Goal: Task Accomplishment & Management: Use online tool/utility

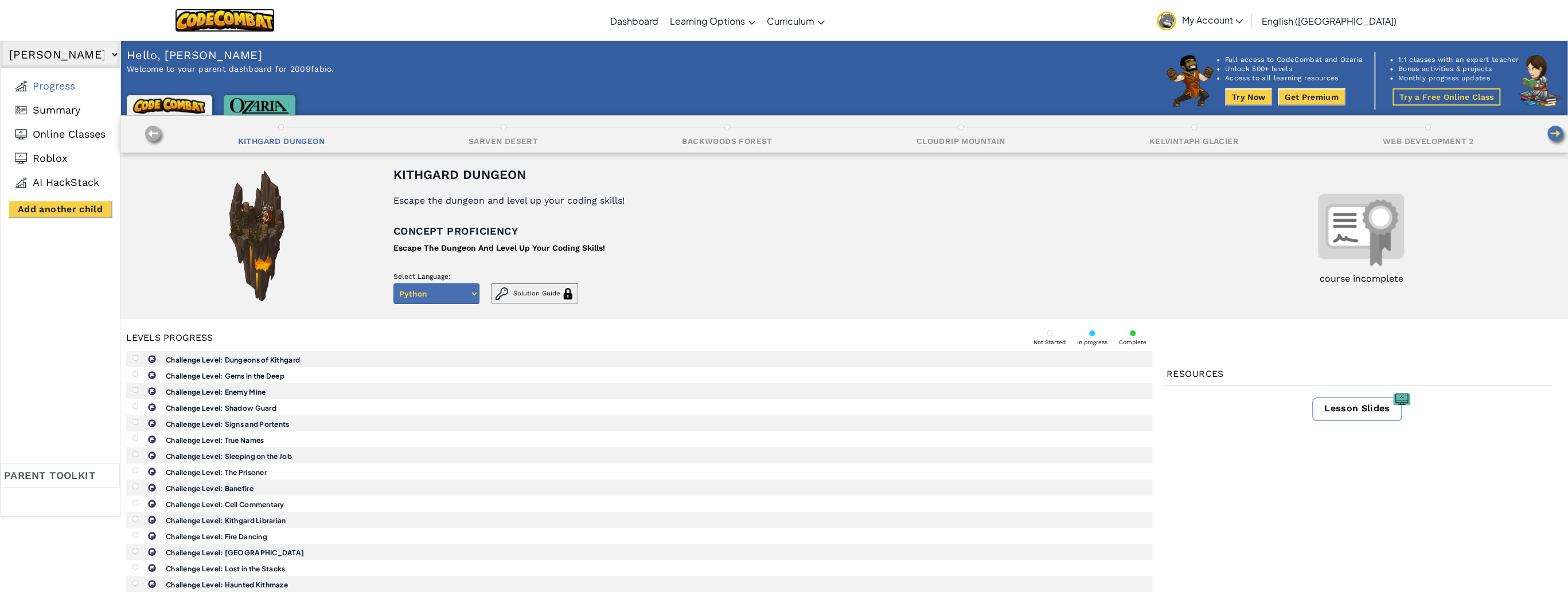
click at [271, 22] on img at bounding box center [225, 20] width 100 height 24
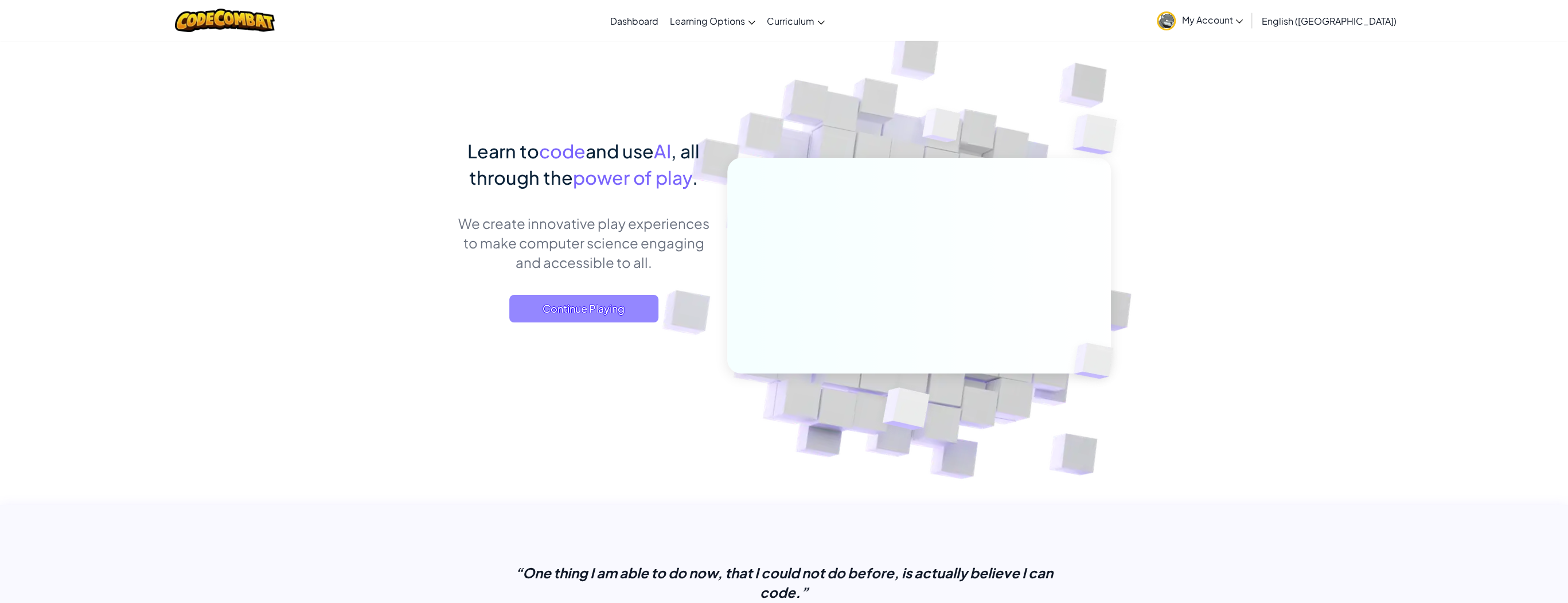
click at [599, 311] on span "Continue Playing" at bounding box center [583, 309] width 149 height 27
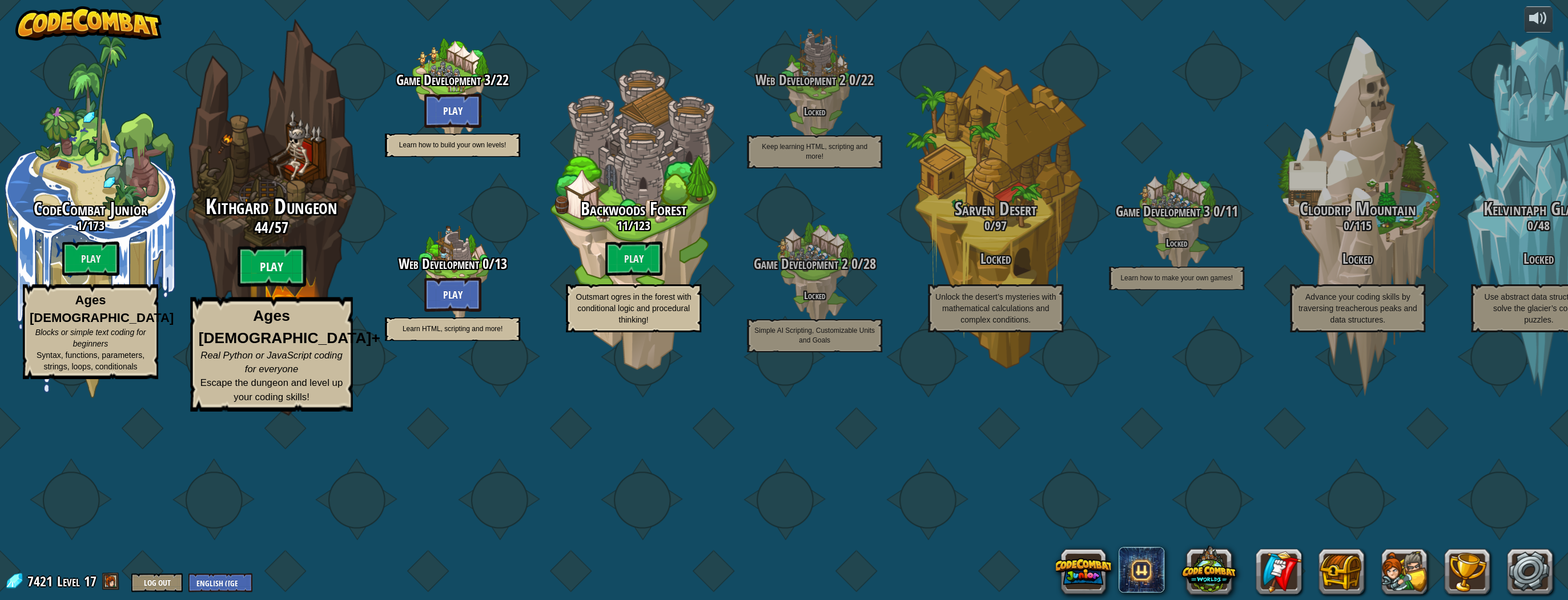
click at [290, 287] on btn "Play" at bounding box center [271, 266] width 69 height 41
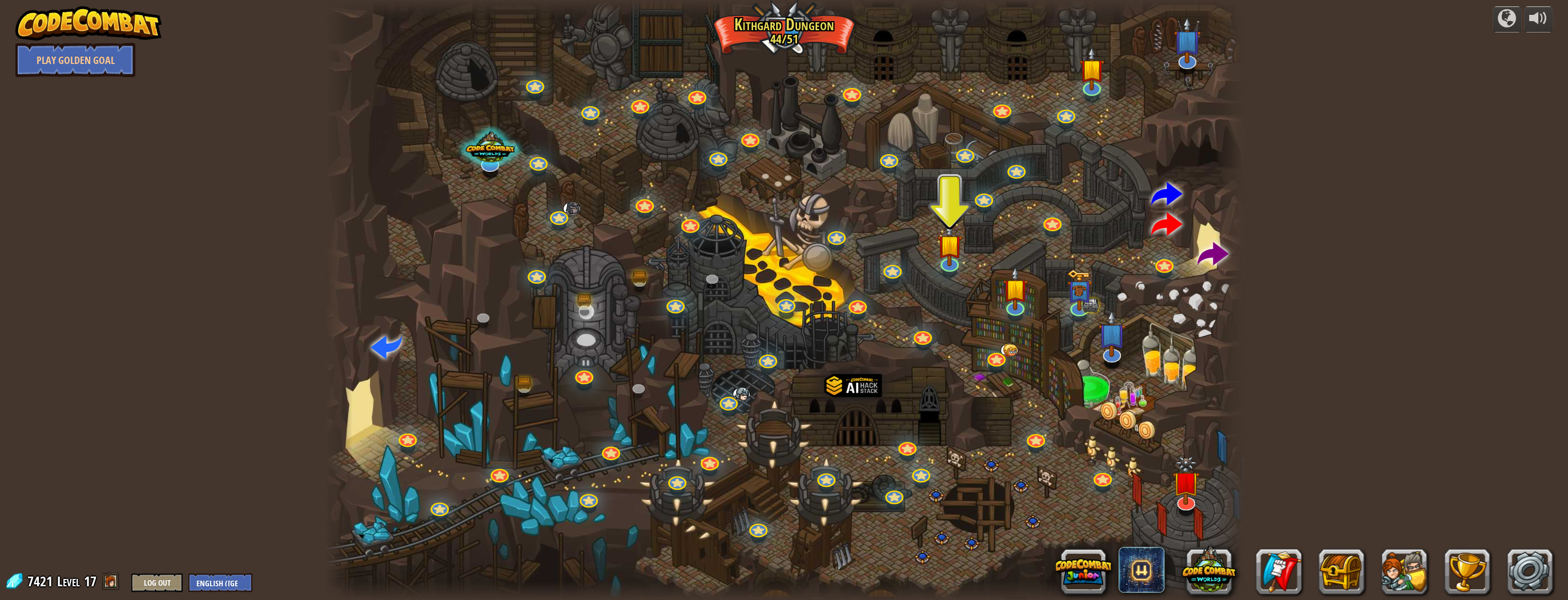
click at [951, 273] on div at bounding box center [950, 271] width 15 height 11
click at [947, 256] on img at bounding box center [949, 234] width 25 height 58
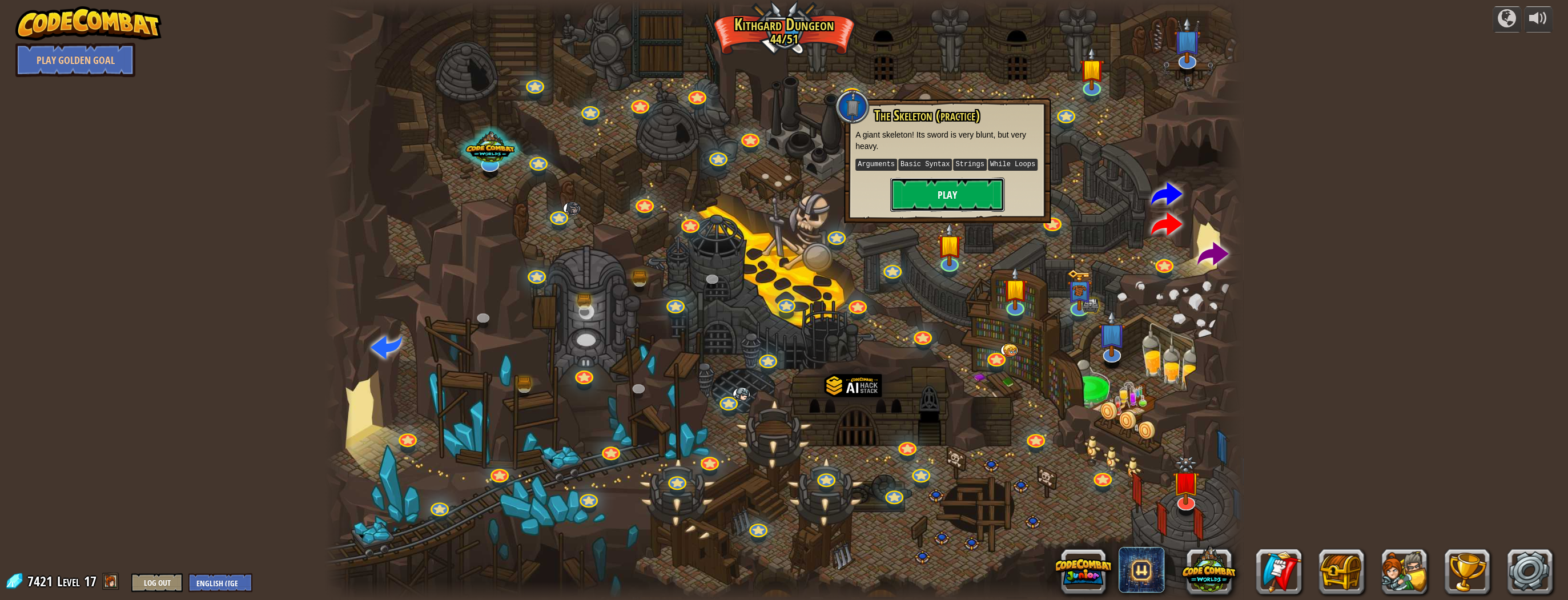
click at [945, 193] on button "Play" at bounding box center [947, 195] width 114 height 34
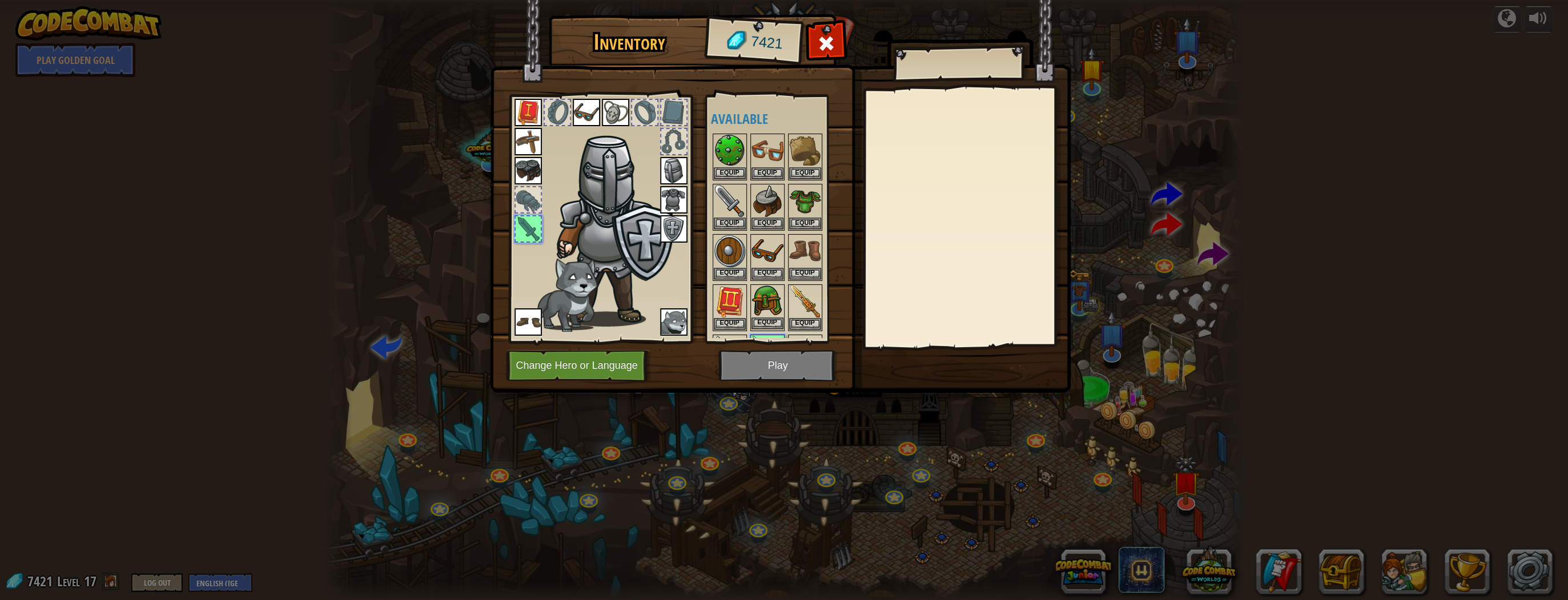
scroll to position [43, 0]
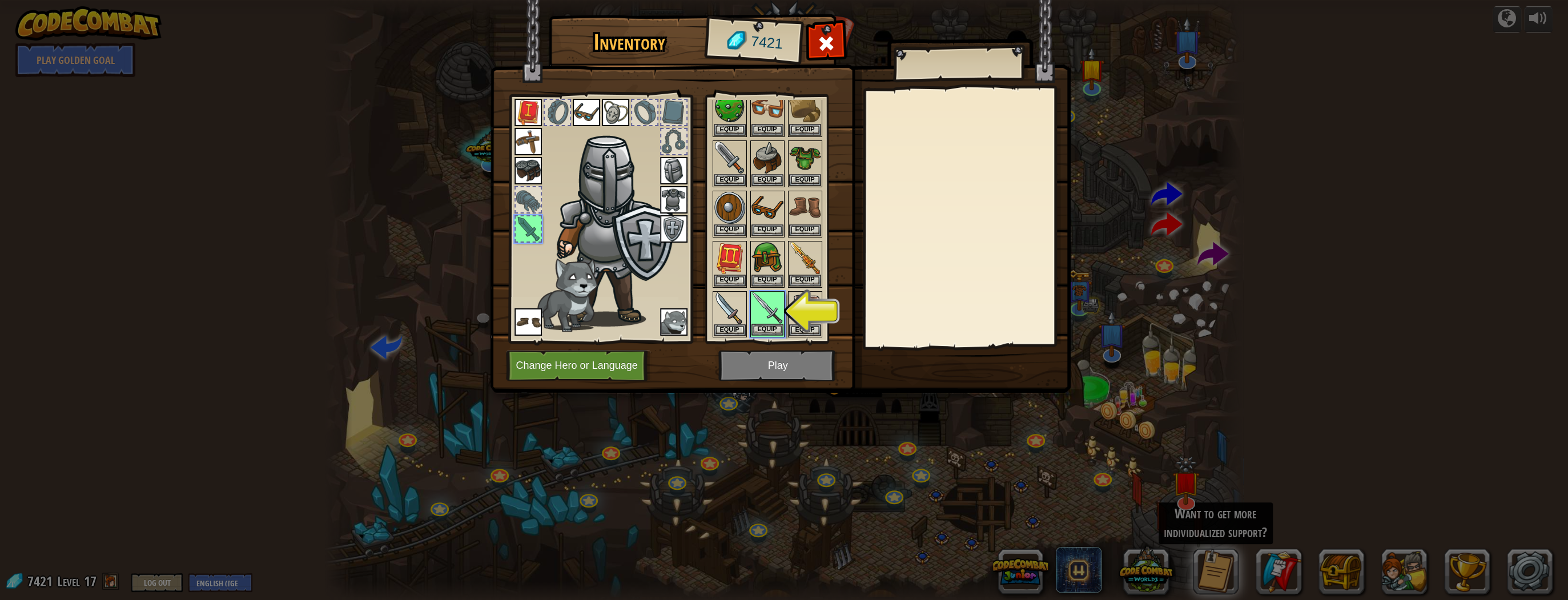
click at [776, 319] on img at bounding box center [767, 308] width 32 height 32
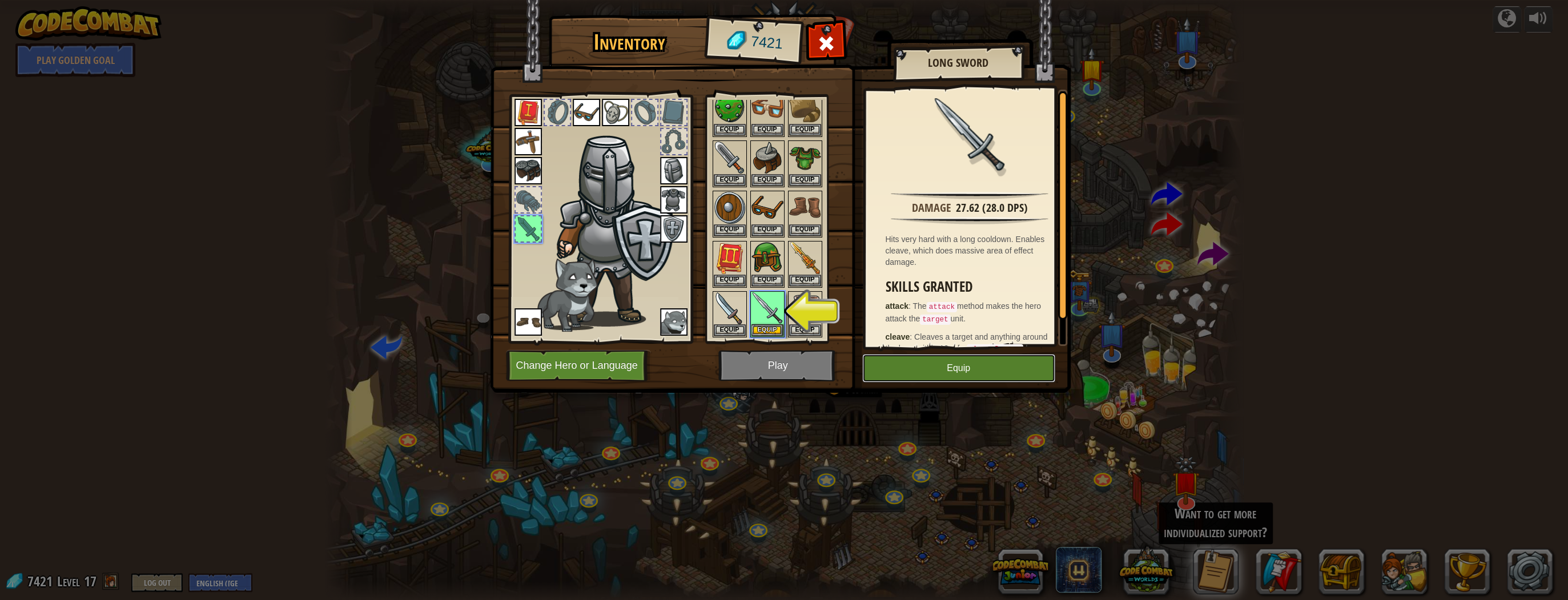
click at [932, 365] on button "Equip" at bounding box center [959, 368] width 193 height 28
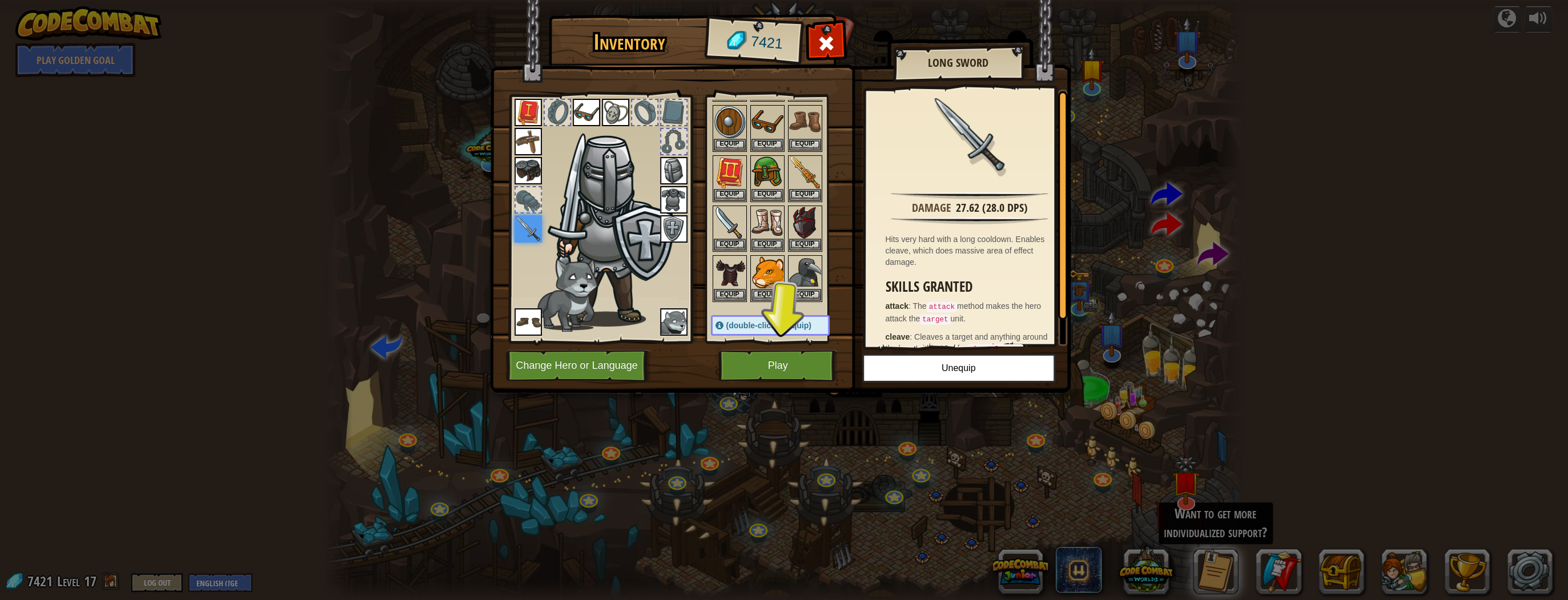
scroll to position [135, 0]
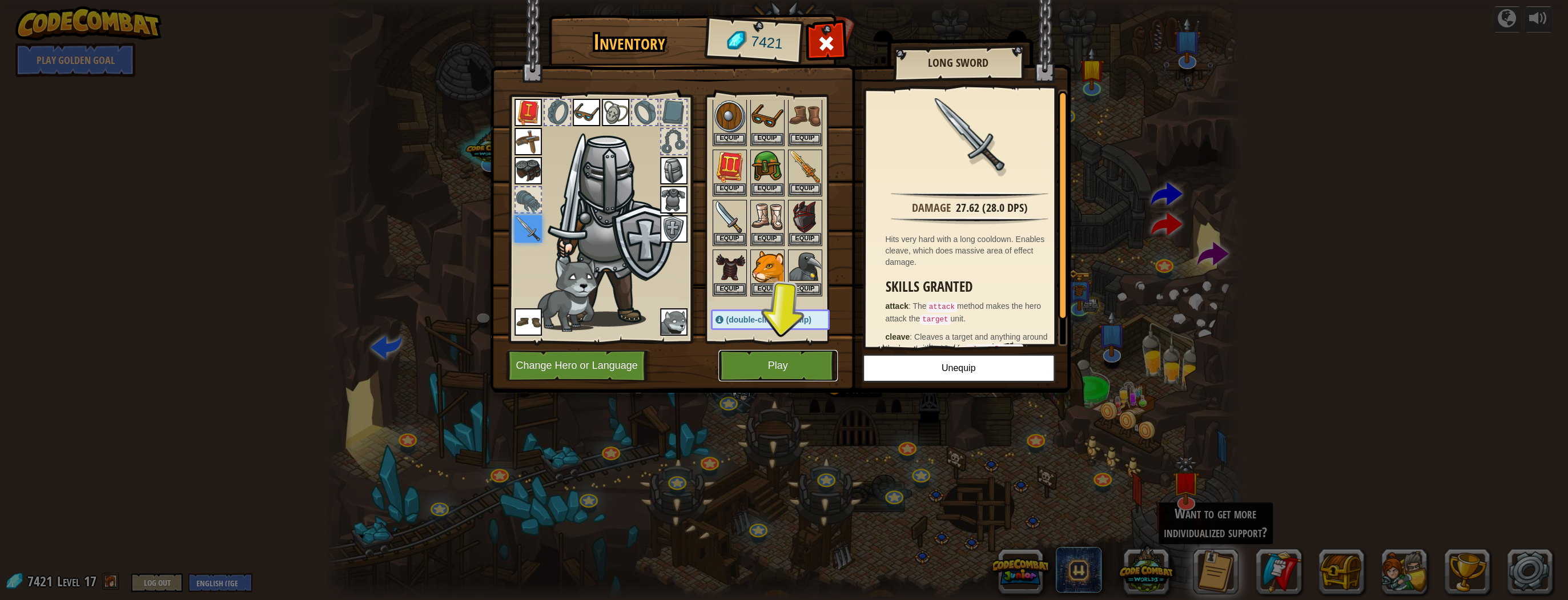
click at [781, 367] on button "Play" at bounding box center [778, 365] width 119 height 31
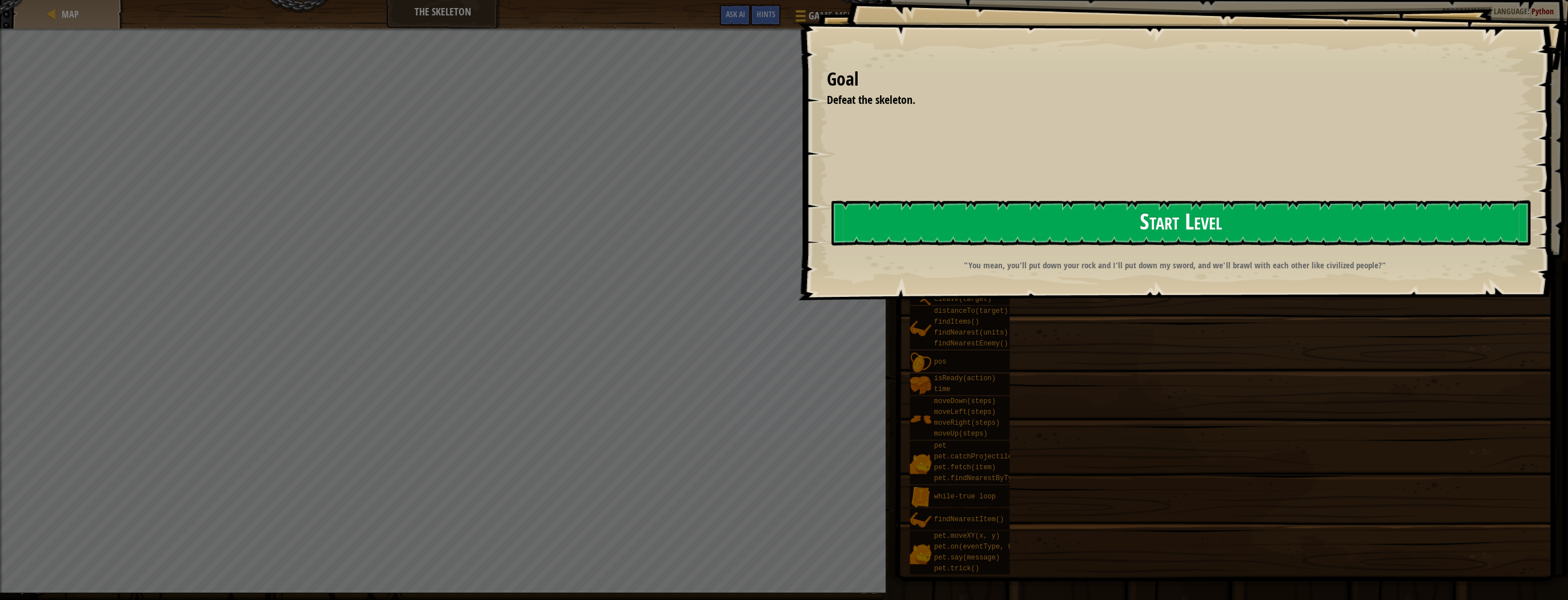
click at [989, 213] on button "Start Level" at bounding box center [1181, 222] width 699 height 45
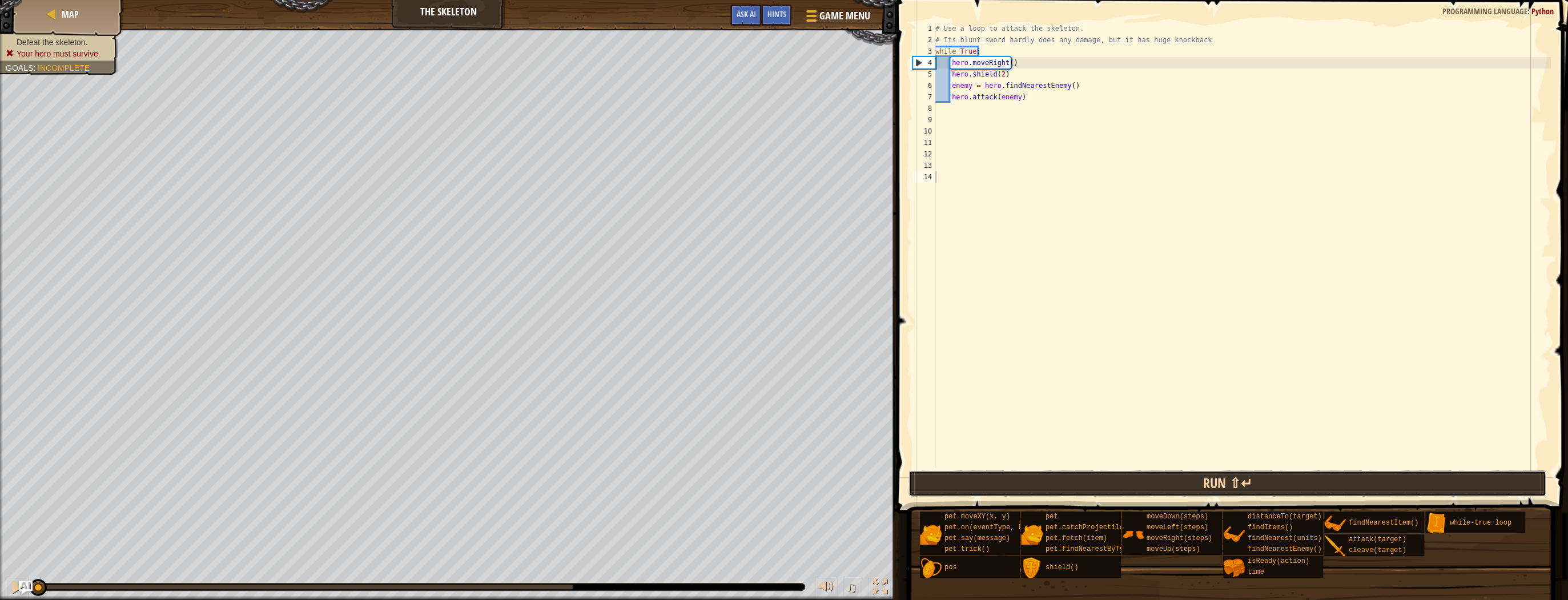
click at [1018, 479] on button "Run ⇧↵" at bounding box center [1227, 483] width 638 height 26
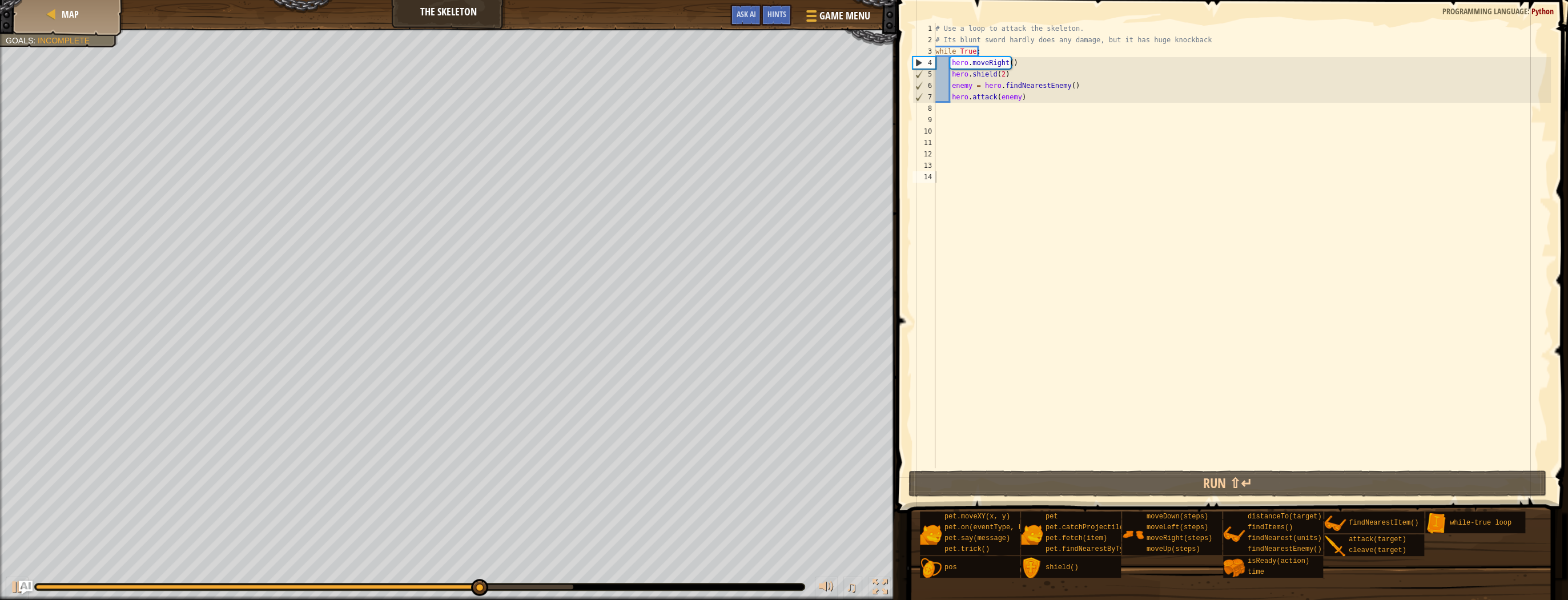
drag, startPoint x: 510, startPoint y: 578, endPoint x: 528, endPoint y: 585, distance: 19.3
click at [528, 584] on div "♫" at bounding box center [448, 584] width 896 height 34
drag, startPoint x: 528, startPoint y: 585, endPoint x: 539, endPoint y: 589, distance: 11.7
click at [539, 589] on div at bounding box center [305, 586] width 537 height 5
click at [544, 589] on div at bounding box center [546, 586] width 17 height 17
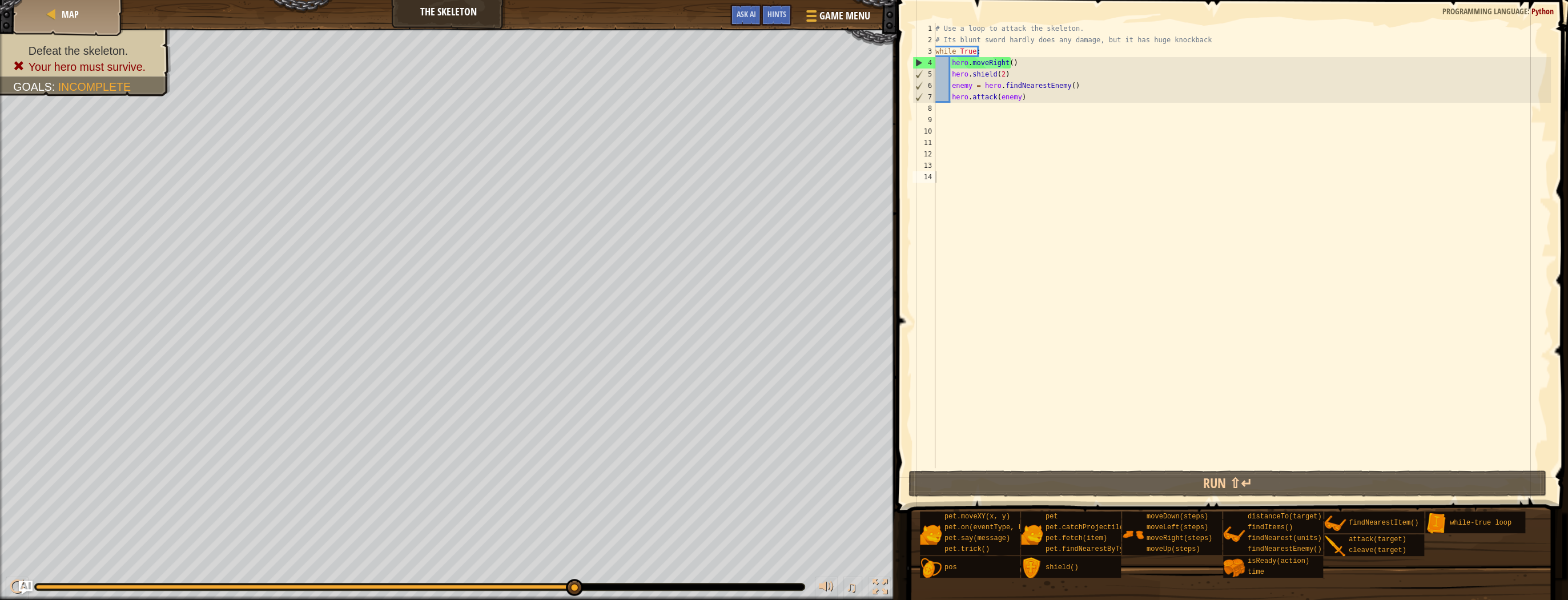
drag, startPoint x: 562, startPoint y: 583, endPoint x: 447, endPoint y: 603, distance: 116.7
click at [447, 0] on html "Map The Skeleton Game Menu Done Hints Ask AI 1 הההההההההההההההההההההההההההההההה…" at bounding box center [784, 0] width 1568 height 0
click at [463, 584] on div at bounding box center [419, 586] width 769 height 7
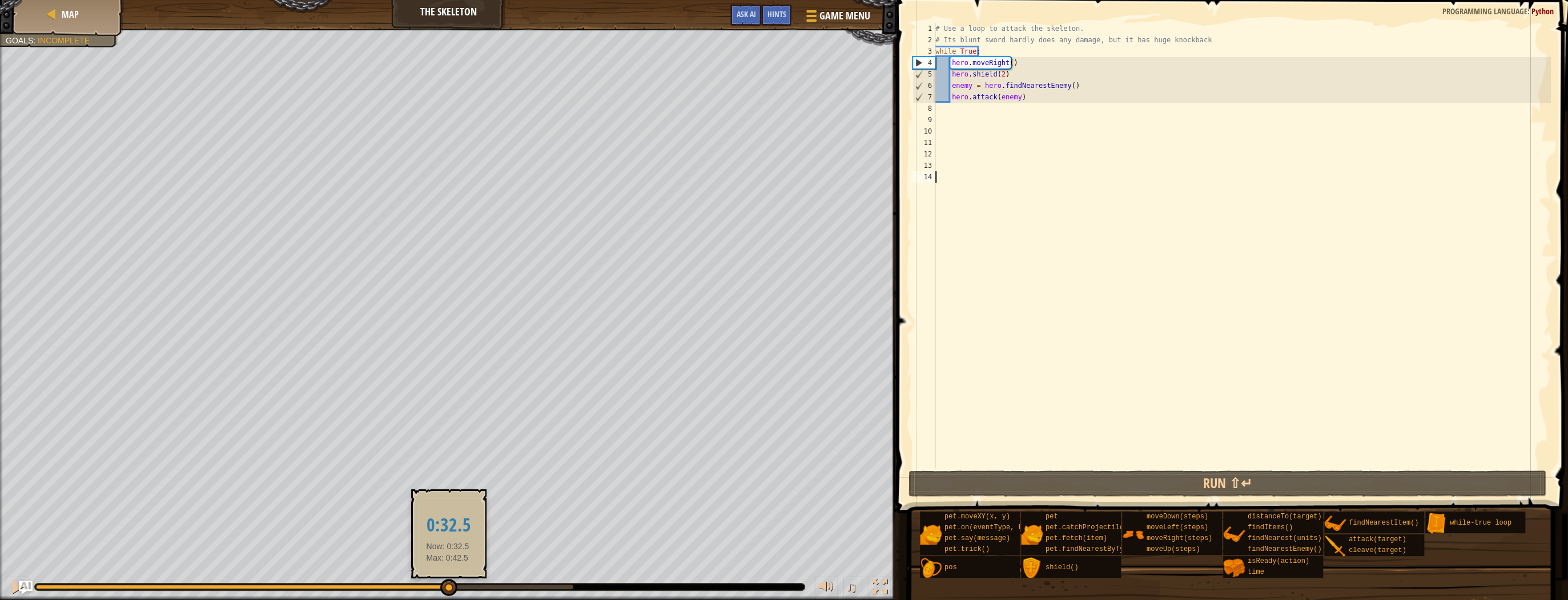
drag, startPoint x: 463, startPoint y: 584, endPoint x: 447, endPoint y: 586, distance: 16.1
click at [447, 586] on div at bounding box center [242, 586] width 412 height 5
drag, startPoint x: 444, startPoint y: 586, endPoint x: 429, endPoint y: 586, distance: 15.0
click at [429, 586] on div at bounding box center [429, 586] width 17 height 17
click at [13, 591] on div at bounding box center [17, 586] width 15 height 15
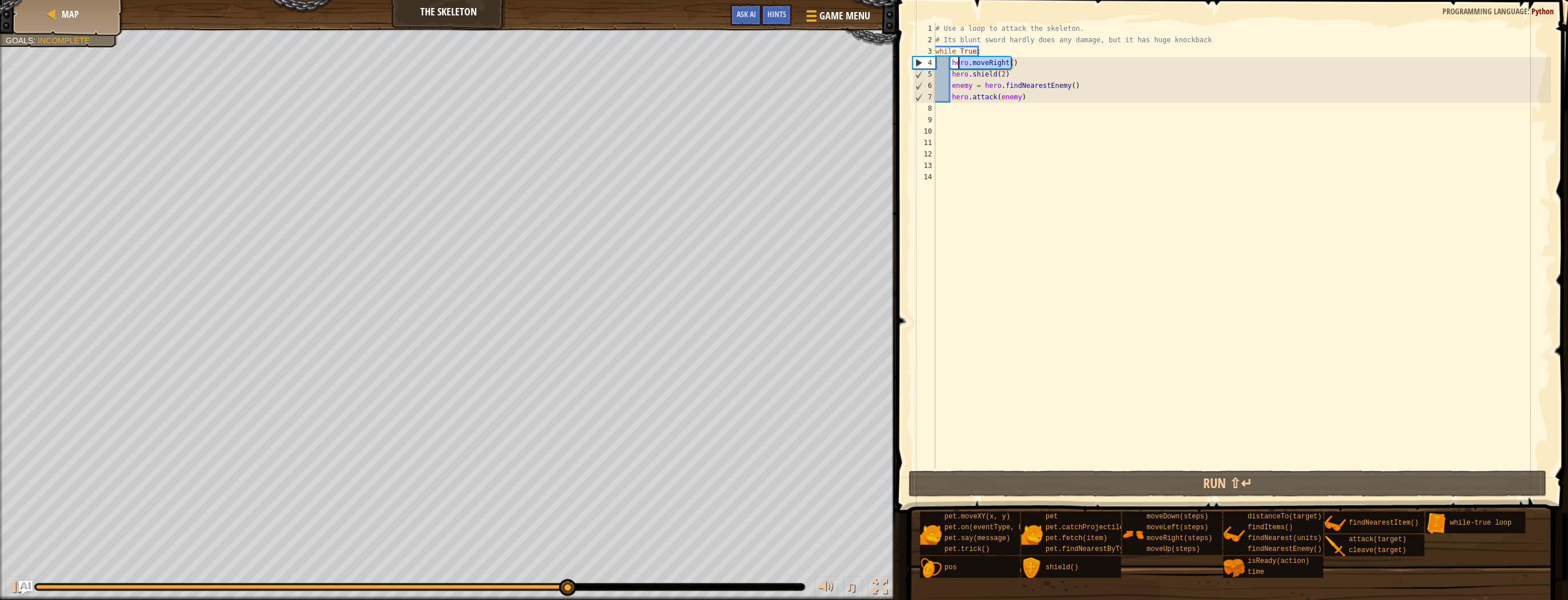
drag, startPoint x: 1014, startPoint y: 62, endPoint x: 959, endPoint y: 65, distance: 55.1
click at [959, 65] on div "# Use a loop to attack the skeleton. # Its blunt sword hardly does any damage, …" at bounding box center [1242, 257] width 618 height 468
type textarea "hero.moveRight()"
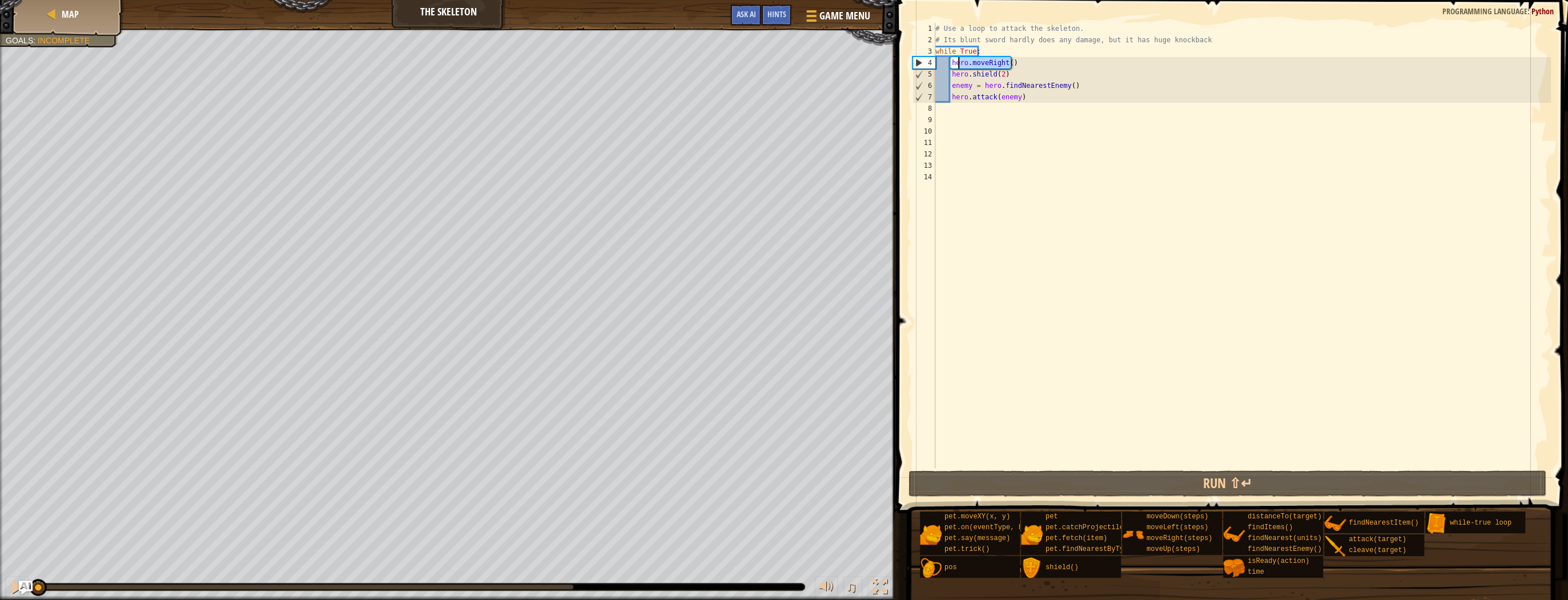
drag, startPoint x: 569, startPoint y: 582, endPoint x: -2, endPoint y: 609, distance: 571.6
click at [0, 0] on html "Map The Skeleton Game Menu Done Hints Ask AI 1 הההההההההההההההההההההההההההההההה…" at bounding box center [784, 0] width 1568 height 0
click at [1018, 60] on div "# Use a loop to attack the skeleton. # Its blunt sword hardly does any damage, …" at bounding box center [1242, 245] width 618 height 445
drag, startPoint x: 1009, startPoint y: 63, endPoint x: 950, endPoint y: 65, distance: 59.0
click at [950, 65] on div "# Use a loop to attack the skeleton. # Its blunt sword hardly does any damage, …" at bounding box center [1242, 257] width 618 height 468
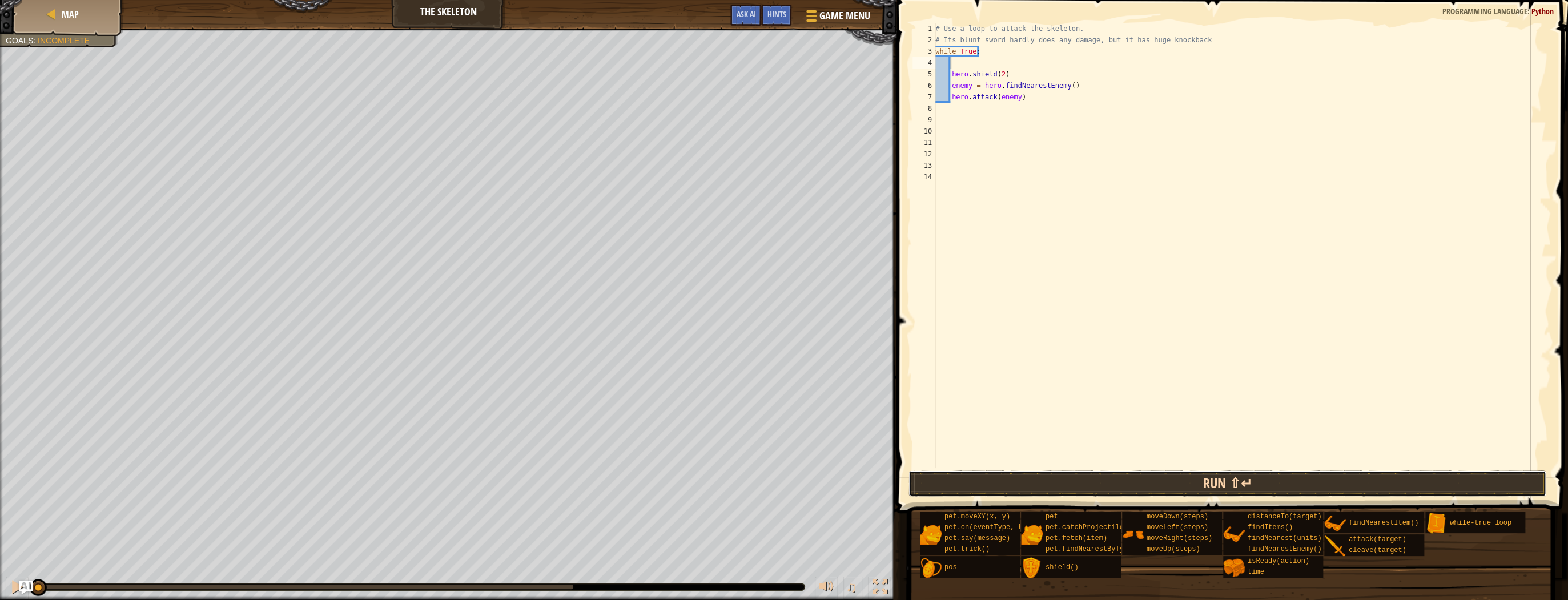
click at [1048, 482] on button "Run ⇧↵" at bounding box center [1227, 483] width 638 height 26
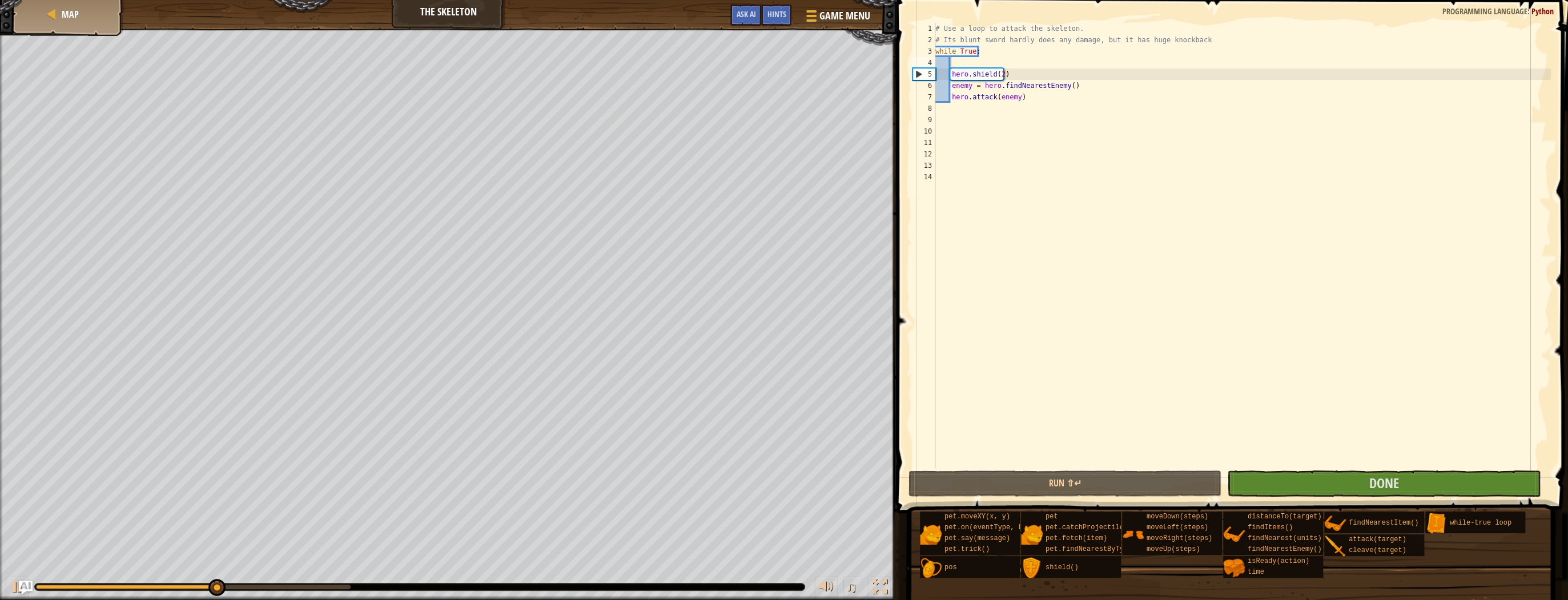
click at [311, 583] on div at bounding box center [419, 586] width 769 height 7
click at [244, 589] on div at bounding box center [419, 586] width 769 height 7
drag, startPoint x: 251, startPoint y: 586, endPoint x: 259, endPoint y: 585, distance: 8.1
click at [259, 585] on div at bounding box center [252, 586] width 17 height 17
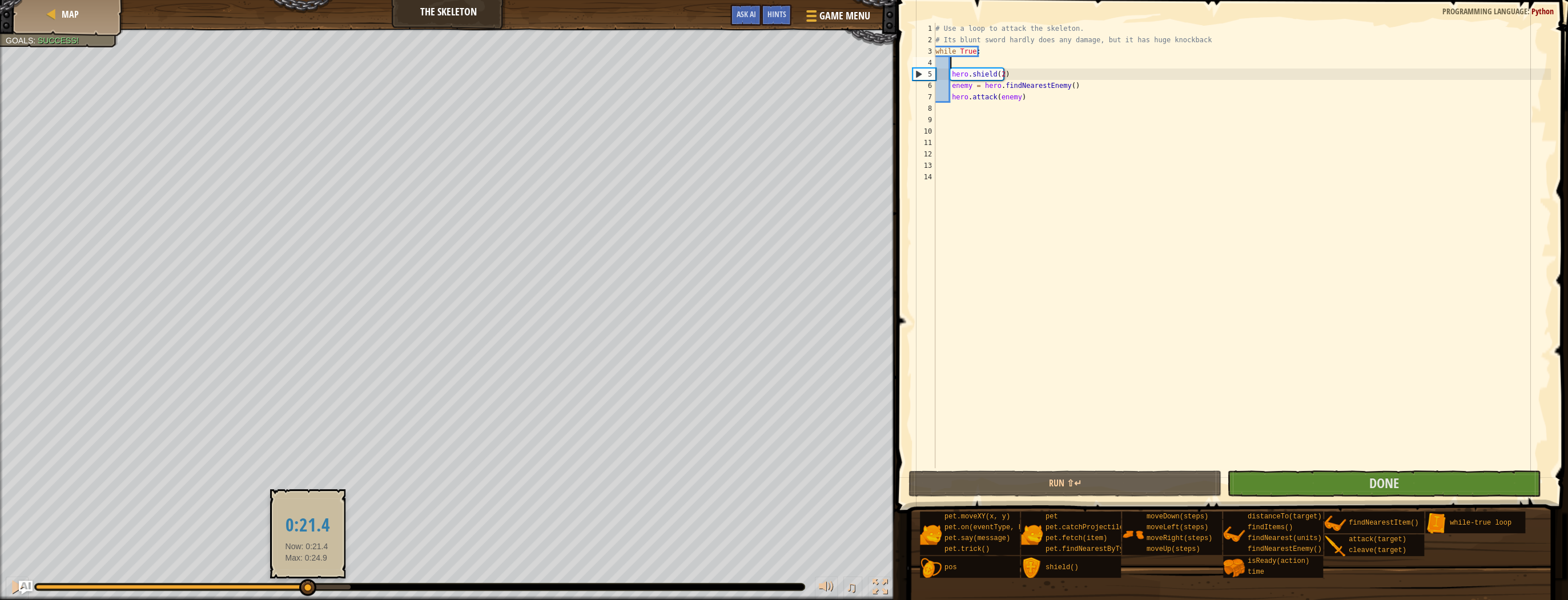
drag, startPoint x: 269, startPoint y: 582, endPoint x: 307, endPoint y: 589, distance: 38.6
click at [307, 589] on div at bounding box center [307, 586] width 17 height 17
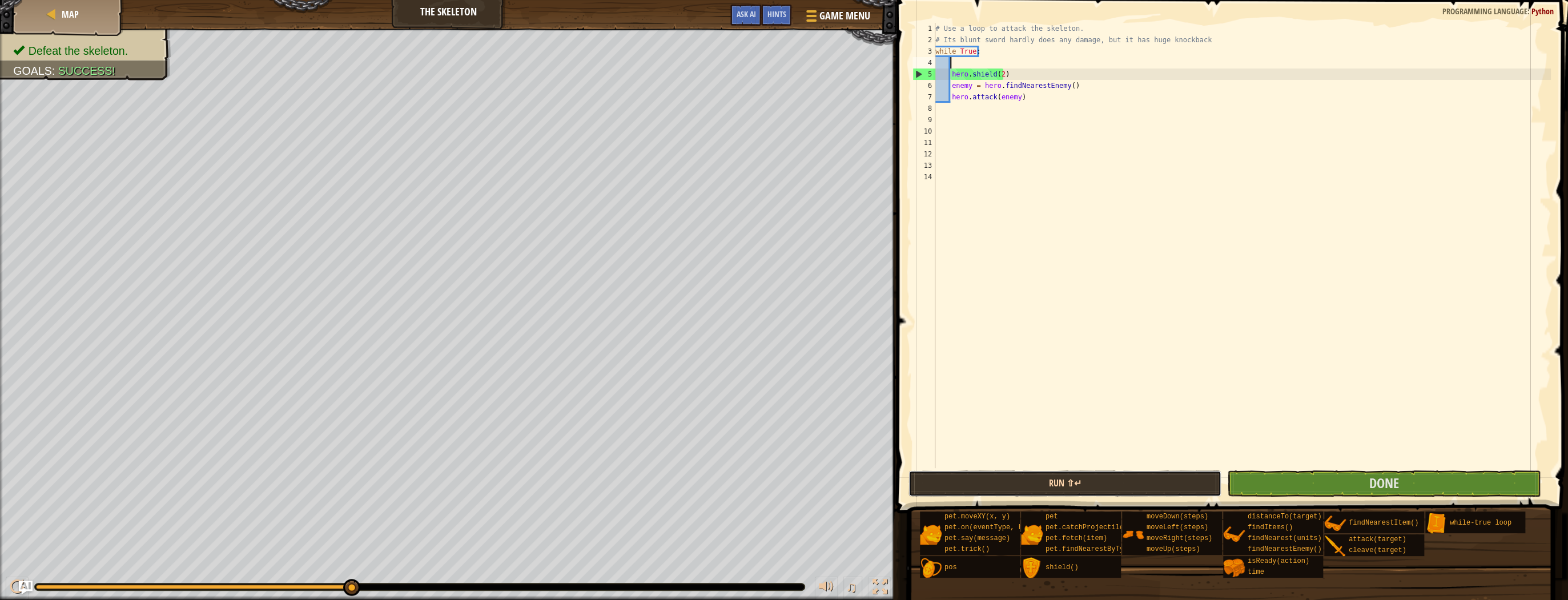
click at [1073, 488] on button "Run ⇧↵" at bounding box center [1065, 483] width 313 height 26
click at [1295, 465] on div "# Use a loop to attack the skeleton. # Its blunt sword hardly does any damage, …" at bounding box center [1242, 257] width 618 height 468
click at [1297, 475] on button "Done" at bounding box center [1384, 483] width 313 height 26
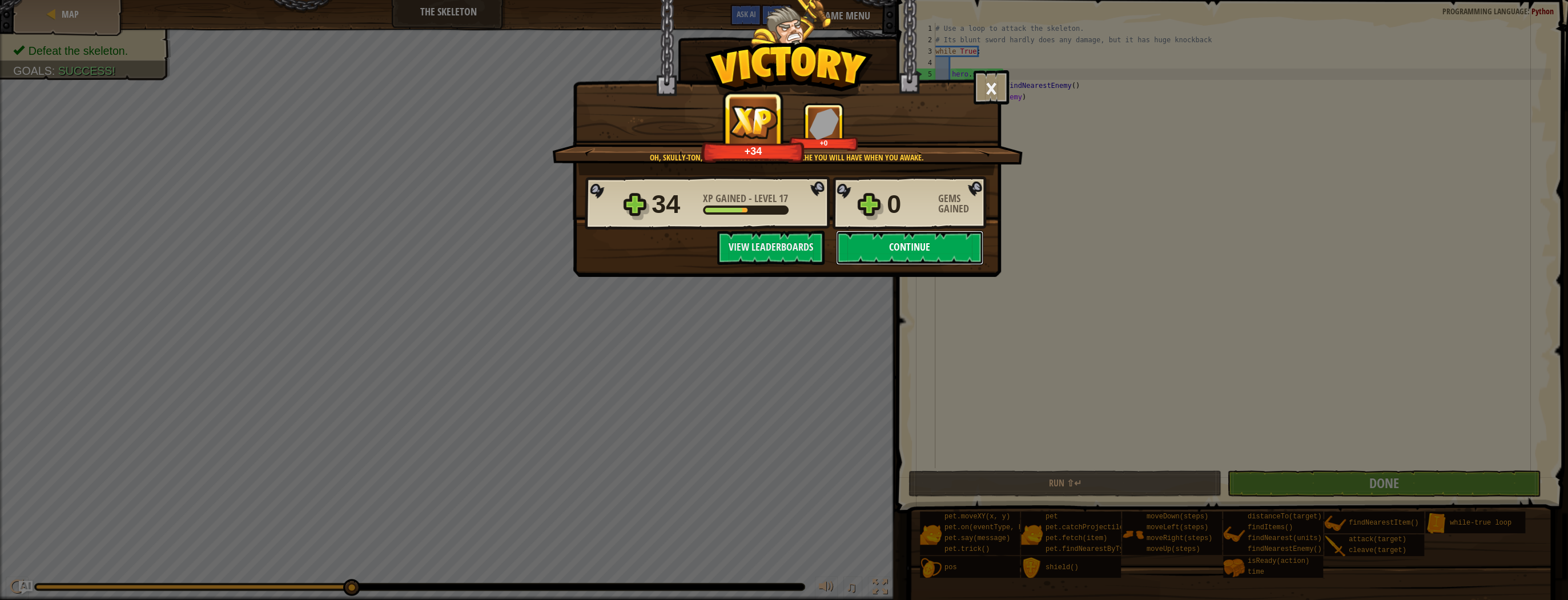
click at [911, 245] on button "Continue" at bounding box center [909, 247] width 147 height 34
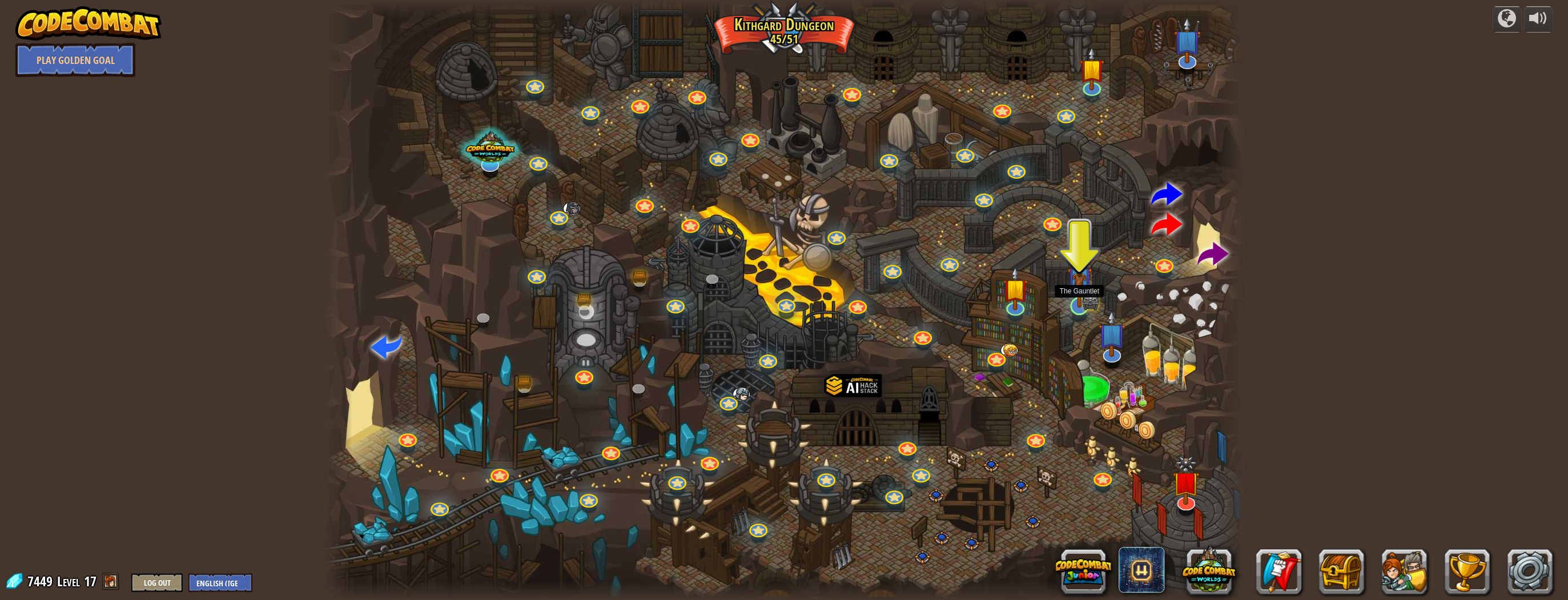
click at [1076, 301] on img at bounding box center [1079, 279] width 25 height 56
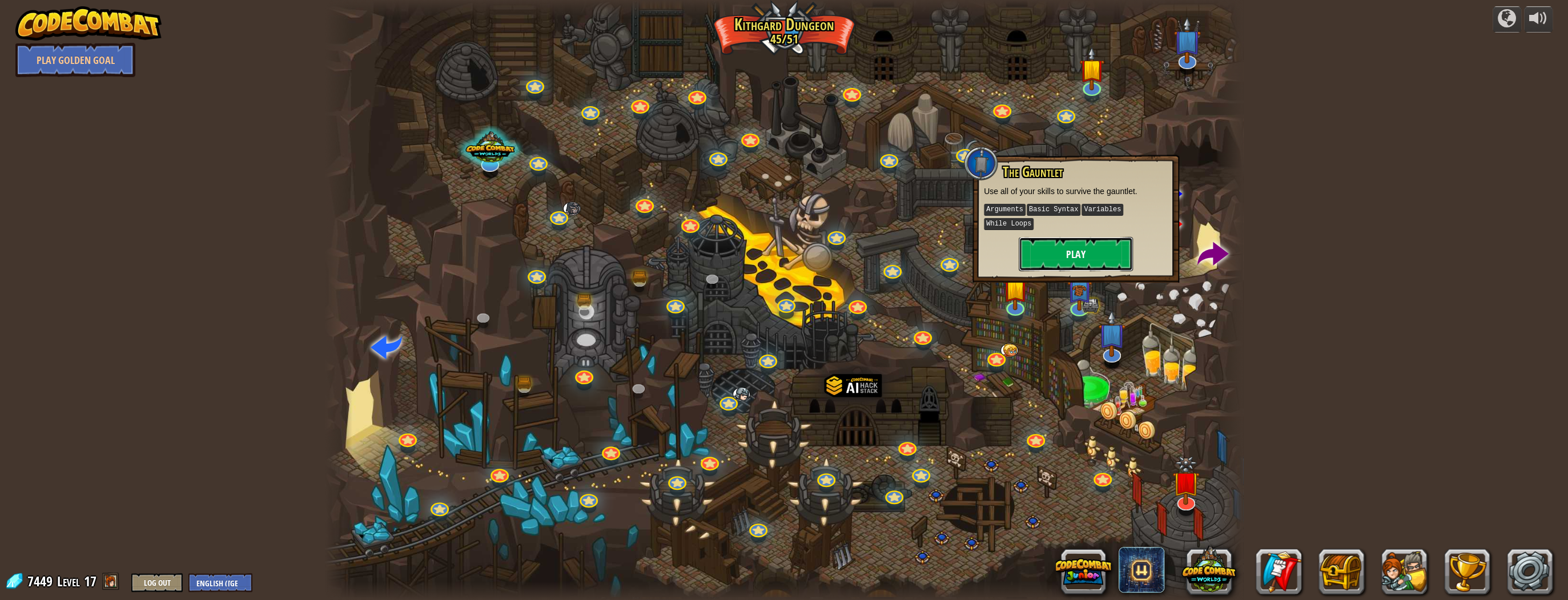
click at [1081, 237] on button "Play" at bounding box center [1075, 254] width 114 height 34
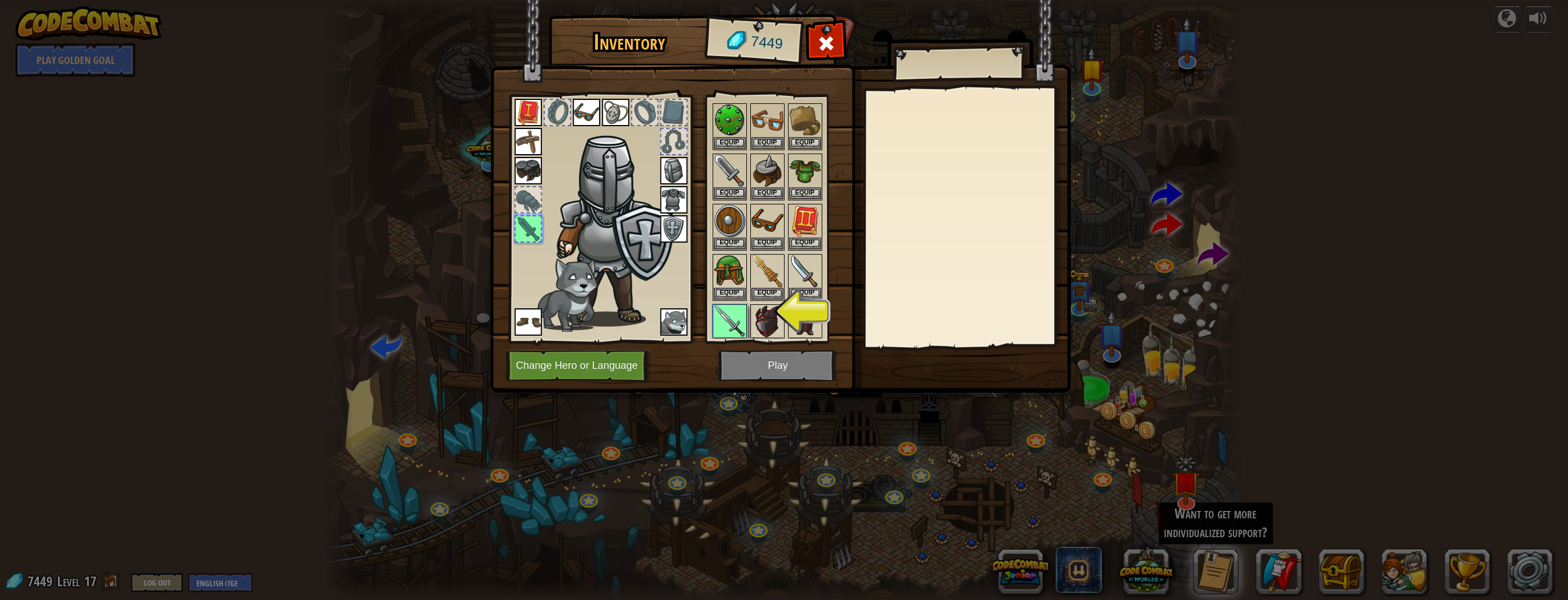
scroll to position [45, 0]
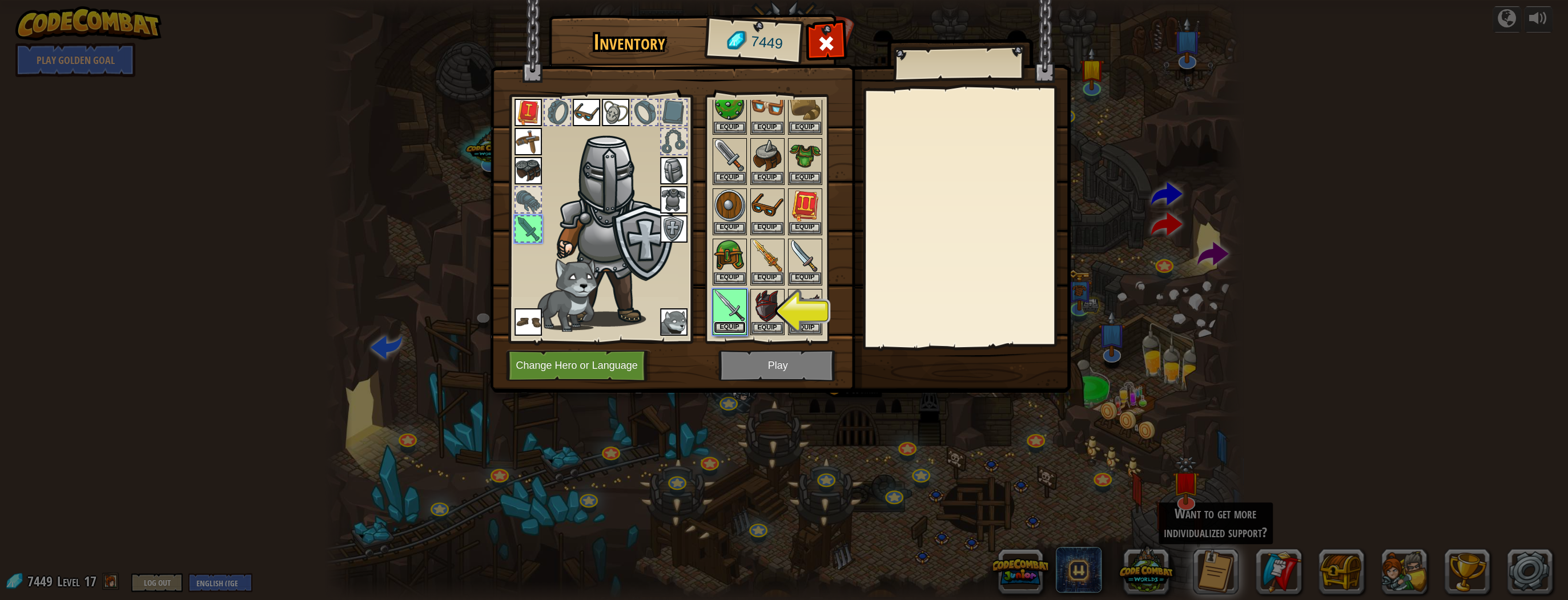
click at [721, 323] on button "Equip" at bounding box center [729, 327] width 32 height 12
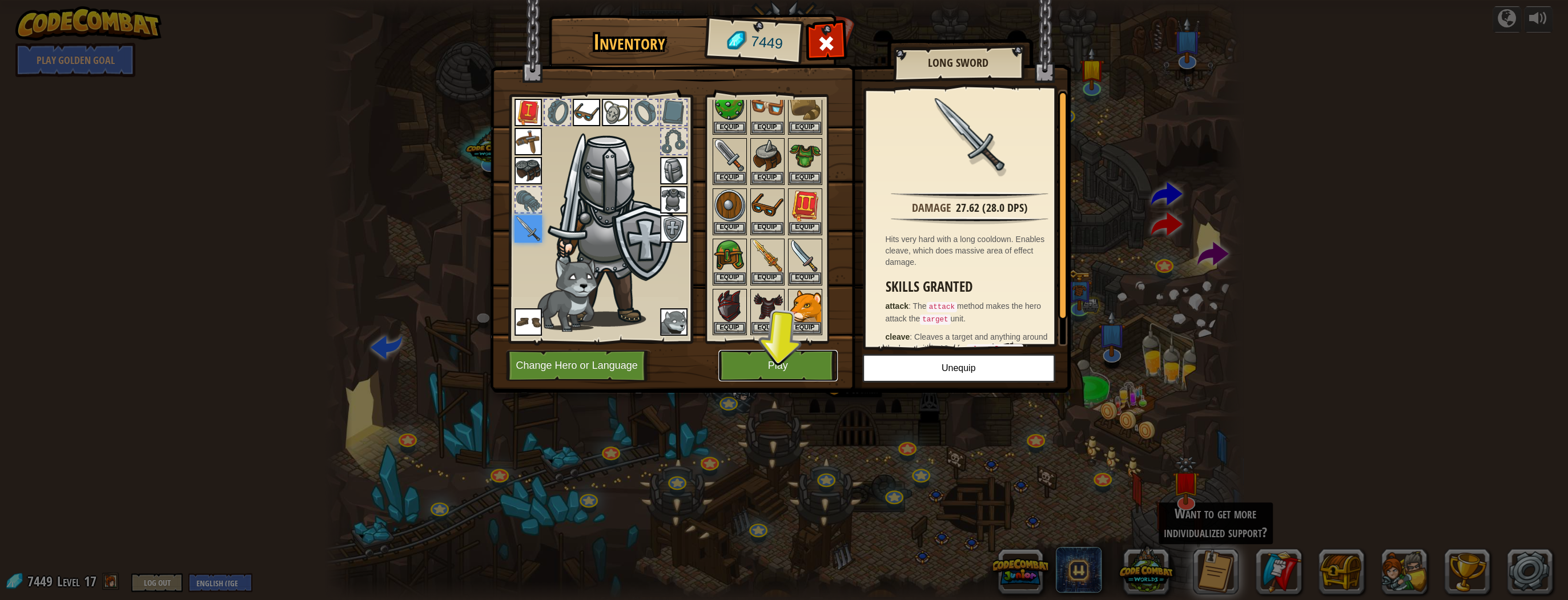
click at [801, 365] on button "Play" at bounding box center [778, 365] width 119 height 31
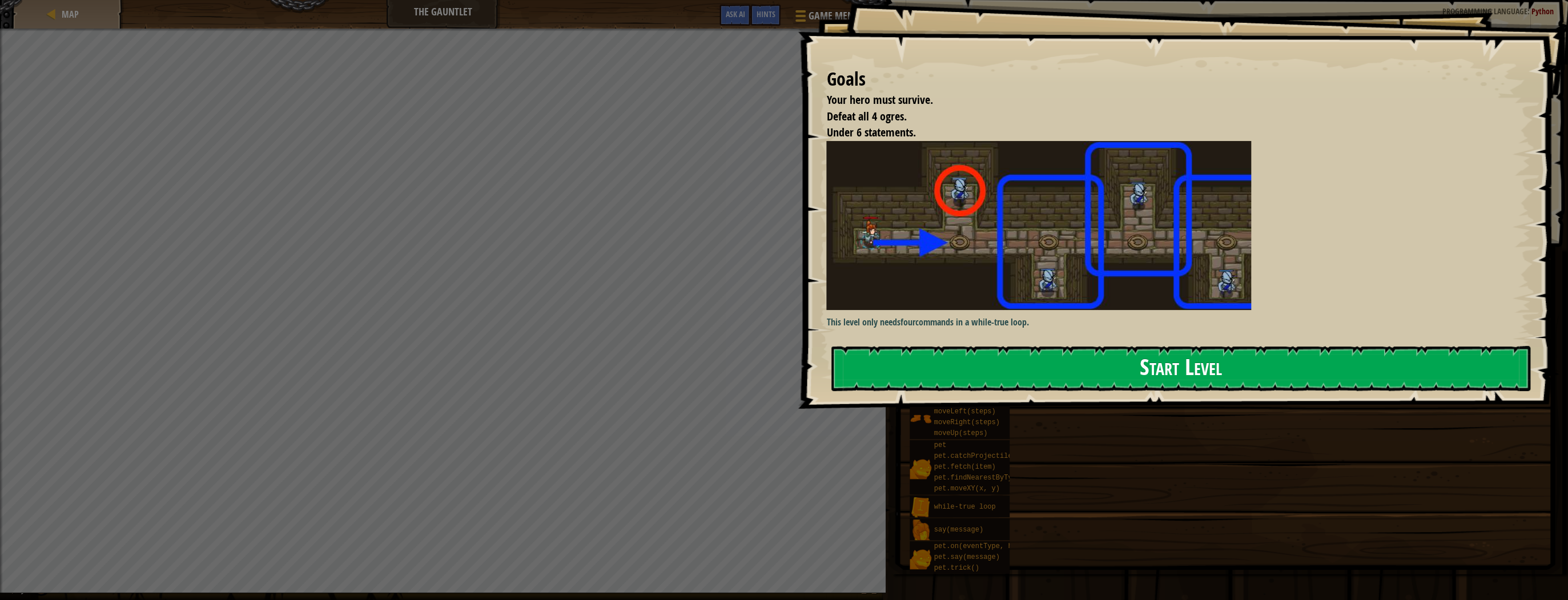
click at [964, 383] on button "Start Level" at bounding box center [1181, 368] width 699 height 45
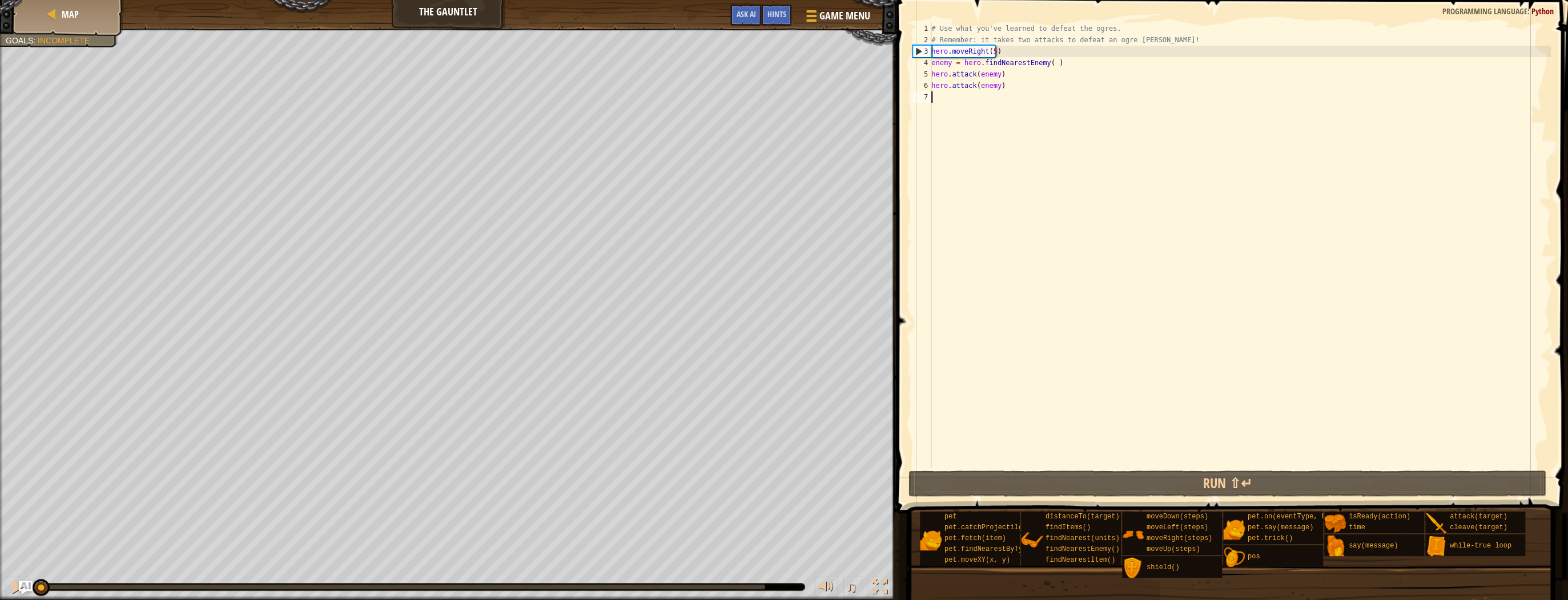
click at [991, 53] on div "# Use what you've learned to defeat the ogres. # Remember: it takes two attacks…" at bounding box center [1240, 257] width 622 height 468
type textarea "hero.moveRight(5)"
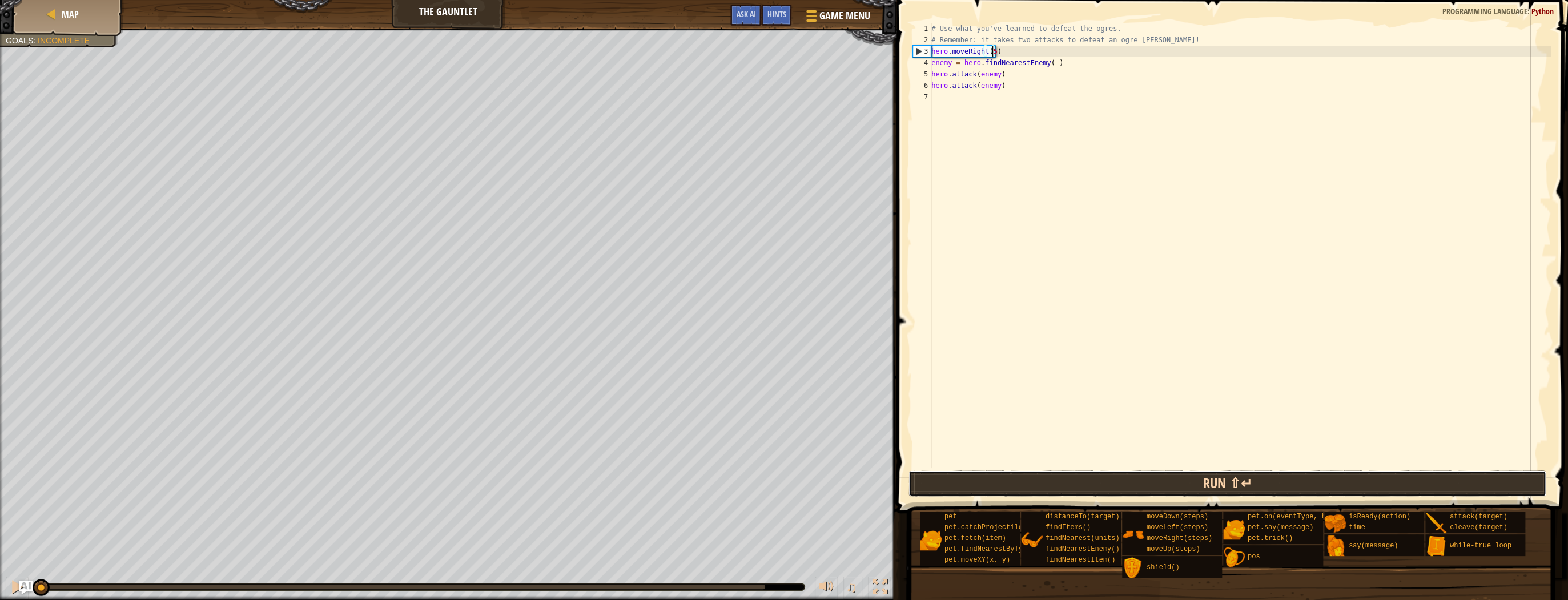
click at [1098, 481] on button "Run ⇧↵" at bounding box center [1227, 483] width 638 height 26
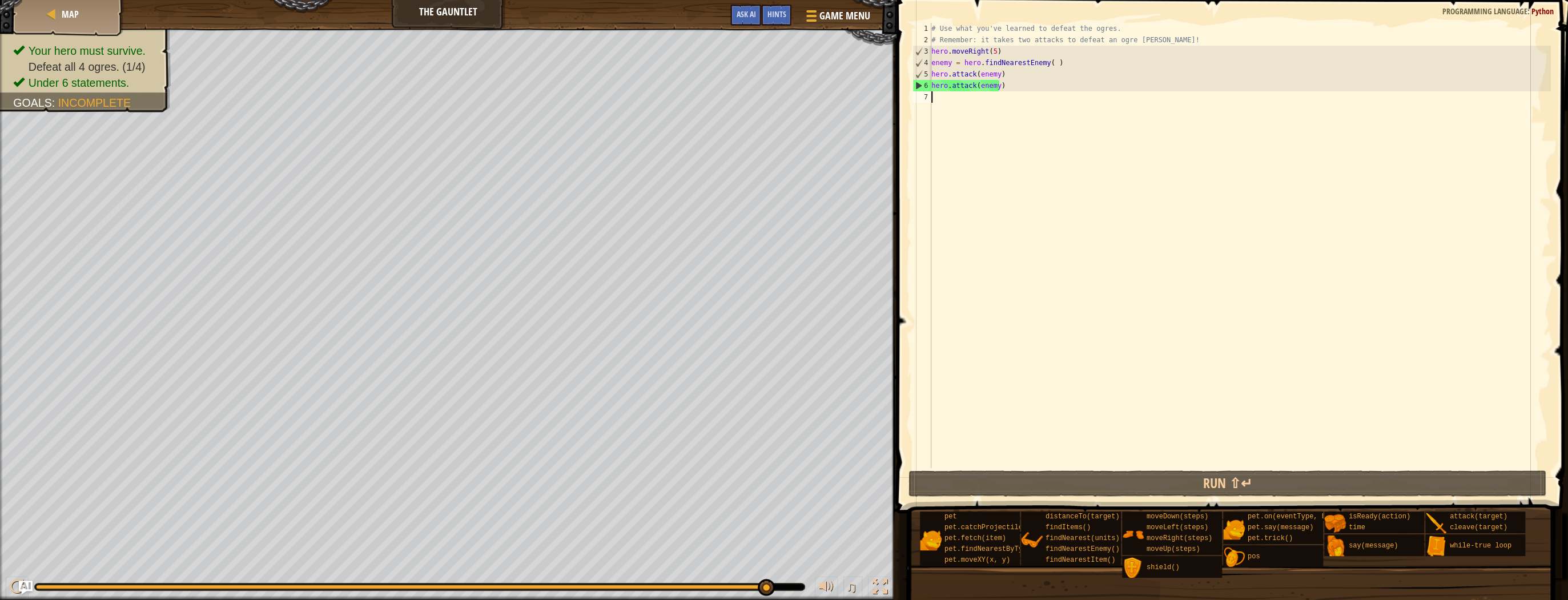
click at [953, 96] on div "# Use what you've learned to defeat the ogres. # Remember: it takes two attacks…" at bounding box center [1240, 257] width 622 height 468
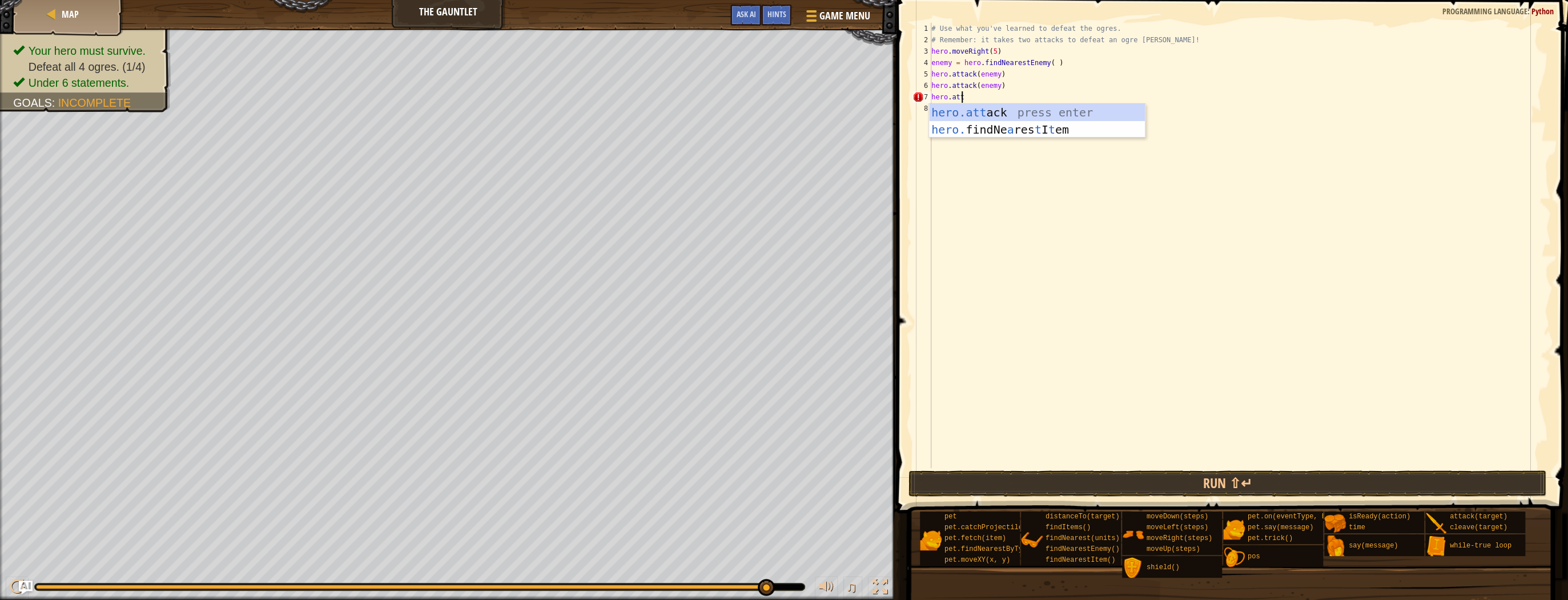
scroll to position [5, 2]
click at [1004, 111] on div "hero.att ack press enter hero. findNe a res t I t em press enter" at bounding box center [1037, 138] width 216 height 68
type textarea "hero.attack(enemy)"
click at [1008, 99] on div "# Use what you've learned to defeat the ogres. # Remember: it takes two attacks…" at bounding box center [1240, 257] width 622 height 468
click at [948, 106] on div "# Use what you've learned to defeat the ogres. # Remember: it takes two attacks…" at bounding box center [1240, 257] width 622 height 468
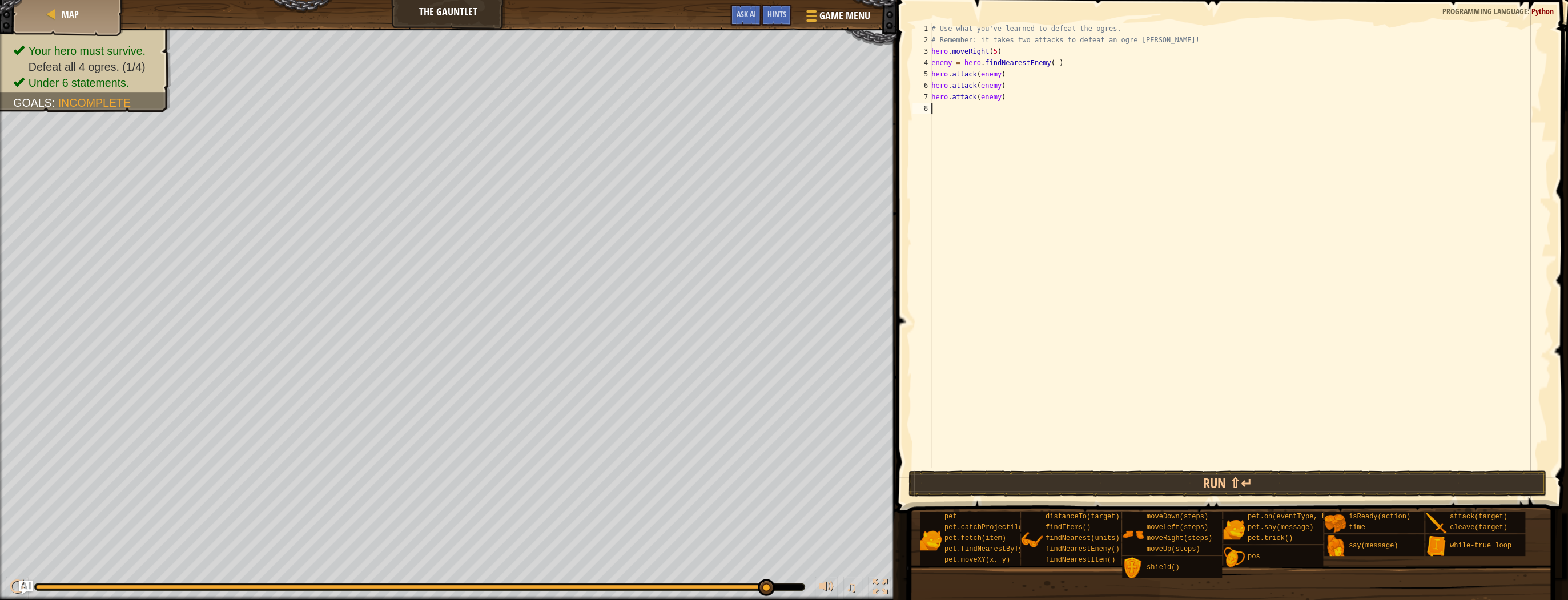
scroll to position [5, 0]
click at [1190, 486] on button "Run ⇧↵" at bounding box center [1227, 483] width 638 height 26
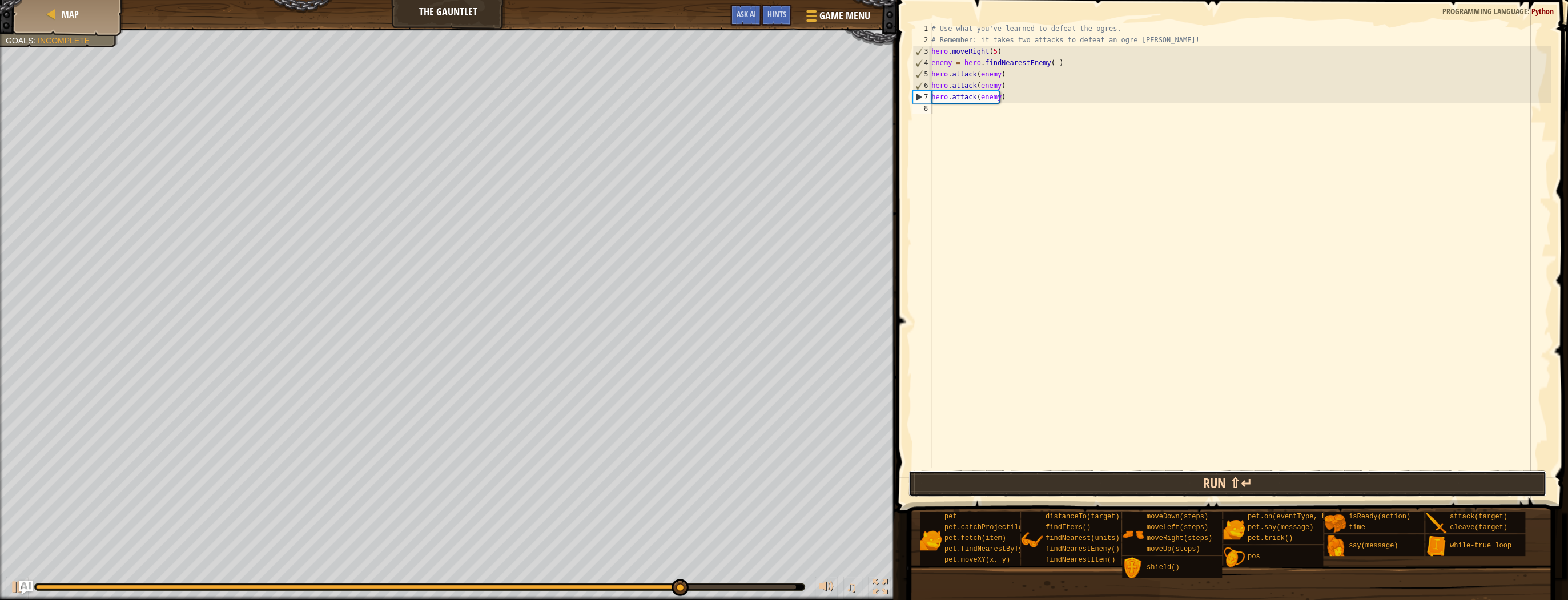
click at [1205, 493] on button "Run ⇧↵" at bounding box center [1227, 483] width 638 height 26
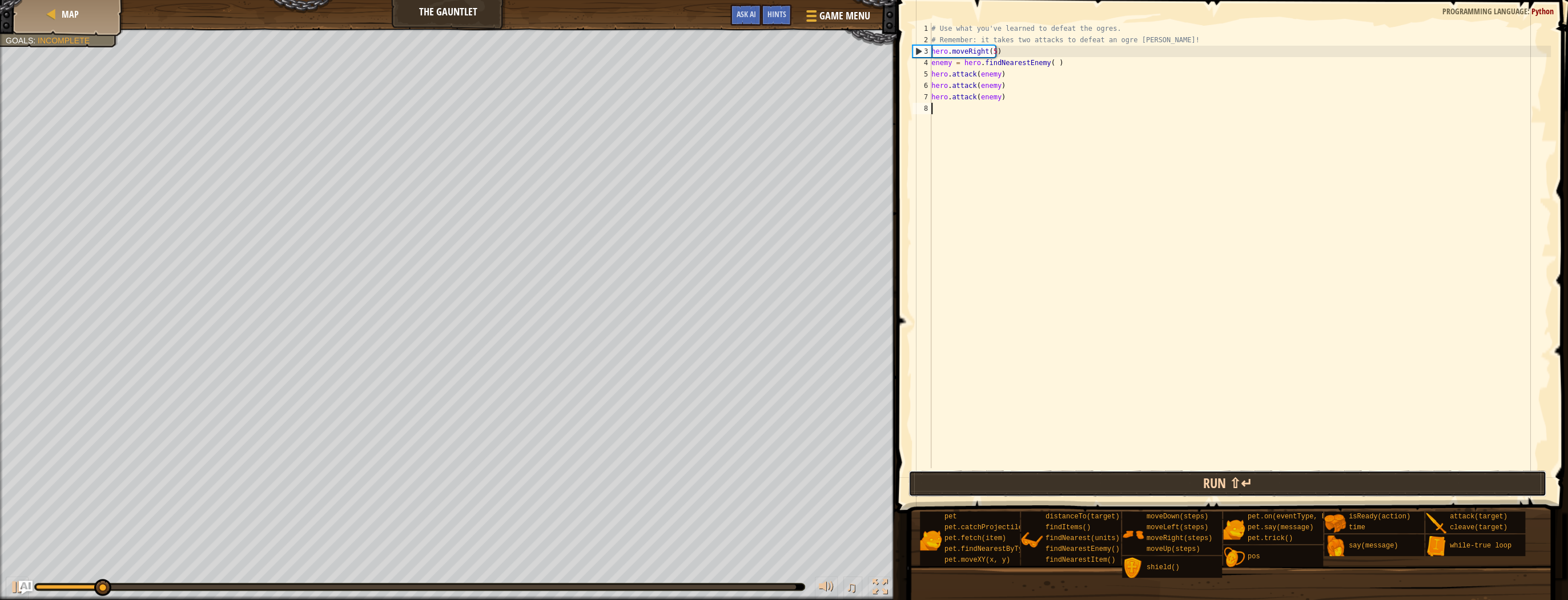
click at [1205, 493] on button "Run ⇧↵" at bounding box center [1227, 483] width 638 height 26
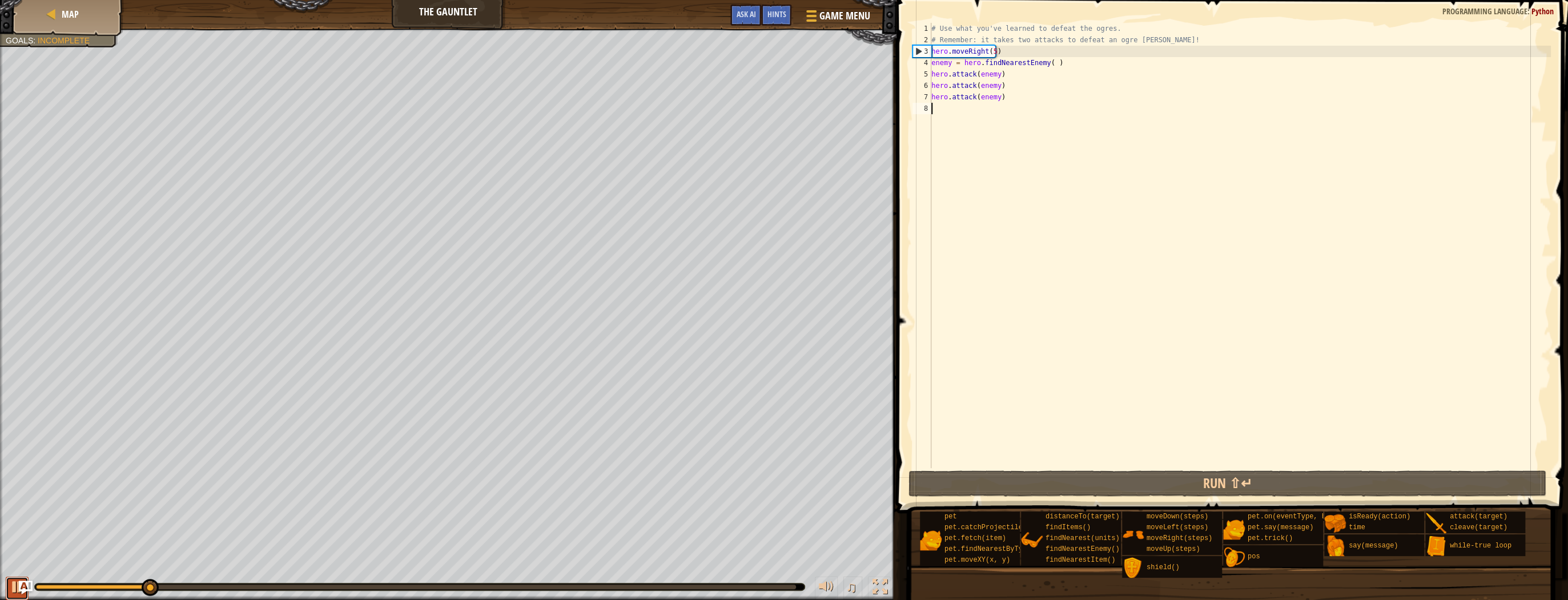
click at [9, 589] on button at bounding box center [17, 588] width 23 height 24
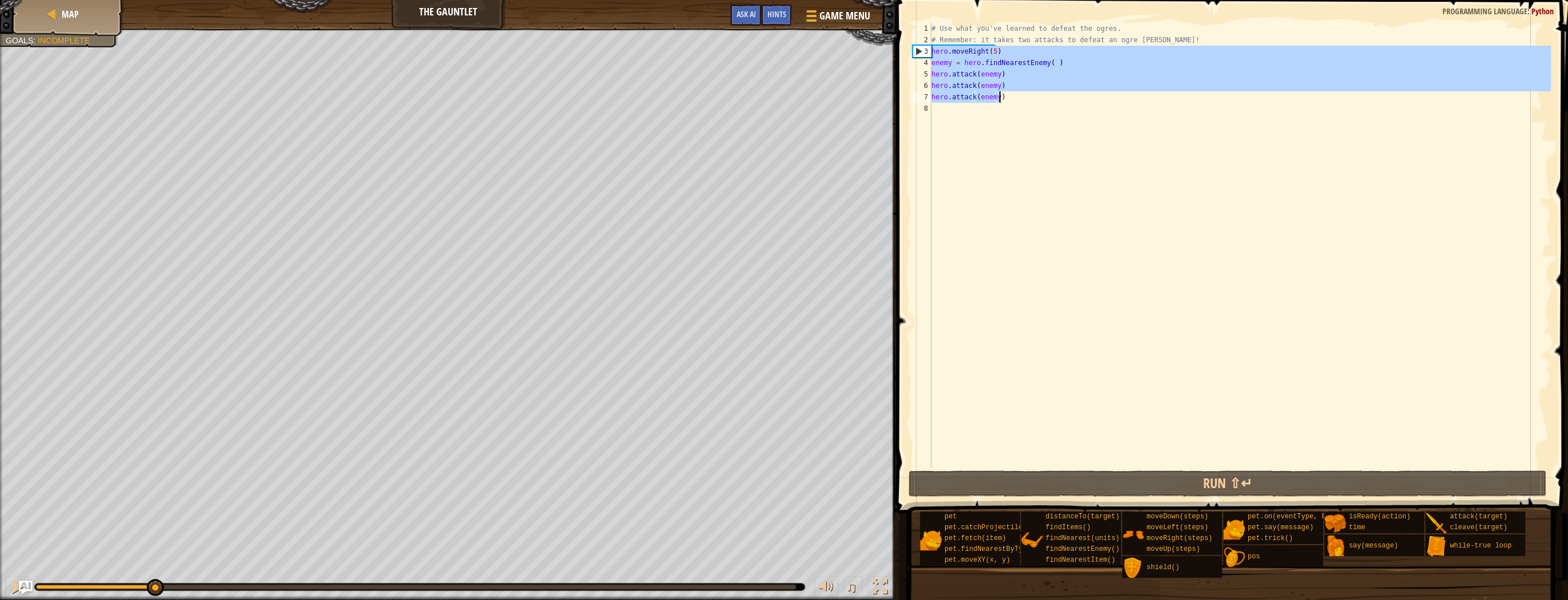
drag, startPoint x: 932, startPoint y: 49, endPoint x: 1010, endPoint y: 98, distance: 92.1
click at [1010, 98] on div "# Use what you've learned to defeat the ogres. # Remember: it takes two attacks…" at bounding box center [1240, 257] width 622 height 468
type textarea "hero.attack(enemy) hero.attack(enemy)"
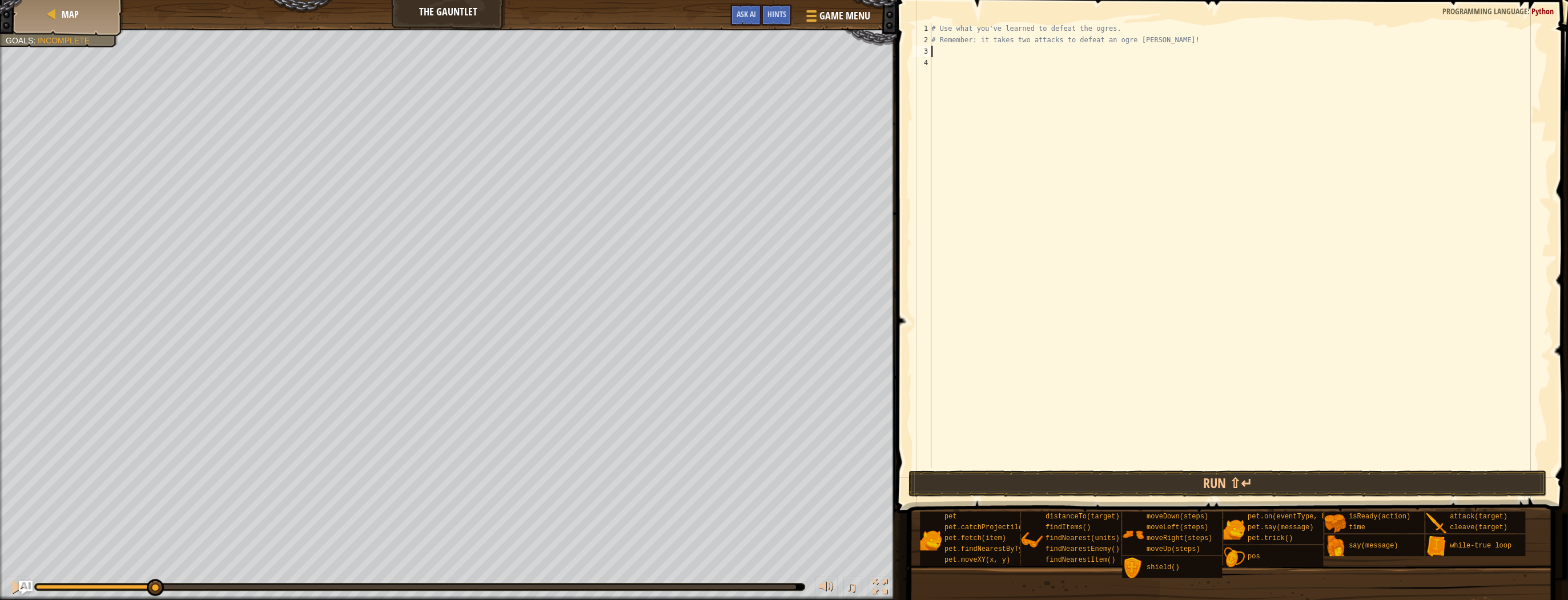
click at [938, 57] on div "# Use what you've learned to defeat the ogres. # Remember: it takes two attacks…" at bounding box center [1240, 257] width 622 height 468
click at [939, 51] on div "# Use what you've learned to defeat the ogres. # Remember: it takes two attacks…" at bounding box center [1240, 257] width 622 height 468
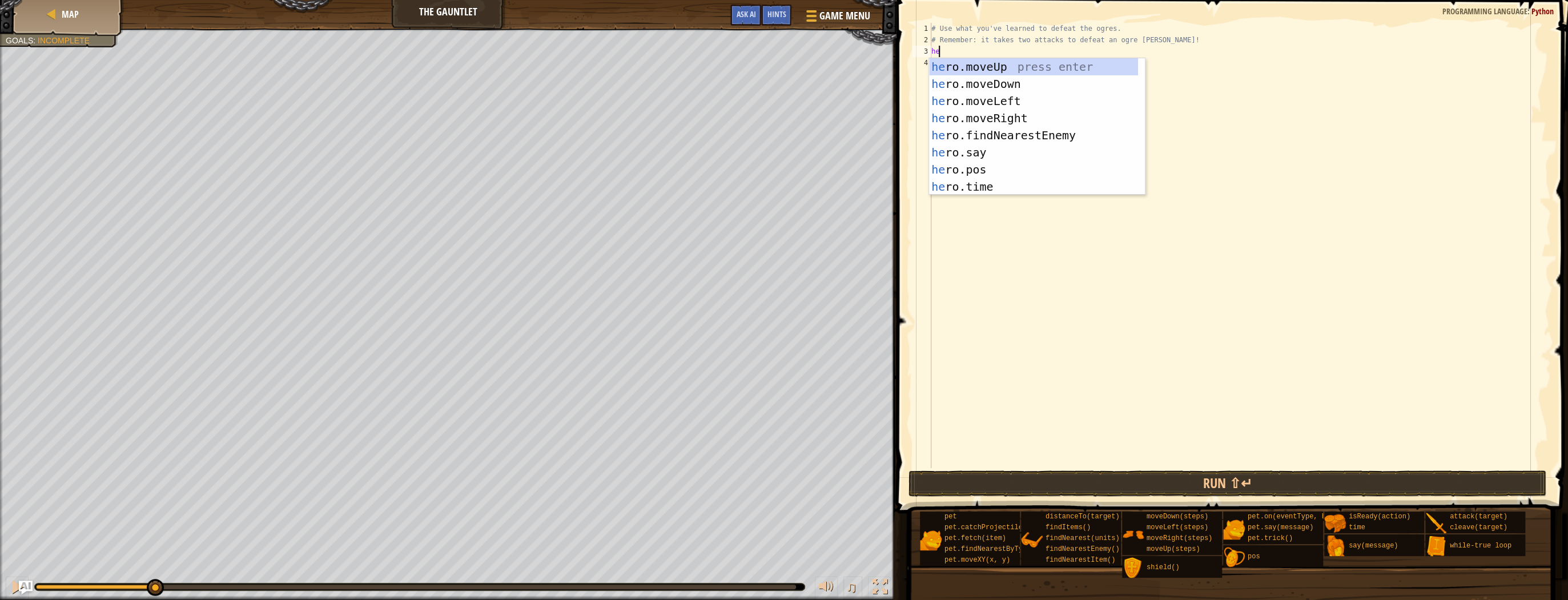
type textarea "hero"
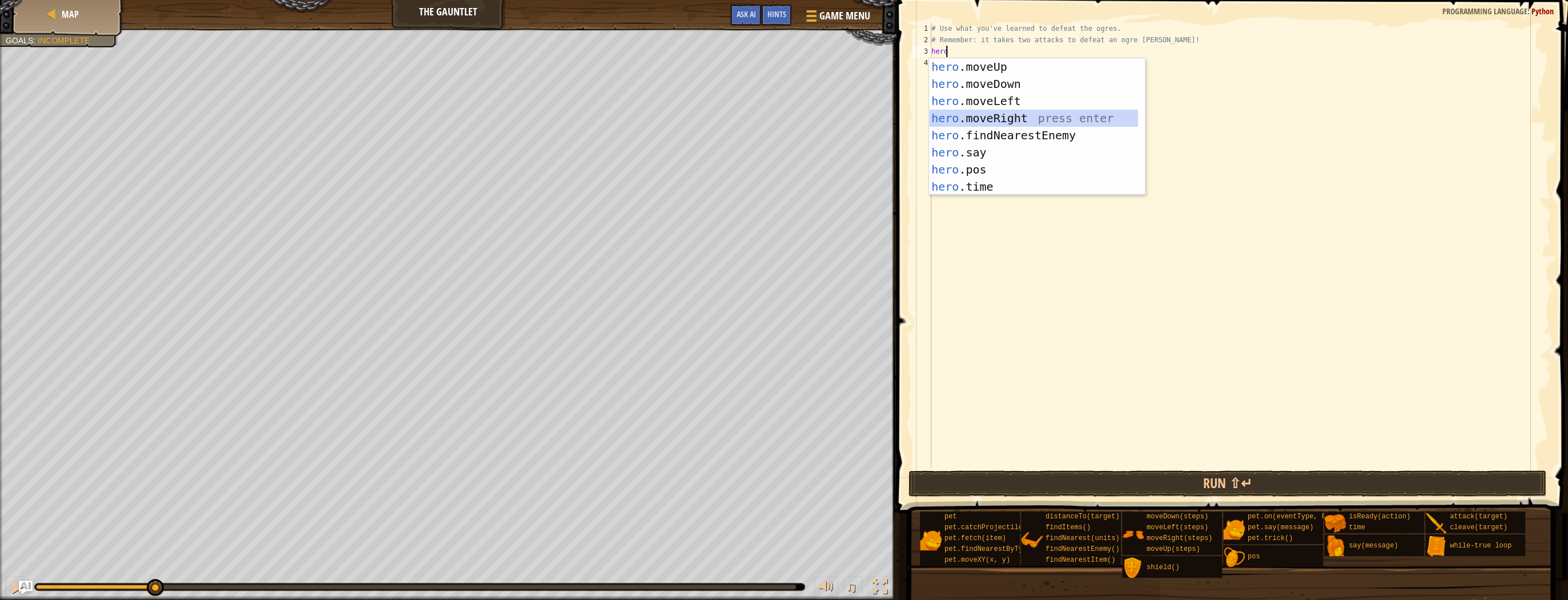
click at [1016, 115] on div "hero .moveUp press enter hero .moveDown press enter hero .moveLeft press enter …" at bounding box center [1033, 144] width 209 height 171
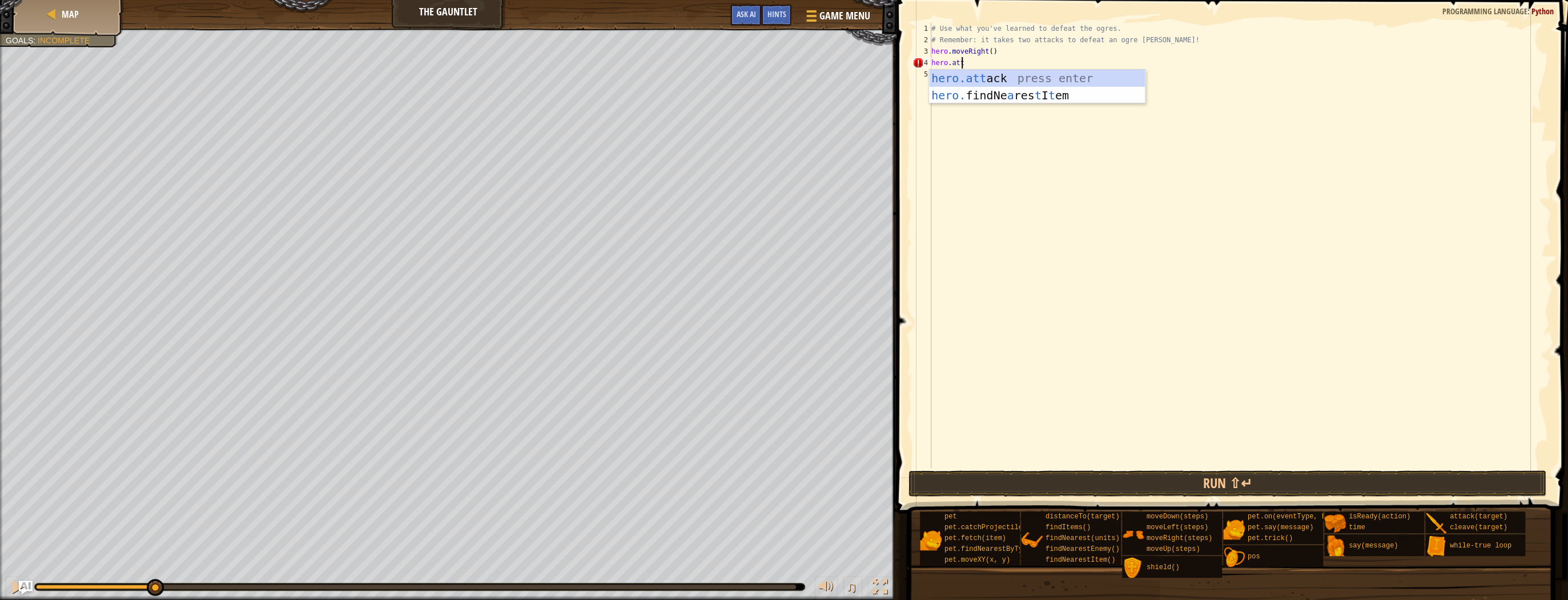
scroll to position [5, 2]
click at [1027, 78] on div "hero.att ack press enter hero. findNe a res t I t em press enter" at bounding box center [1037, 104] width 216 height 68
type textarea "hero.attack(enemy)"
click at [950, 71] on div "# Use what you've learned to defeat the ogres. # Remember: it takes two attacks…" at bounding box center [1240, 257] width 622 height 468
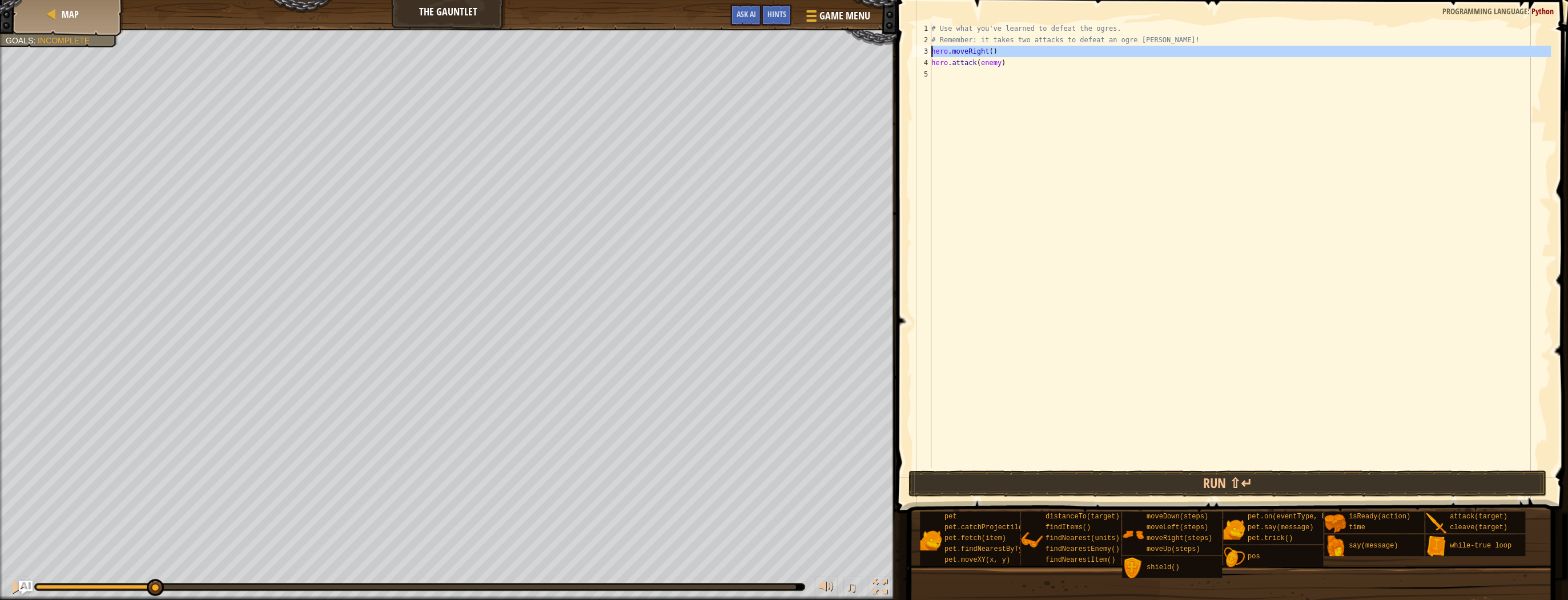
drag, startPoint x: 930, startPoint y: 49, endPoint x: 946, endPoint y: 53, distance: 16.5
click at [946, 53] on div "1 2 3 4 5 # Use what you've learned to defeat the ogres. # Remember: it takes t…" at bounding box center [1230, 245] width 640 height 445
click at [932, 52] on div "# Use what you've learned to defeat the ogres. # Remember: it takes two attacks…" at bounding box center [1240, 245] width 622 height 445
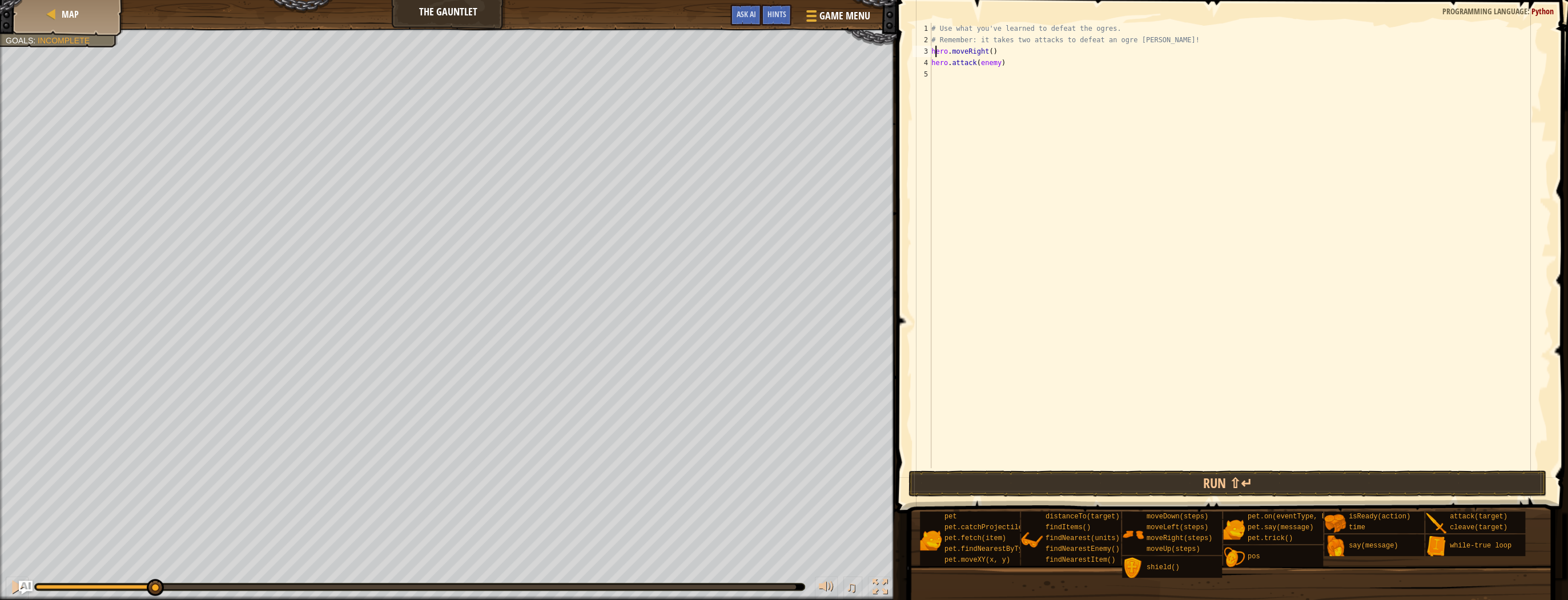
click at [934, 52] on div "# Use what you've learned to defeat the ogres. # Remember: it takes two attacks…" at bounding box center [1240, 257] width 622 height 468
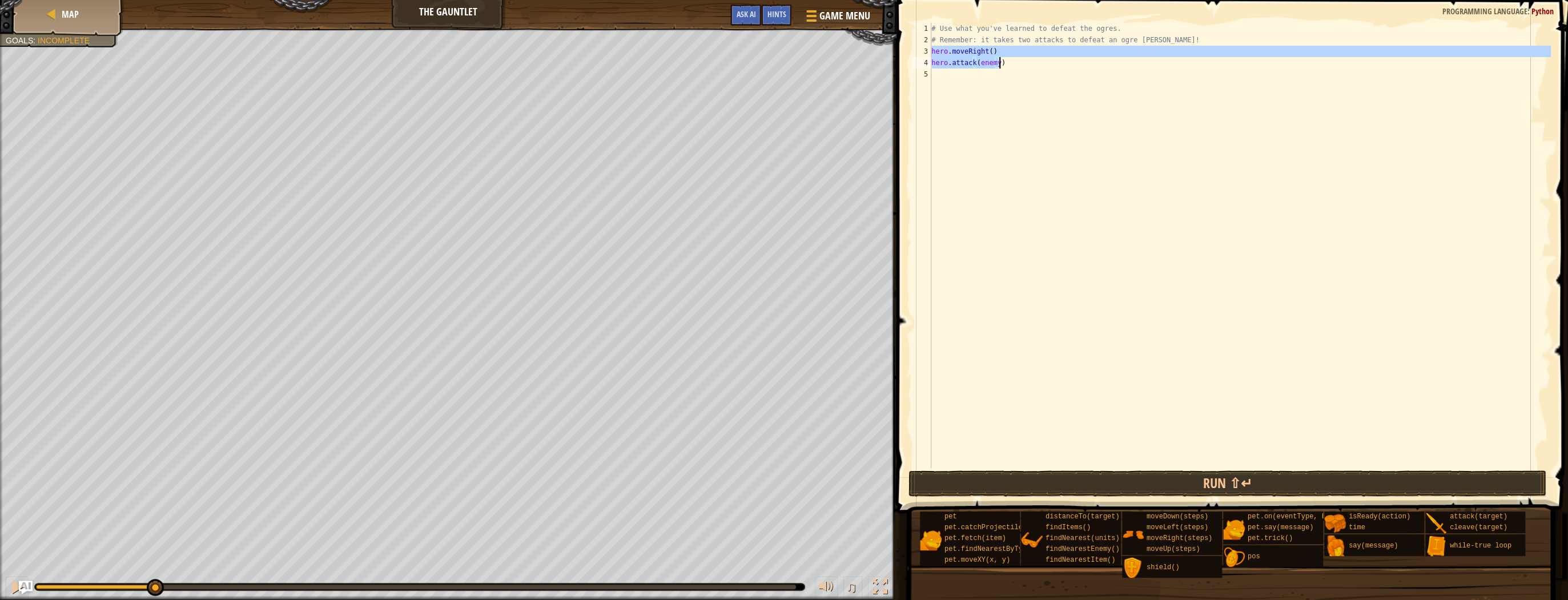
drag, startPoint x: 932, startPoint y: 50, endPoint x: 999, endPoint y: 67, distance: 69.1
click at [999, 67] on div "# Use what you've learned to defeat the ogres. # Remember: it takes two attacks…" at bounding box center [1240, 257] width 622 height 468
type textarea "hero.moveRight() hero.attack(enemy)"
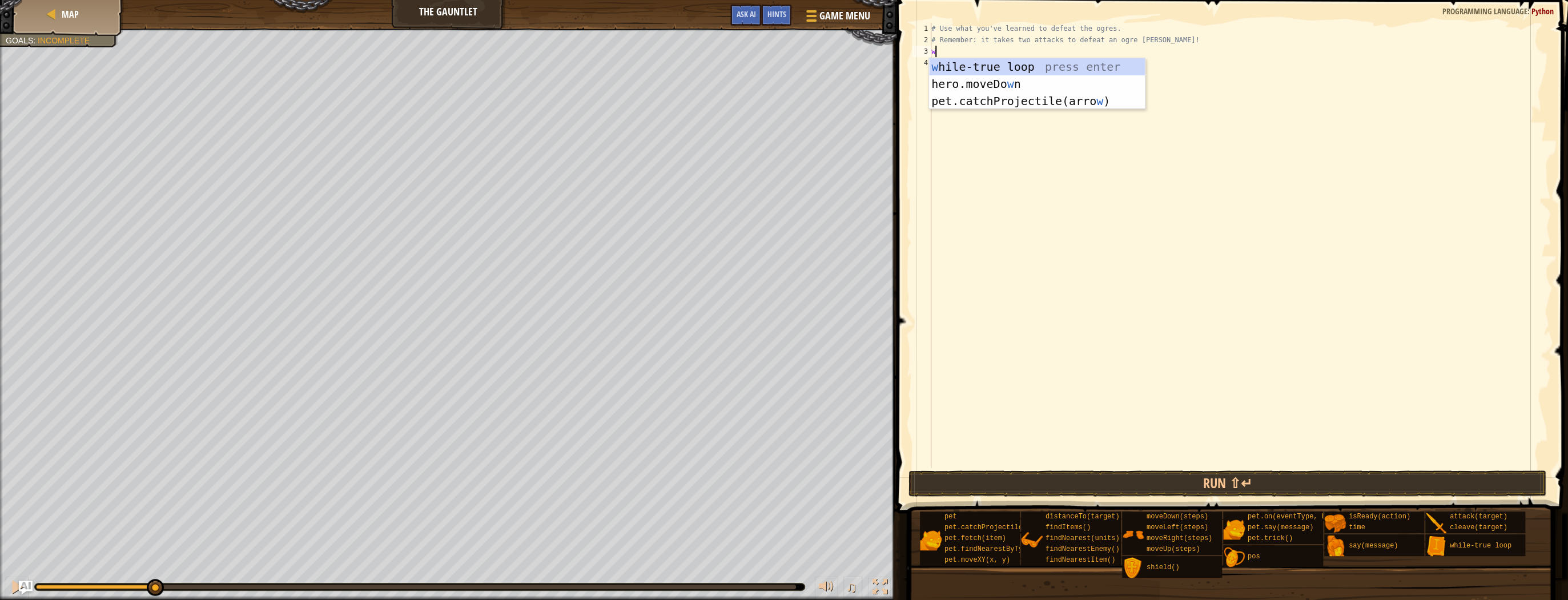
type textarea "wh"
click at [1023, 69] on div "wh ile-true loop press enter" at bounding box center [1037, 84] width 216 height 52
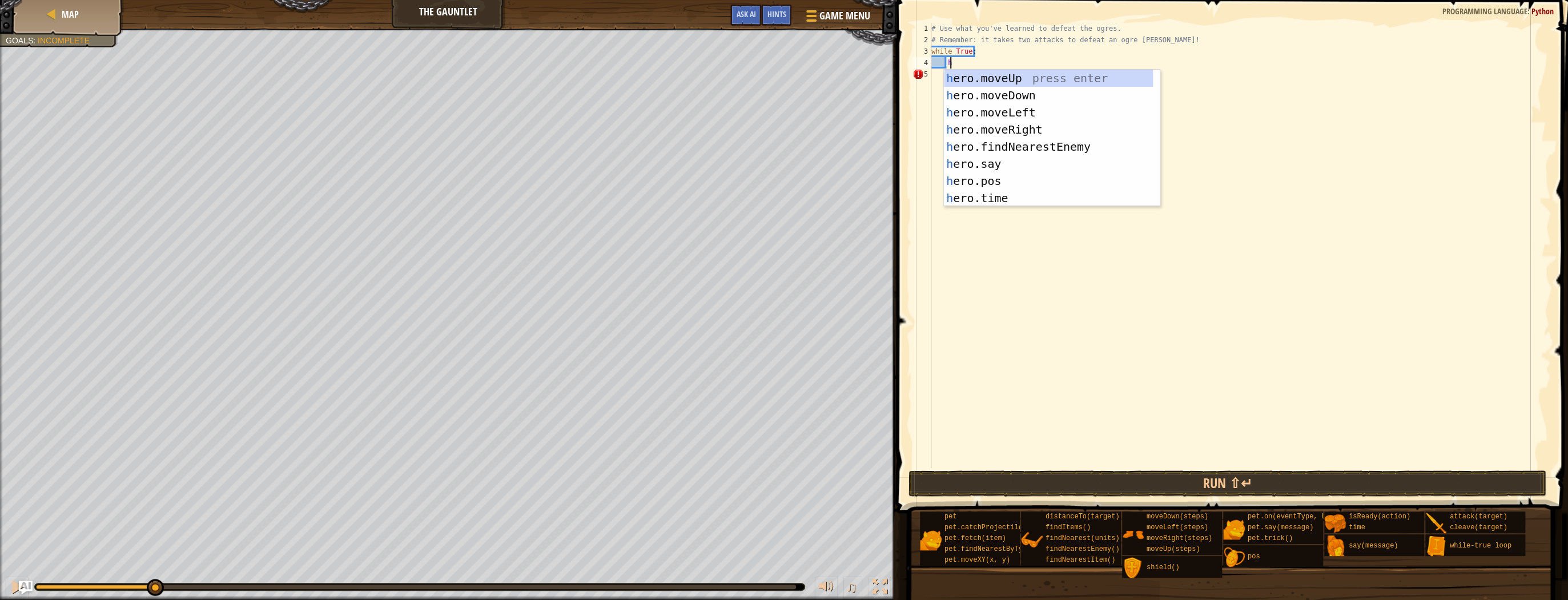
scroll to position [5, 1]
type textarea "hero"
drag, startPoint x: 1022, startPoint y: 125, endPoint x: 1028, endPoint y: 119, distance: 8.5
click at [1026, 125] on div "hero .moveUp press enter hero .moveDown press enter hero .moveLeft press enter …" at bounding box center [1048, 155] width 209 height 171
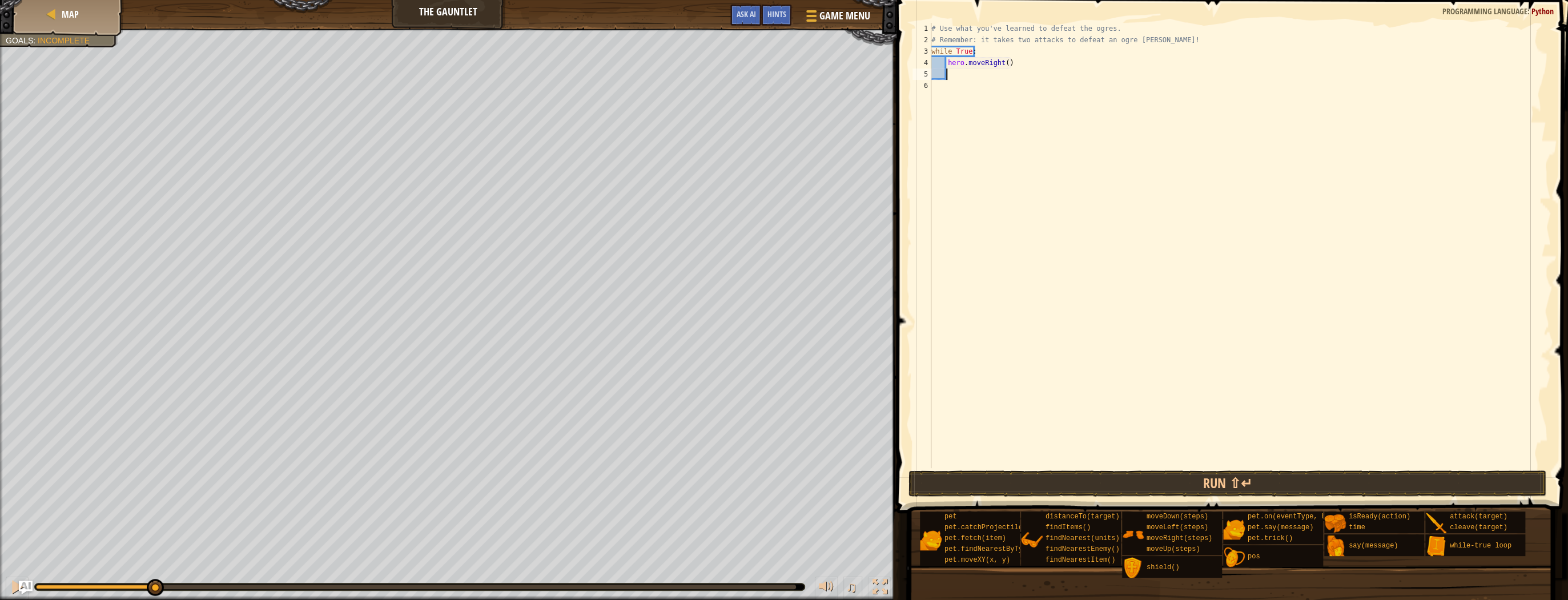
scroll to position [5, 1]
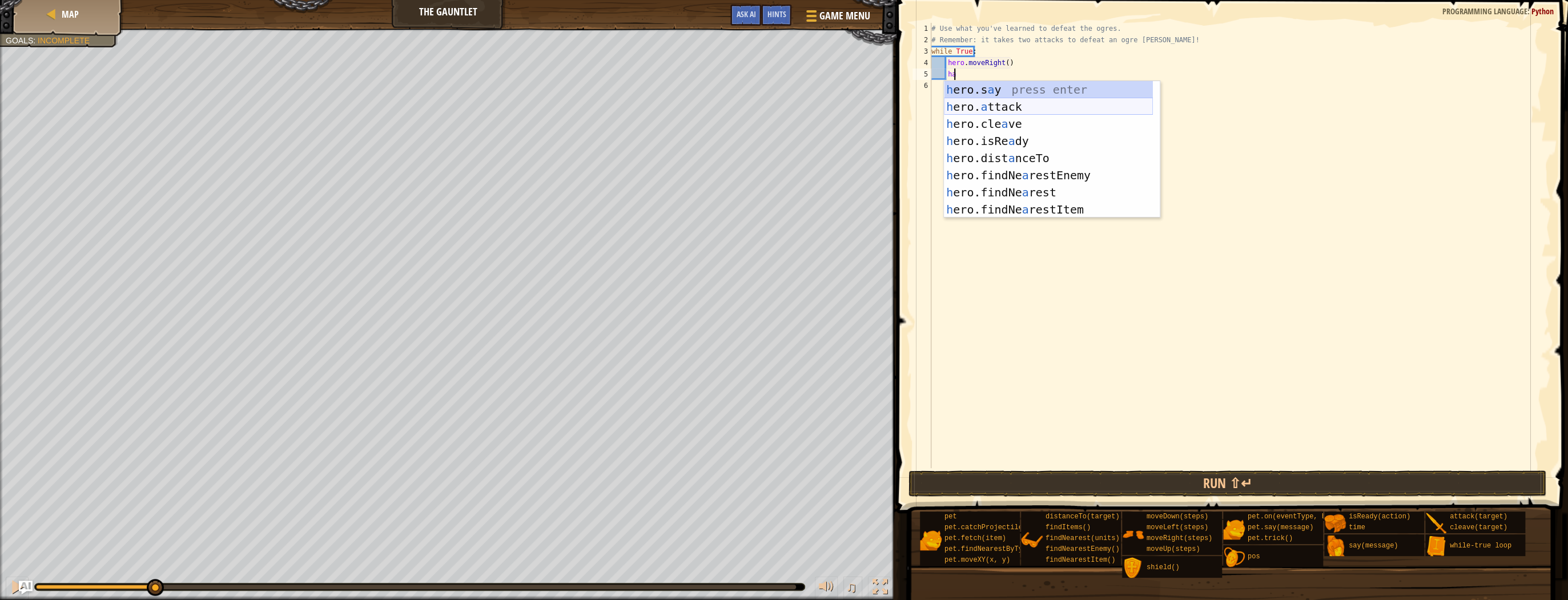
click at [1004, 110] on div "h ero.s a y press enter h ero. a ttack press enter h ero.cle a ve press enter h…" at bounding box center [1048, 167] width 209 height 171
type textarea "hero.attack(enemy)"
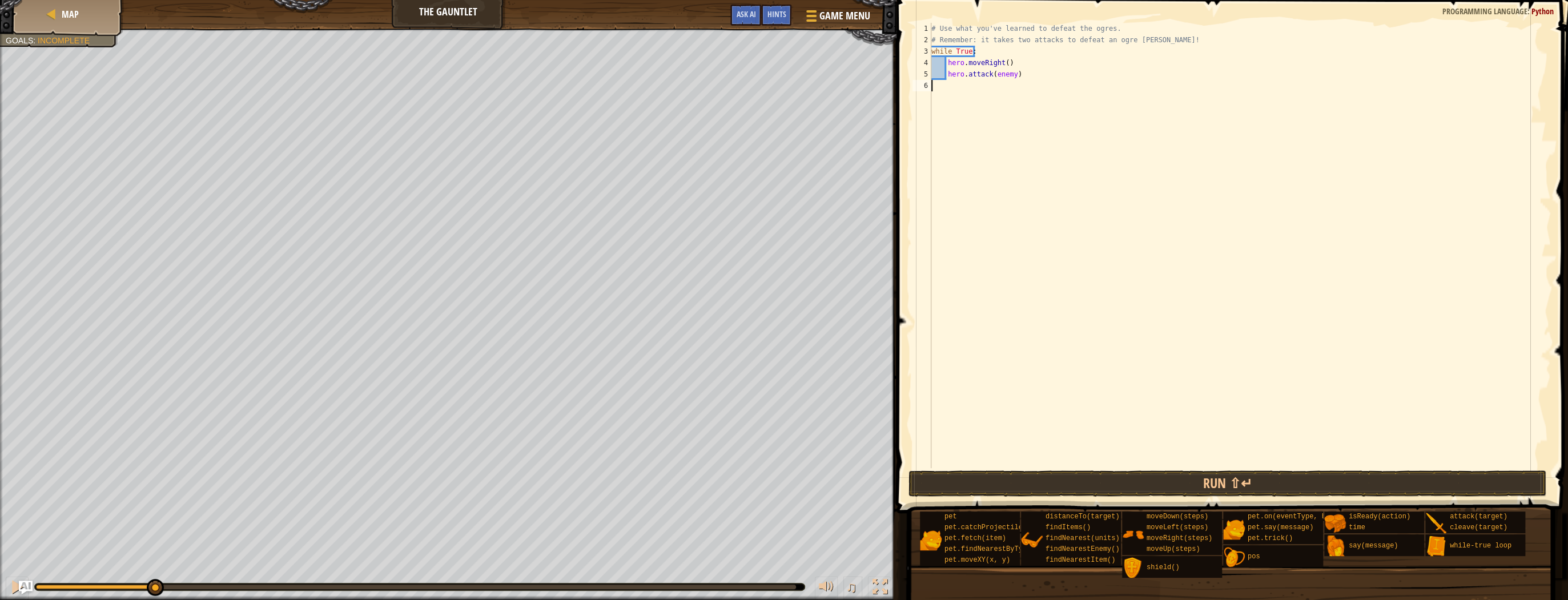
click at [1073, 214] on div "# Use what you've learned to defeat the ogres. # Remember: it takes two attacks…" at bounding box center [1240, 257] width 622 height 468
click at [1158, 471] on button "Run ⇧↵" at bounding box center [1227, 483] width 638 height 26
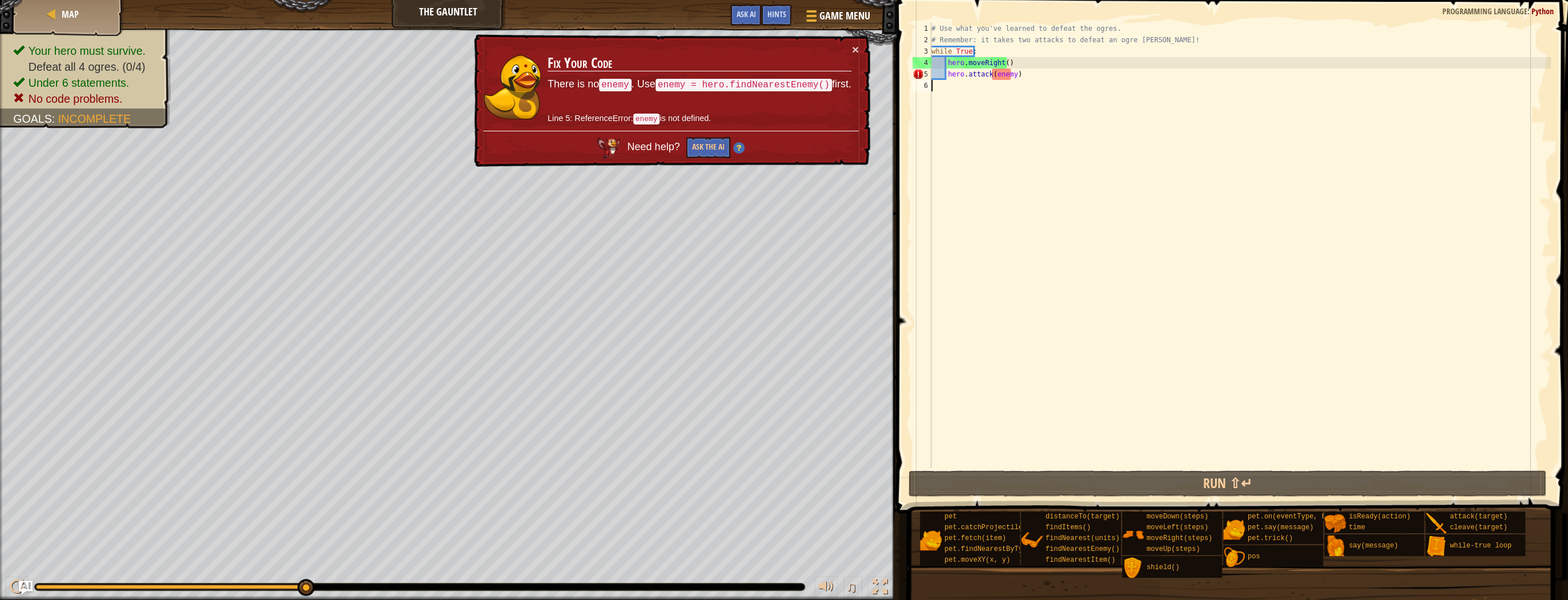
click at [1009, 77] on div "# Use what you've learned to defeat the ogres. # Remember: it takes two attacks…" at bounding box center [1240, 257] width 622 height 468
type textarea "hero.attack(enemy)"
click at [706, 142] on button "Ask the AI" at bounding box center [708, 147] width 44 height 21
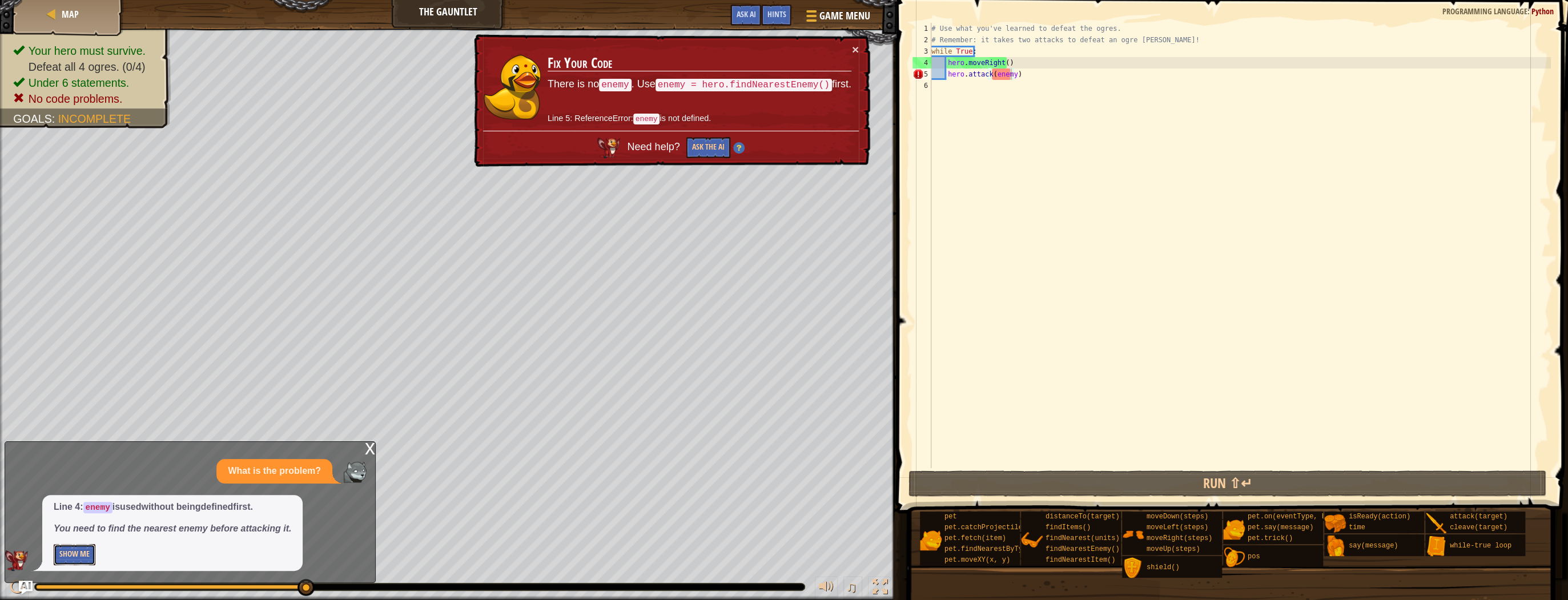
click at [71, 548] on button "Show Me" at bounding box center [74, 554] width 41 height 21
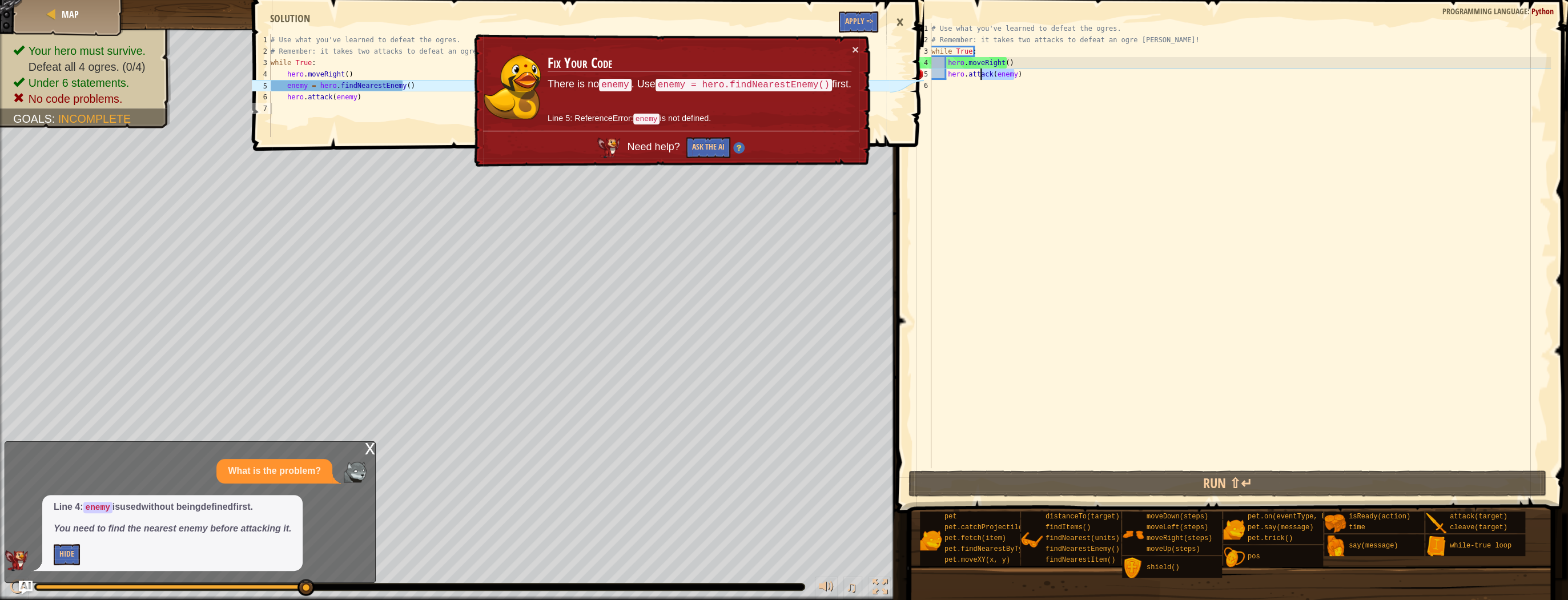
drag, startPoint x: 1026, startPoint y: 71, endPoint x: 982, endPoint y: 73, distance: 44.0
click at [982, 73] on div "# Use what you've learned to defeat the ogres. # Remember: it takes two attacks…" at bounding box center [1240, 257] width 622 height 468
click at [1028, 73] on div "# Use what you've learned to defeat the ogres. # Remember: it takes two attacks…" at bounding box center [1240, 245] width 622 height 445
drag, startPoint x: 1017, startPoint y: 72, endPoint x: 948, endPoint y: 74, distance: 69.0
click at [948, 74] on div "# Use what you've learned to defeat the ogres. # Remember: it takes two attacks…" at bounding box center [1240, 257] width 622 height 468
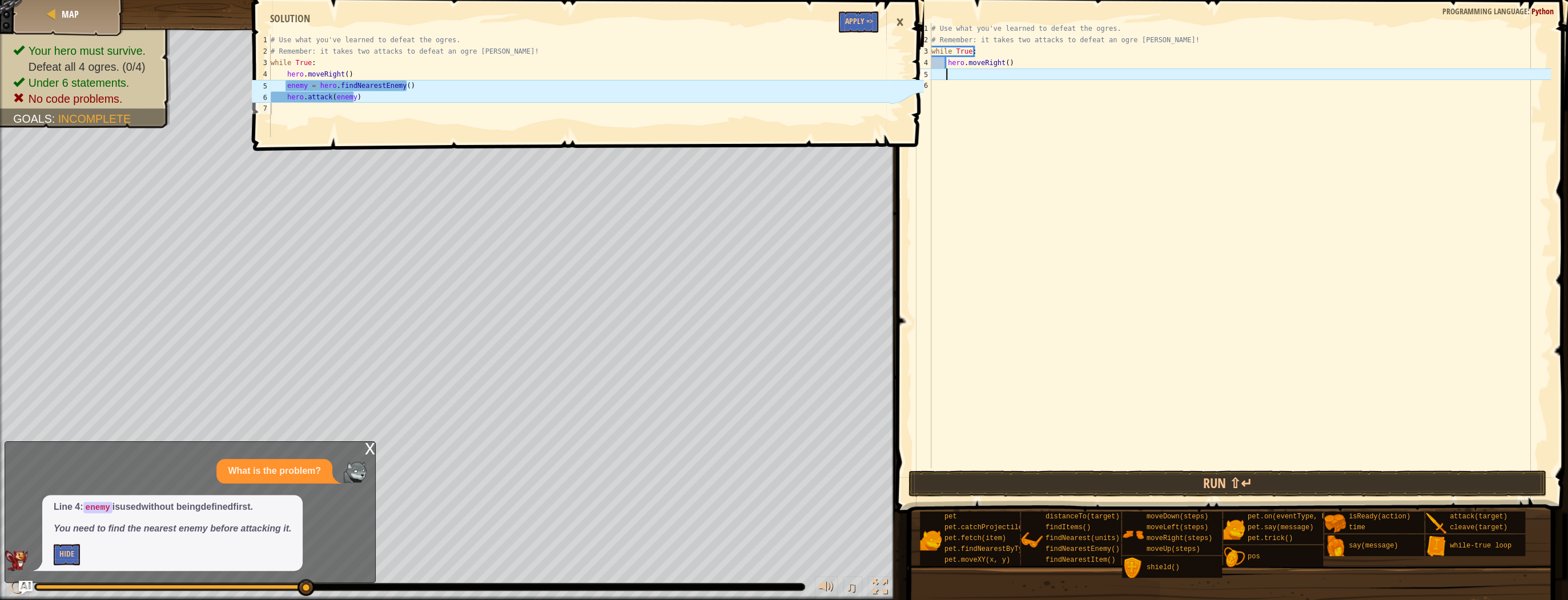
type textarea "enemy = hero.findNearestEnemy()"
drag, startPoint x: 285, startPoint y: 85, endPoint x: 410, endPoint y: 90, distance: 125.1
click at [410, 90] on div "# Use what you've learned to defeat the ogres. # Remember: it takes two attacks…" at bounding box center [579, 96] width 622 height 125
click at [951, 72] on div "# Use what you've learned to defeat the ogres. # Remember: it takes two attacks…" at bounding box center [1240, 257] width 622 height 468
paste textarea "enemy = hero.findNearestEnemy()"
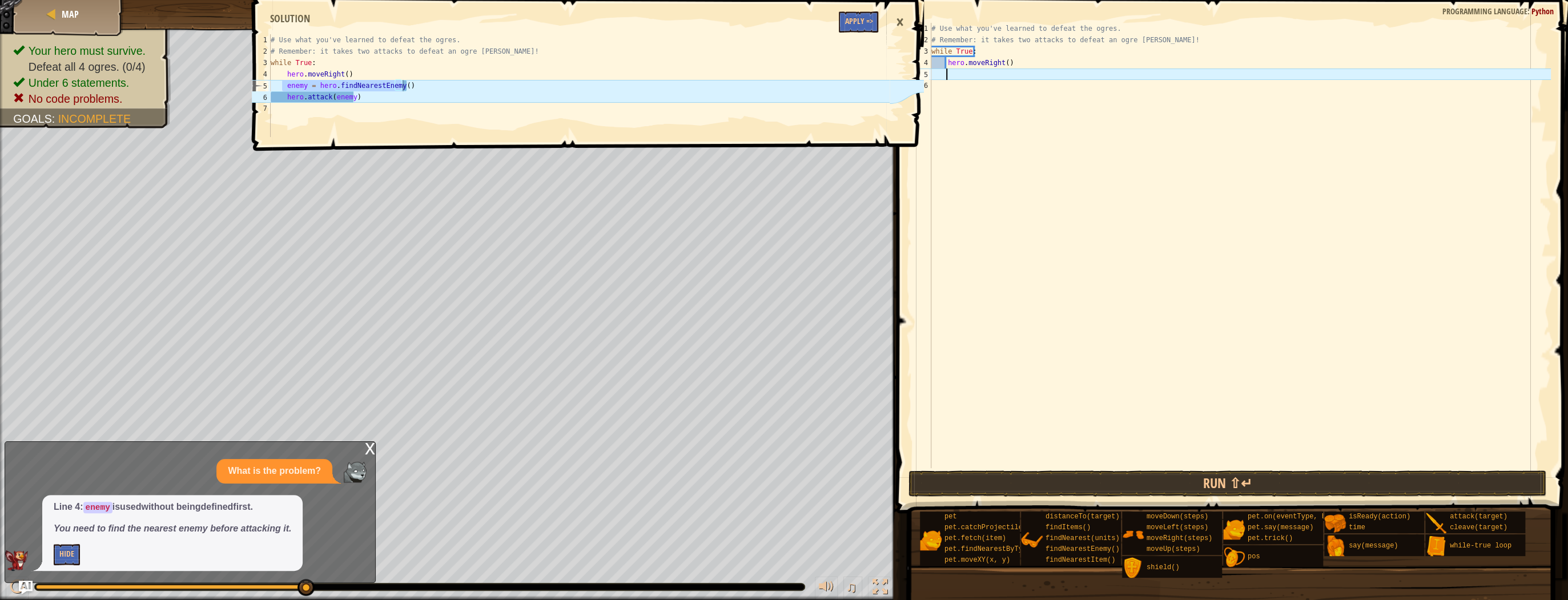
type textarea "enemy = hero.findNearestEnemy()"
click at [948, 82] on div "# Use what you've learned to defeat the ogres. # Remember: it takes two attacks…" at bounding box center [1240, 257] width 622 height 468
click at [964, 86] on div "# Use what you've learned to defeat the ogres. # Remember: it takes two attacks…" at bounding box center [1240, 257] width 622 height 468
click at [947, 58] on div "# Use what you've learned to defeat the ogres. # Remember: it takes two attacks…" at bounding box center [1240, 257] width 622 height 468
click at [1098, 481] on button "Run ⇧↵" at bounding box center [1227, 483] width 638 height 26
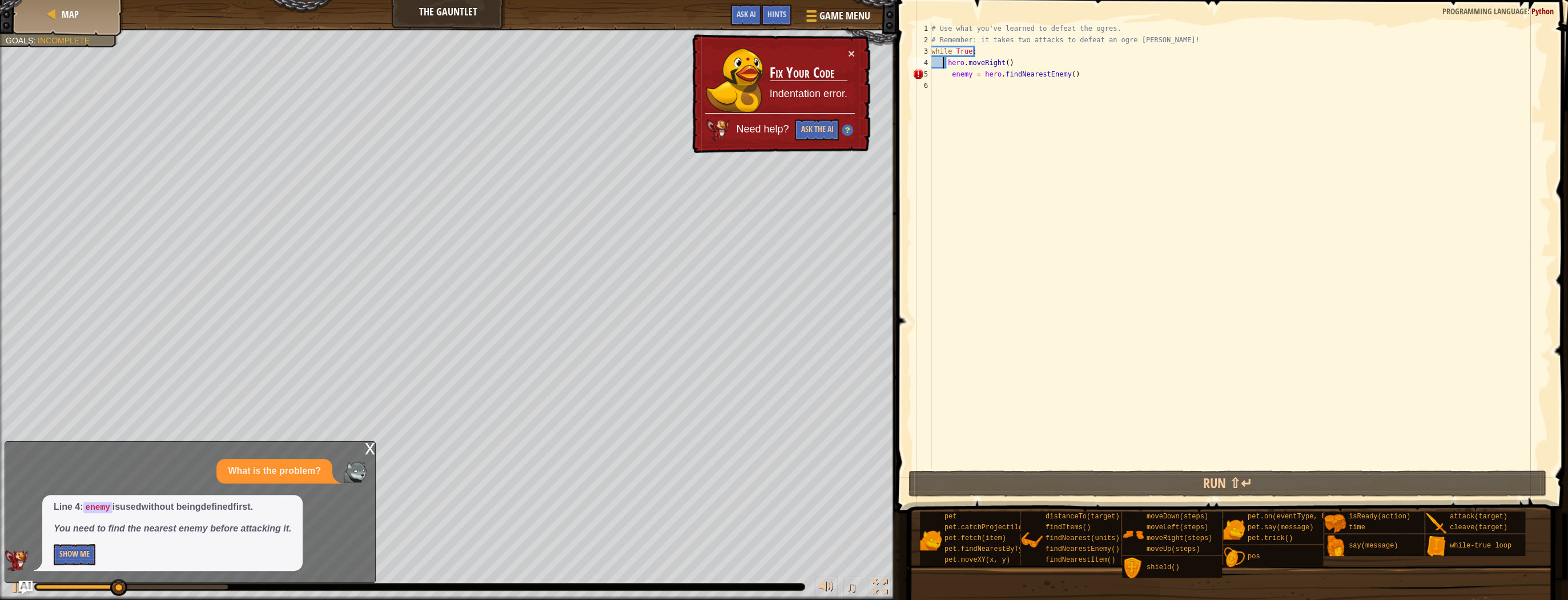
click at [942, 66] on div "# Use what you've learned to defeat the ogres. # Remember: it takes two attacks…" at bounding box center [1240, 257] width 622 height 468
click at [950, 72] on div "# Use what you've learned to defeat the ogres. # Remember: it takes two attacks…" at bounding box center [1240, 257] width 622 height 468
click at [943, 73] on div "# Use what you've learned to defeat the ogres. # Remember: it takes two attacks…" at bounding box center [1240, 257] width 622 height 468
click at [949, 73] on div "# Use what you've learned to defeat the ogres. # Remember: it takes two attacks…" at bounding box center [1240, 257] width 622 height 468
type textarea "enemy = hero.findNearestEnemy()"
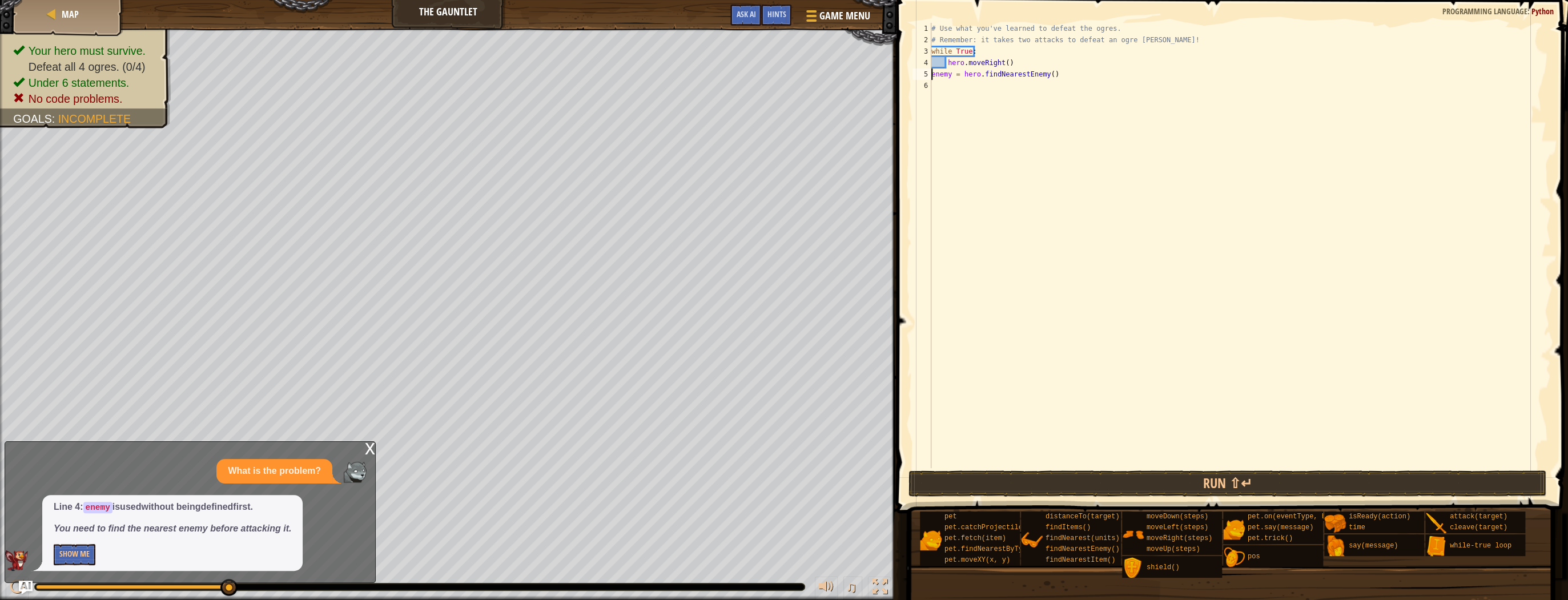
click at [964, 96] on div "# Use what you've learned to defeat the ogres. # Remember: it takes two attacks…" at bounding box center [1240, 257] width 622 height 468
click at [1025, 470] on button "Run ⇧↵" at bounding box center [1227, 483] width 638 height 26
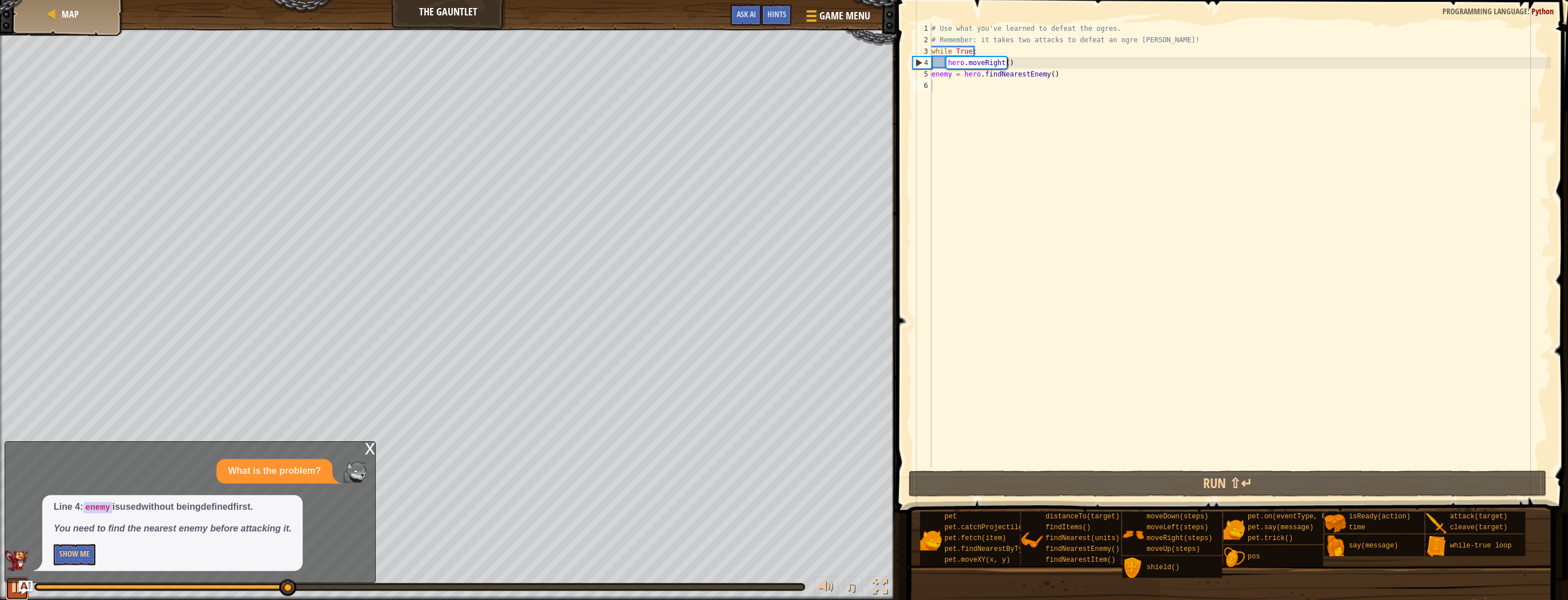
click at [13, 586] on div at bounding box center [17, 586] width 15 height 15
click at [832, 18] on span "Game Menu" at bounding box center [845, 16] width 53 height 16
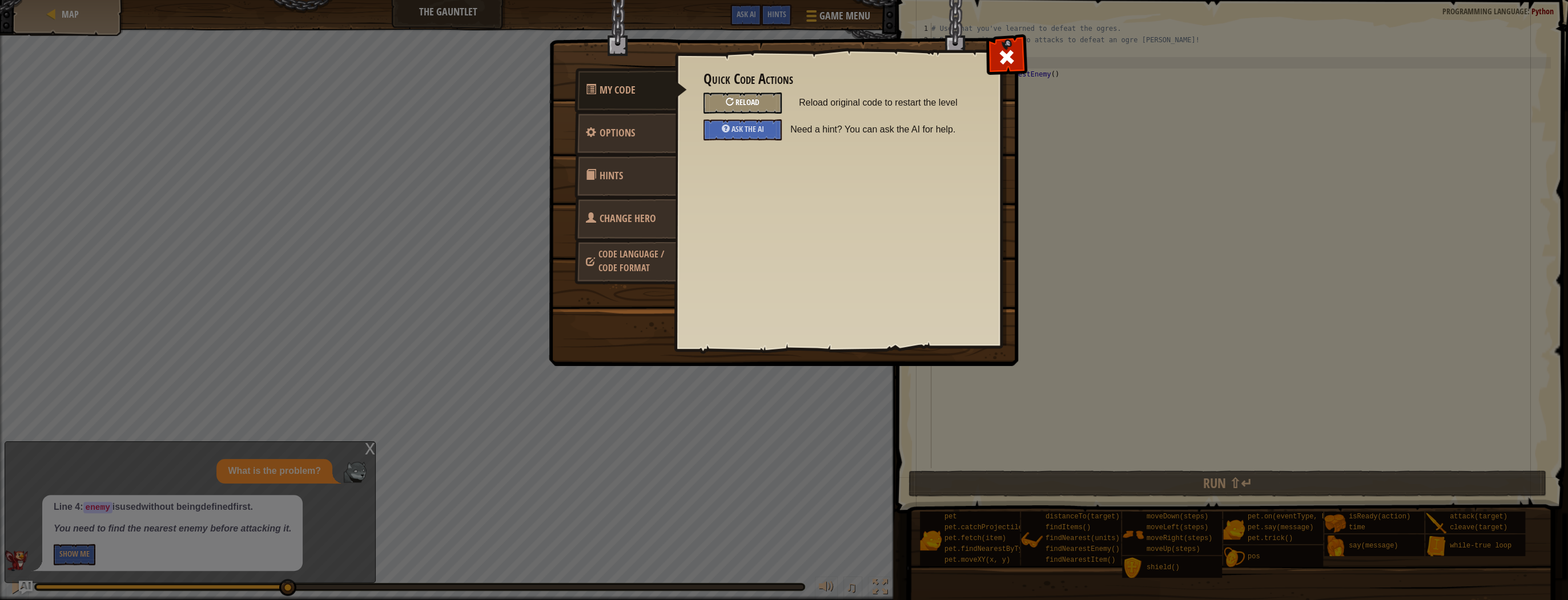
click at [745, 102] on span "Reload" at bounding box center [747, 102] width 24 height 11
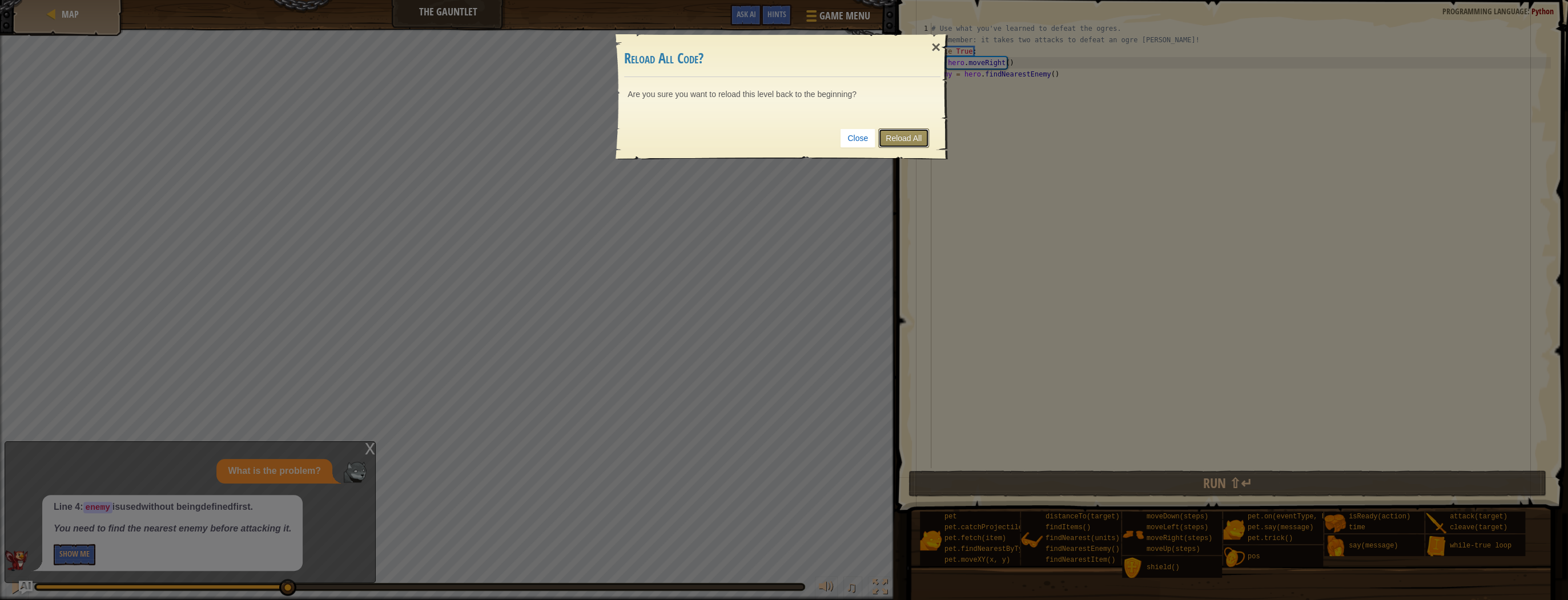
click at [896, 142] on link "Reload All" at bounding box center [903, 138] width 51 height 20
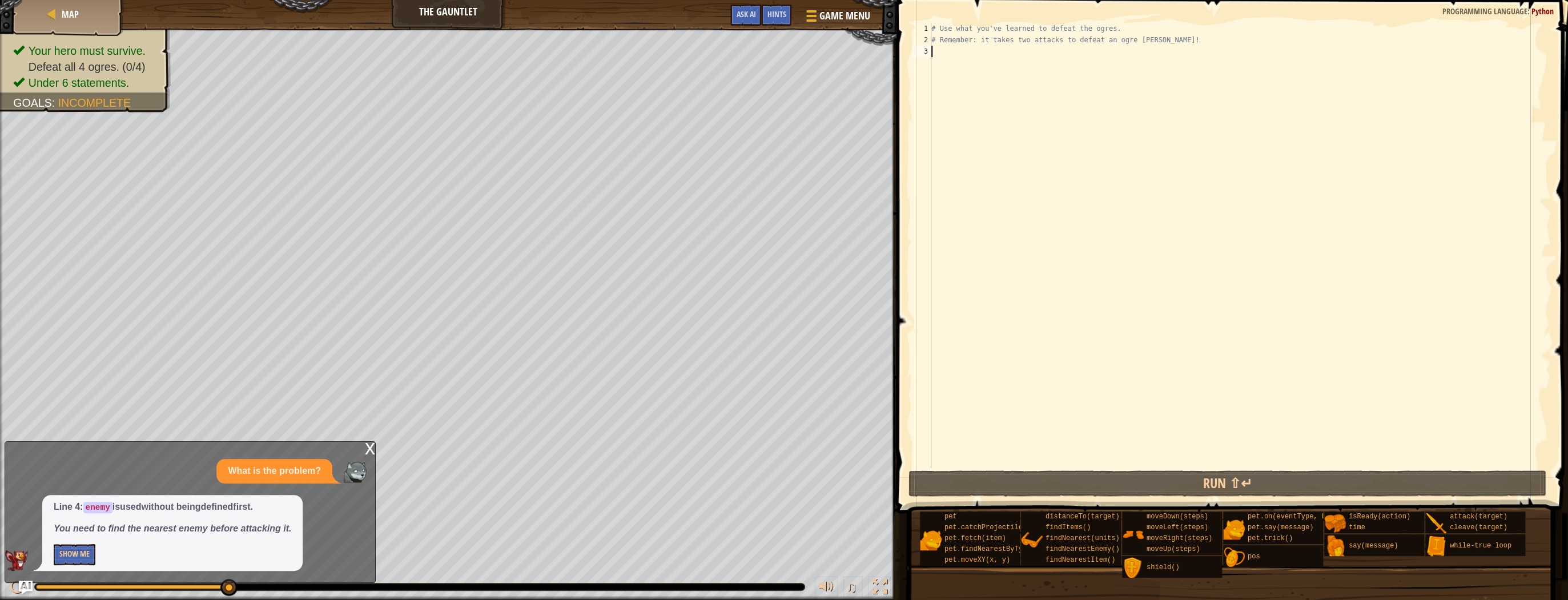
type textarea "h"
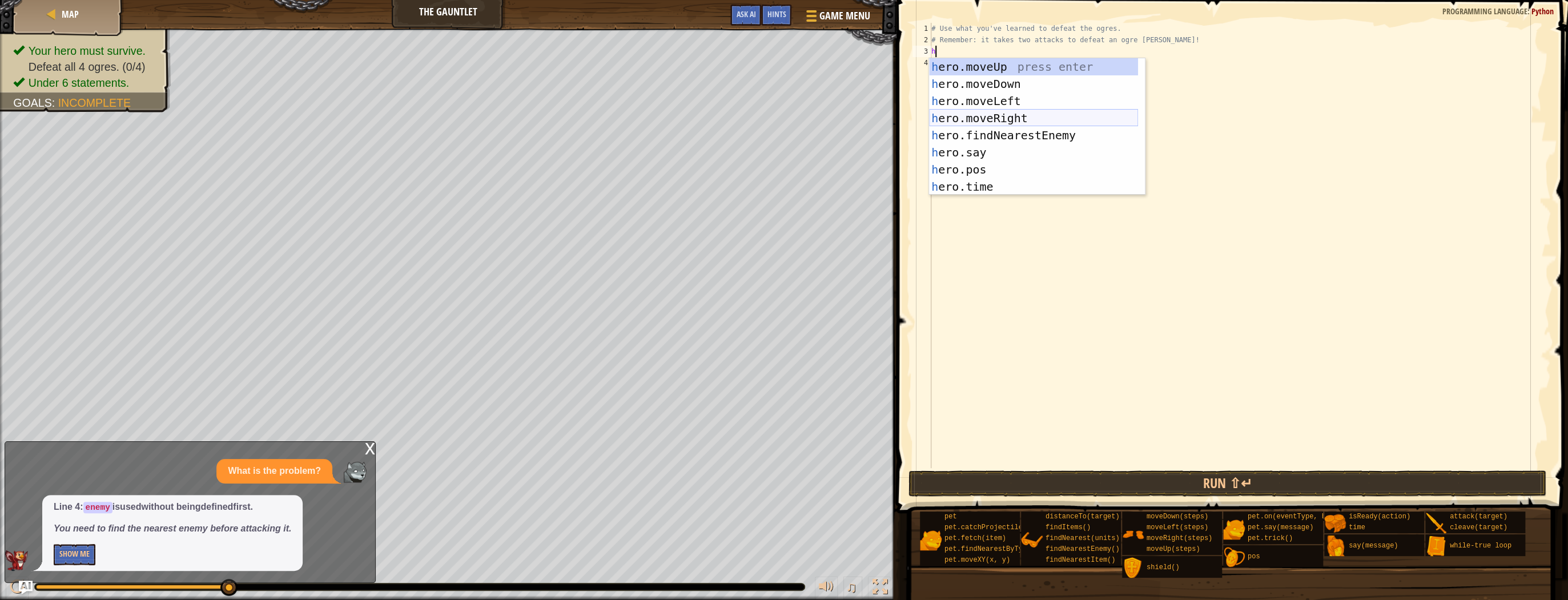
click at [982, 119] on div "h ero.moveUp press enter h ero.moveDown press enter h ero.moveLeft press enter …" at bounding box center [1033, 144] width 209 height 171
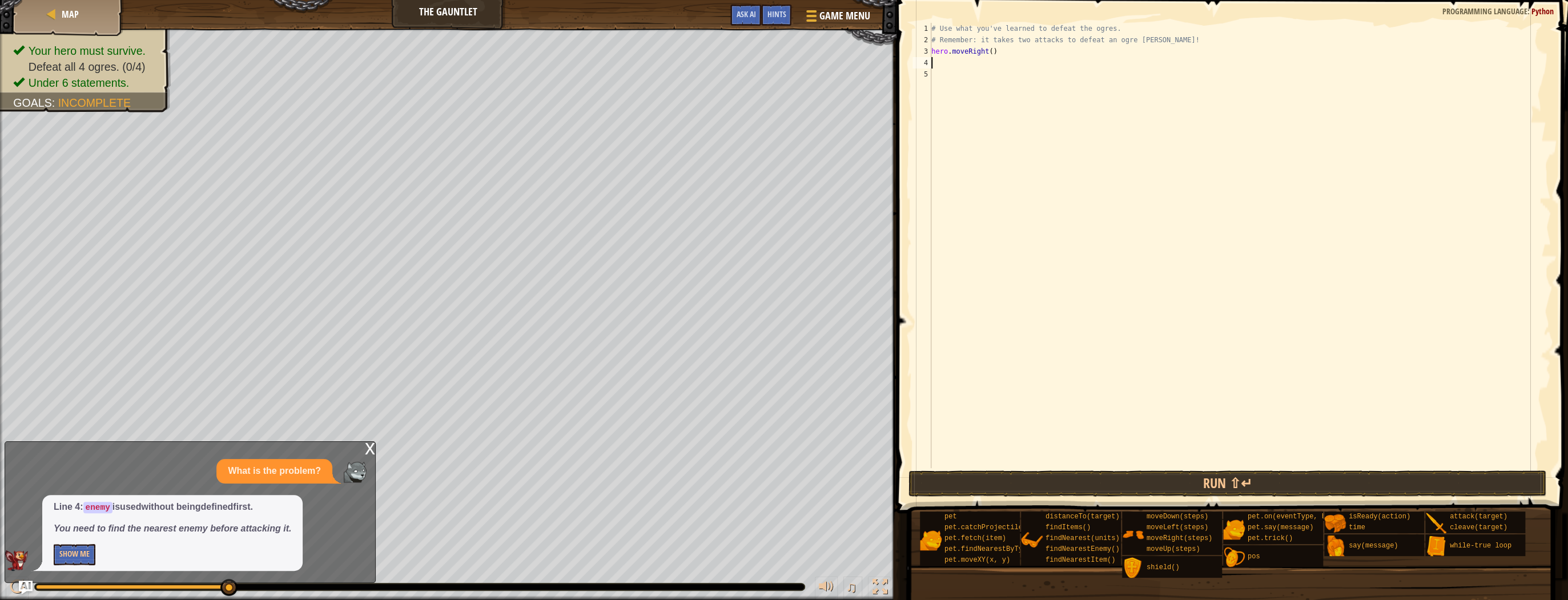
type textarea "h"
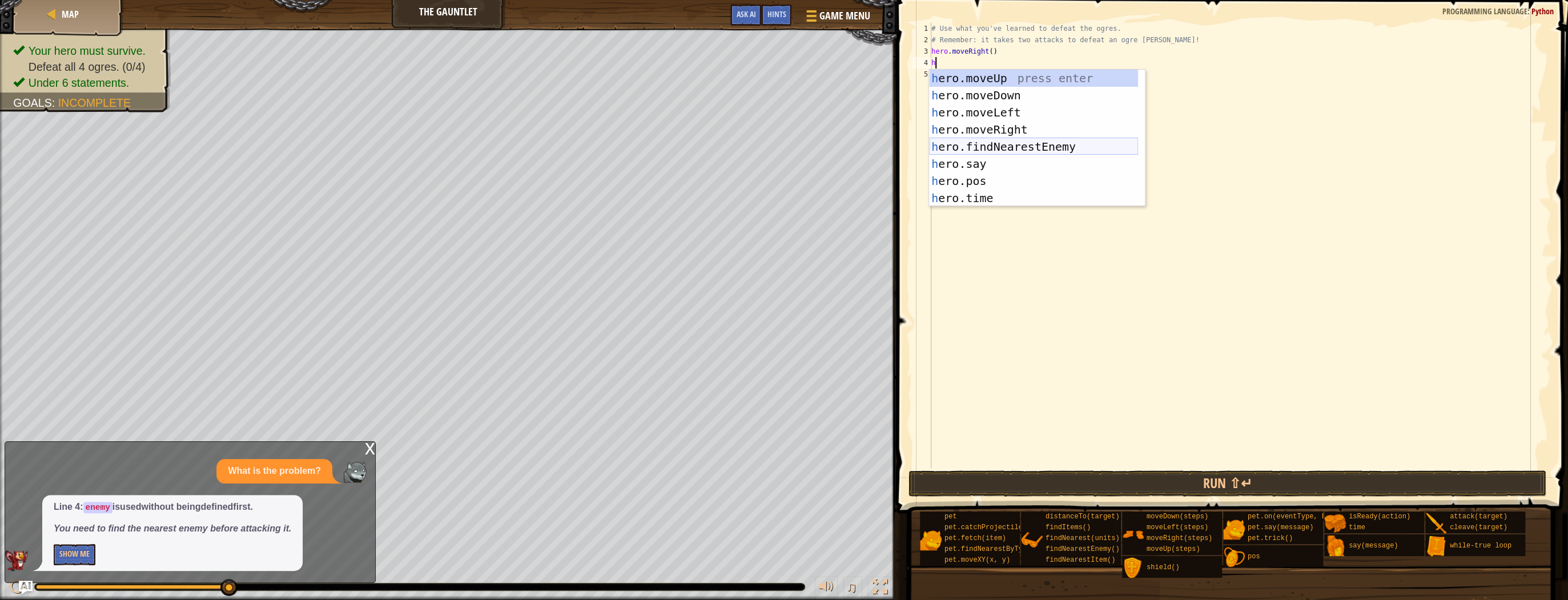
click at [982, 146] on div "h ero.moveUp press enter h ero.moveDown press enter h ero.moveLeft press enter …" at bounding box center [1033, 155] width 209 height 171
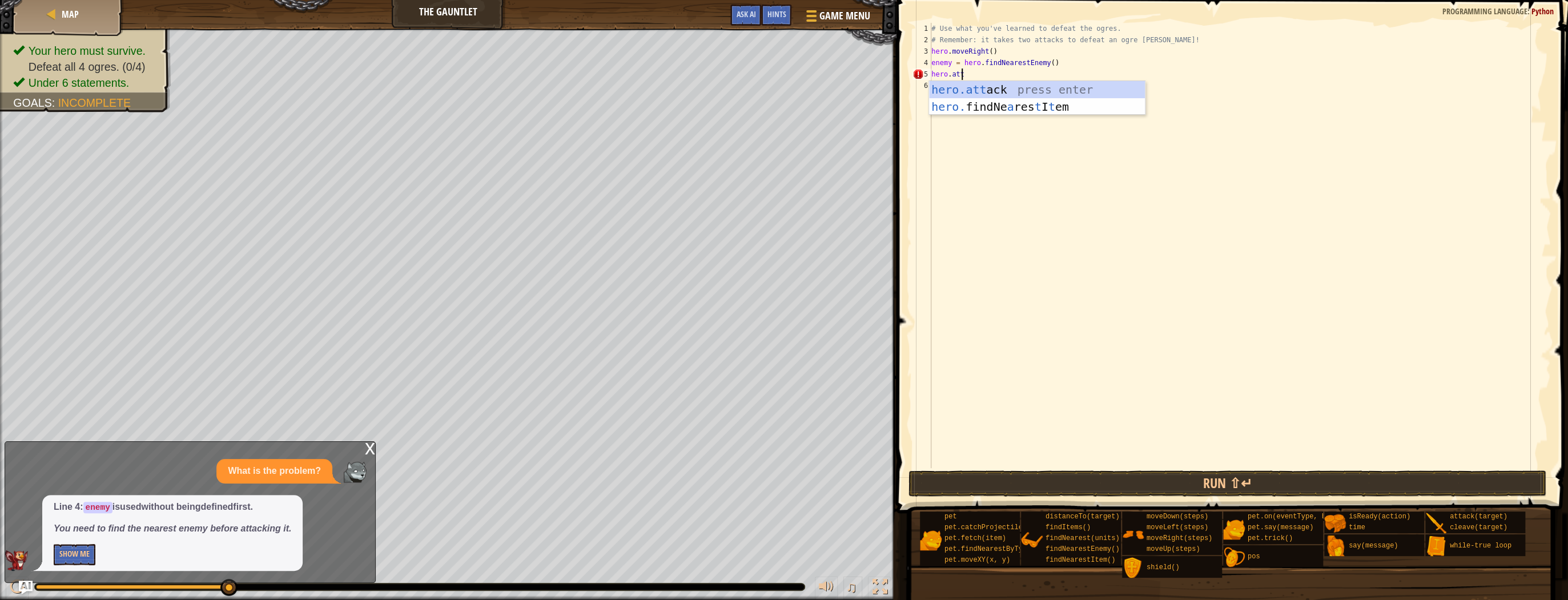
scroll to position [5, 2]
click at [998, 94] on div "hero.att ack press enter hero. findNe a res t I t em press enter" at bounding box center [1037, 115] width 216 height 68
type textarea "hero.attack(enemy)"
click at [968, 103] on div "# Use what you've learned to defeat the ogres. # Remember: it takes two attacks…" at bounding box center [1240, 257] width 622 height 468
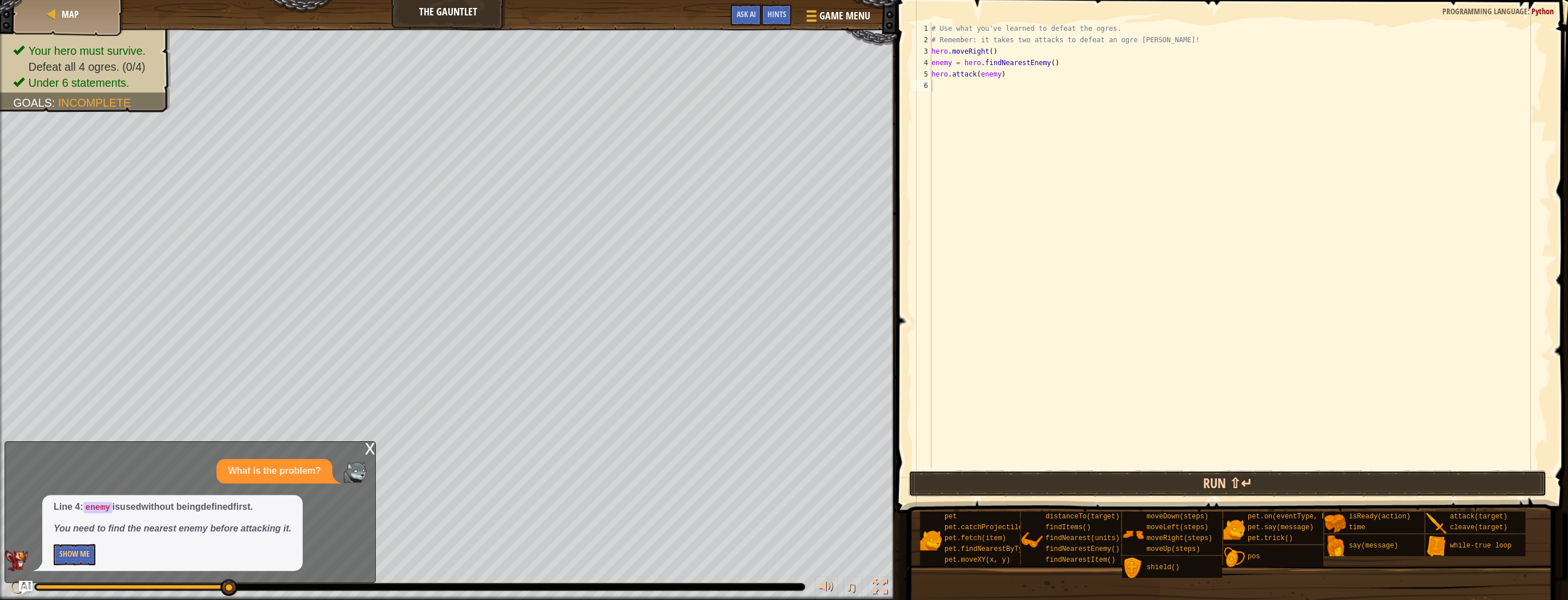
click at [1094, 480] on button "Run ⇧↵" at bounding box center [1227, 483] width 638 height 26
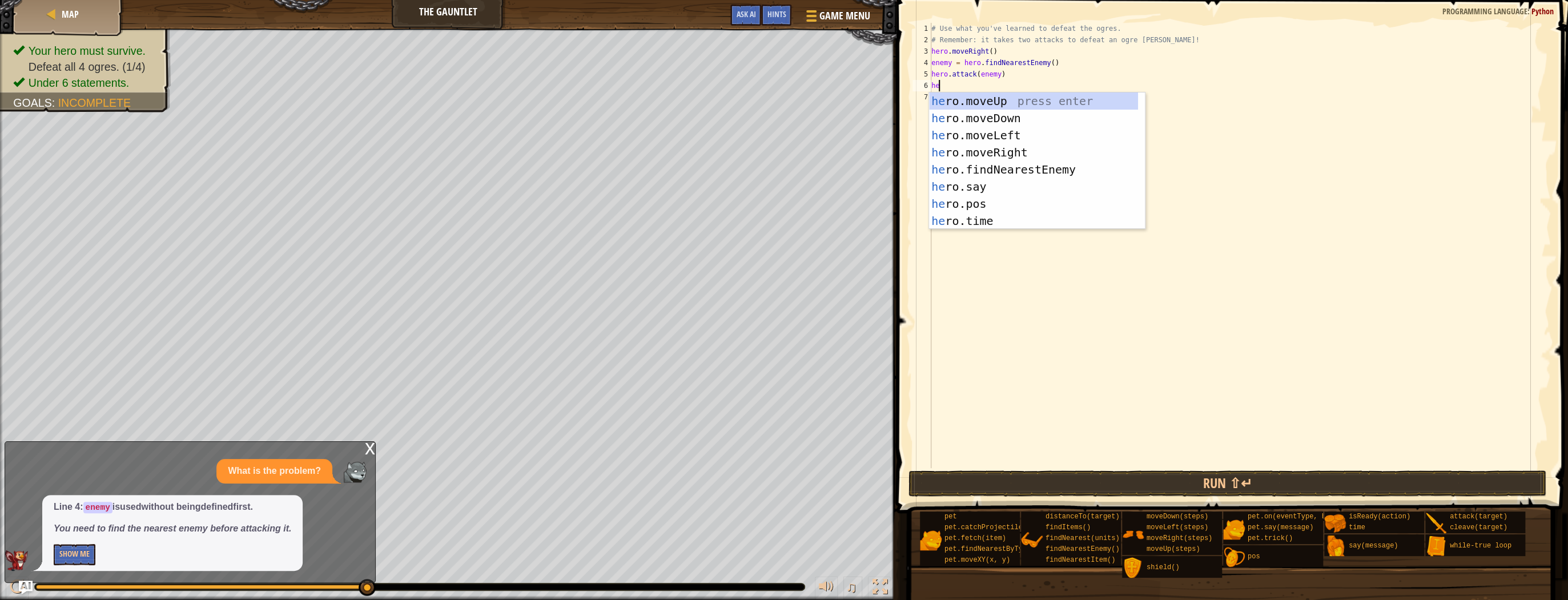
type textarea "hero"
click at [981, 151] on div "hero .moveUp press enter hero .moveDown press enter hero .moveLeft press enter …" at bounding box center [1033, 178] width 209 height 171
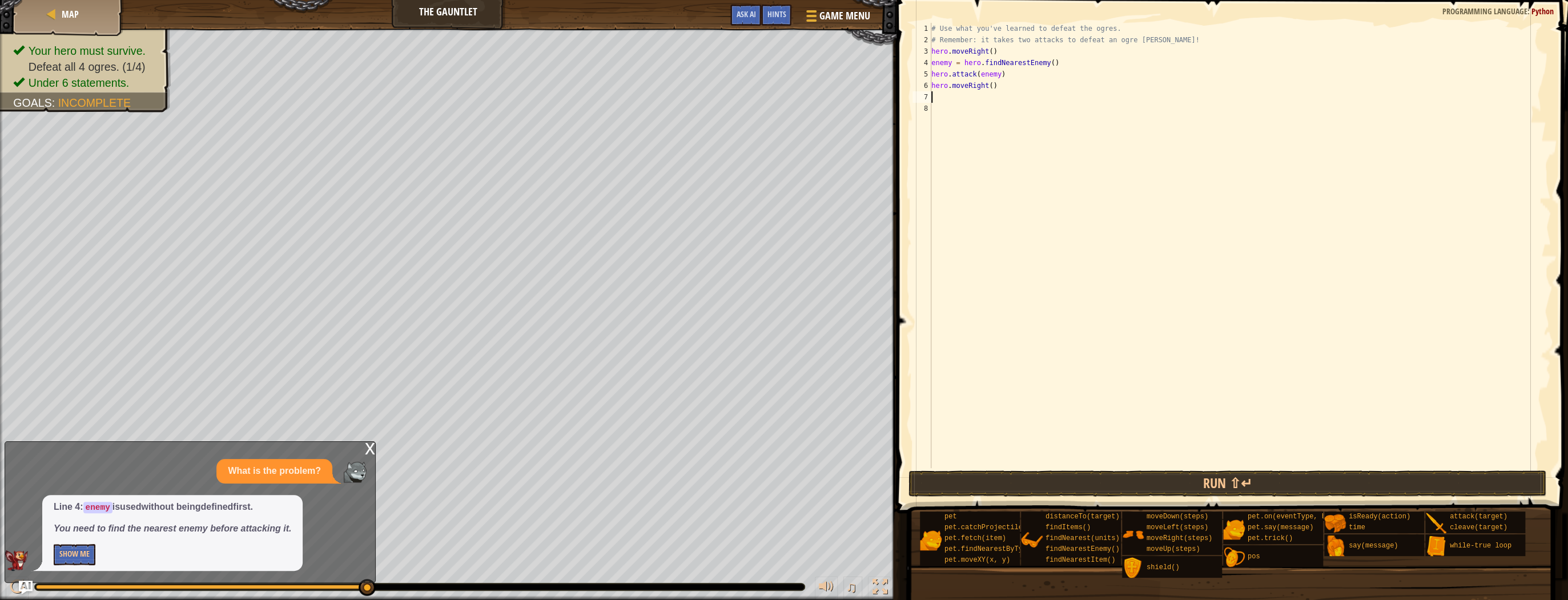
click at [987, 85] on div "# Use what you've learned to defeat the ogres. # Remember: it takes two attacks…" at bounding box center [1240, 257] width 622 height 468
type textarea "hero.moveRight(2)"
click at [928, 96] on div "7" at bounding box center [922, 97] width 19 height 12
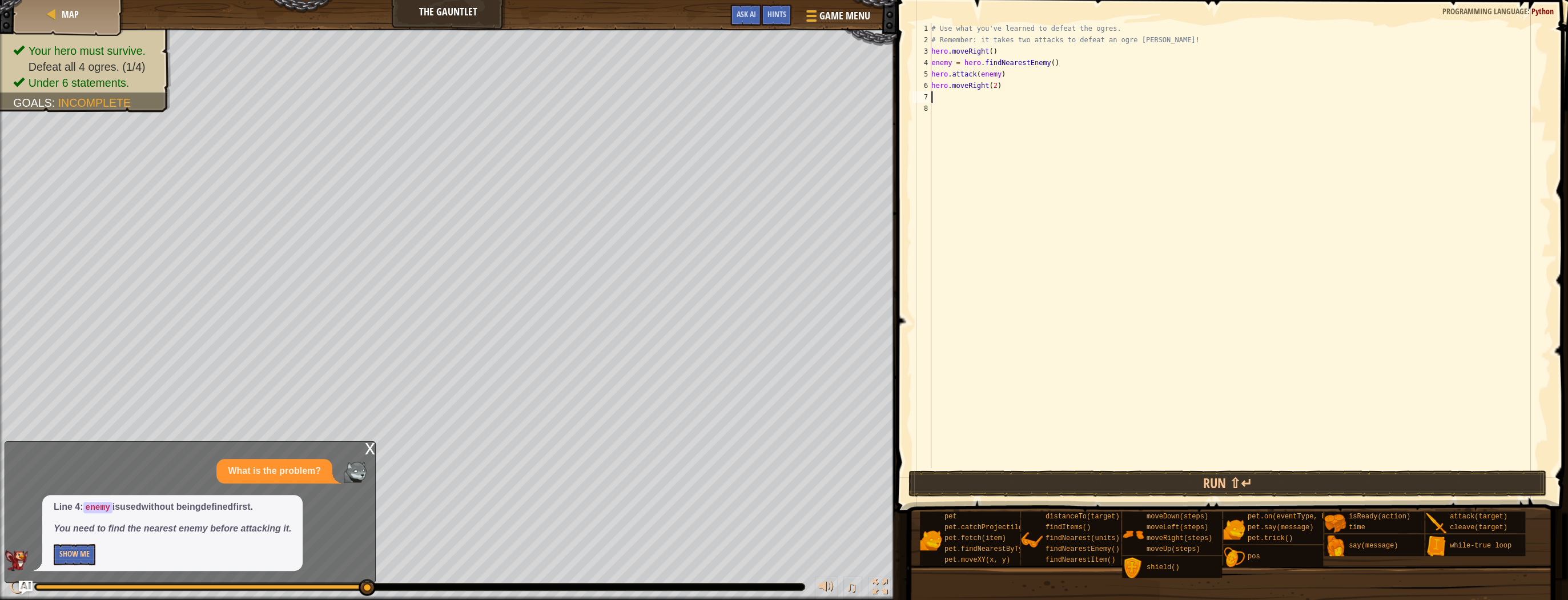
click at [939, 96] on div "# Use what you've learned to defeat the ogres. # Remember: it takes two attacks…" at bounding box center [1240, 257] width 622 height 468
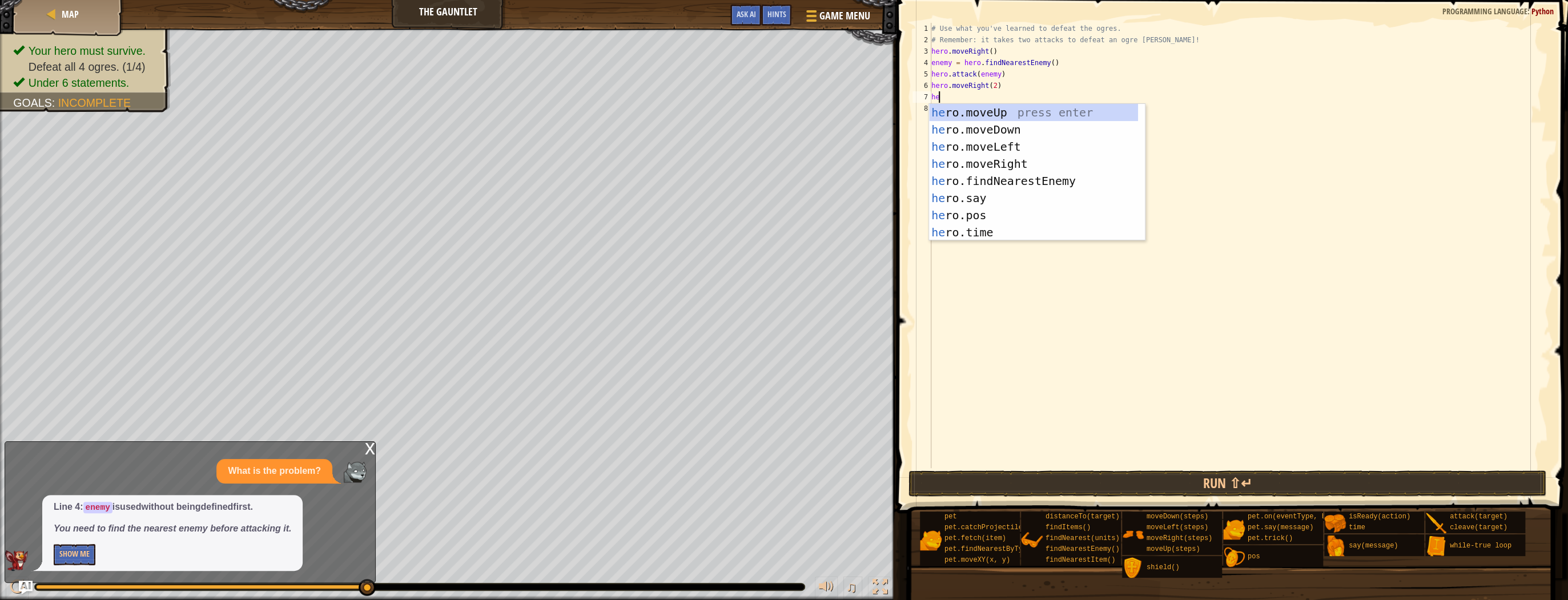
type textarea "her"
click at [976, 178] on div "her o.moveUp press enter her o.moveDown press enter her o.moveLeft press enter …" at bounding box center [1033, 189] width 209 height 171
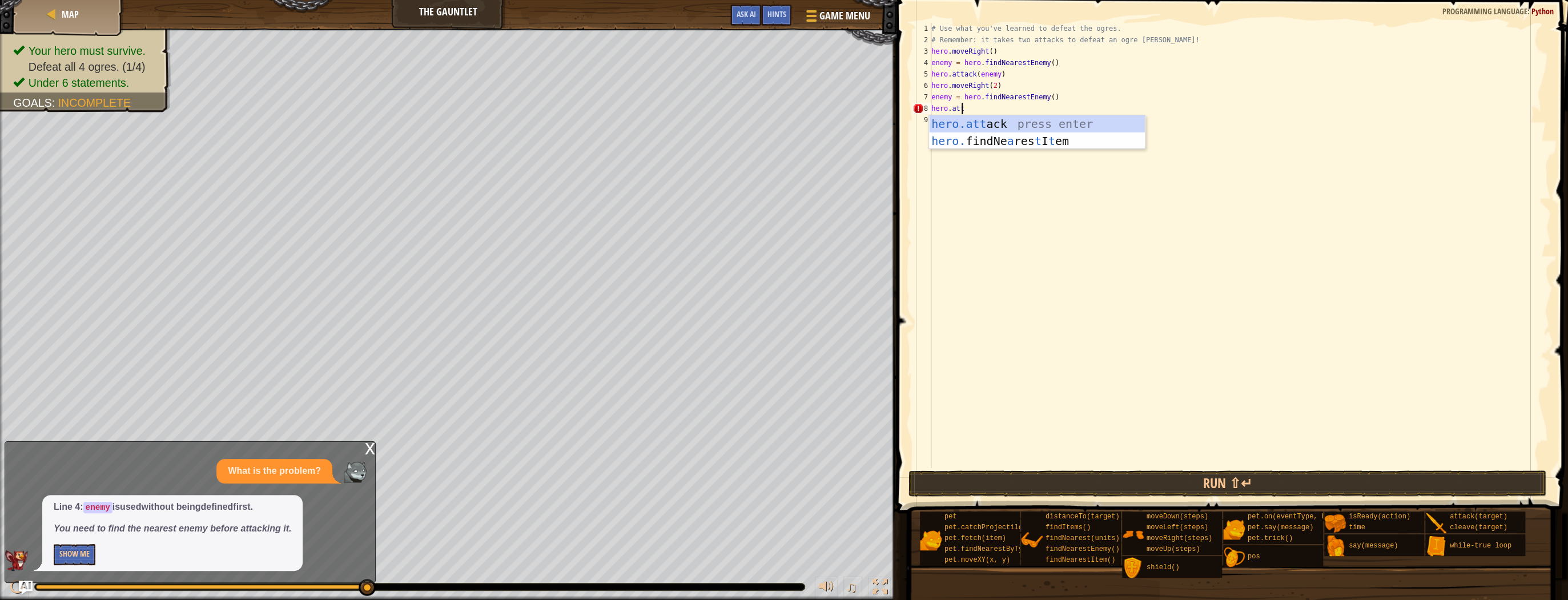
scroll to position [5, 2]
click at [1026, 125] on div "hero.att ack press enter hero. findNe a res t I t em press enter" at bounding box center [1037, 149] width 216 height 68
click at [1181, 479] on button "Run ⇧↵" at bounding box center [1227, 483] width 638 height 26
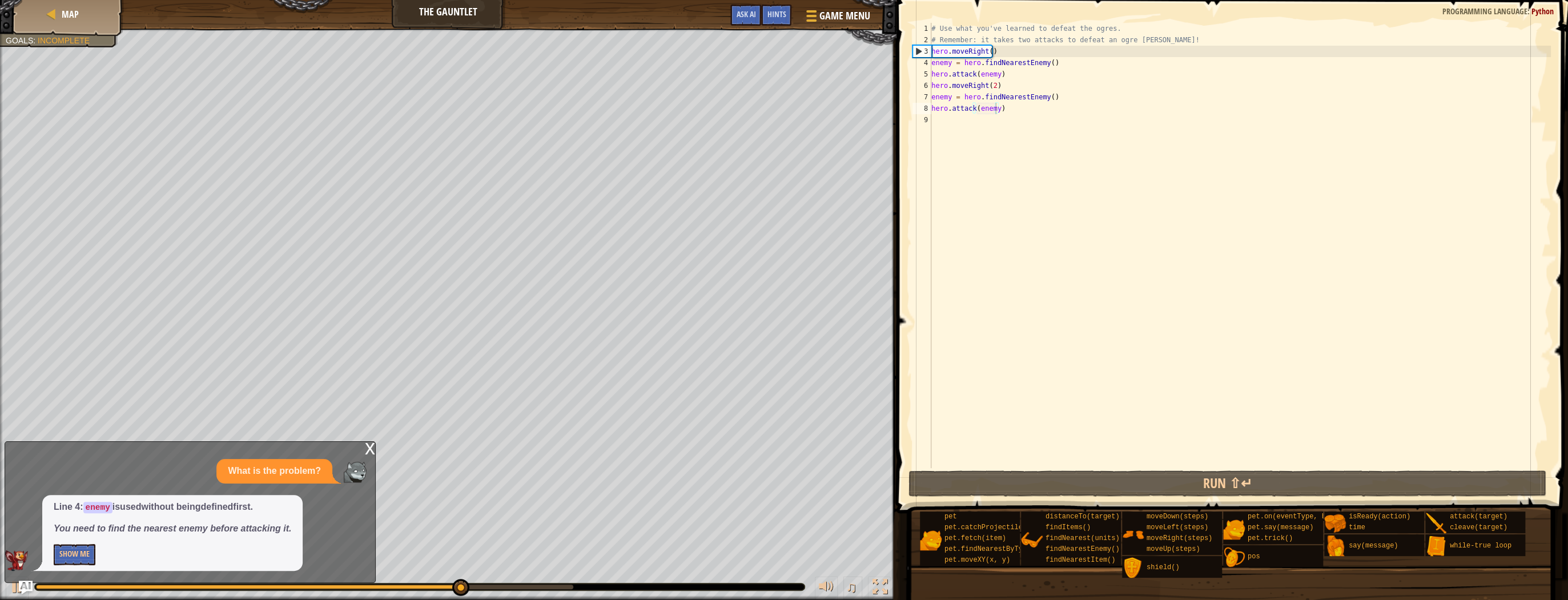
click at [371, 446] on div "x" at bounding box center [370, 447] width 10 height 12
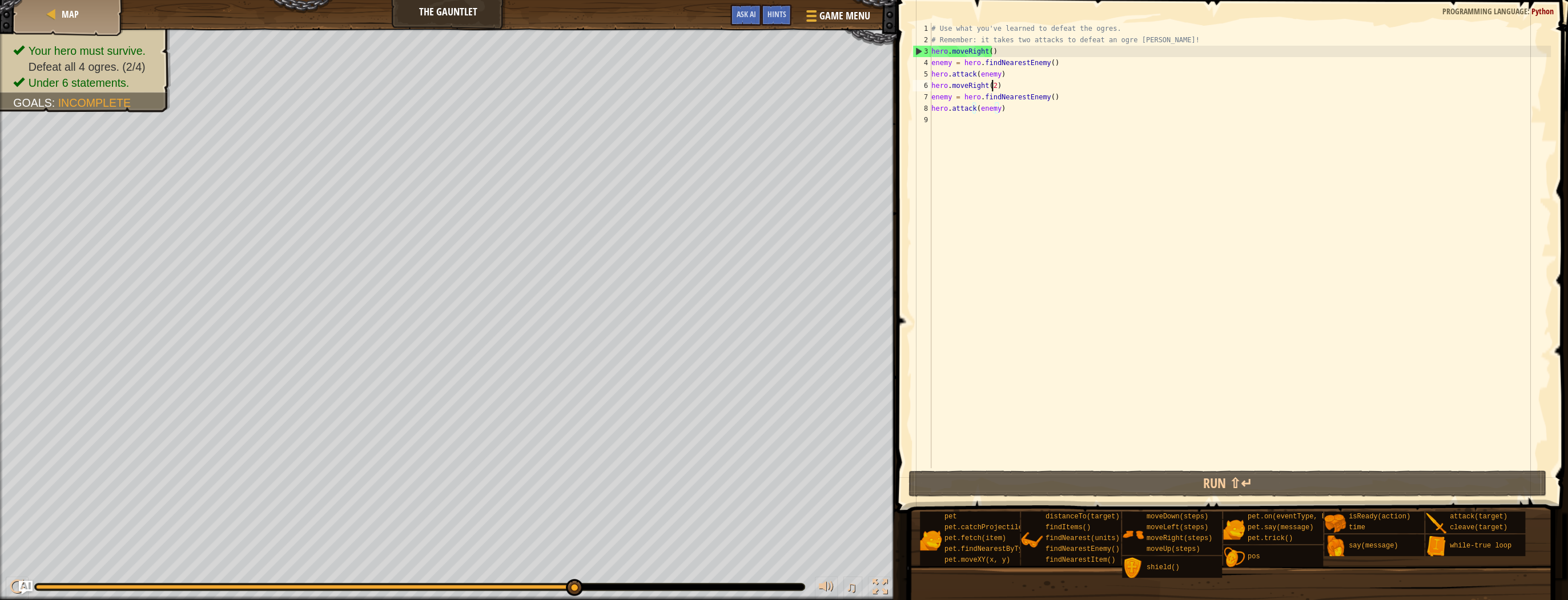
click at [990, 85] on div "# Use what you've learned to defeat the ogres. # Remember: it takes two attacks…" at bounding box center [1240, 257] width 622 height 468
type textarea "hero.moveRight()"
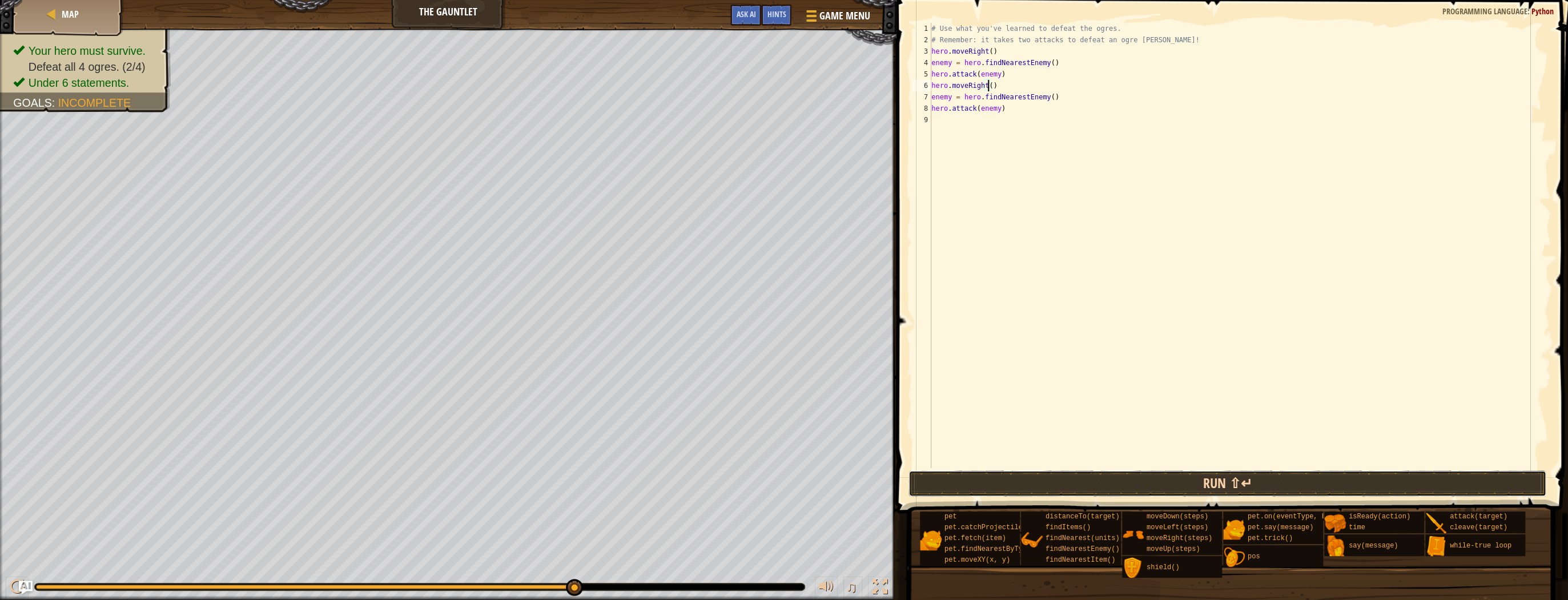
click at [993, 486] on button "Run ⇧↵" at bounding box center [1227, 483] width 638 height 26
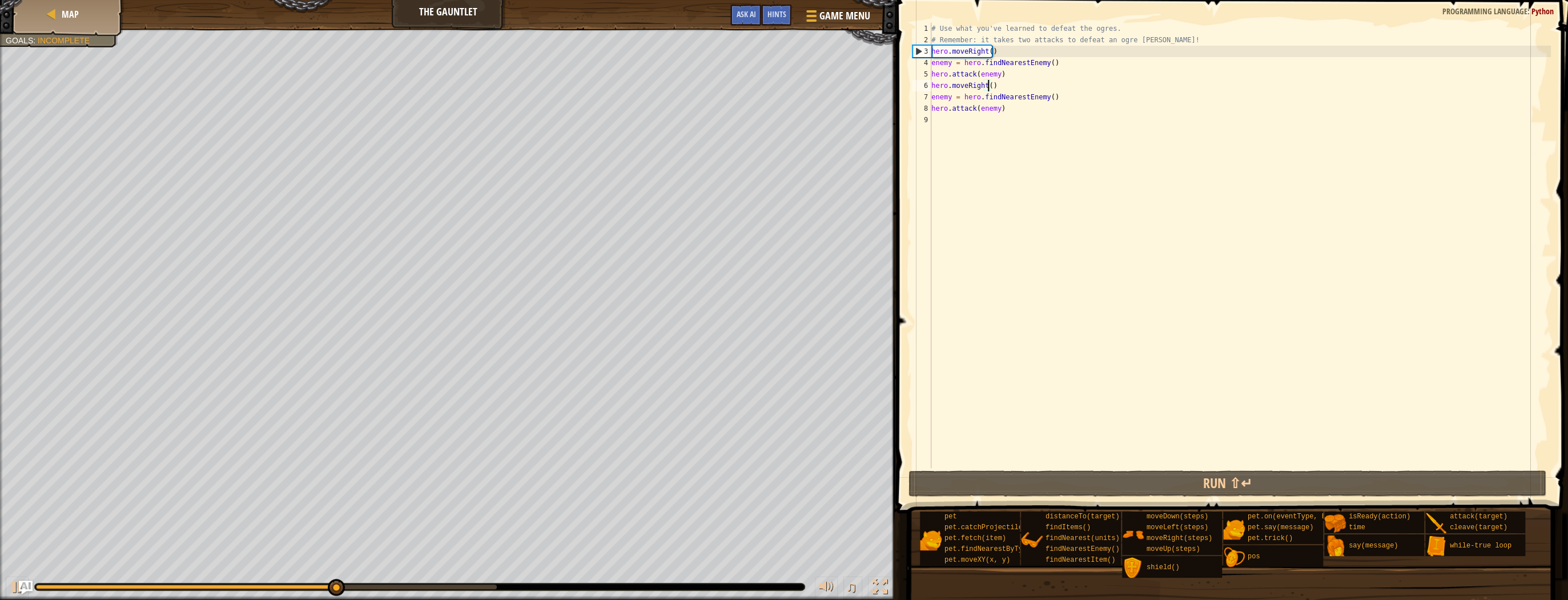
click at [936, 117] on div "# Use what you've learned to defeat the ogres. # Remember: it takes two attacks…" at bounding box center [1240, 257] width 622 height 468
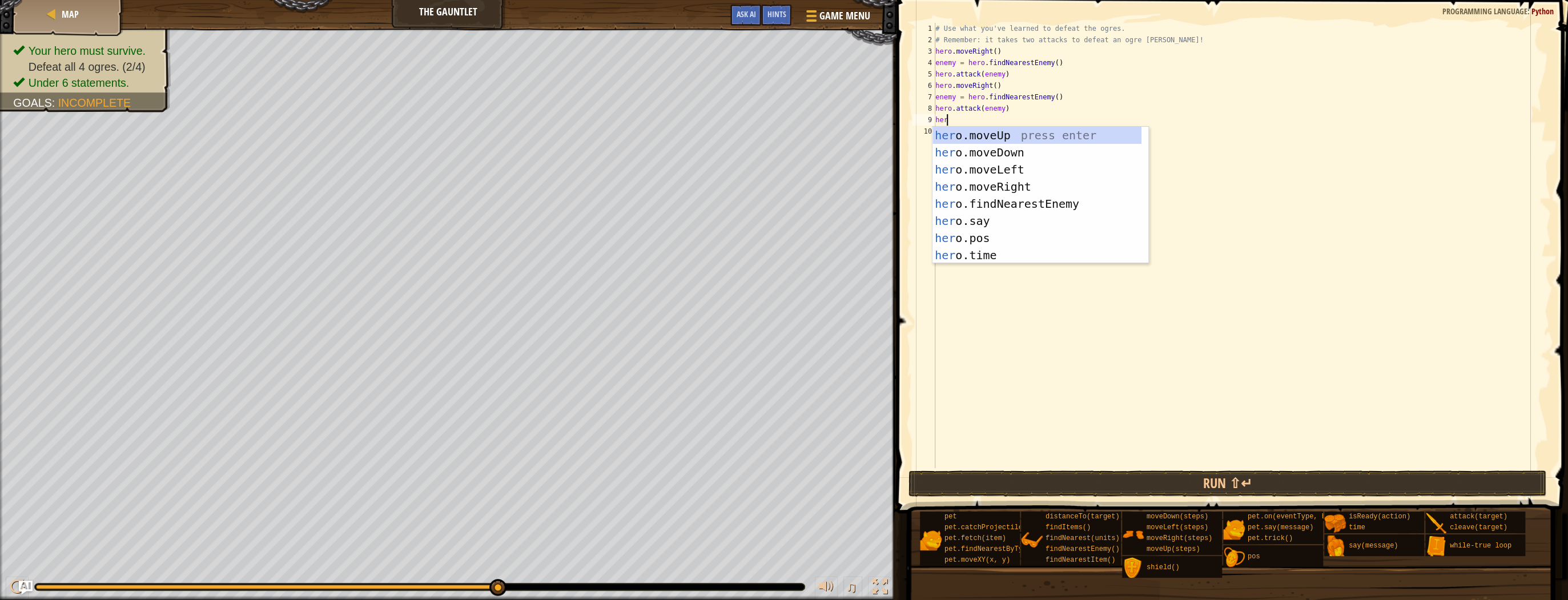
type textarea "hero"
click at [1018, 182] on div "hero .moveUp press enter hero .moveDown press enter hero .moveLeft press enter …" at bounding box center [1037, 212] width 209 height 171
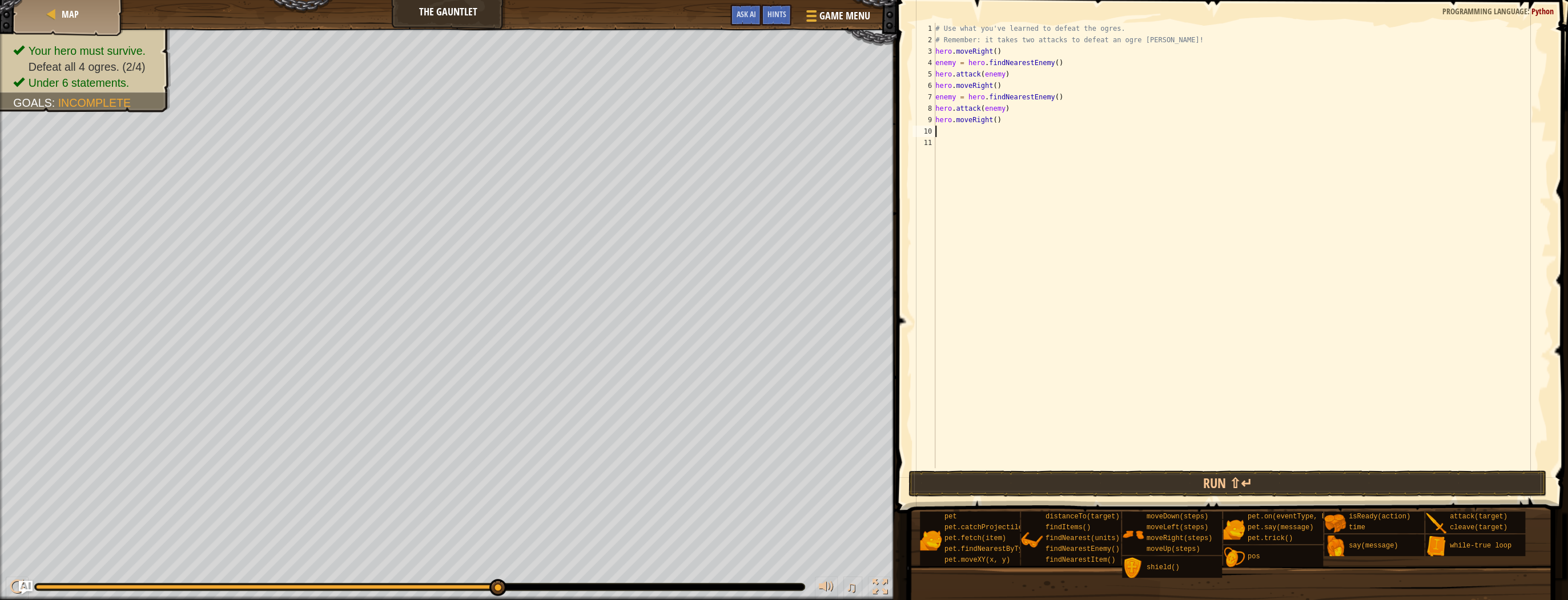
type textarea "h"
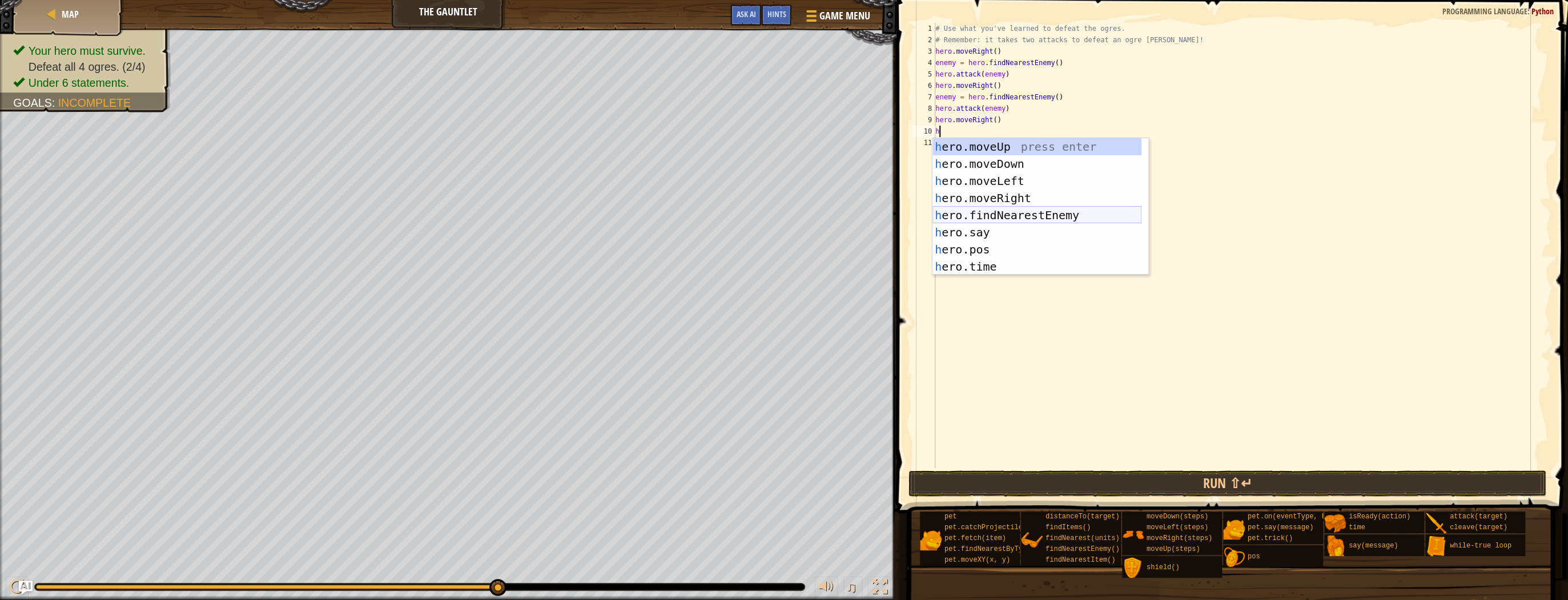
click at [1011, 217] on div "h ero.moveUp press enter h ero.moveDown press enter h ero.moveLeft press enter …" at bounding box center [1037, 224] width 209 height 171
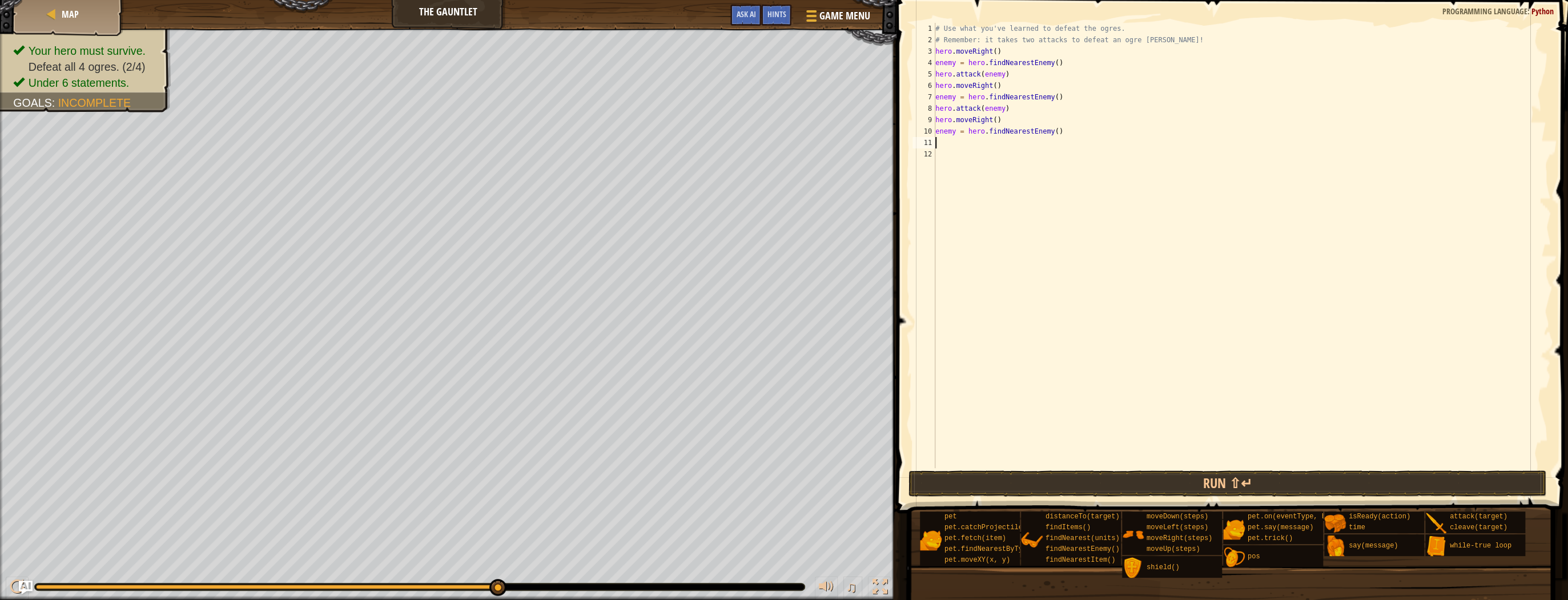
click at [953, 142] on div "# Use what you've learned to defeat the ogres. # Remember: it takes two attacks…" at bounding box center [1242, 257] width 618 height 468
type textarea "m"
click at [1001, 157] on div "hero.att ack press enter hero. findNe a res t I t em press enter" at bounding box center [1040, 183] width 216 height 68
click at [1098, 485] on button "Run ⇧↵" at bounding box center [1227, 483] width 638 height 26
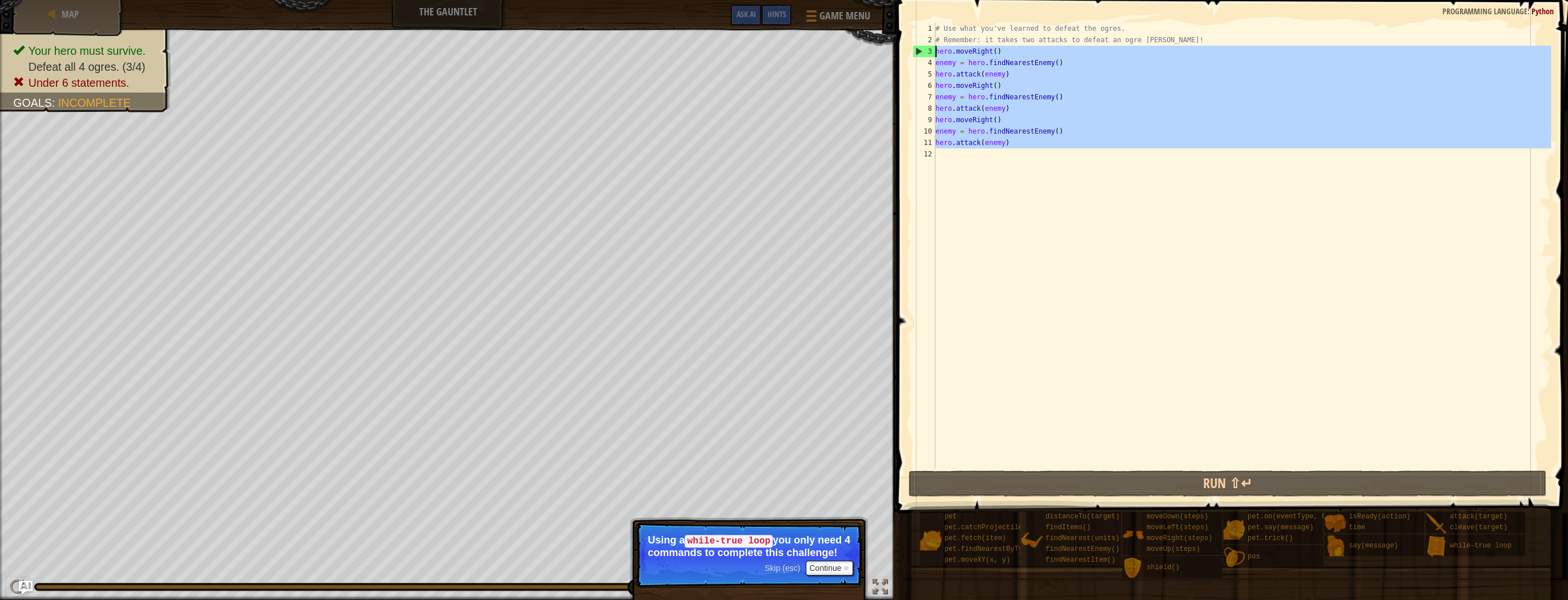
drag, startPoint x: 1003, startPoint y: 148, endPoint x: 934, endPoint y: 49, distance: 120.7
click at [934, 49] on div "hero.attack(enemy) 1 2 3 4 5 6 7 8 9 10 11 12 # Use what you've learned to defe…" at bounding box center [1230, 245] width 640 height 445
type textarea "hero.moveRight() enemy = hero.findNearestEnemy()"
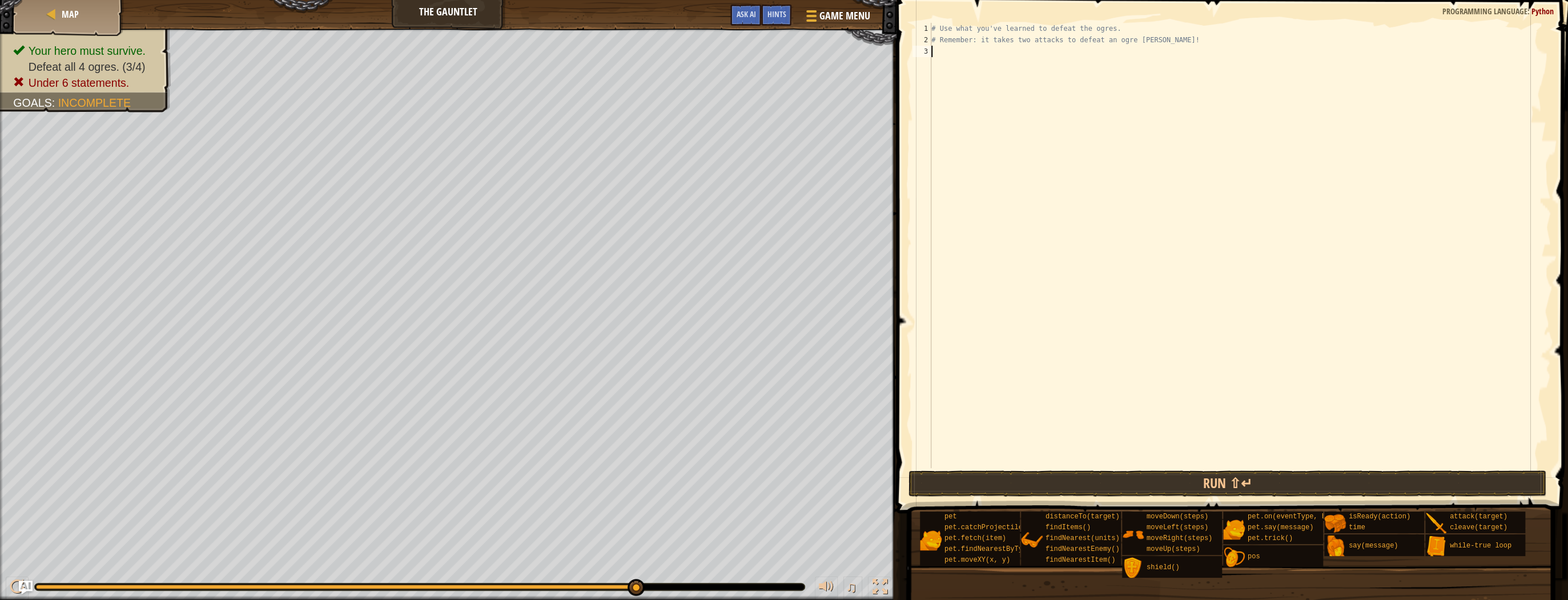
click at [953, 49] on div "# Use what you've learned to defeat the ogres. # Remember: it takes two attacks…" at bounding box center [1240, 257] width 622 height 468
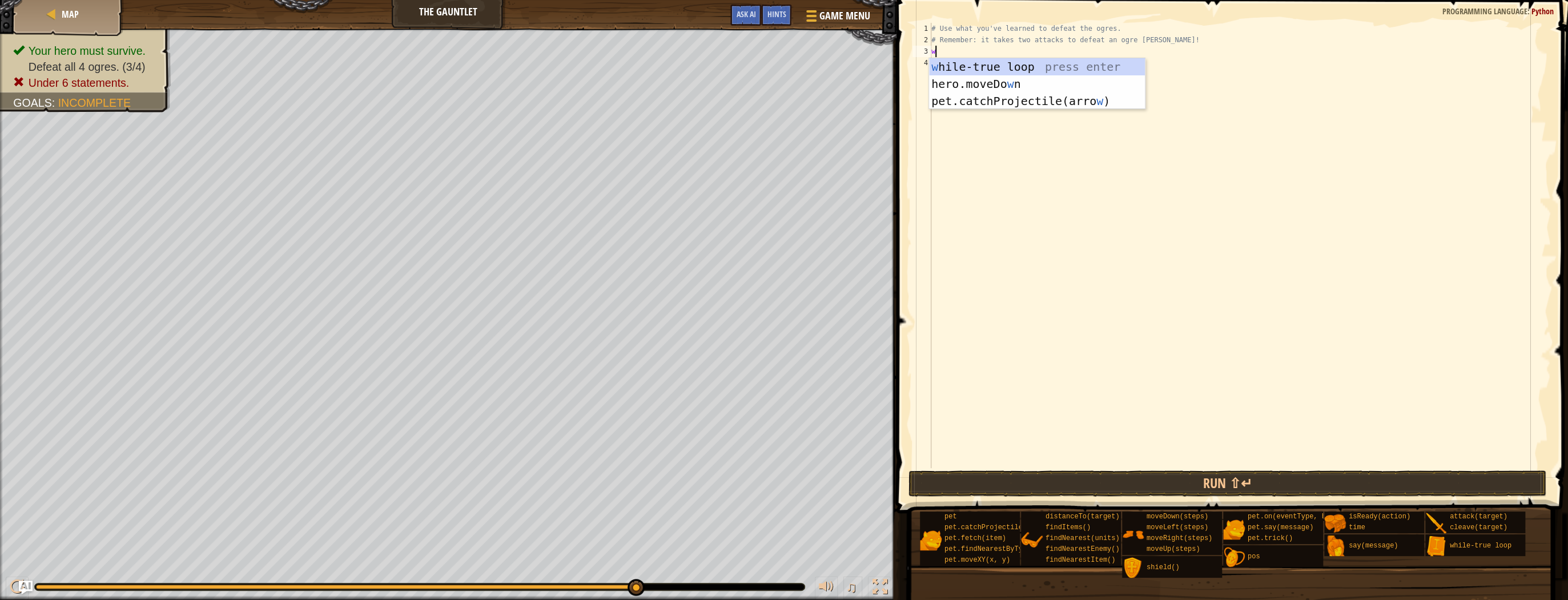
type textarea "wh"
click at [1008, 63] on div "wh ile-true loop press enter" at bounding box center [1037, 84] width 216 height 52
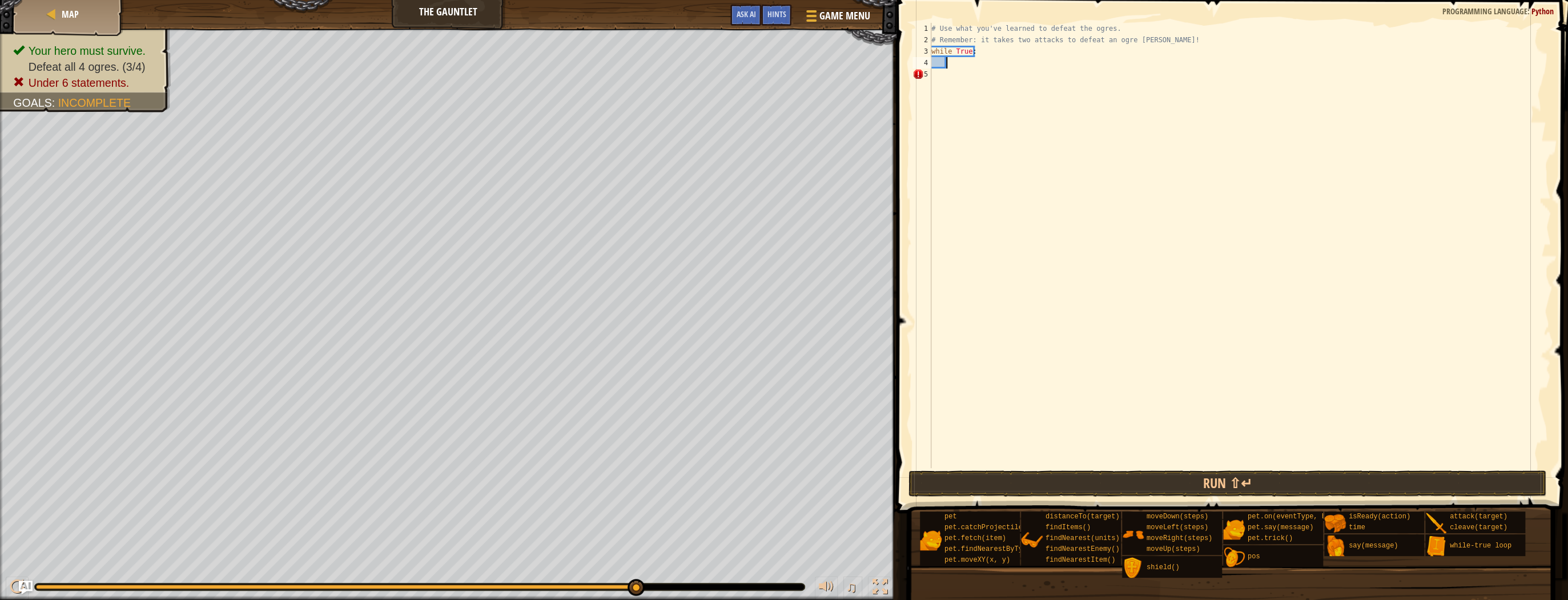
click at [955, 60] on div "# Use what you've learned to defeat the ogres. # Remember: it takes two attacks…" at bounding box center [1240, 257] width 622 height 468
click at [955, 66] on div "# Use what you've learned to defeat the ogres. # Remember: it takes two attacks…" at bounding box center [1240, 257] width 622 height 468
type textarea "h"
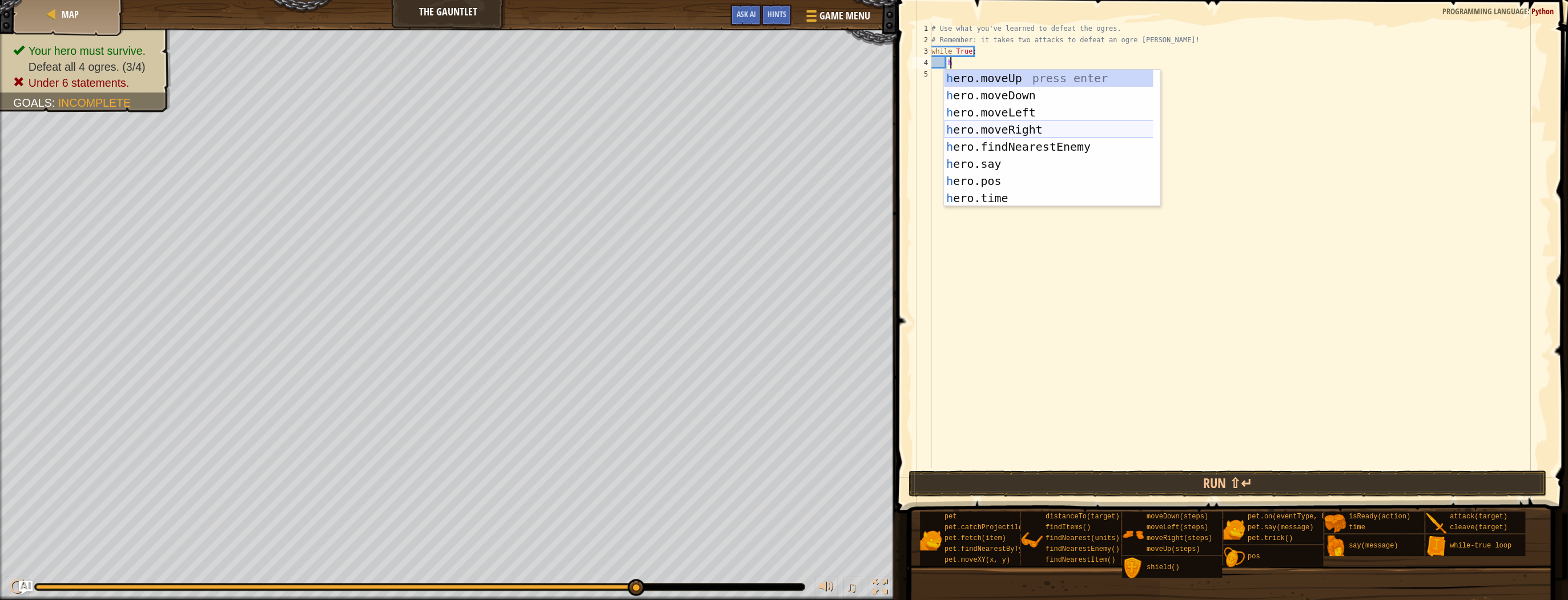
drag, startPoint x: 1015, startPoint y: 129, endPoint x: 1008, endPoint y: 114, distance: 16.6
click at [1016, 126] on div "h ero.moveUp press enter h ero.moveDown press enter h ero.moveLeft press enter …" at bounding box center [1052, 155] width 216 height 171
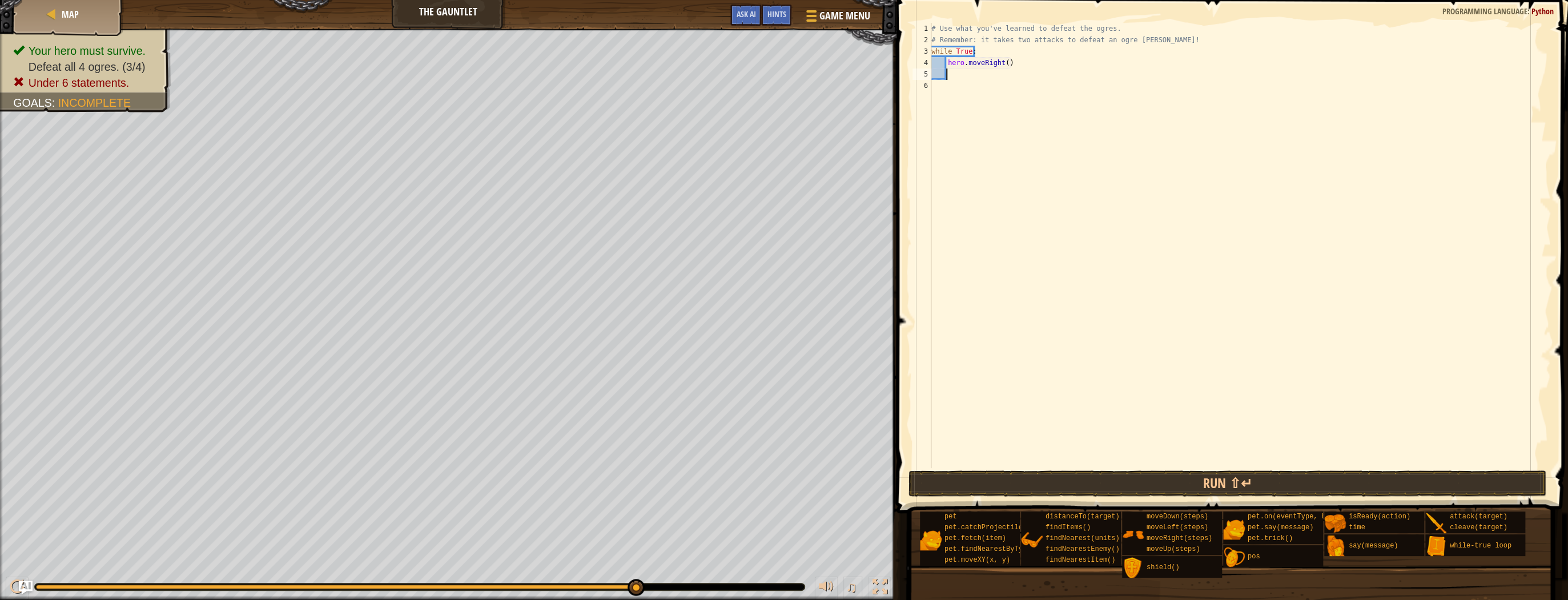
click at [975, 80] on div "# Use what you've learned to defeat the ogres. # Remember: it takes two attacks…" at bounding box center [1240, 257] width 622 height 468
click at [974, 77] on div "# Use what you've learned to defeat the ogres. # Remember: it takes two attacks…" at bounding box center [1240, 257] width 622 height 468
type textarea "m"
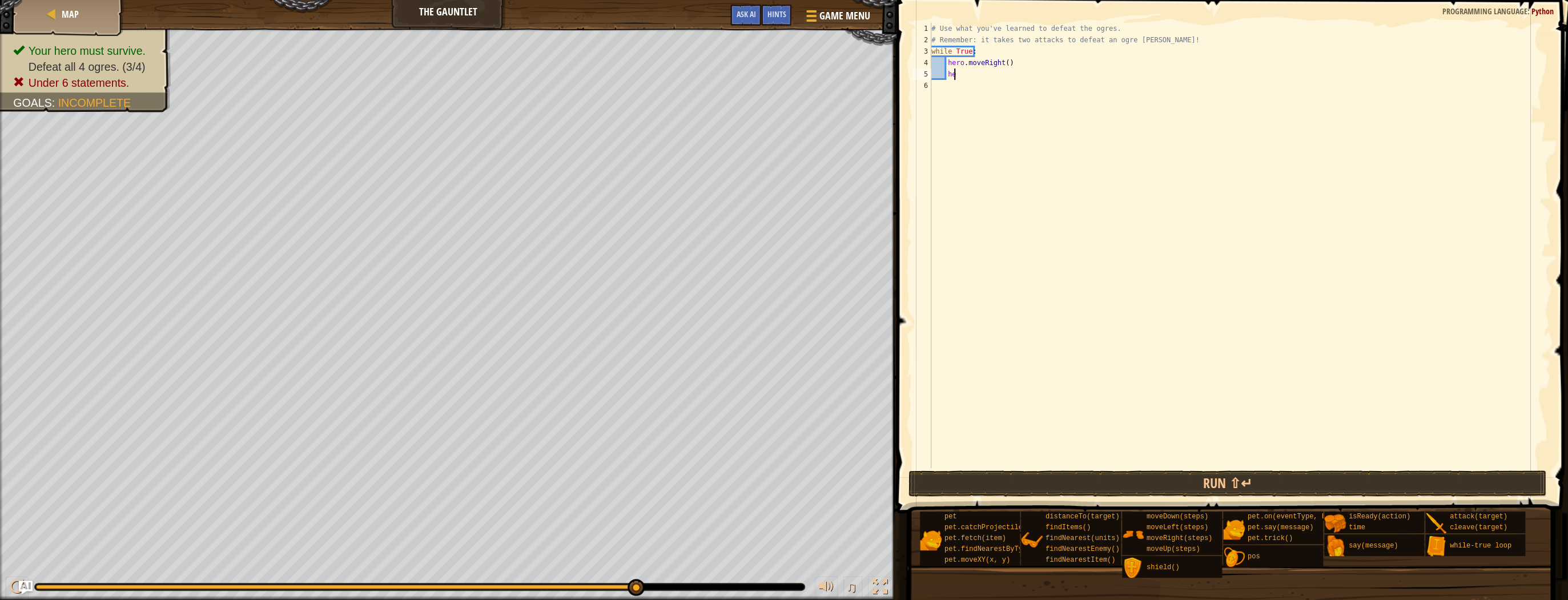
type textarea "her"
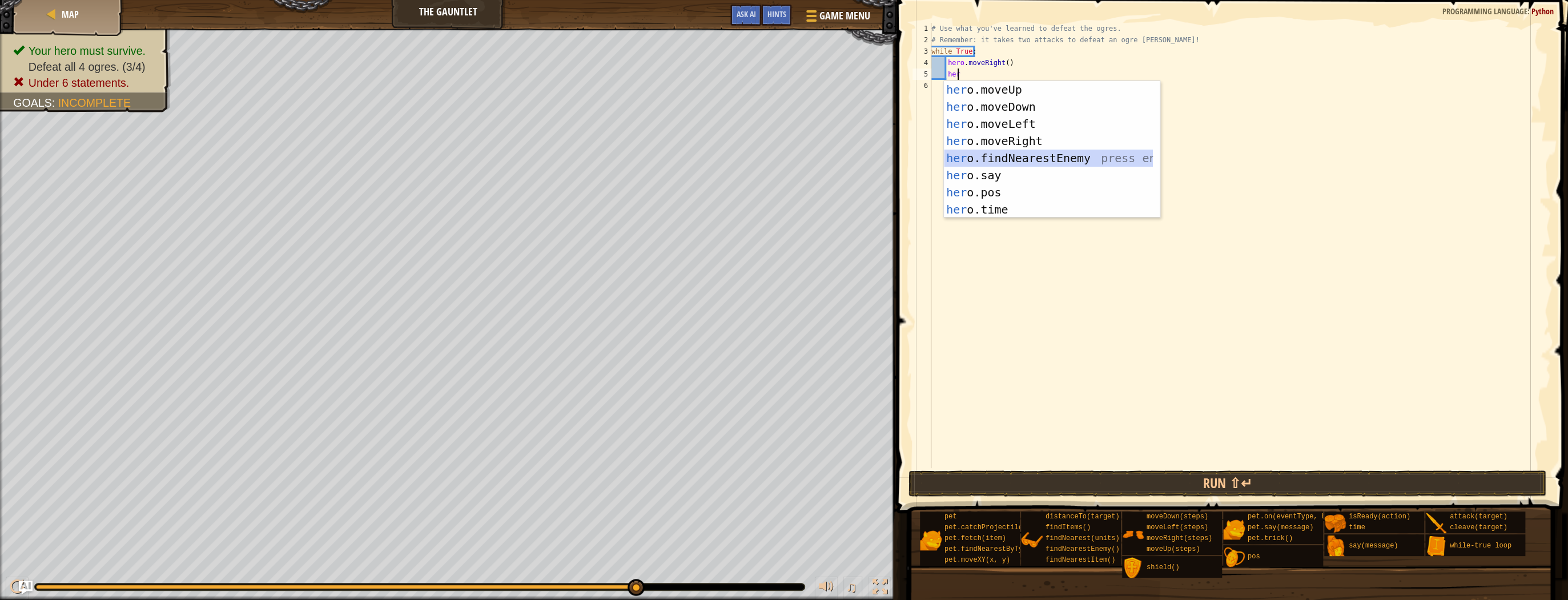
click at [998, 159] on div "her o.moveUp press enter her o.moveDown press enter her o.moveLeft press enter …" at bounding box center [1048, 167] width 209 height 171
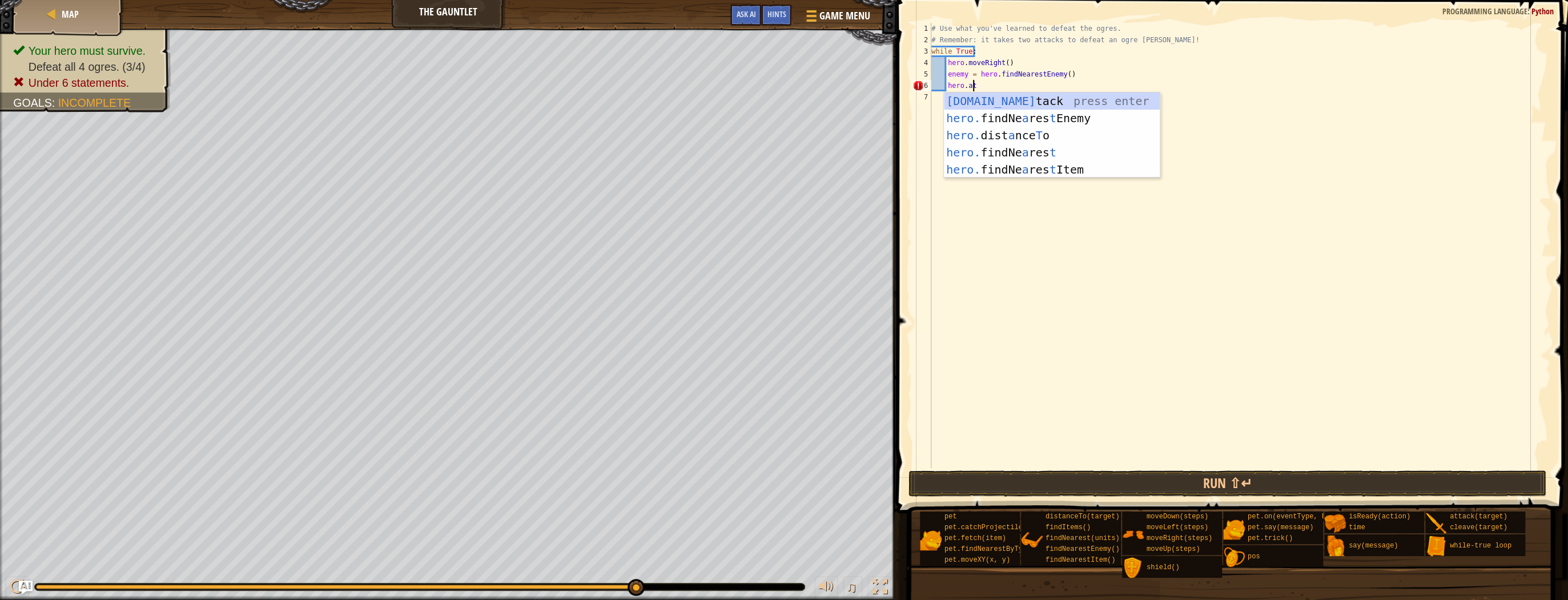
scroll to position [5, 3]
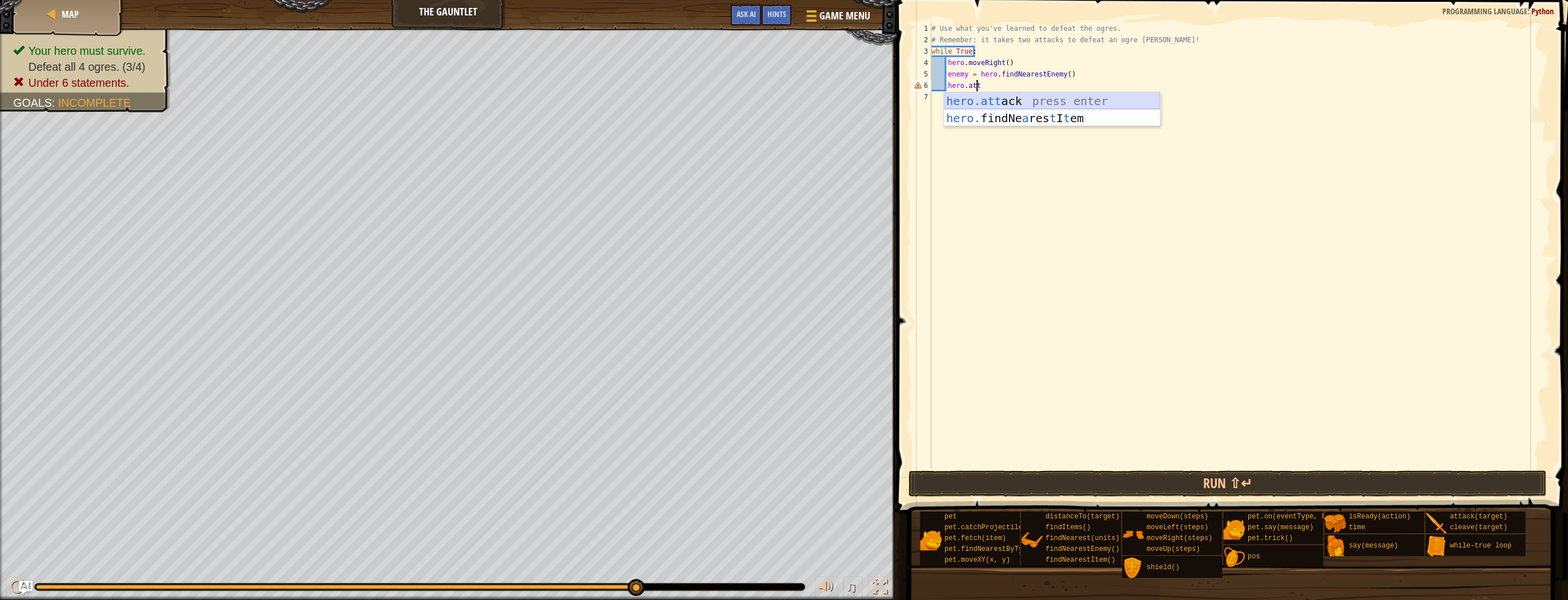
click at [984, 96] on div "hero.att ack press enter hero. findNe a res t I t em press enter" at bounding box center [1052, 126] width 216 height 68
click at [1022, 87] on div "# Use what you've learned to defeat the ogres. # Remember: it takes two attacks…" at bounding box center [1240, 257] width 622 height 468
type textarea "hero.attack(enemy)"
click at [1087, 484] on button "Run ⇧↵" at bounding box center [1227, 483] width 638 height 26
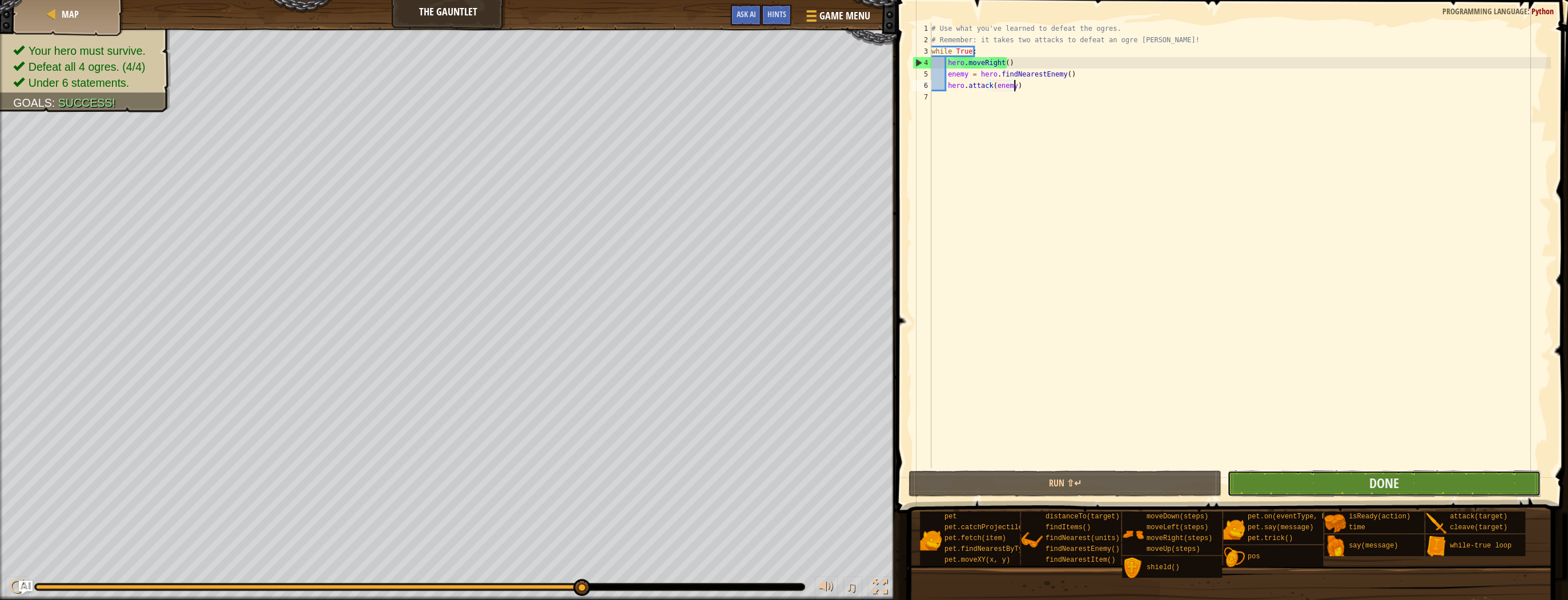
click at [1400, 483] on button "Done" at bounding box center [1384, 483] width 313 height 26
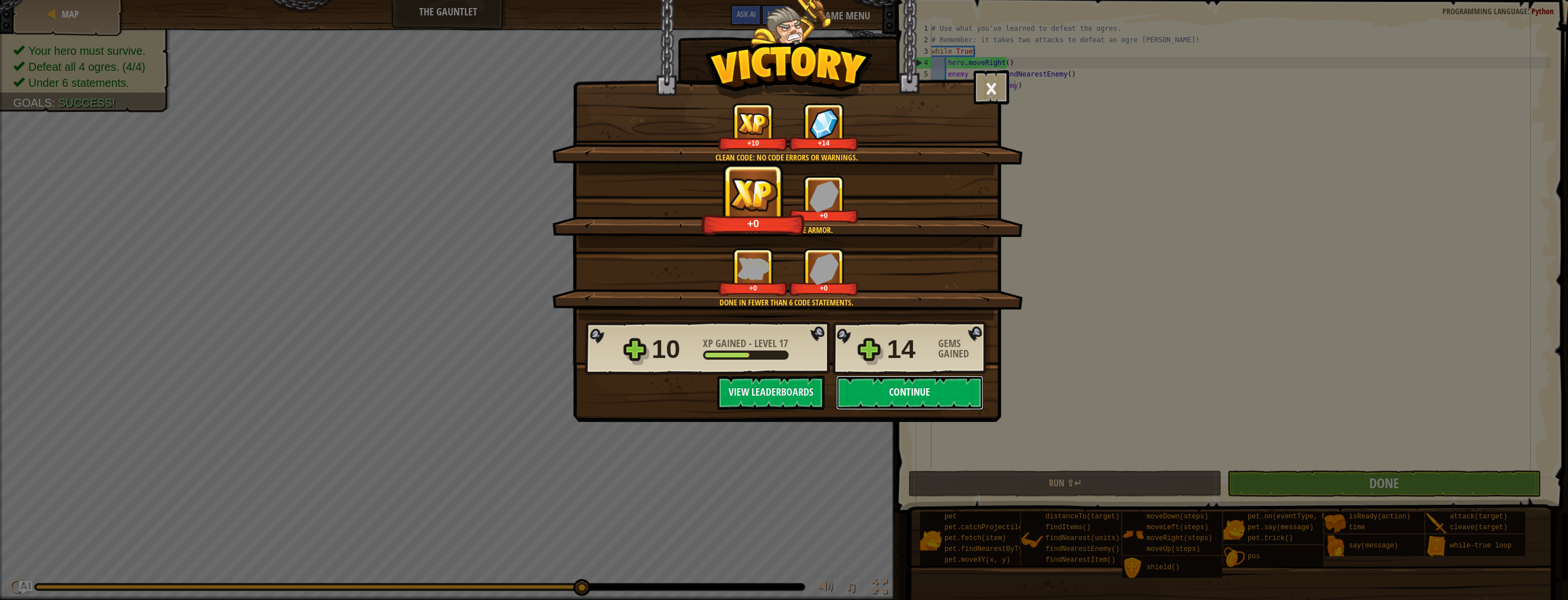
click at [936, 391] on button "Continue" at bounding box center [909, 393] width 147 height 34
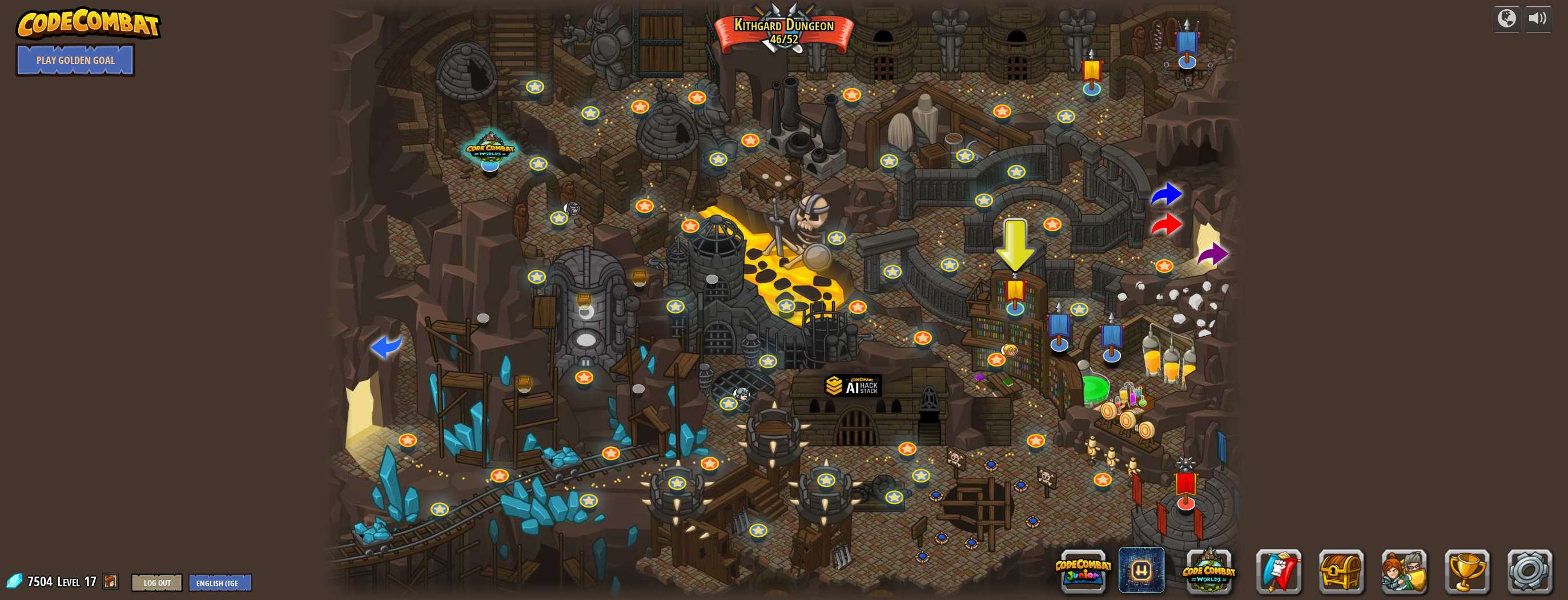
click at [1008, 315] on div at bounding box center [1015, 315] width 15 height 11
click at [1011, 311] on link at bounding box center [1014, 304] width 23 height 23
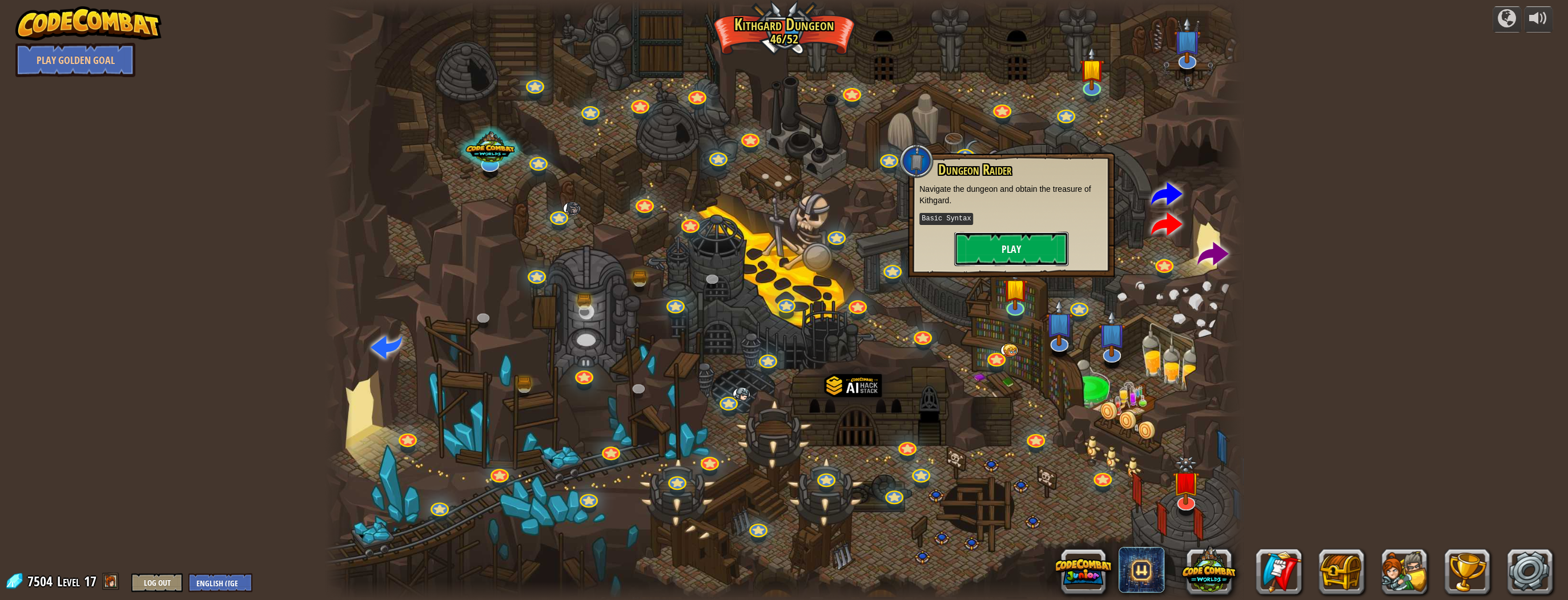
click at [1035, 244] on button "Play" at bounding box center [1011, 249] width 114 height 34
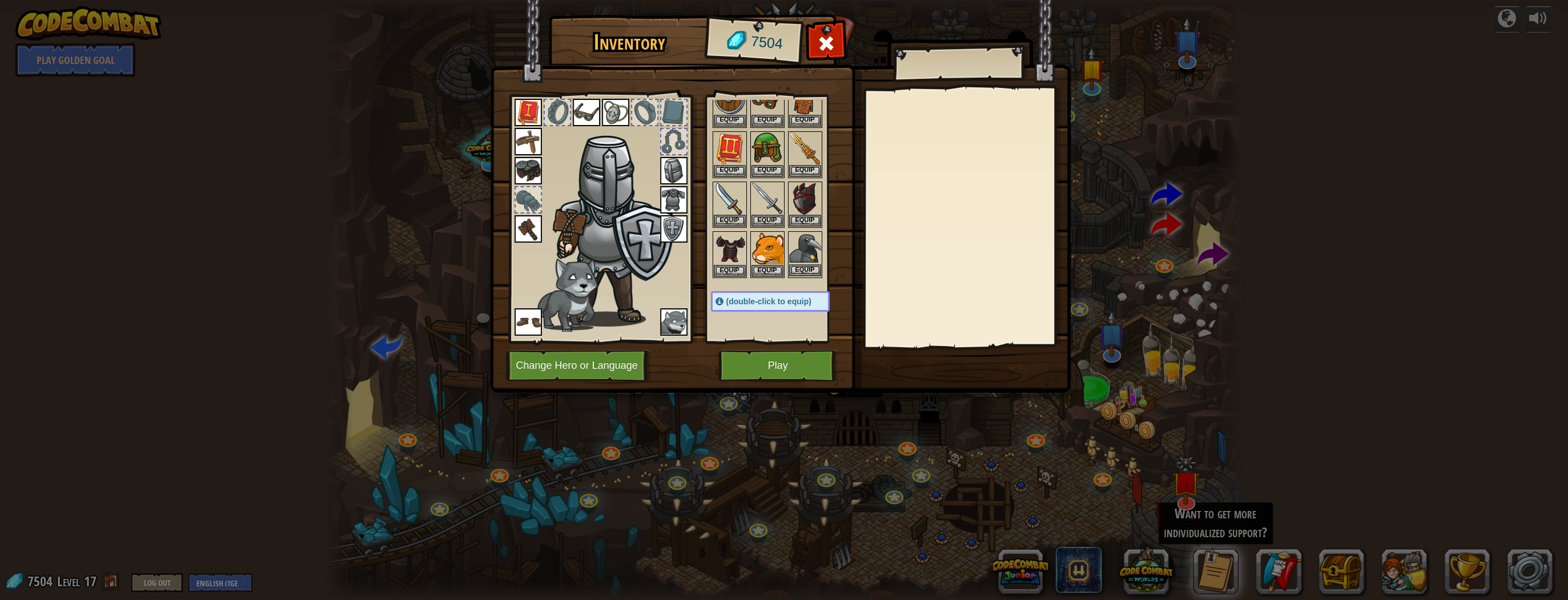
scroll to position [137, 0]
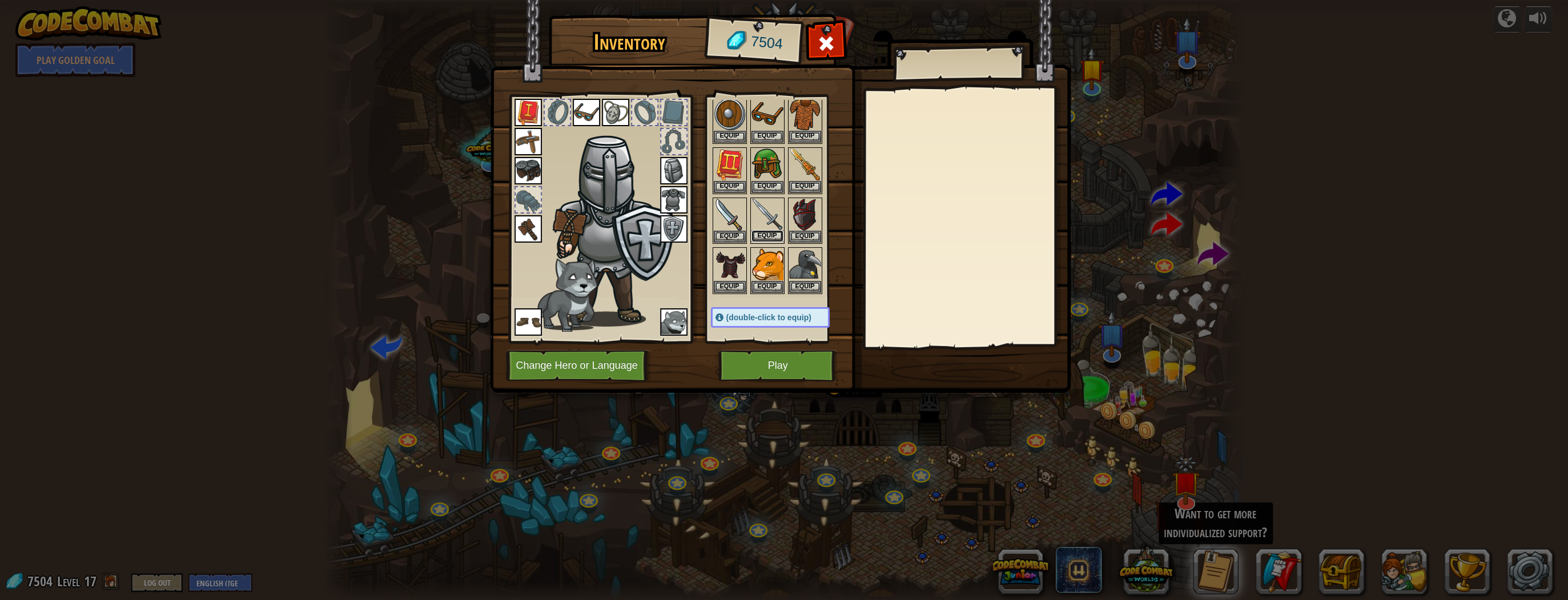
click at [754, 230] on button "Equip" at bounding box center [767, 236] width 32 height 12
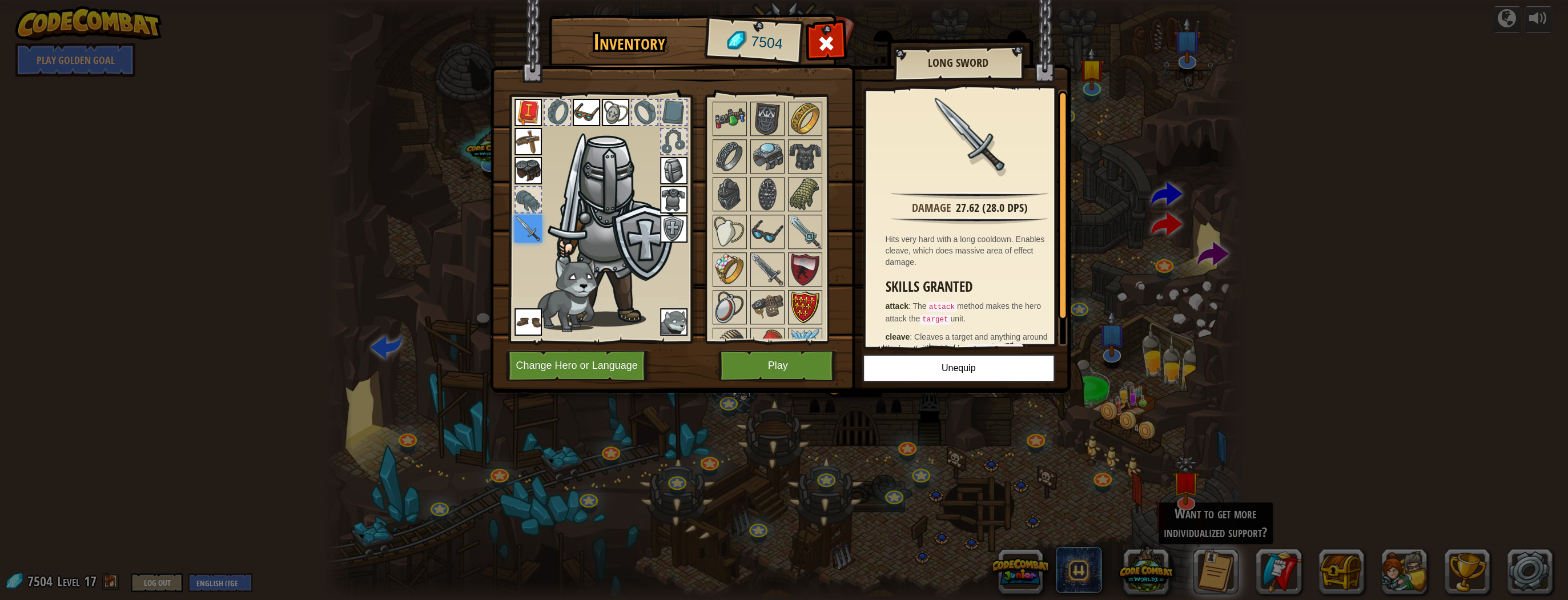
scroll to position [1146, 0]
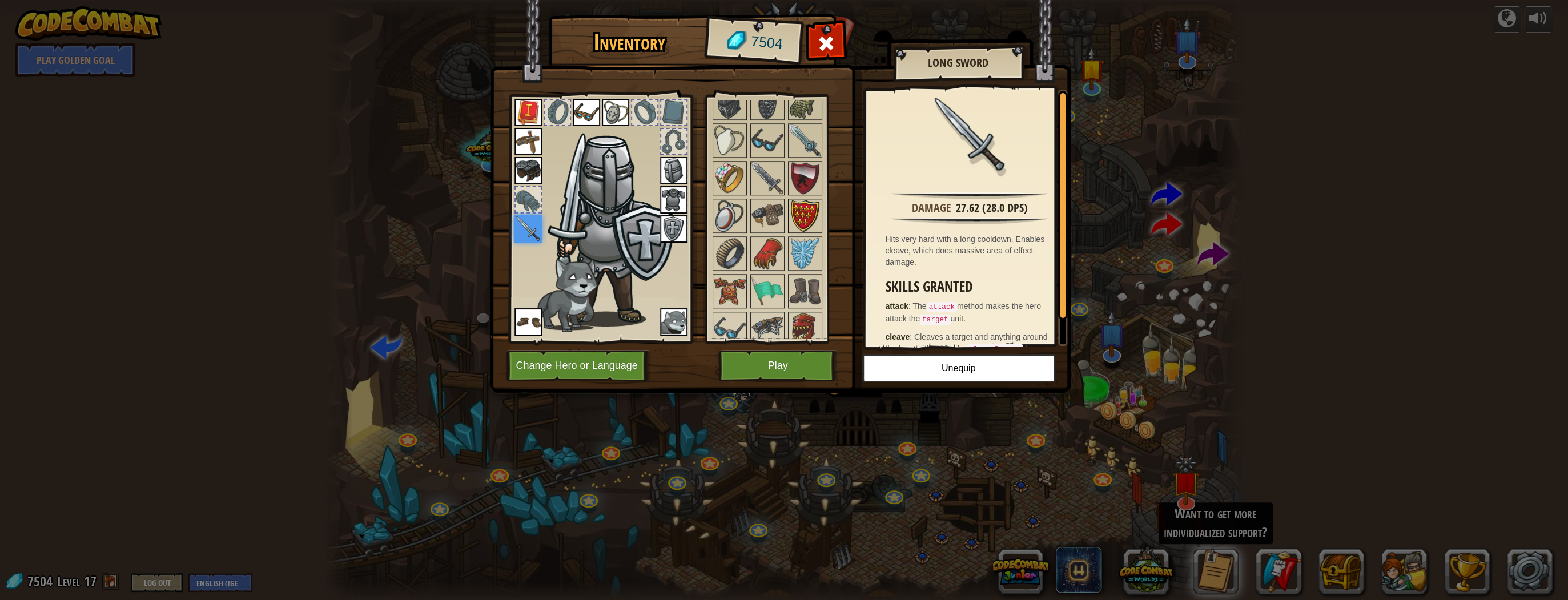
click at [813, 314] on img at bounding box center [805, 328] width 32 height 32
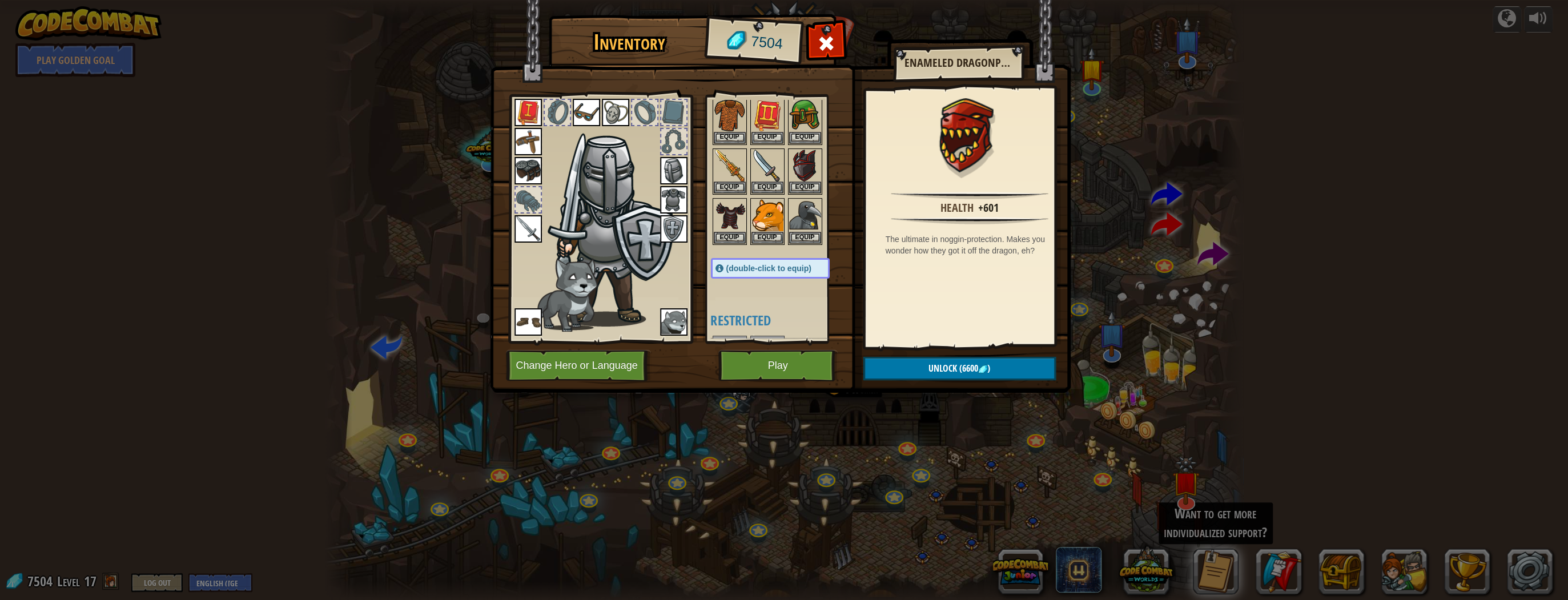
scroll to position [142, 0]
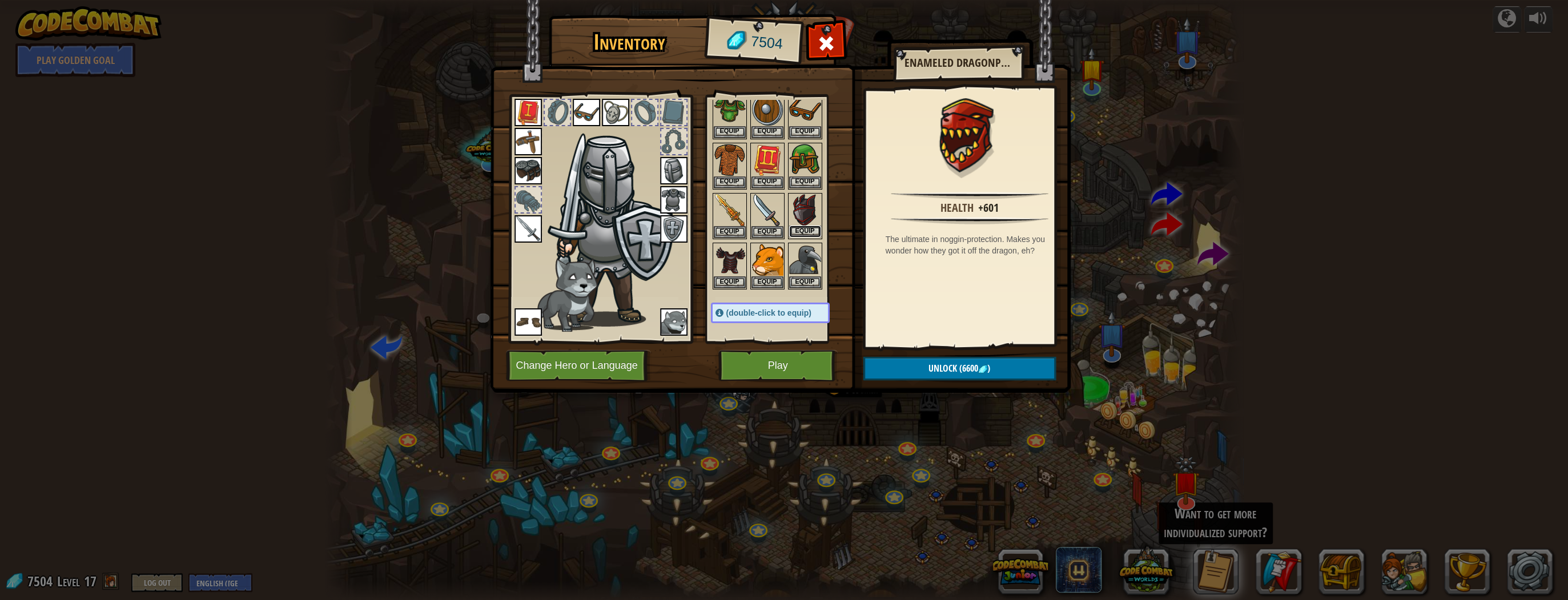
click at [801, 225] on button "Equip" at bounding box center [805, 231] width 32 height 12
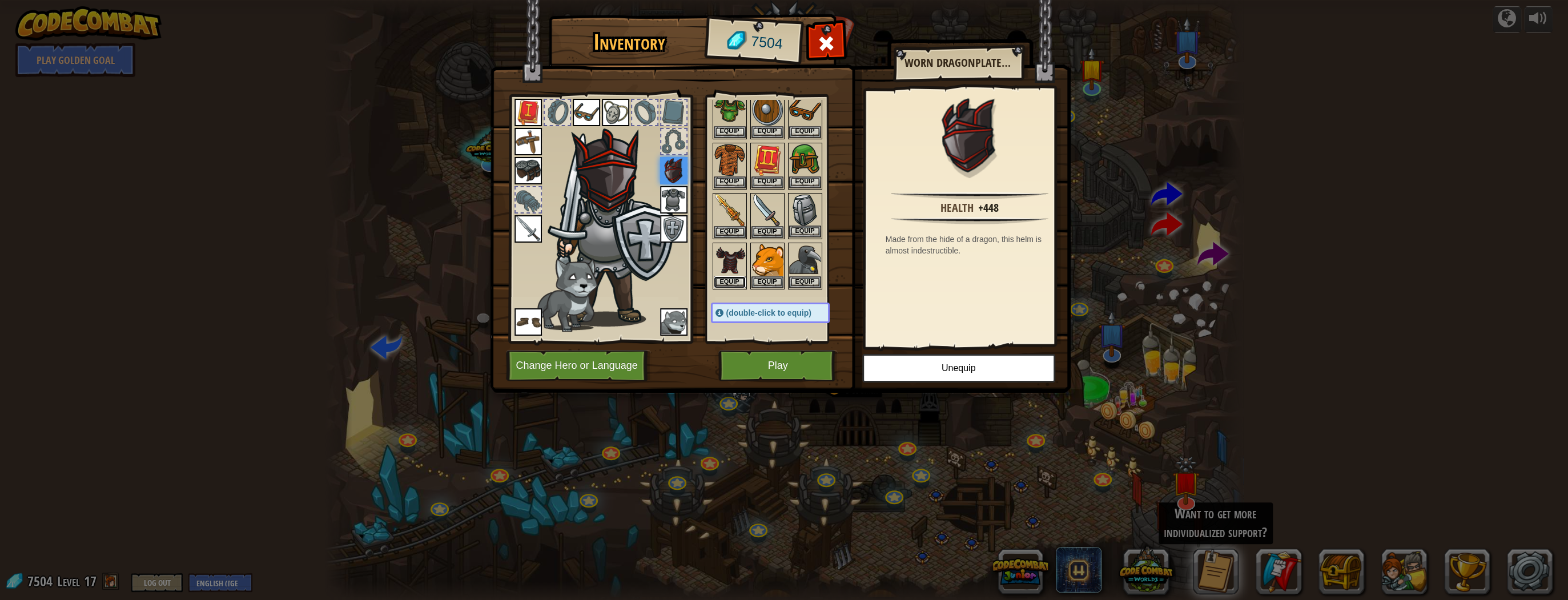
click at [719, 277] on button "Equip" at bounding box center [729, 282] width 32 height 12
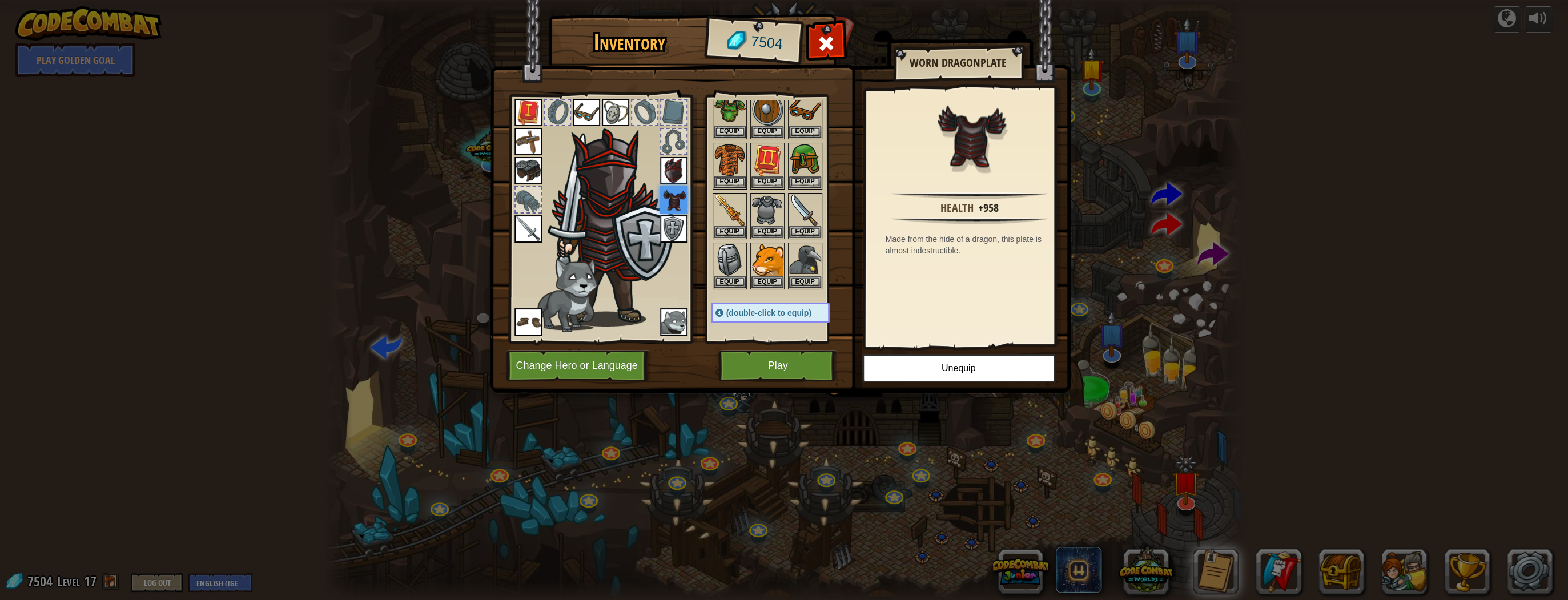
scroll to position [187, 0]
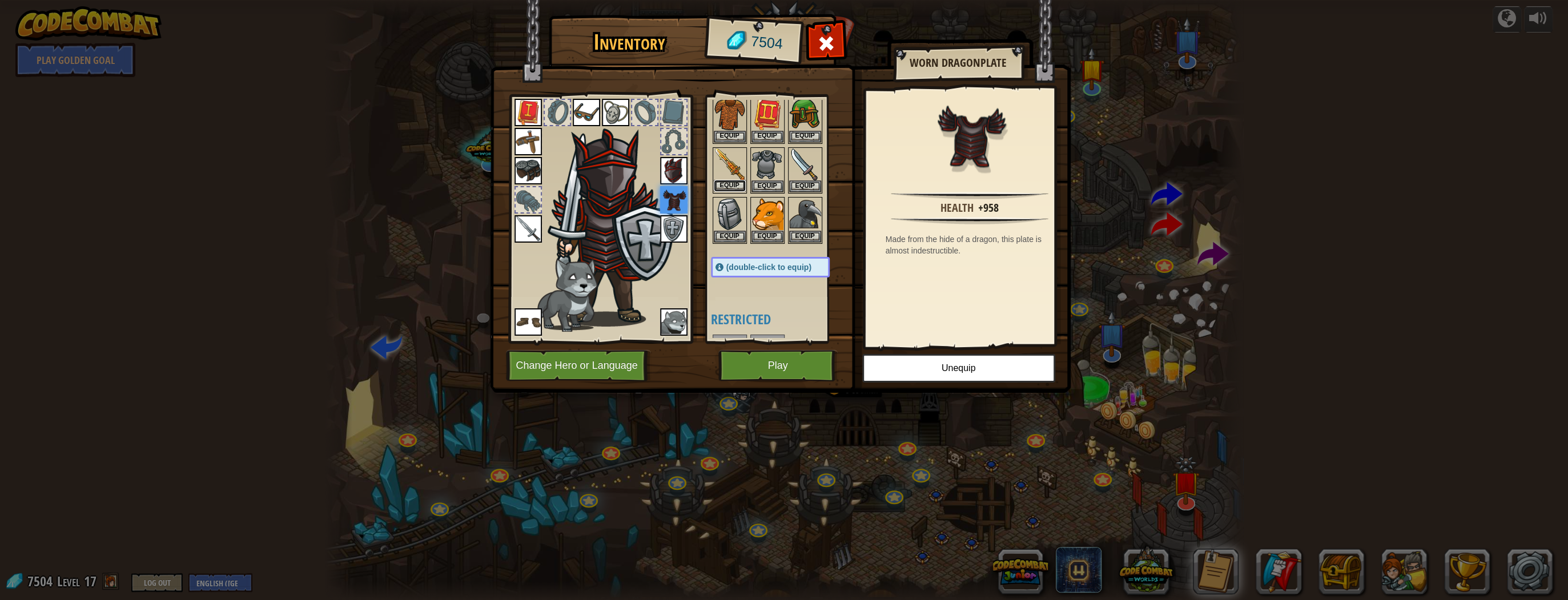
click at [724, 182] on button "Equip" at bounding box center [729, 186] width 32 height 12
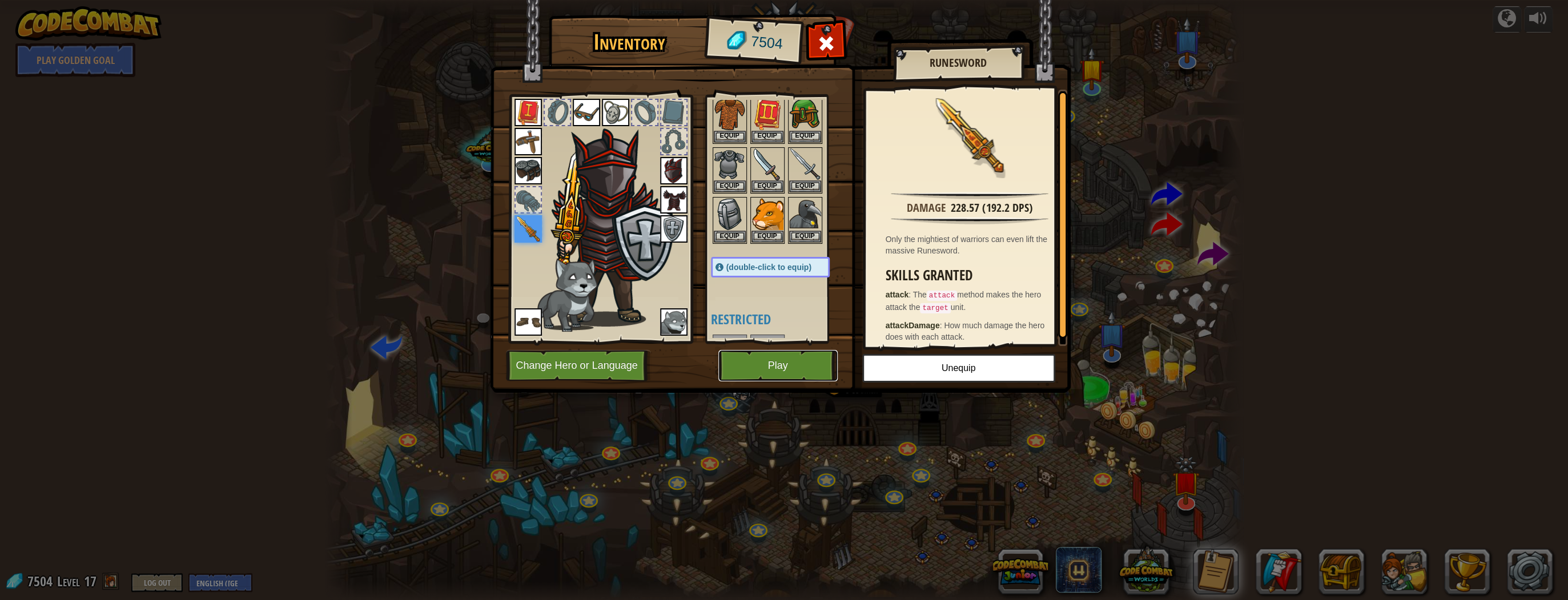
click at [795, 365] on button "Play" at bounding box center [778, 365] width 119 height 31
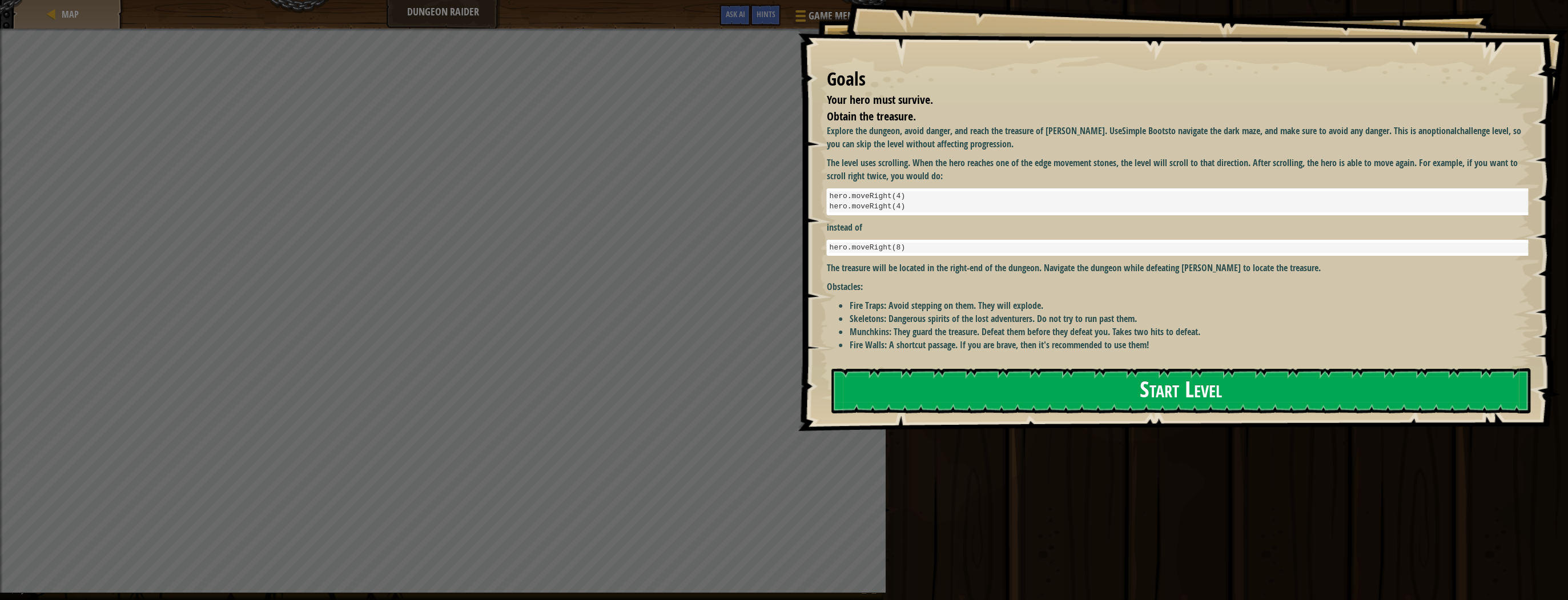
click at [898, 391] on button "Start Level" at bounding box center [1181, 391] width 699 height 45
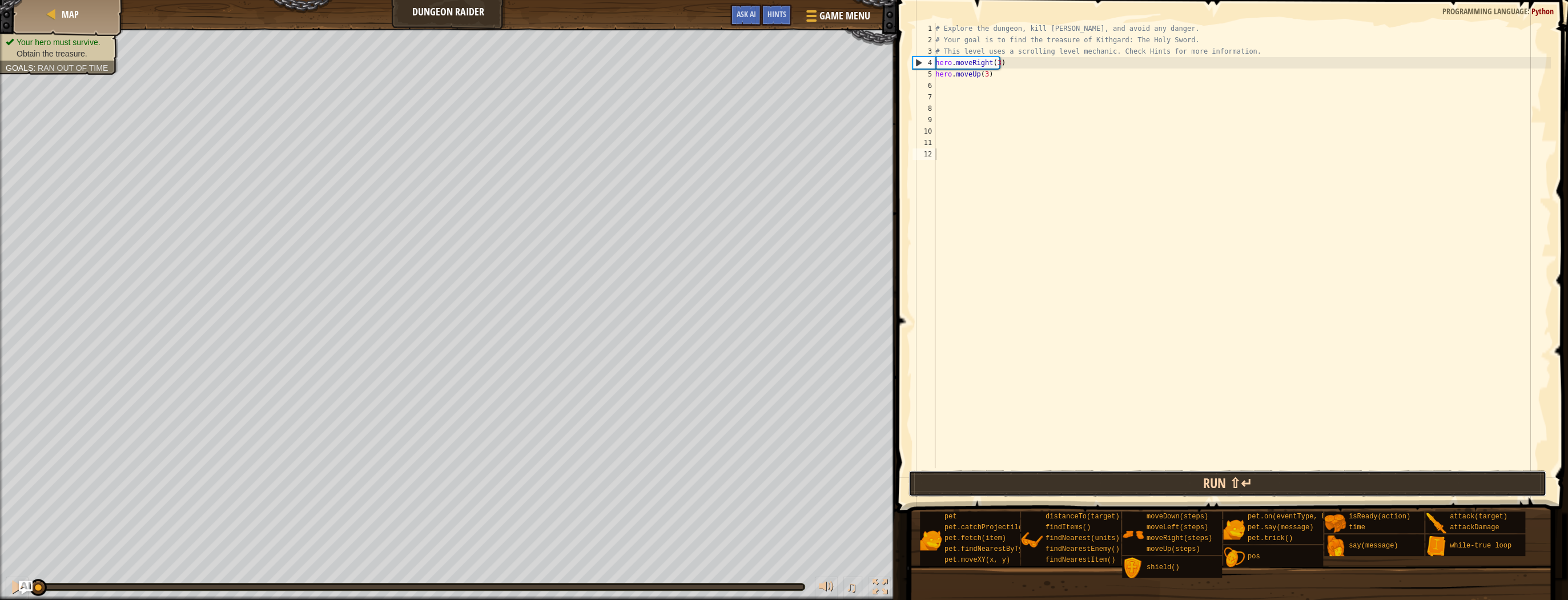
click at [1005, 473] on button "Run ⇧↵" at bounding box center [1227, 483] width 638 height 26
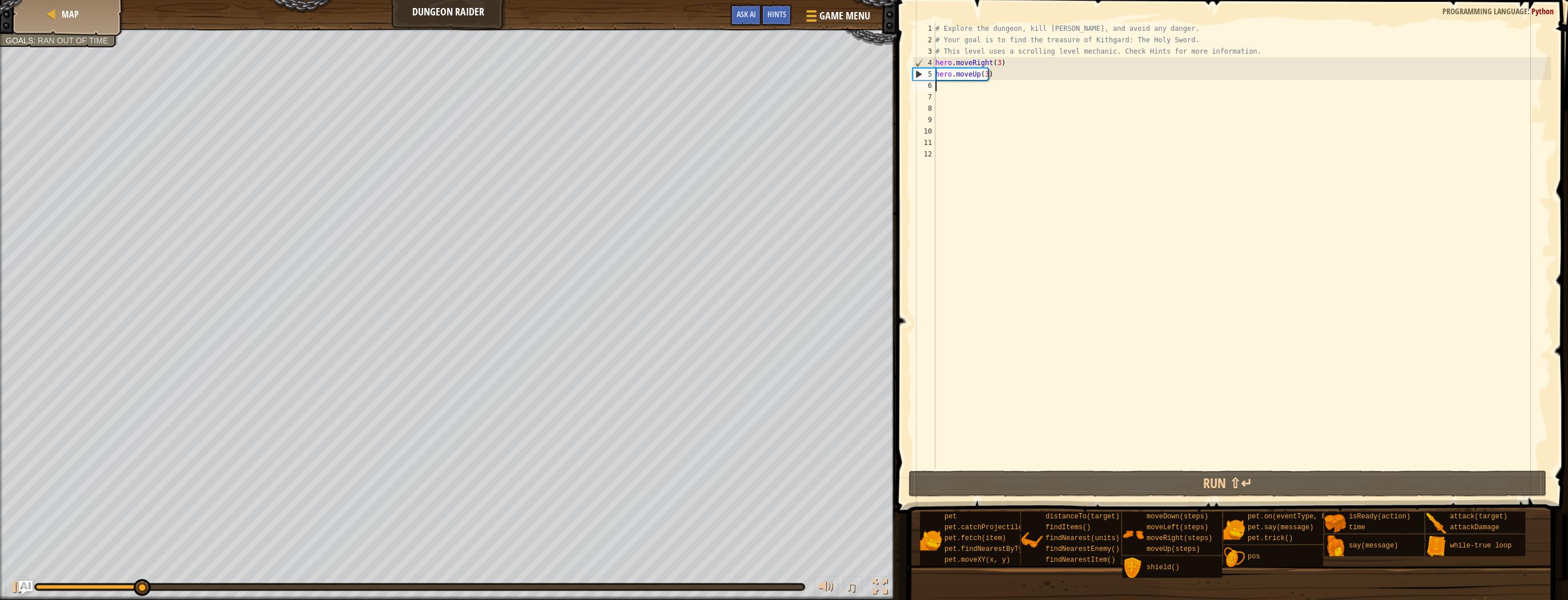
click at [938, 89] on div "# Explore the dungeon, kill [PERSON_NAME], and avoid any danger. # Your goal is…" at bounding box center [1242, 257] width 618 height 468
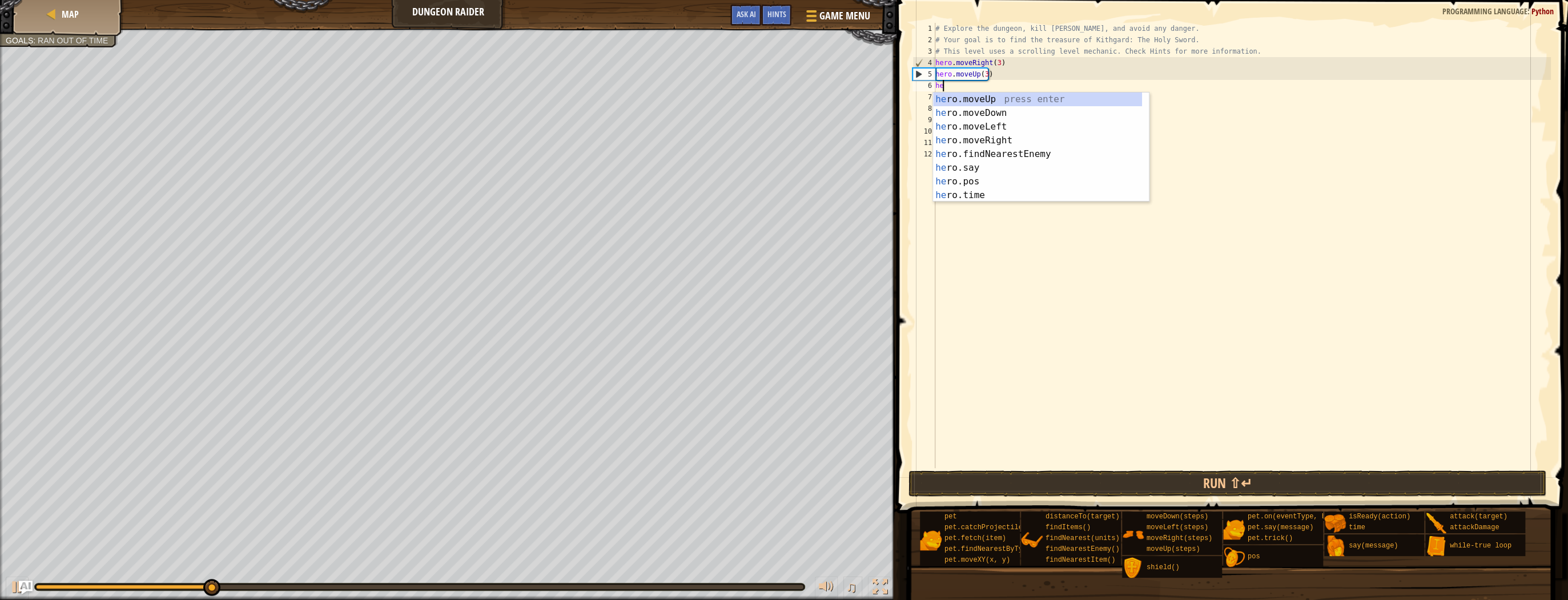
type textarea "hero"
click at [1000, 96] on div "hero .moveUp press enter hero .moveDown press enter hero .moveLeft press enter …" at bounding box center [1037, 161] width 209 height 137
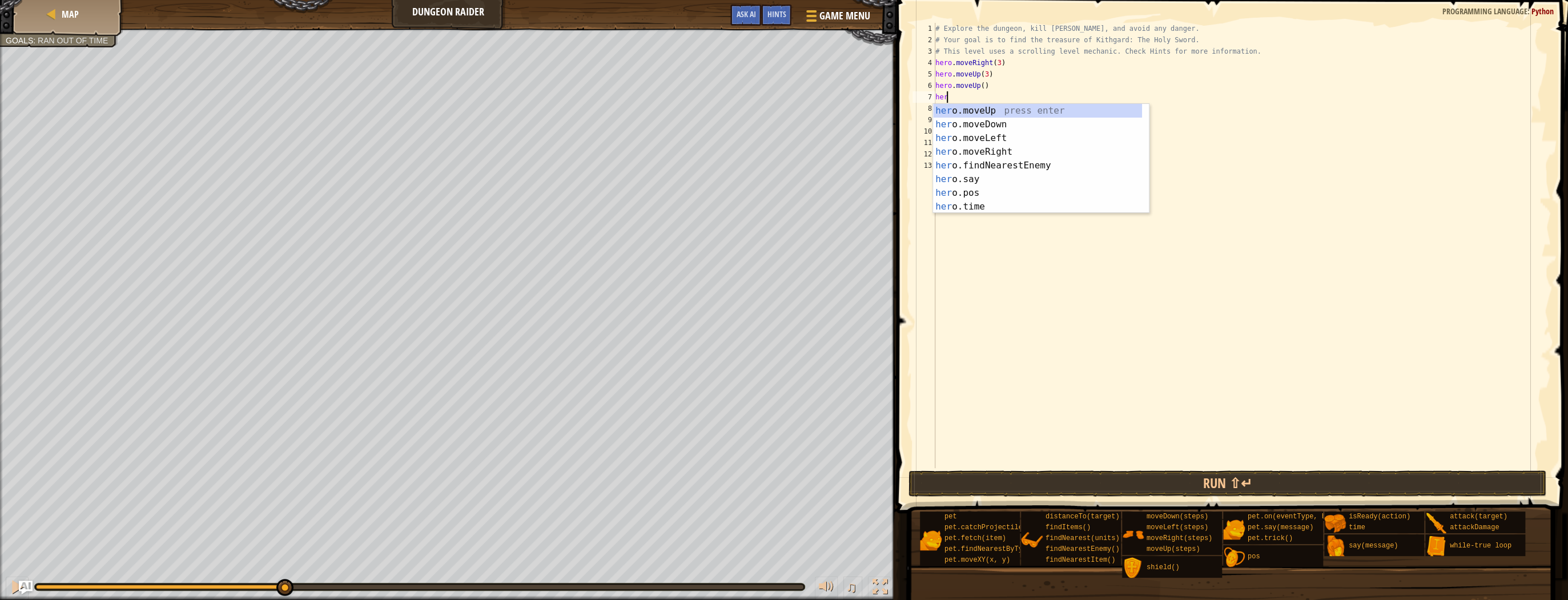
type textarea "hero"
click at [976, 167] on div "hero .moveUp press enter hero .moveDown press enter hero .moveLeft press enter …" at bounding box center [1037, 172] width 209 height 137
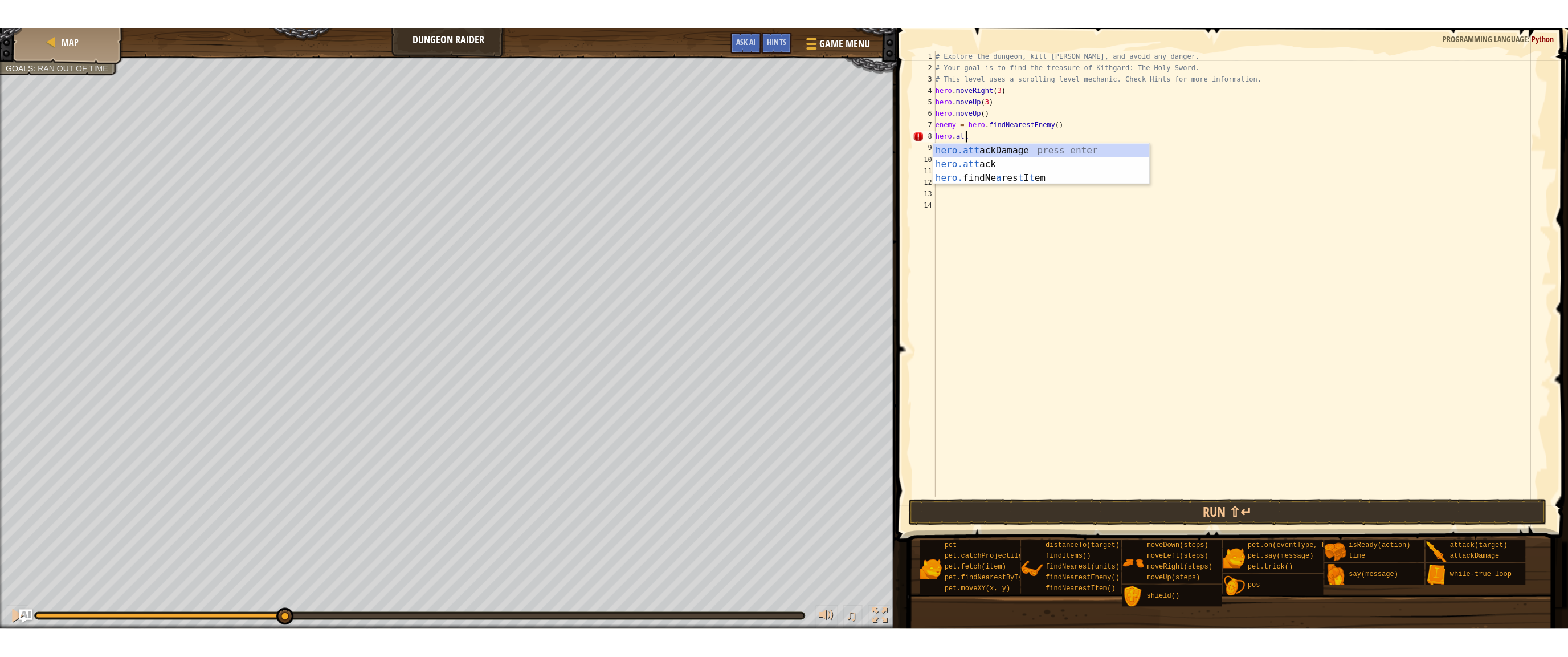
scroll to position [5, 2]
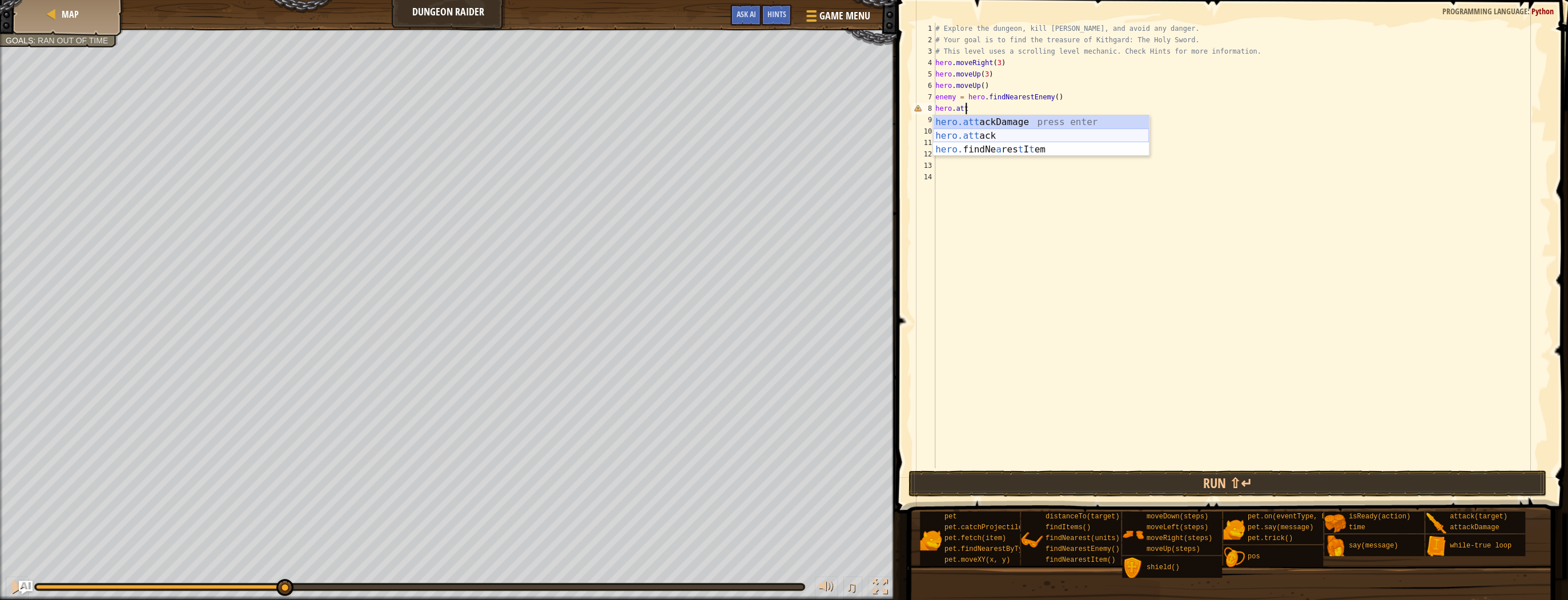
click at [997, 135] on div "hero.att ackDamage press enter hero.att ack press enter hero. findNe a res t I …" at bounding box center [1041, 149] width 216 height 68
click at [1235, 488] on button "Run ⇧↵" at bounding box center [1227, 483] width 638 height 26
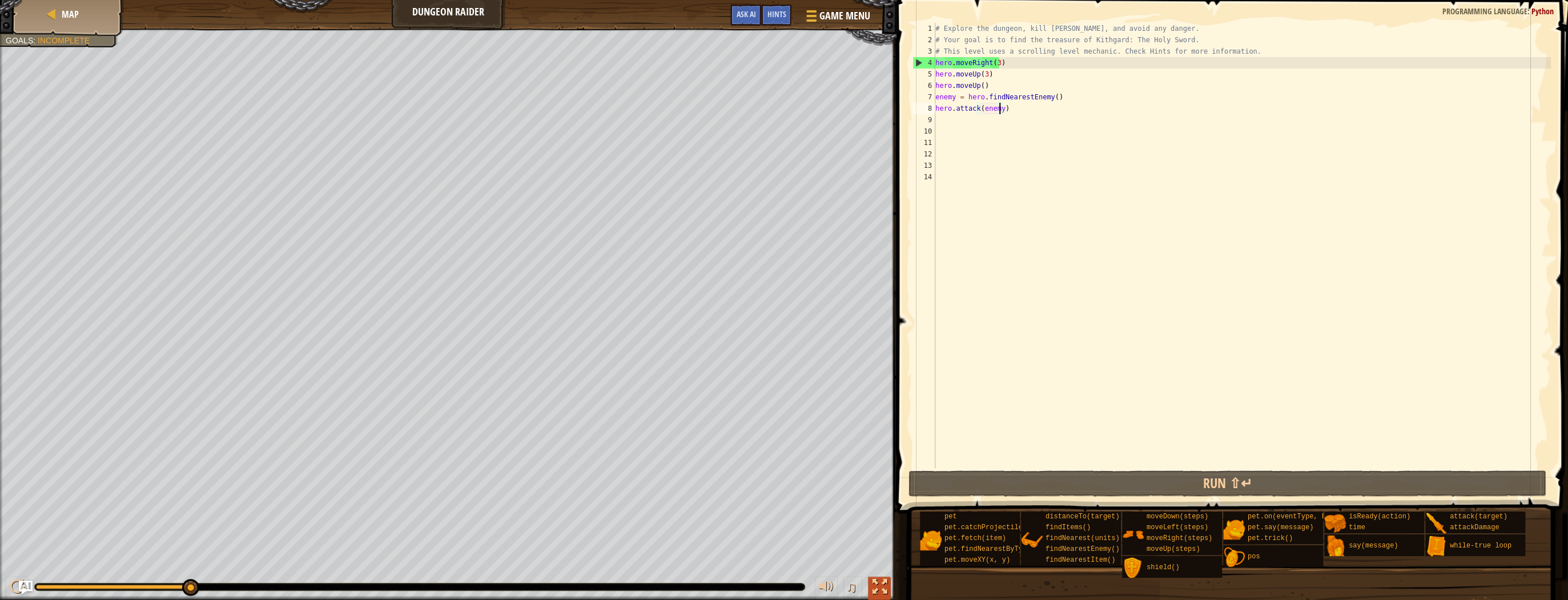
click at [883, 579] on div at bounding box center [879, 586] width 15 height 15
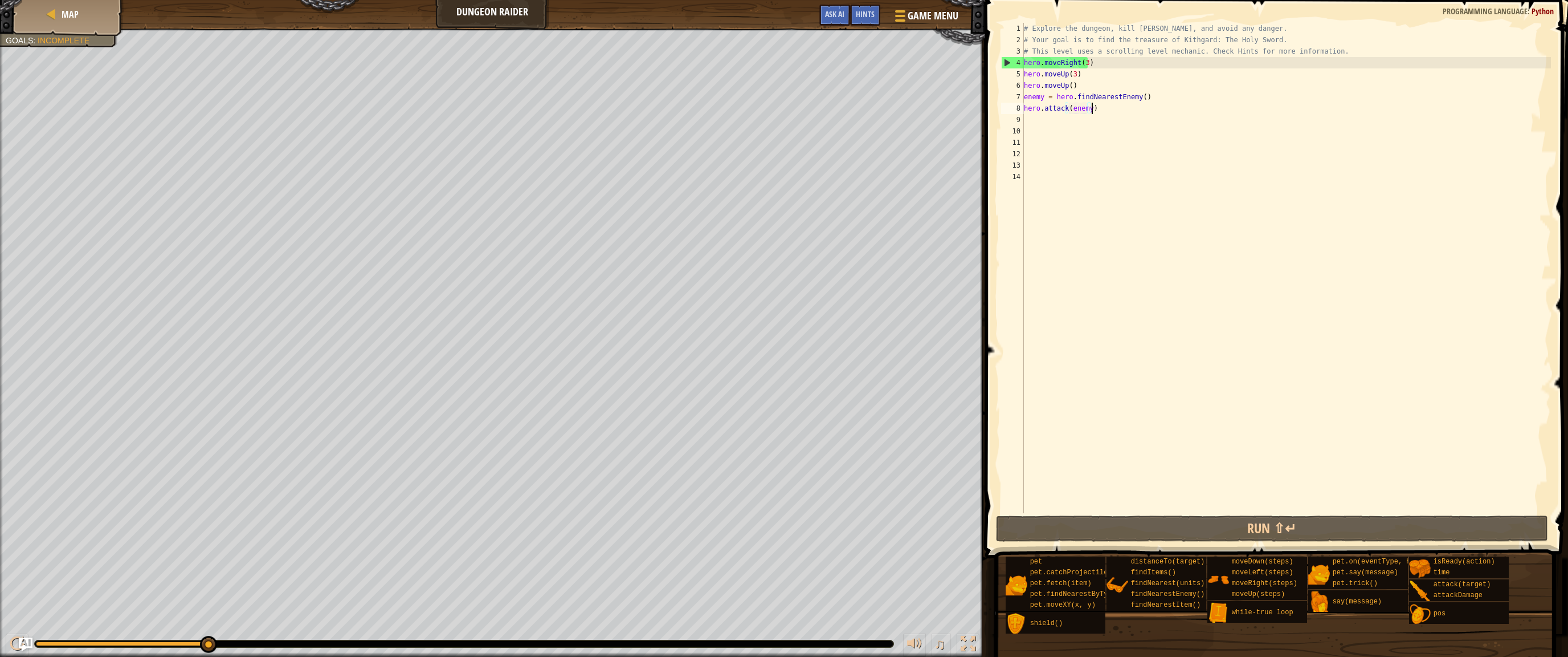
click at [1099, 107] on div "# Explore the dungeon, kill [PERSON_NAME], and avoid any danger. # Your goal is…" at bounding box center [1286, 279] width 529 height 513
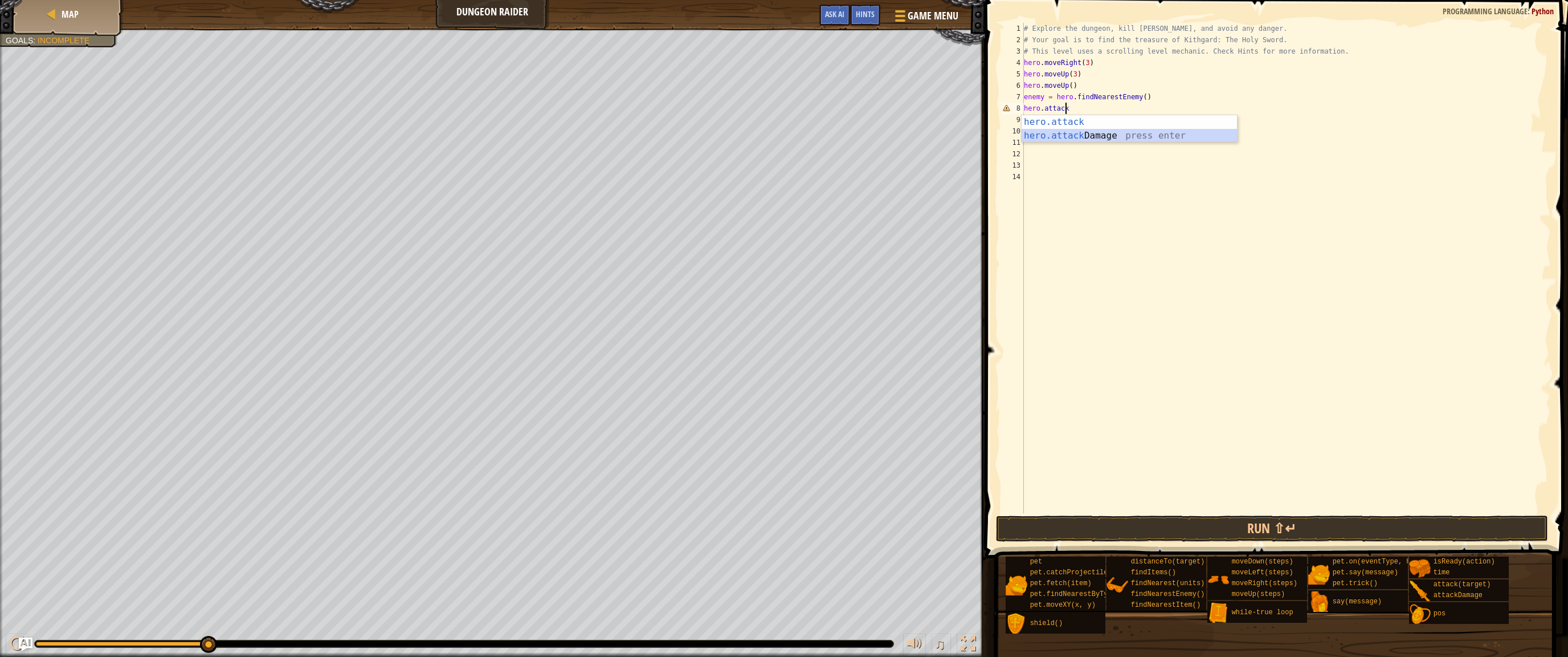
click at [1101, 131] on div "hero.attack press enter hero.attack Damage press enter" at bounding box center [1129, 142] width 215 height 55
click at [1217, 522] on button "Run ⇧↵" at bounding box center [1272, 528] width 552 height 26
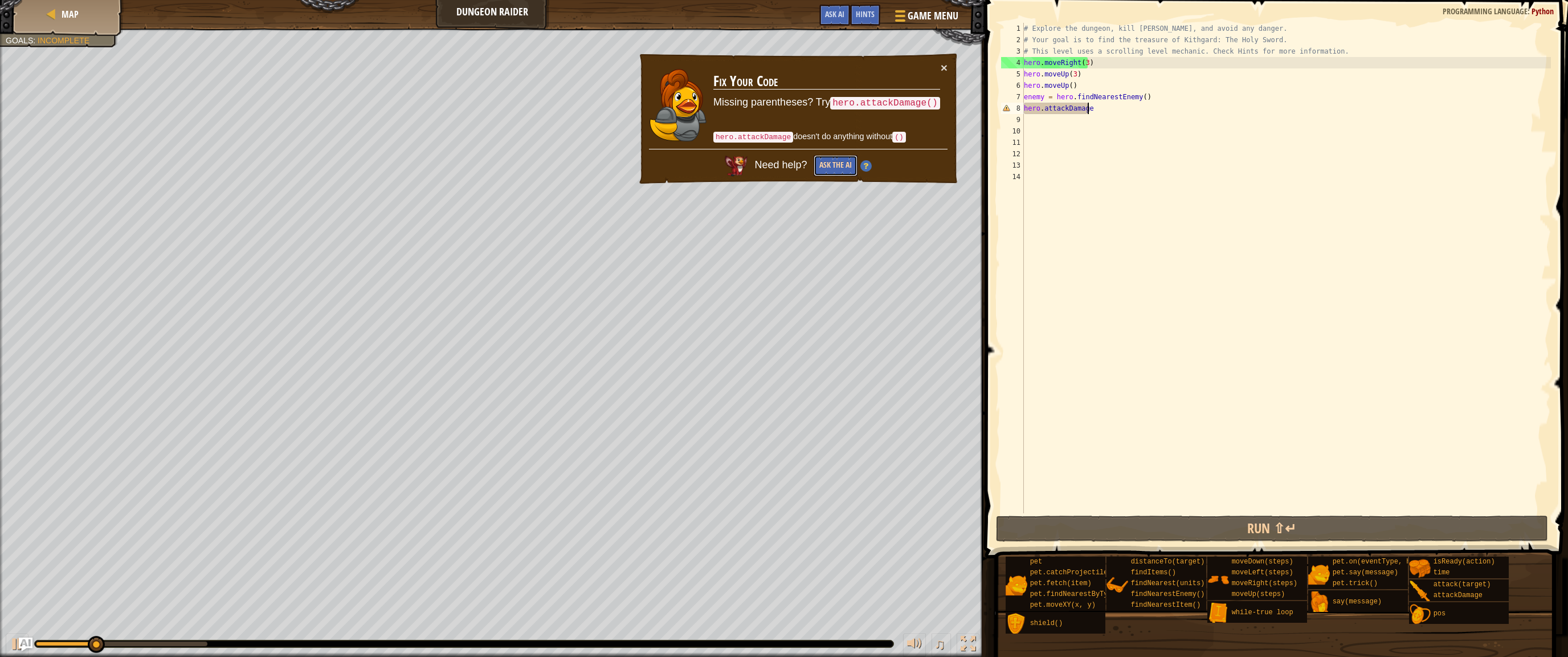
click at [837, 167] on button "Ask the AI" at bounding box center [835, 165] width 44 height 21
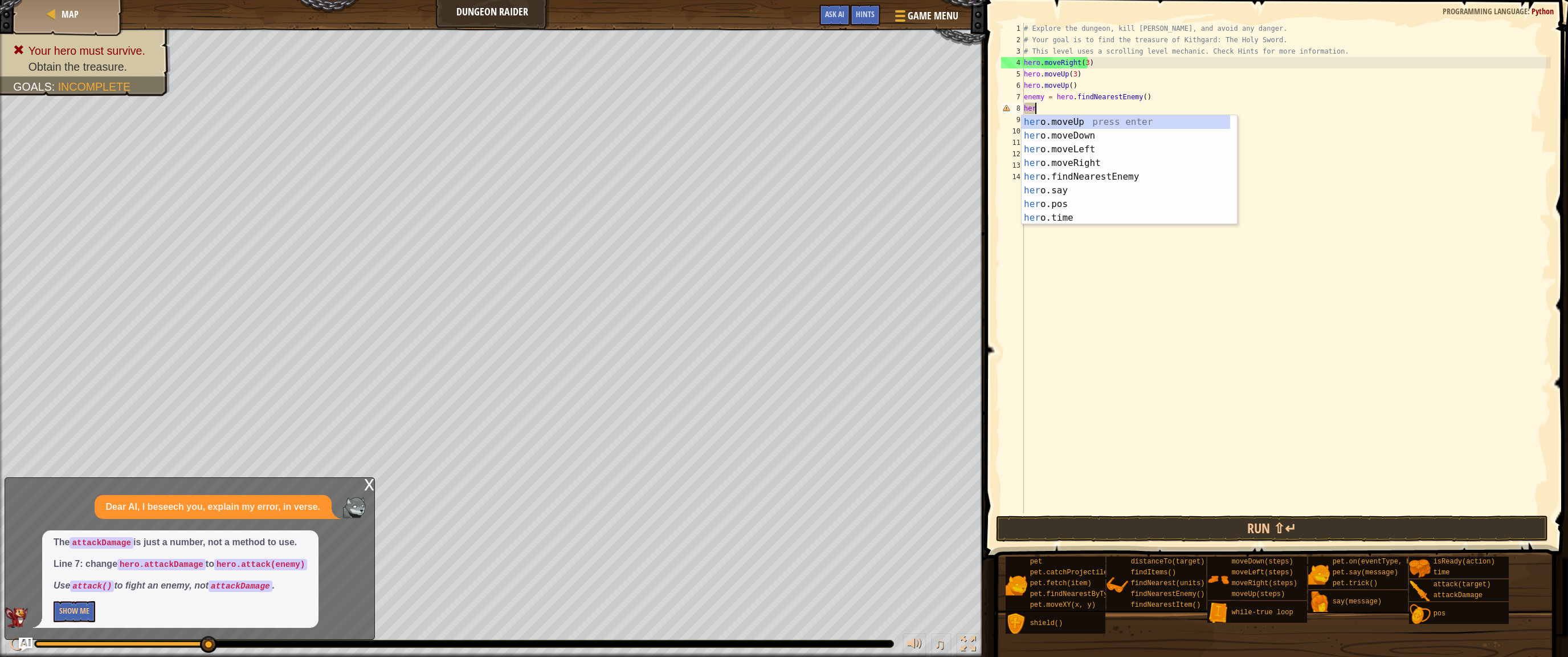
scroll to position [5, 0]
type textarea "h"
click at [79, 592] on button "Show Me" at bounding box center [74, 611] width 41 height 21
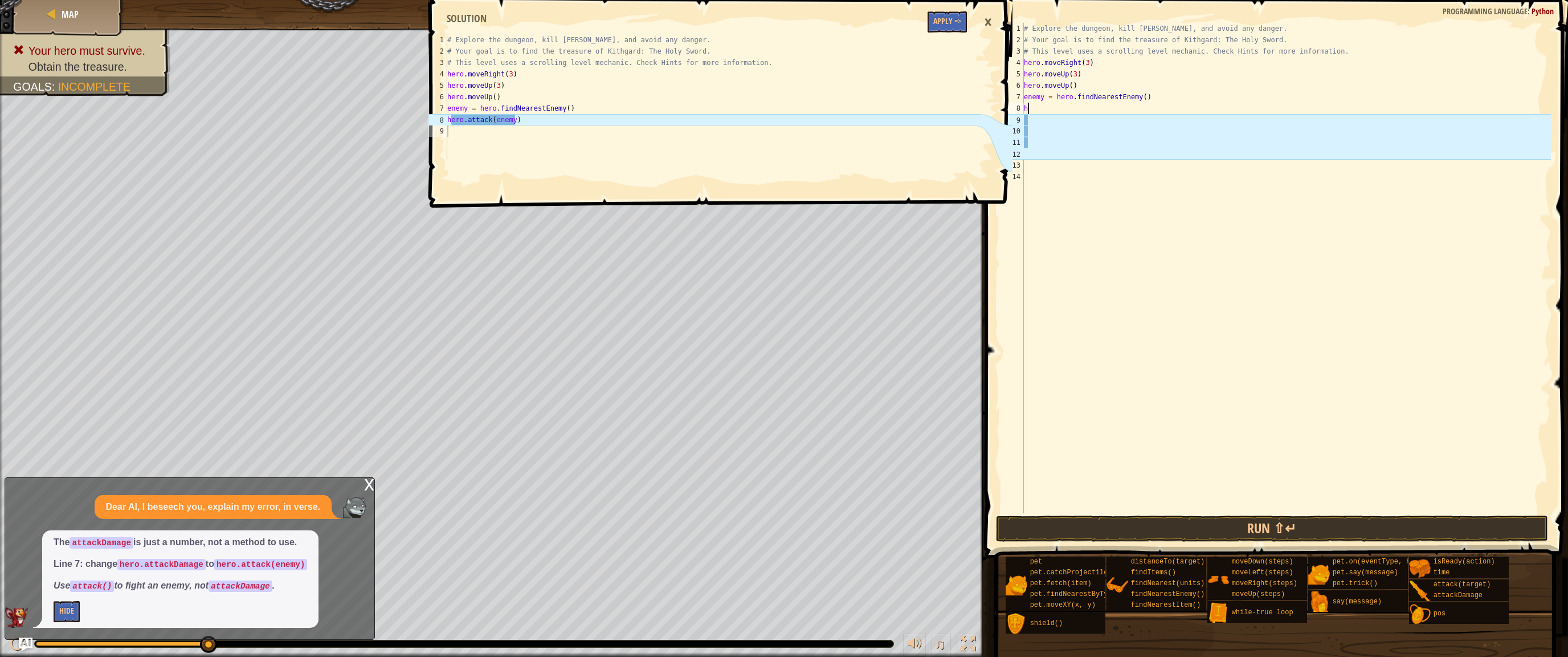
click at [1046, 104] on div "# Explore the dungeon, kill [PERSON_NAME], and avoid any danger. # Your goal is…" at bounding box center [1286, 279] width 529 height 513
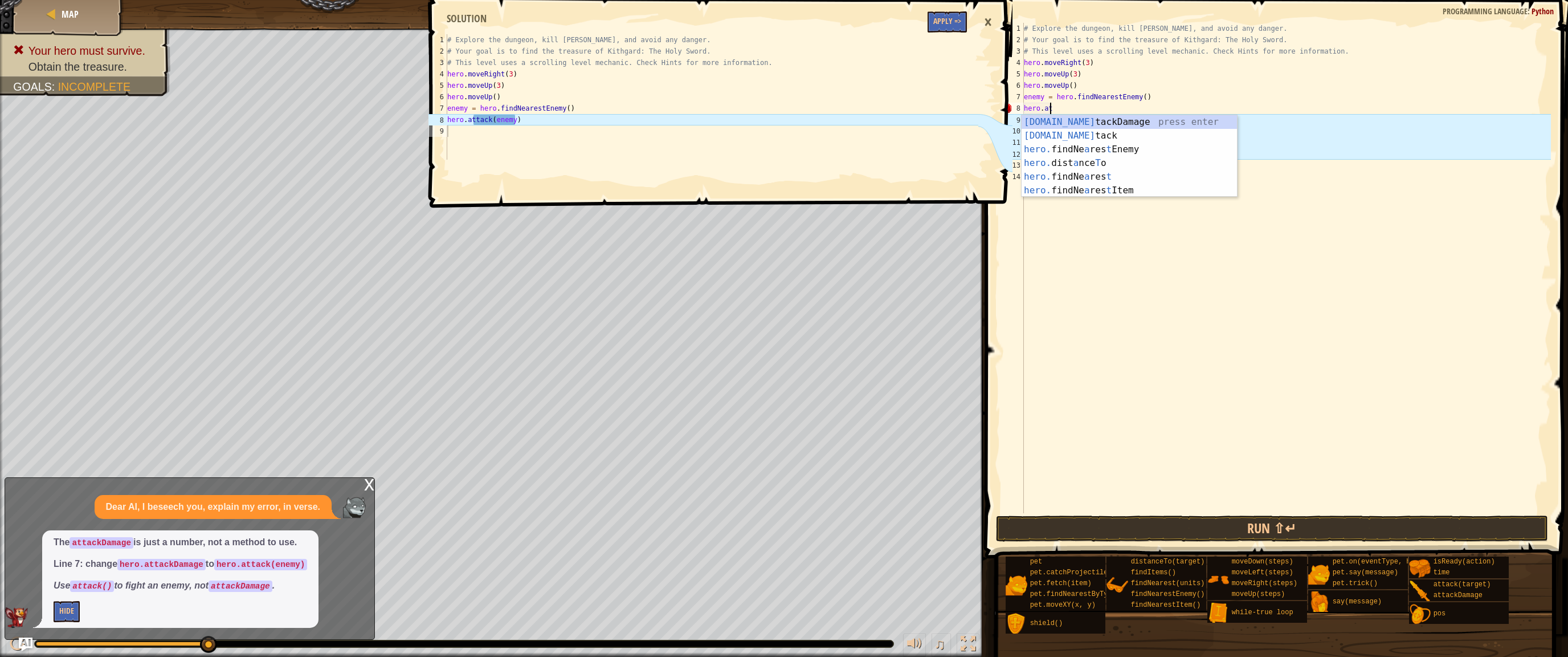
scroll to position [5, 2]
click at [1088, 135] on div "hero.att ackDamage press enter hero.att ack press enter hero. findNe a res t I …" at bounding box center [1129, 149] width 215 height 68
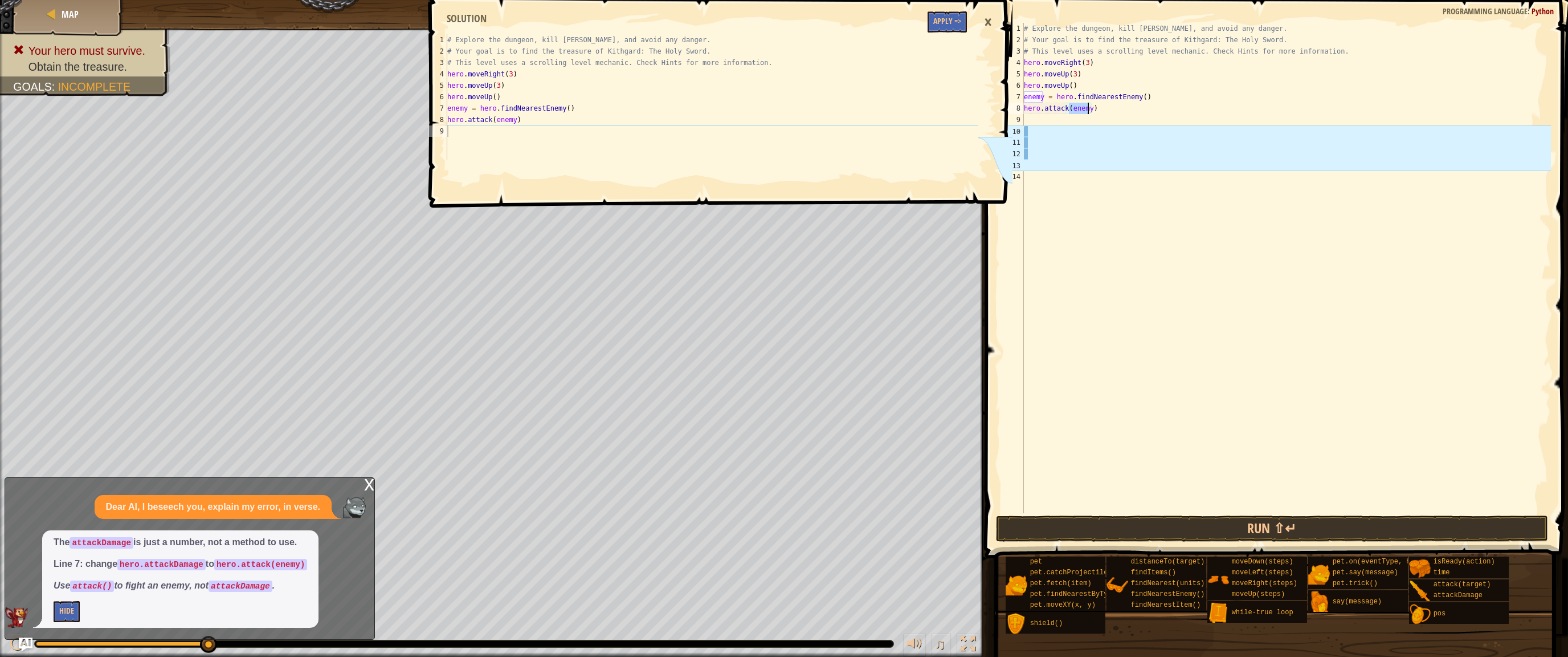
click at [1085, 108] on div "# Explore the dungeon, kill [PERSON_NAME], and avoid any danger. # Your goal is…" at bounding box center [1286, 268] width 529 height 490
click at [1089, 108] on div "# Explore the dungeon, kill [PERSON_NAME], and avoid any danger. # Your goal is…" at bounding box center [1286, 279] width 529 height 513
click at [1301, 530] on button "Run ⇧↵" at bounding box center [1272, 528] width 552 height 26
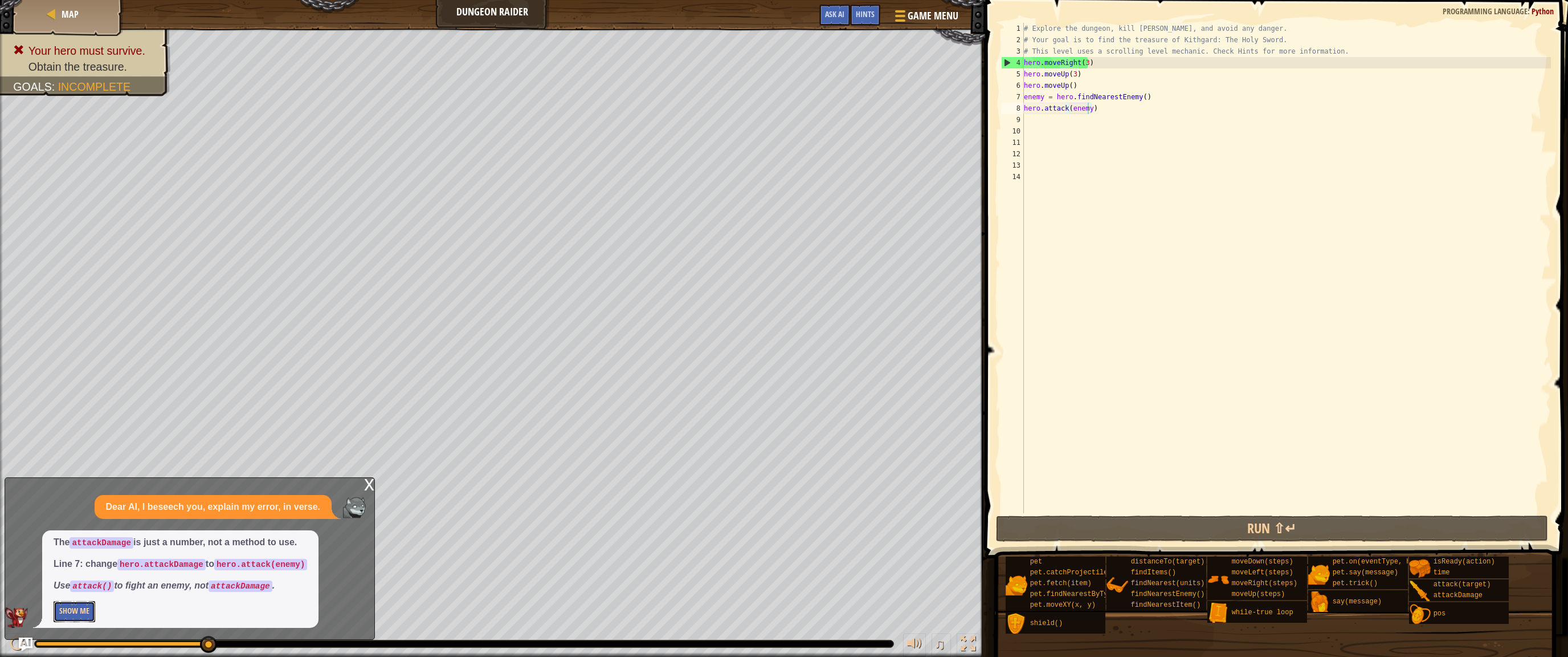
click at [62, 592] on button "Show Me" at bounding box center [74, 611] width 41 height 21
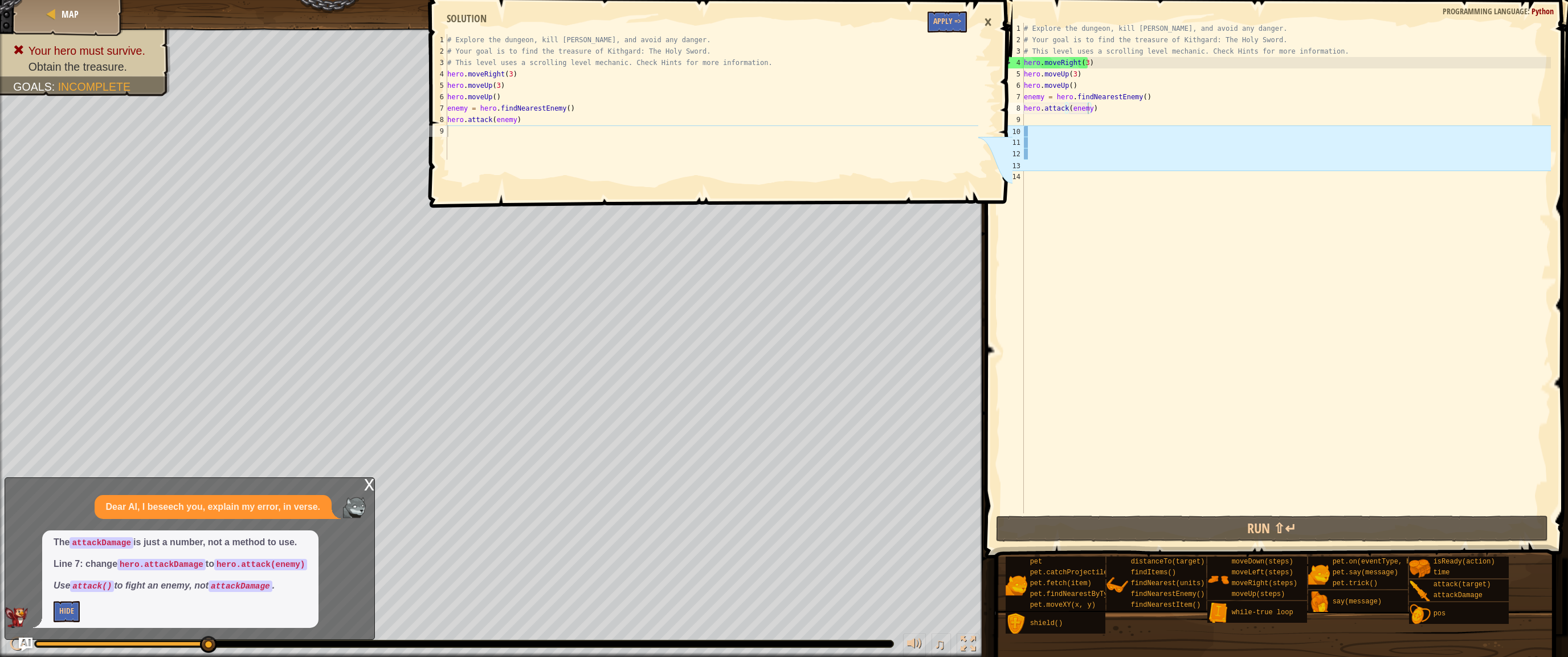
type textarea "hero.moveUp()"
click at [1073, 84] on div "# Explore the dungeon, kill [PERSON_NAME], and avoid any danger. # Your goal is…" at bounding box center [1286, 279] width 529 height 513
drag, startPoint x: 1073, startPoint y: 84, endPoint x: 1024, endPoint y: 82, distance: 49.0
click at [1024, 82] on div "# Explore the dungeon, kill [PERSON_NAME], and avoid any danger. # Your goal is…" at bounding box center [1286, 279] width 529 height 513
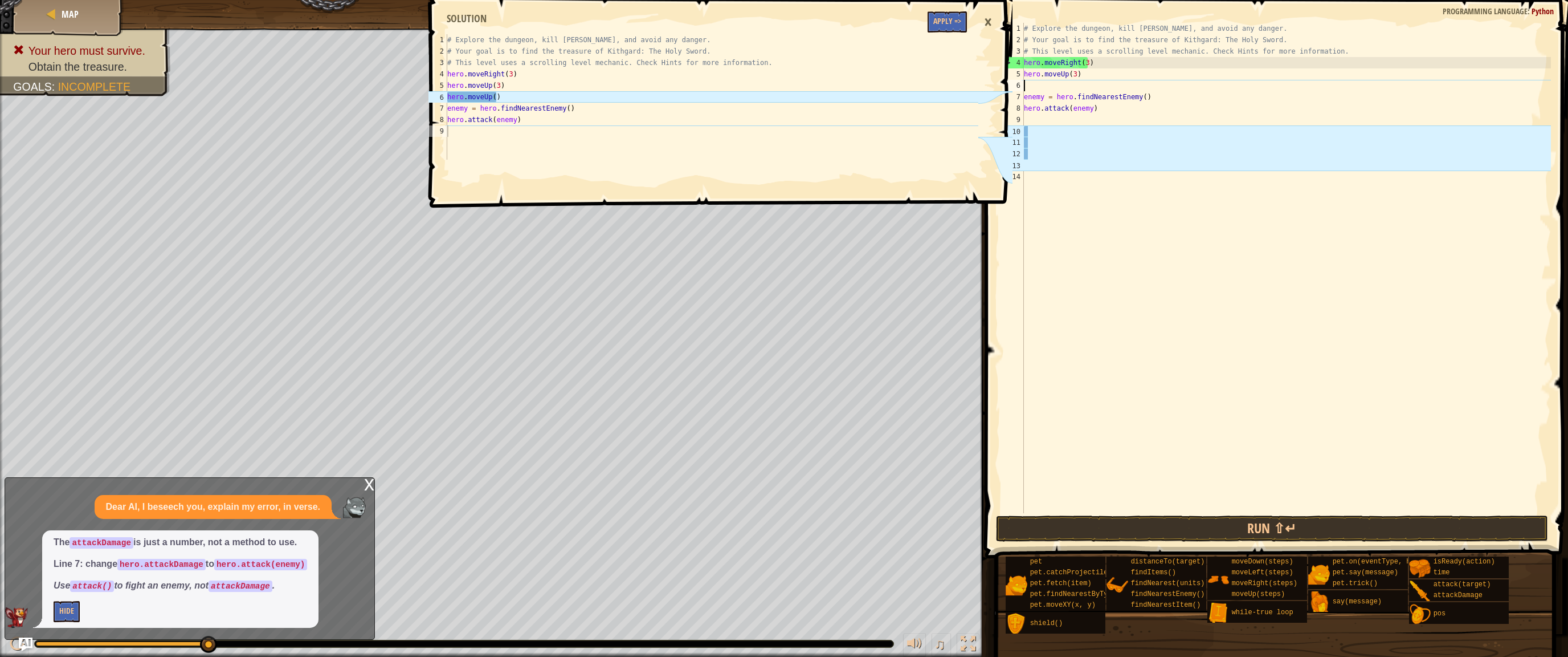
scroll to position [5, 0]
click at [1053, 80] on div "# Explore the dungeon, kill [PERSON_NAME], and avoid any danger. # Your goal is…" at bounding box center [1286, 279] width 529 height 513
click at [1071, 73] on div "# Explore the dungeon, kill [PERSON_NAME], and avoid any danger. # Your goal is…" at bounding box center [1286, 279] width 529 height 513
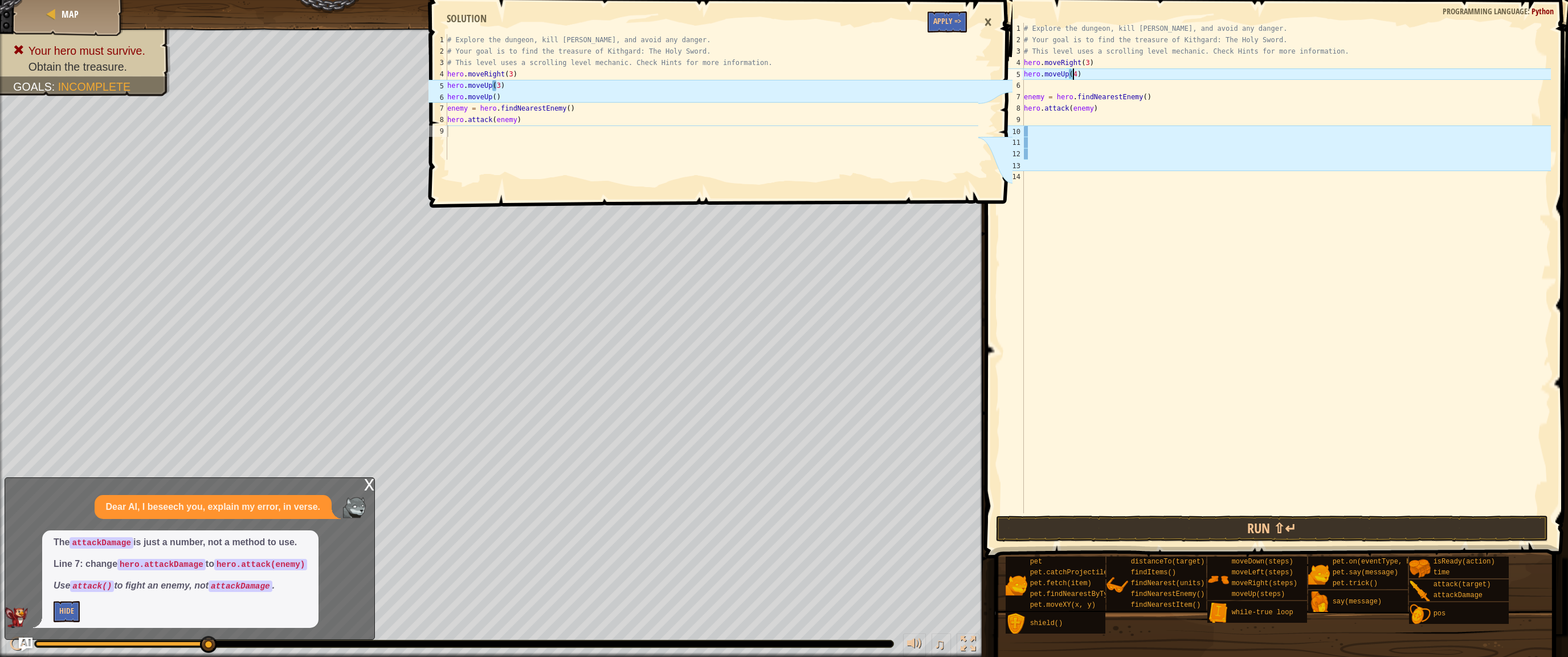
scroll to position [5, 3]
type textarea "hero.moveUp(4)"
click at [1142, 521] on button "Run ⇧↵" at bounding box center [1272, 528] width 552 height 26
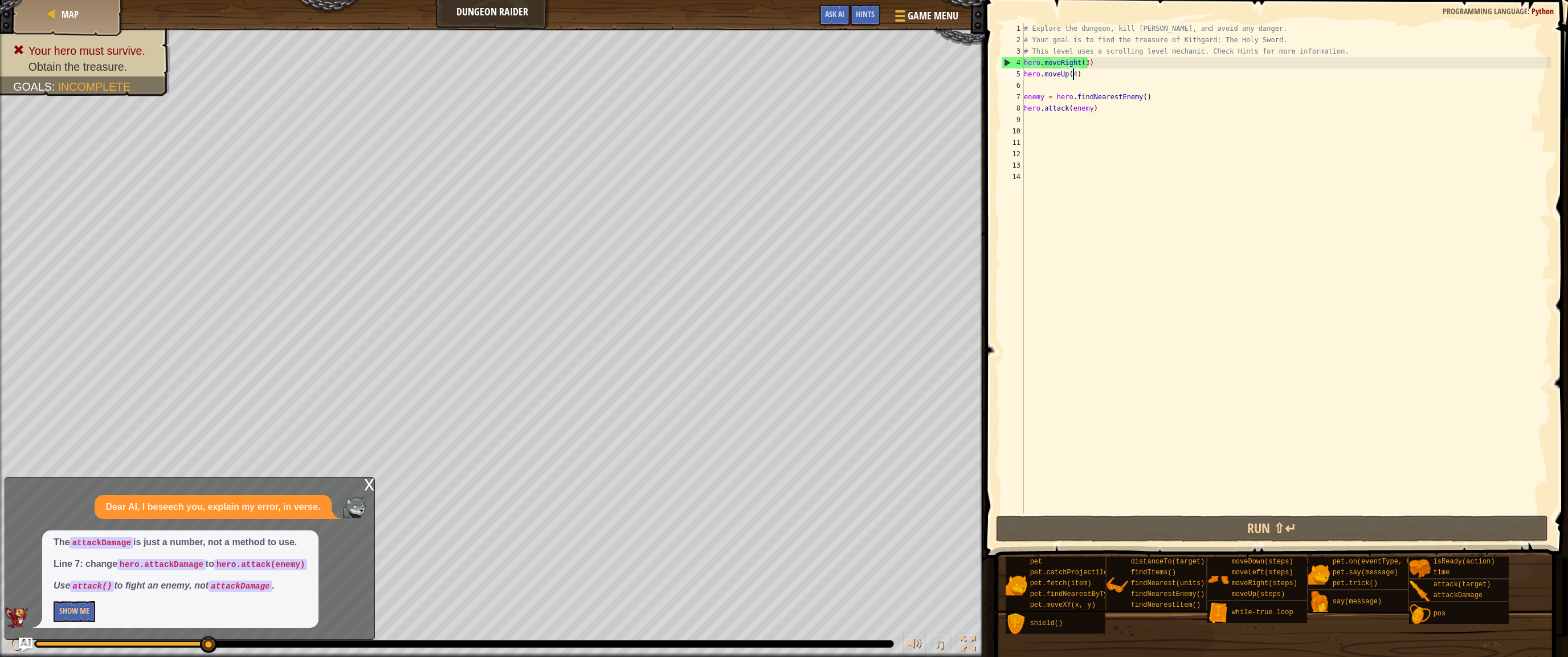
click at [1030, 81] on div "# Explore the dungeon, kill [PERSON_NAME], and avoid any danger. # Your goal is…" at bounding box center [1286, 279] width 529 height 513
click at [1071, 72] on div "# Explore the dungeon, kill [PERSON_NAME], and avoid any danger. # Your goal is…" at bounding box center [1286, 279] width 529 height 513
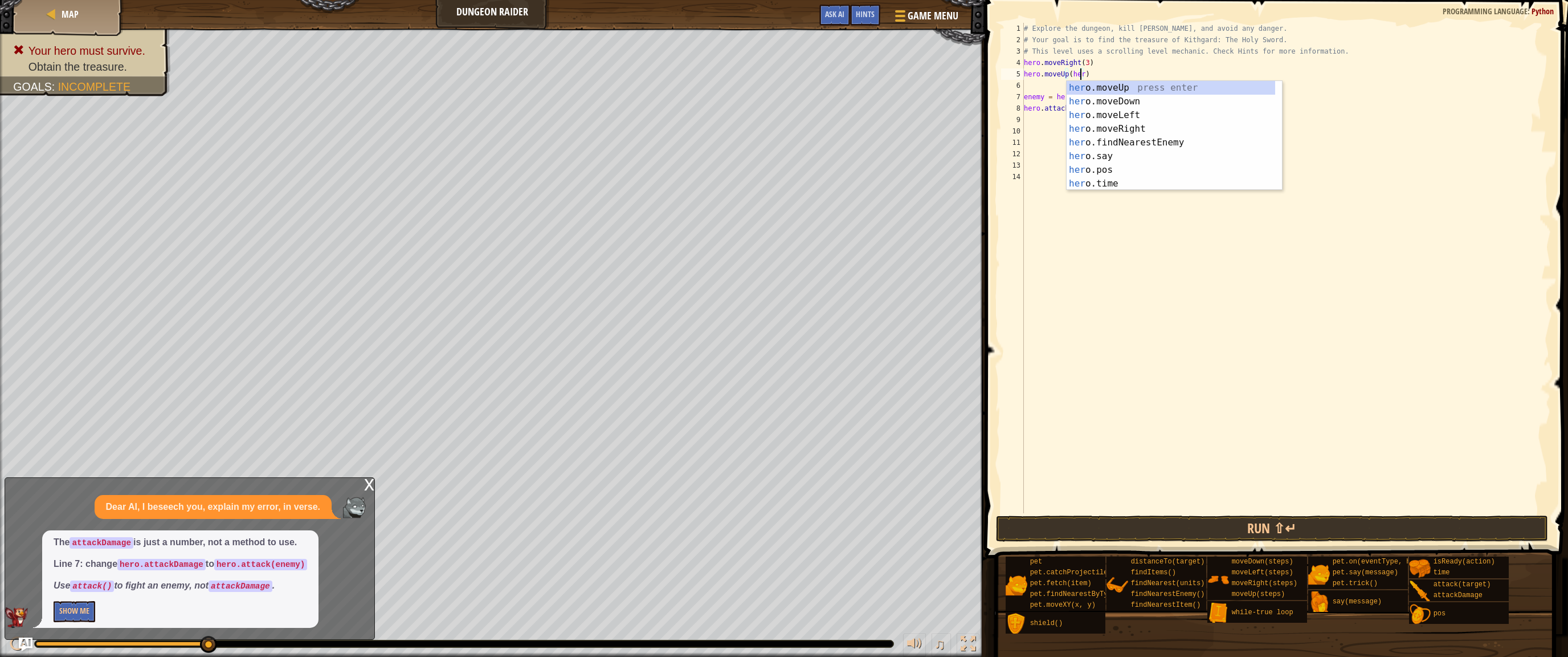
scroll to position [5, 5]
type textarea "hero.moveUp()"
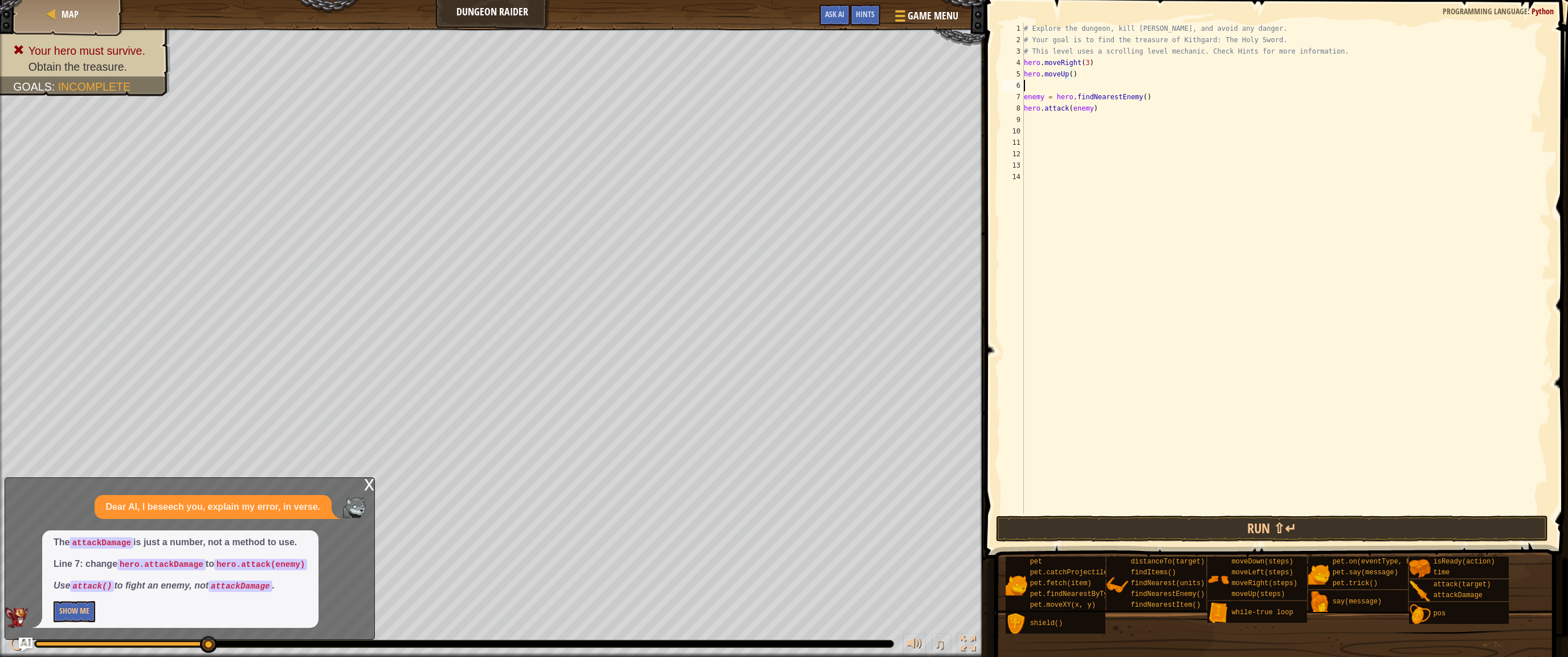
click at [1034, 82] on div "# Explore the dungeon, kill [PERSON_NAME], and avoid any danger. # Your goal is…" at bounding box center [1286, 279] width 529 height 513
click at [1064, 72] on div "# Explore the dungeon, kill [PERSON_NAME], and avoid any danger. # Your goal is…" at bounding box center [1286, 279] width 529 height 513
click at [1067, 72] on div "# Explore the dungeon, kill [PERSON_NAME], and avoid any danger. # Your goal is…" at bounding box center [1286, 279] width 529 height 513
type textarea "hero.moveUp(3)"
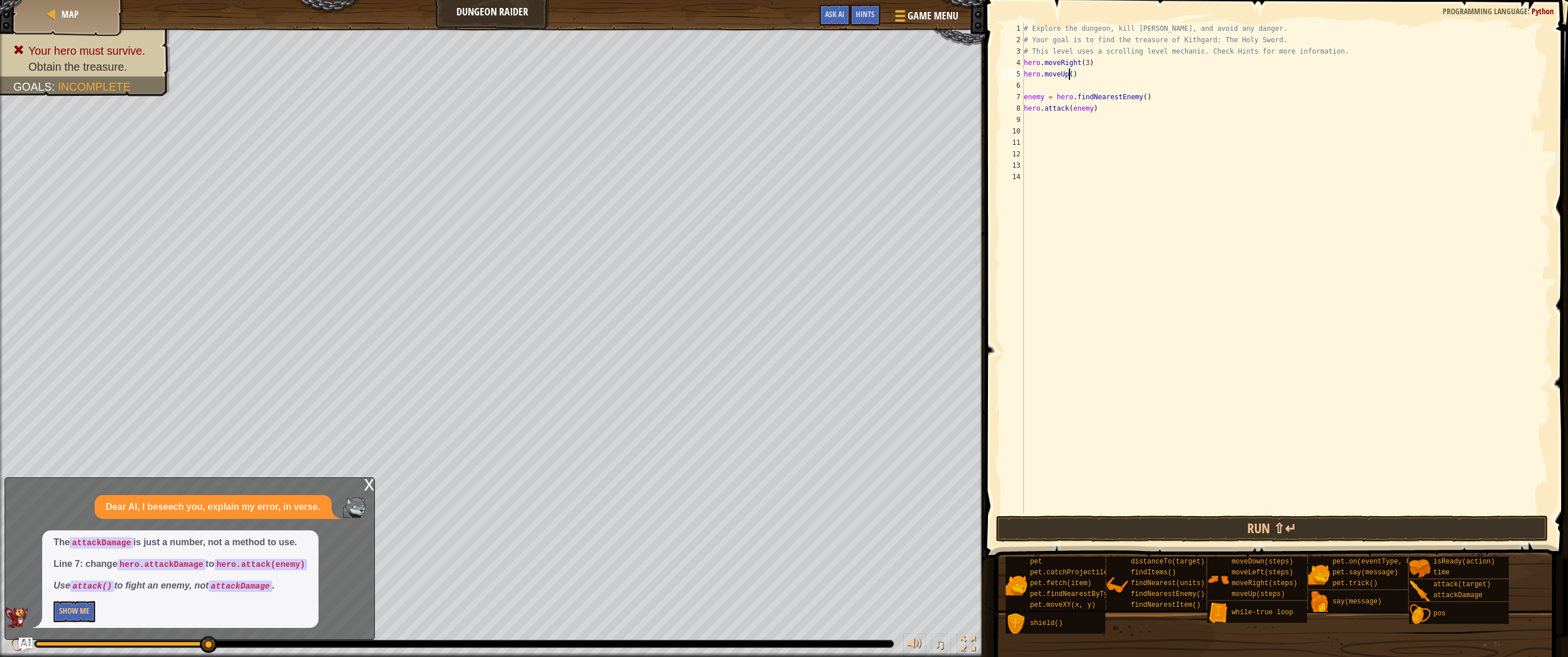
scroll to position [5, 3]
click at [1049, 81] on div "# Explore the dungeon, kill [PERSON_NAME], and avoid any danger. # Your goal is…" at bounding box center [1286, 279] width 529 height 513
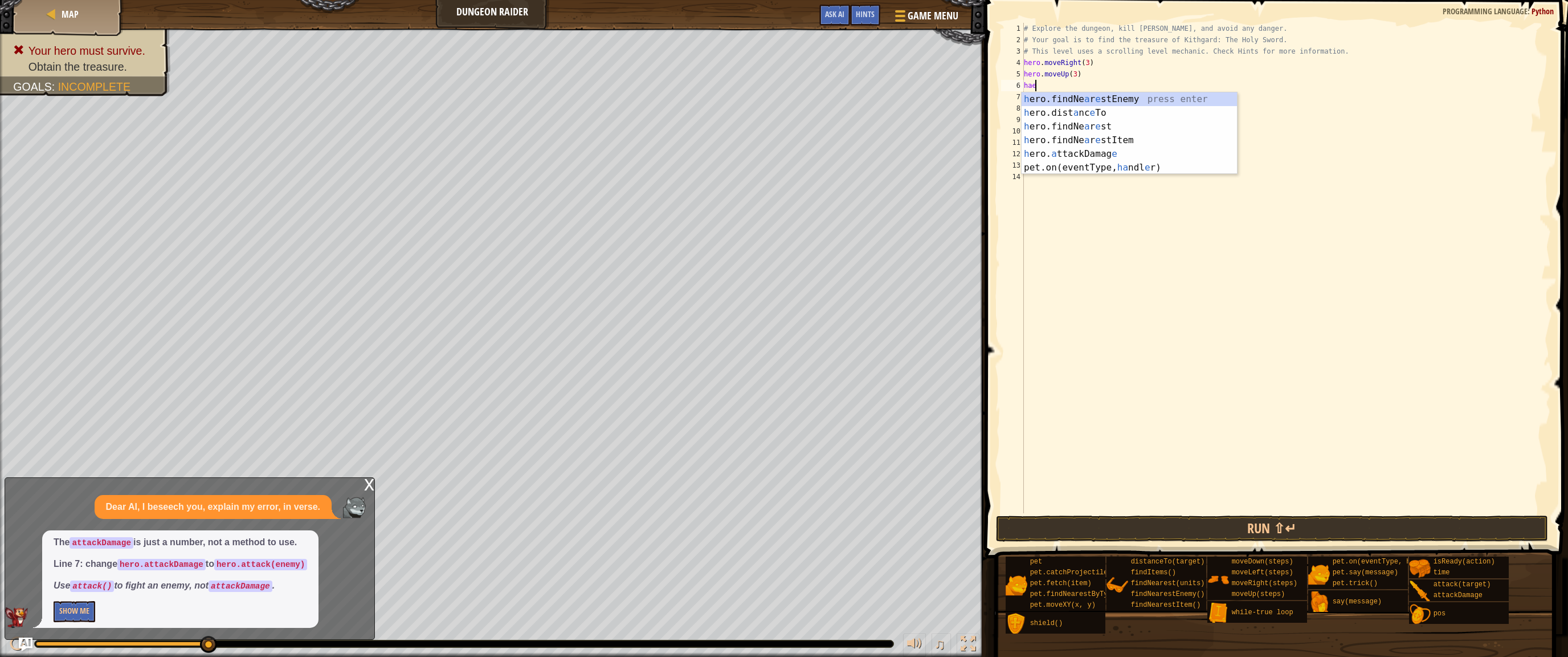
scroll to position [5, 0]
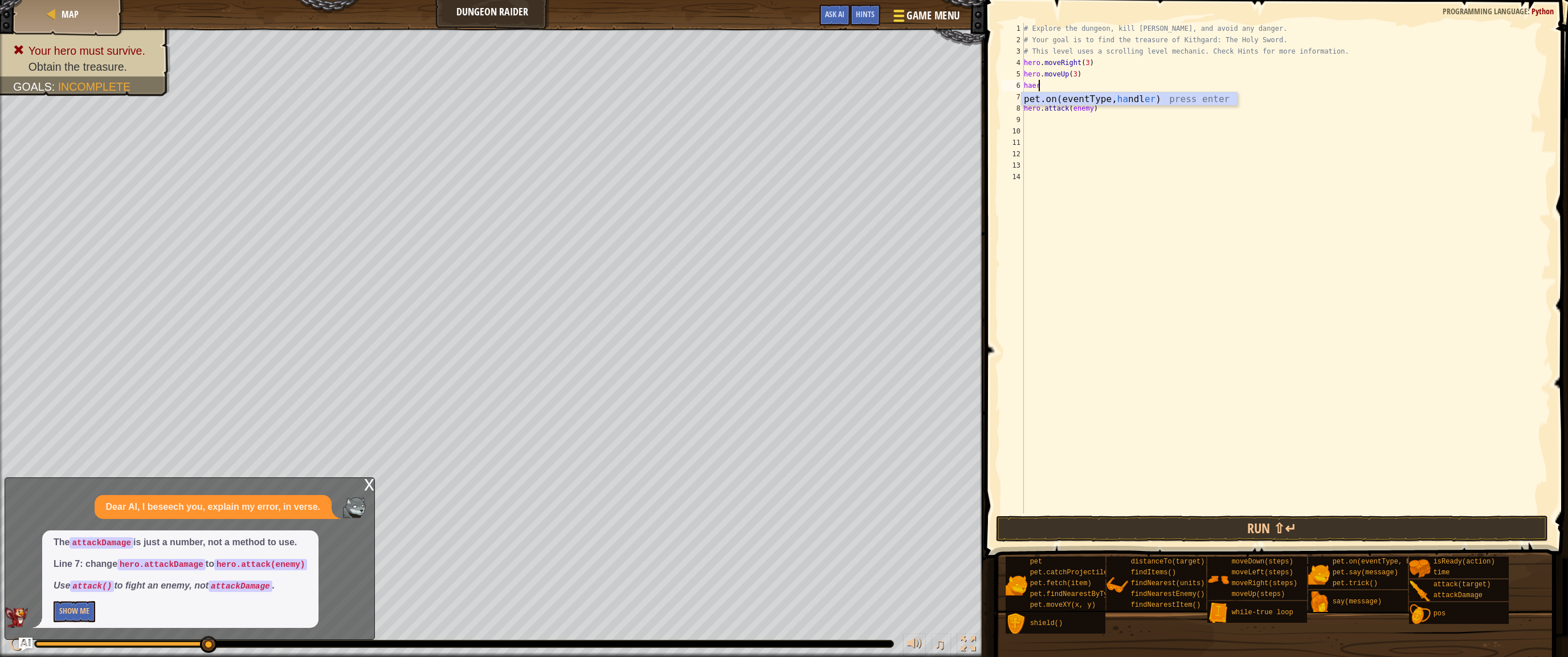
type textarea "haer"
click at [901, 14] on div at bounding box center [898, 16] width 16 height 16
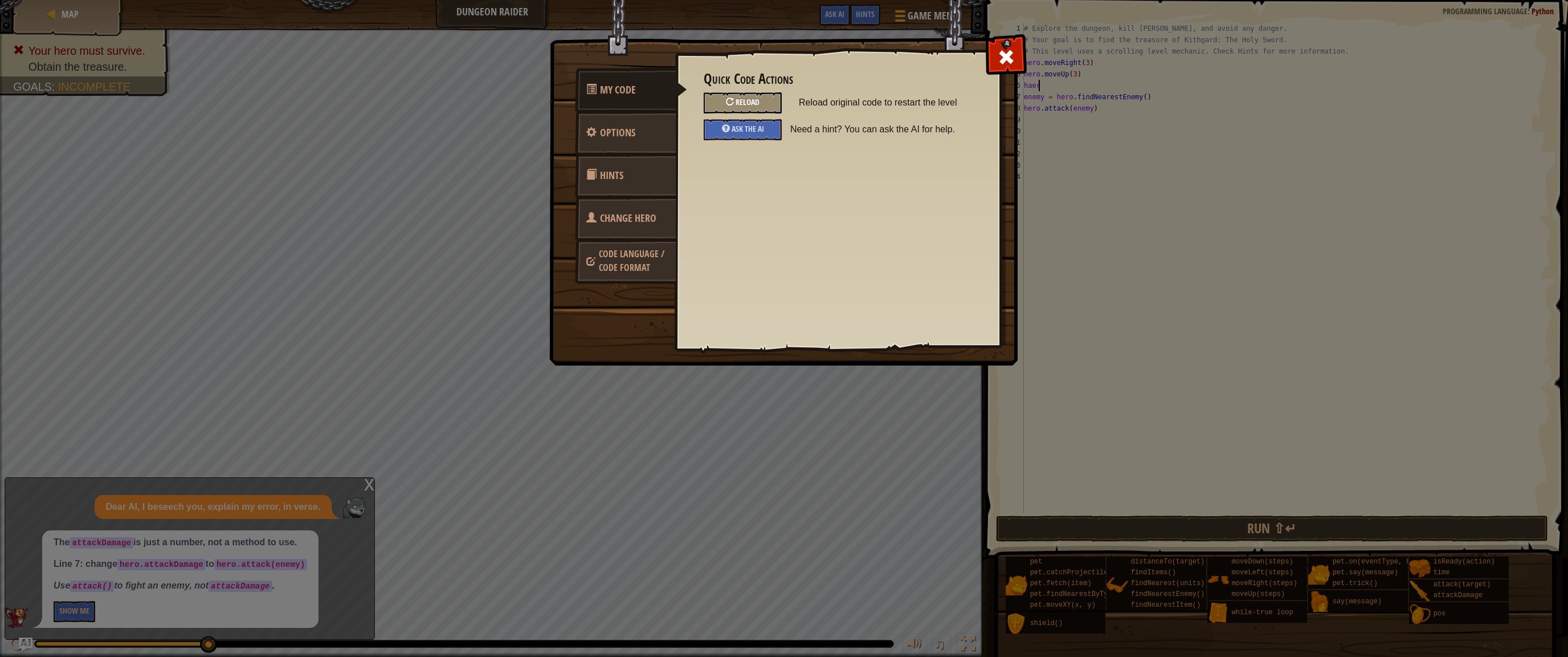
click at [717, 95] on div "Reload" at bounding box center [742, 102] width 78 height 21
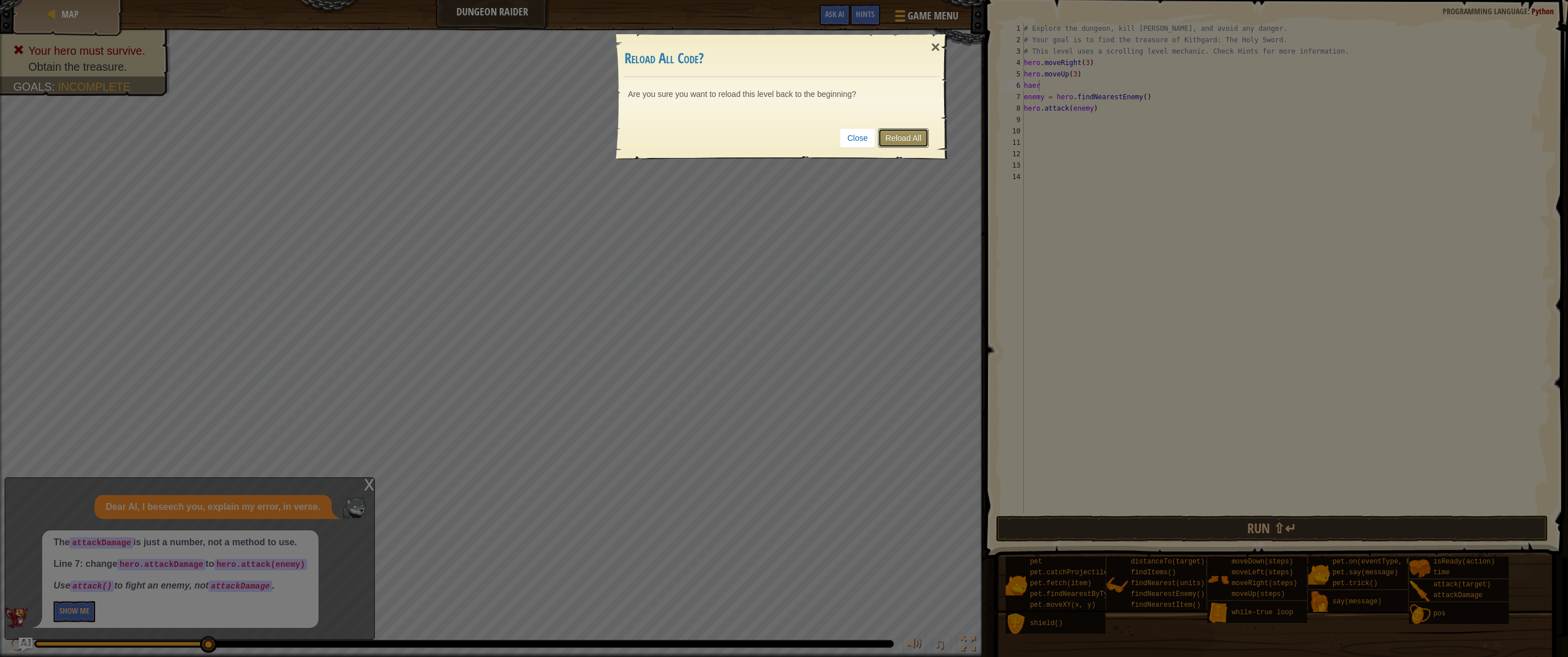
click at [894, 136] on link "Reload All" at bounding box center [903, 137] width 51 height 20
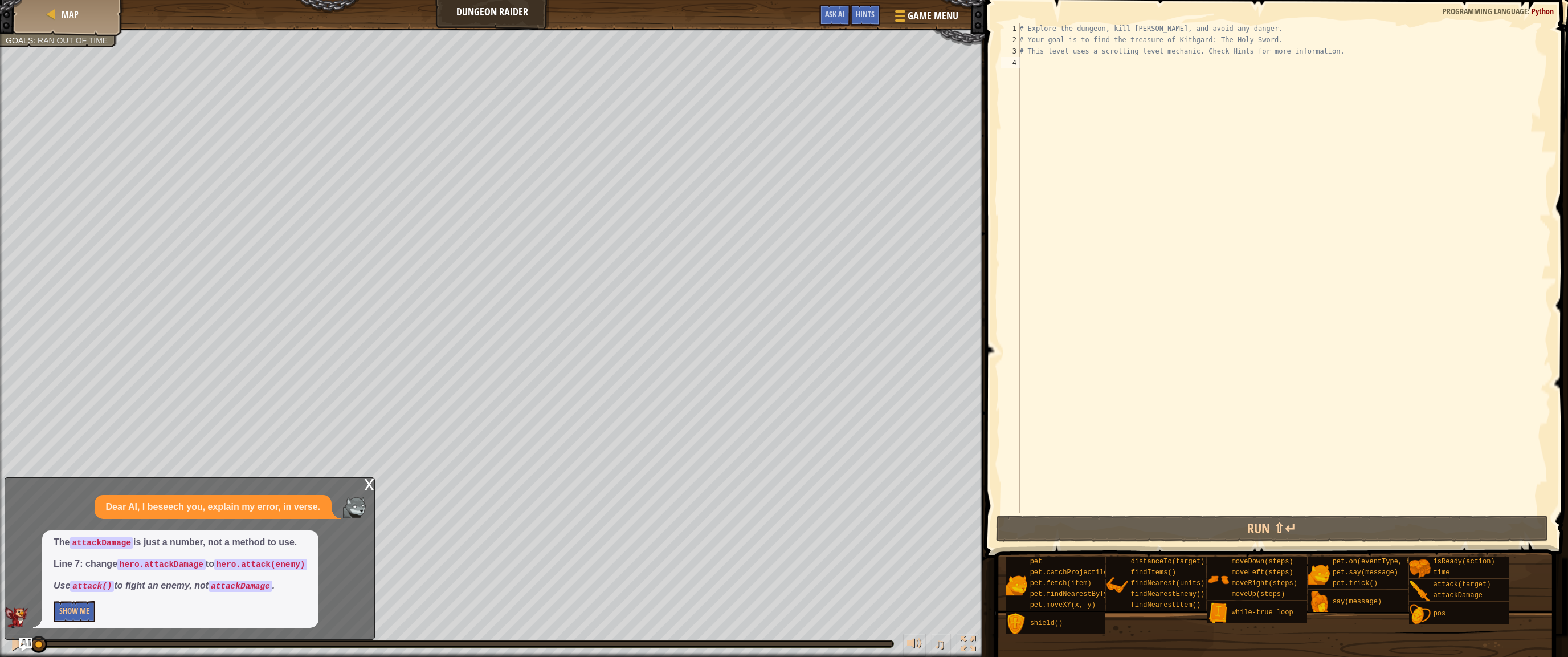
click at [367, 483] on div "x" at bounding box center [369, 483] width 10 height 12
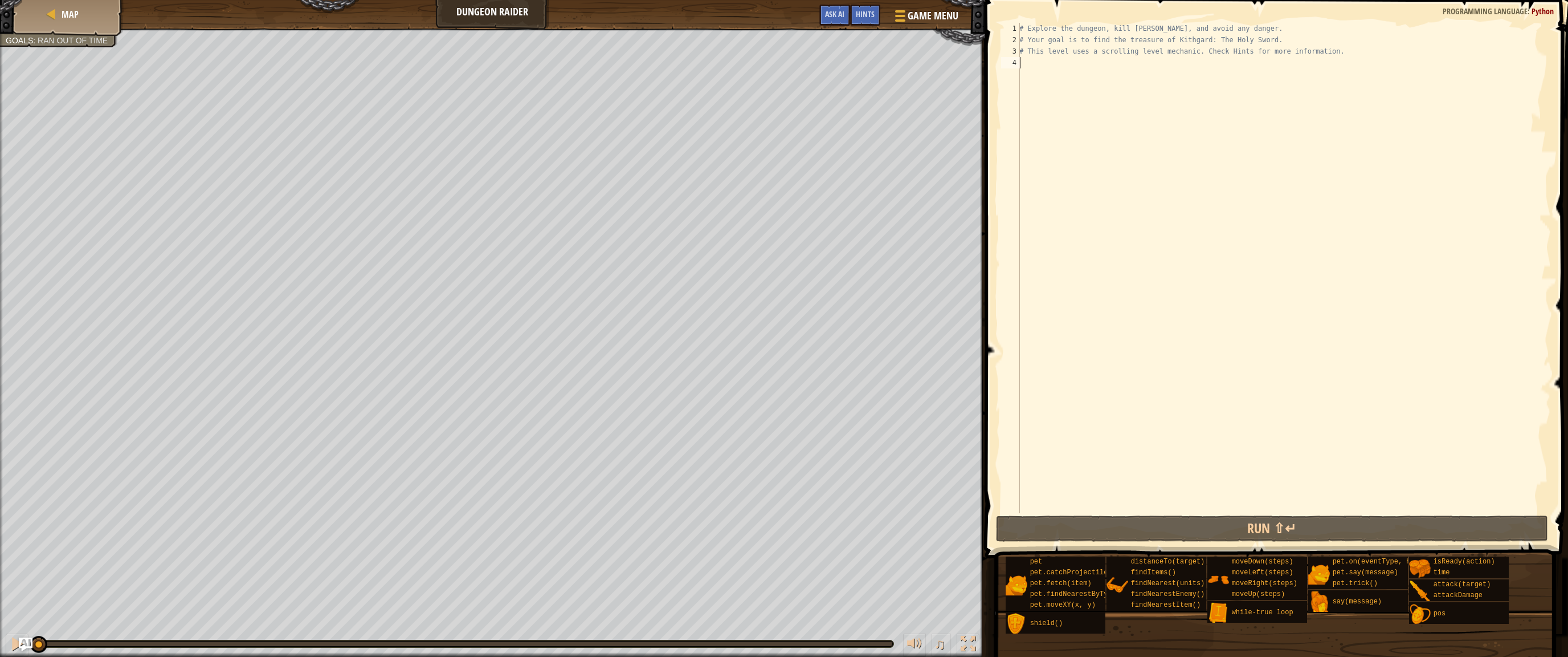
click at [1054, 69] on div "# Explore the dungeon, kill [PERSON_NAME], and avoid any danger. # Your goal is…" at bounding box center [1284, 279] width 534 height 513
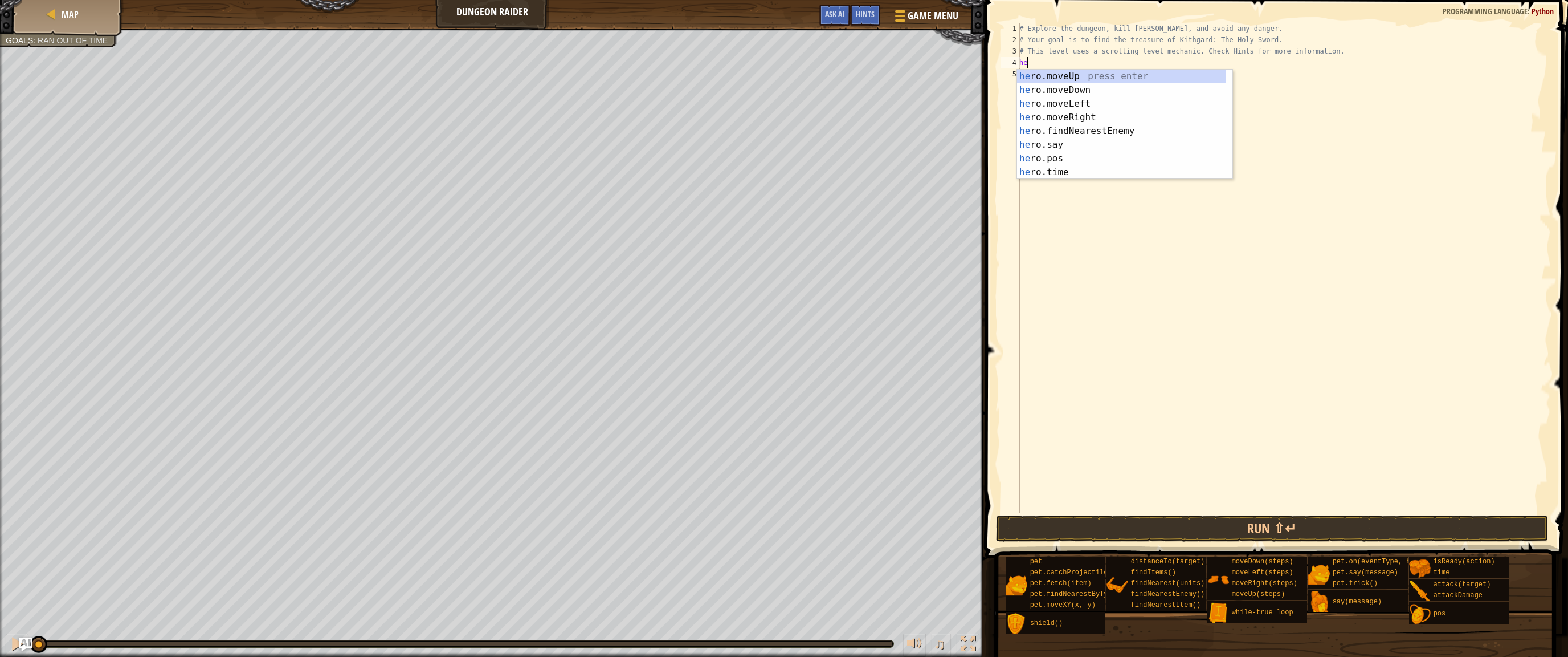
type textarea "hero"
click at [1081, 113] on div "hero .moveUp press enter hero .moveDown press enter hero .moveLeft press enter …" at bounding box center [1121, 138] width 209 height 137
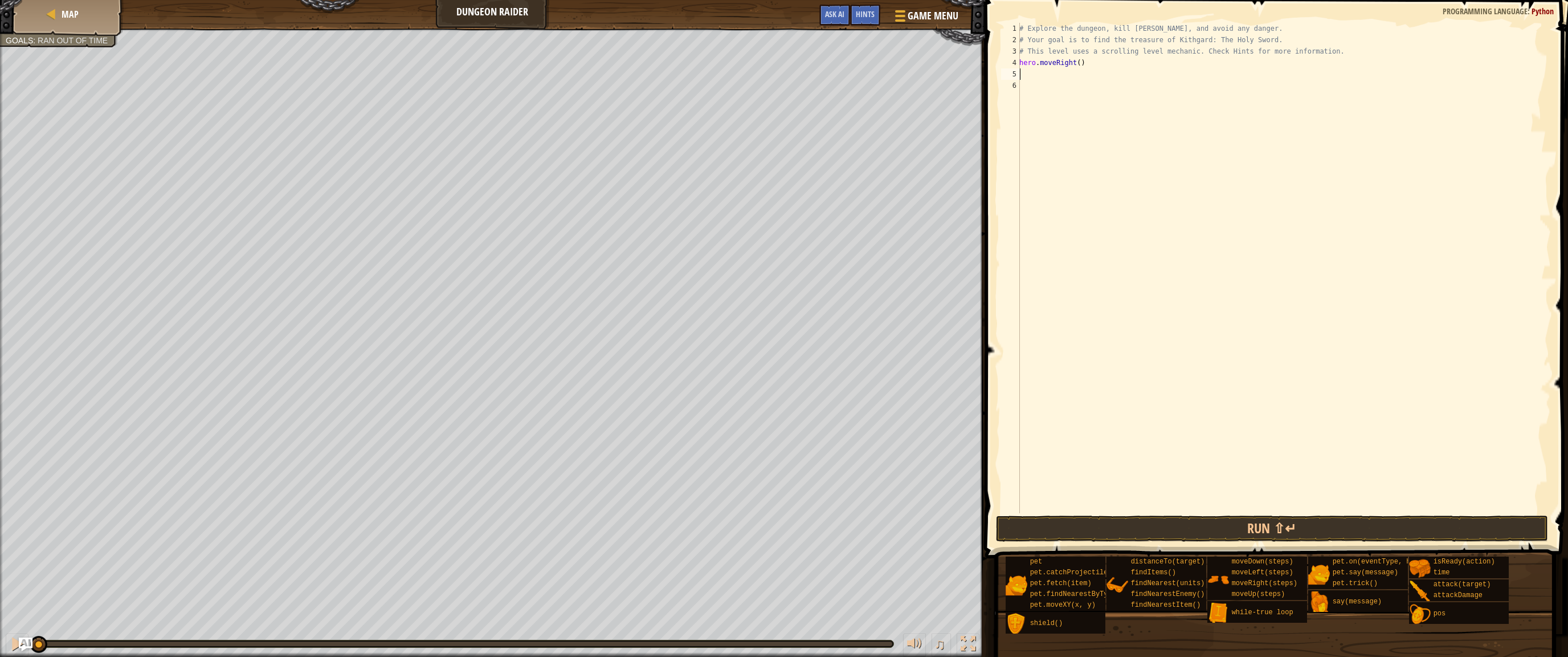
click at [1076, 62] on div "# Explore the dungeon, kill [PERSON_NAME], and avoid any danger. # Your goal is…" at bounding box center [1284, 279] width 534 height 513
type textarea "hero.moveRight(3)"
click at [1045, 74] on div "# Explore the dungeon, kill [PERSON_NAME], and avoid any danger. # Your goal is…" at bounding box center [1284, 279] width 534 height 513
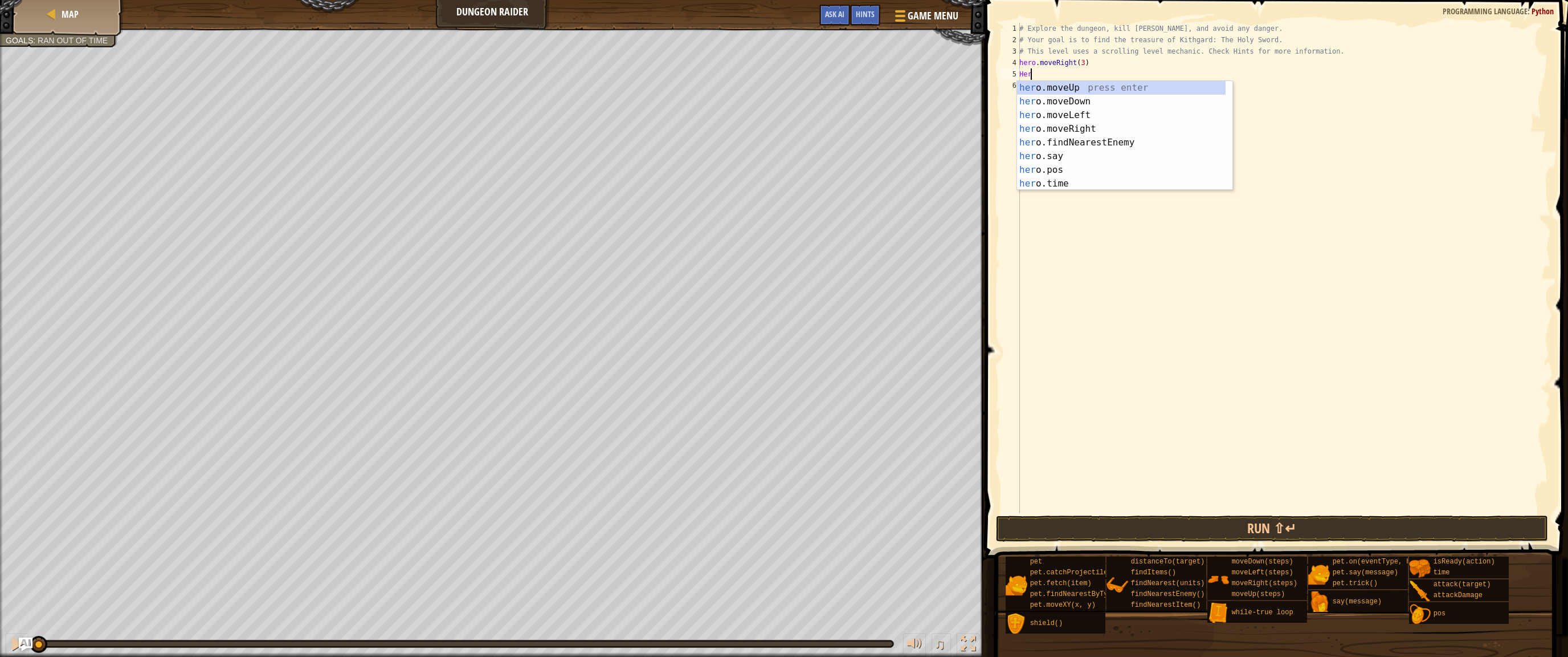
type textarea "Hero"
click at [1078, 89] on div "hero .moveUp press enter hero .moveDown press enter hero .moveLeft press enter …" at bounding box center [1121, 150] width 209 height 137
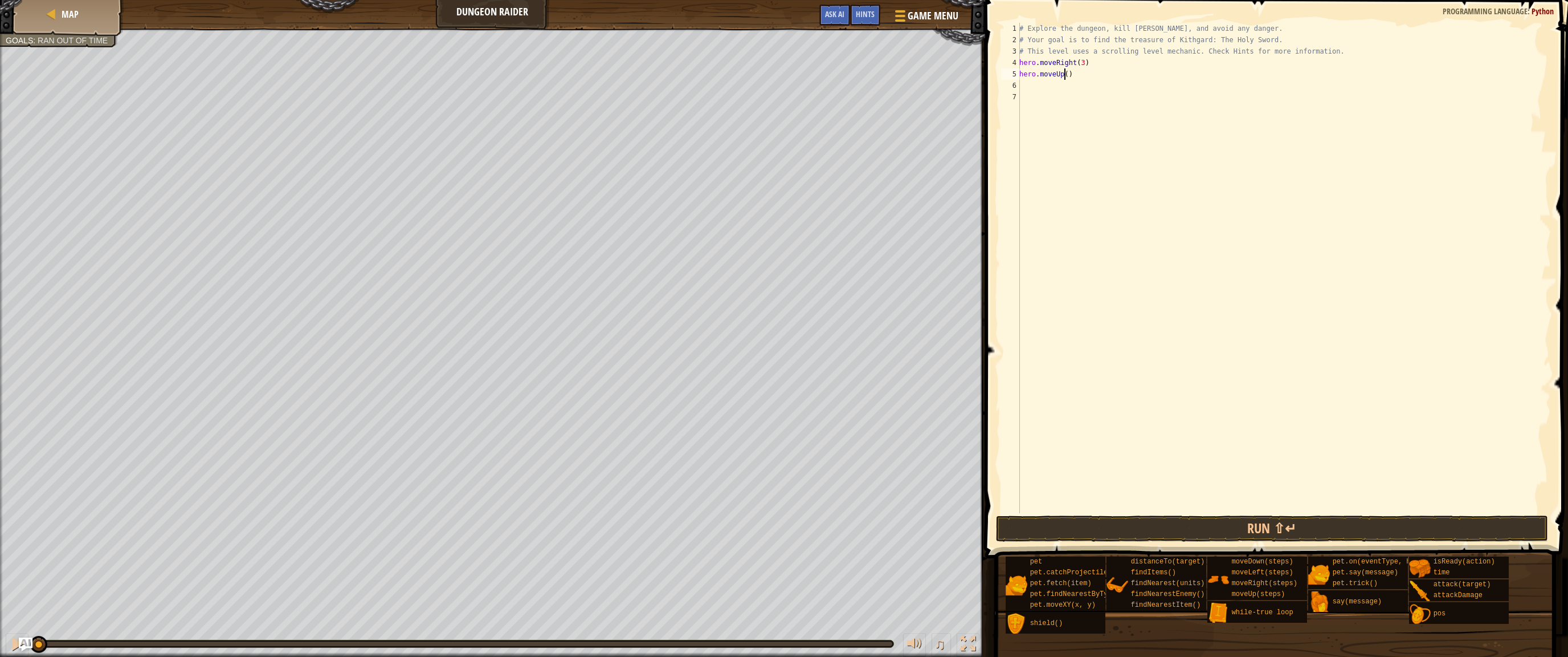
click at [1063, 73] on div "# Explore the dungeon, kill [PERSON_NAME], and avoid any danger. # Your goal is…" at bounding box center [1284, 279] width 534 height 513
type textarea "hero.moveUp(4)"
click at [1055, 88] on div "# Explore the dungeon, kill [PERSON_NAME], and avoid any danger. # Your goal is…" at bounding box center [1284, 279] width 534 height 513
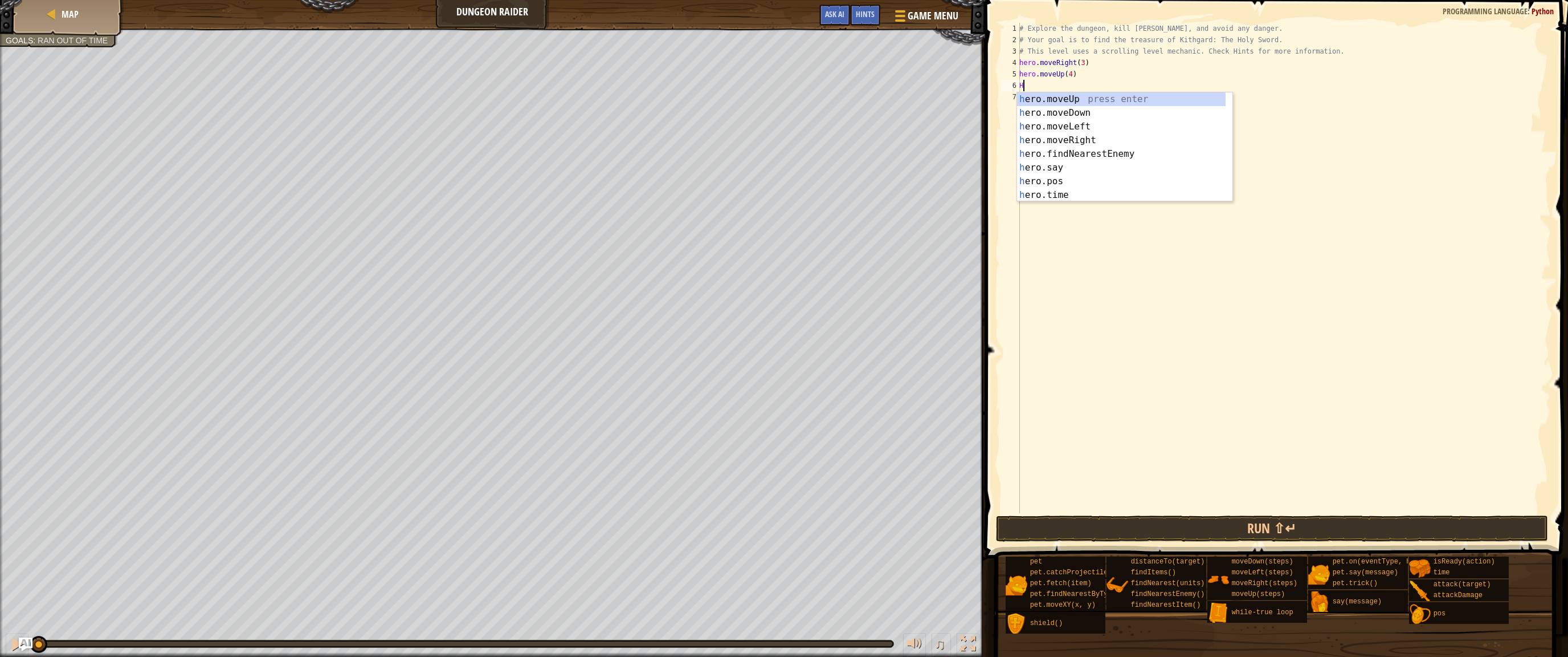
type textarea "Ha"
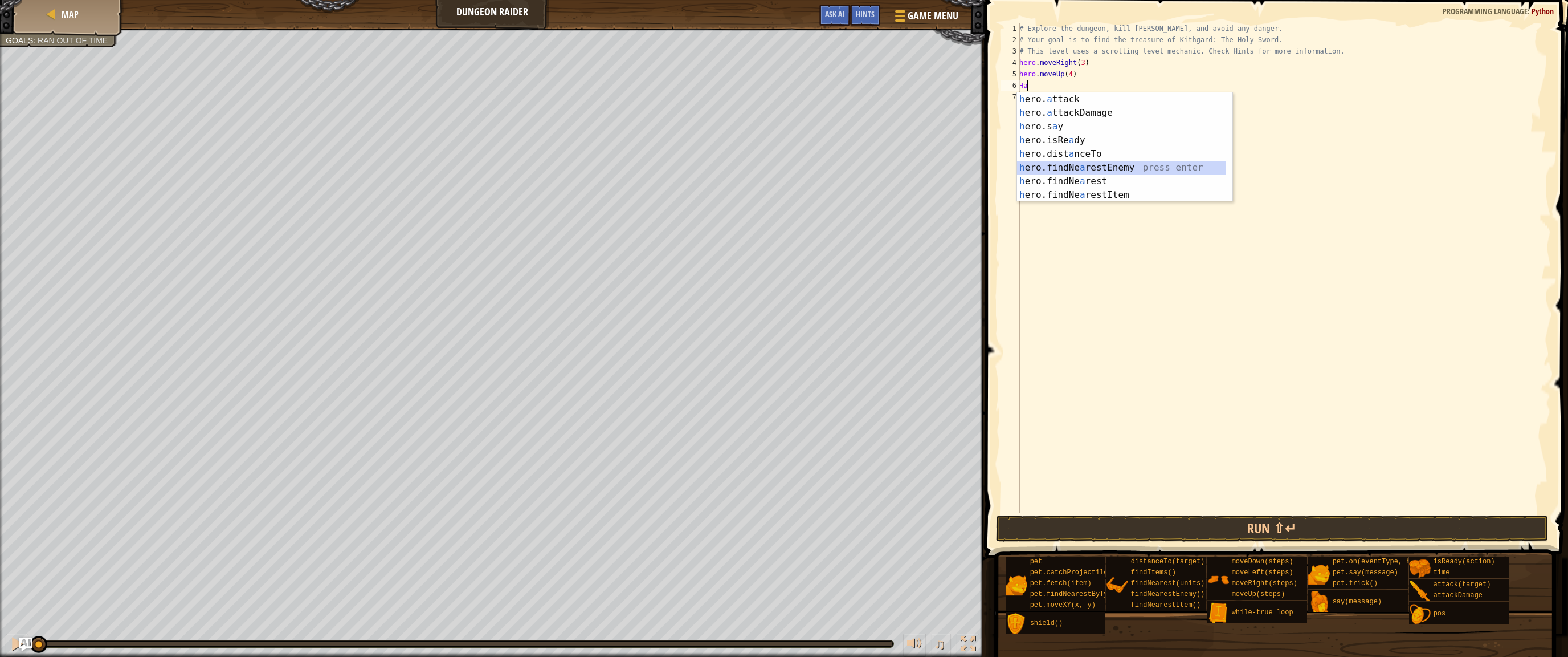
click at [1129, 165] on div "h ero. a ttack press enter h ero. a ttackDamage press enter h ero.s a y press e…" at bounding box center [1121, 161] width 209 height 137
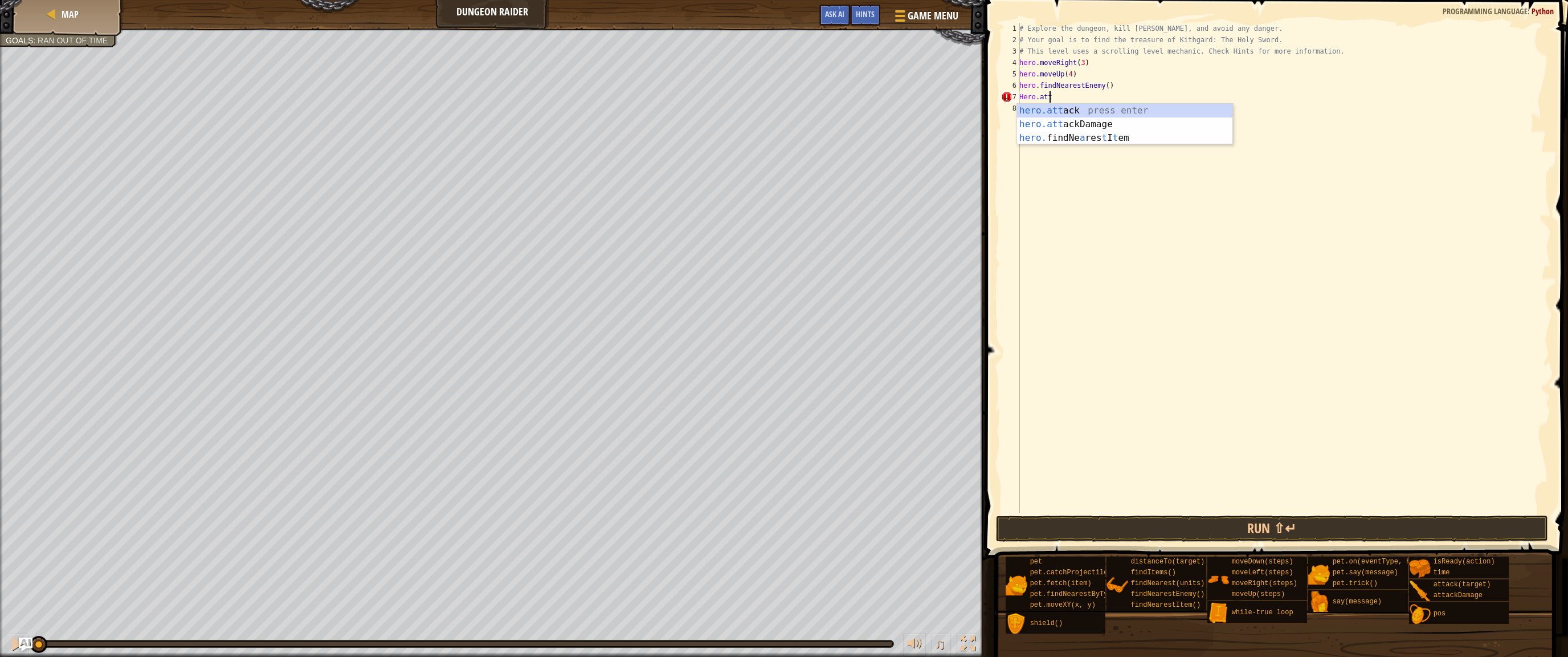
scroll to position [5, 2]
click at [1055, 111] on div "hero.att ack press enter hero.att ackDamage press enter hero. findNe a res t I …" at bounding box center [1125, 137] width 215 height 68
type textarea "hero.attack(enemy)"
click at [1055, 111] on div "# Explore the dungeon, kill [PERSON_NAME], and avoid any danger. # Your goal is…" at bounding box center [1284, 279] width 534 height 513
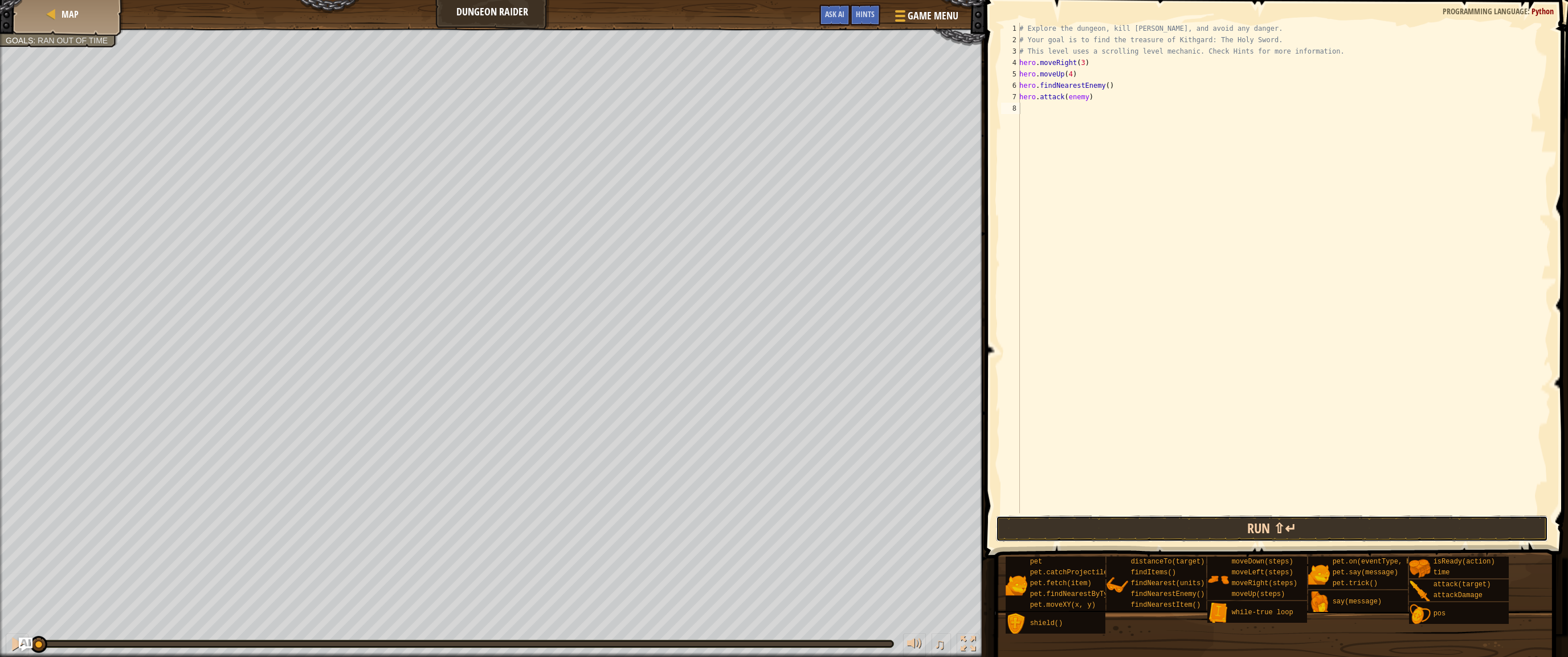
click at [1169, 525] on button "Run ⇧↵" at bounding box center [1272, 528] width 552 height 26
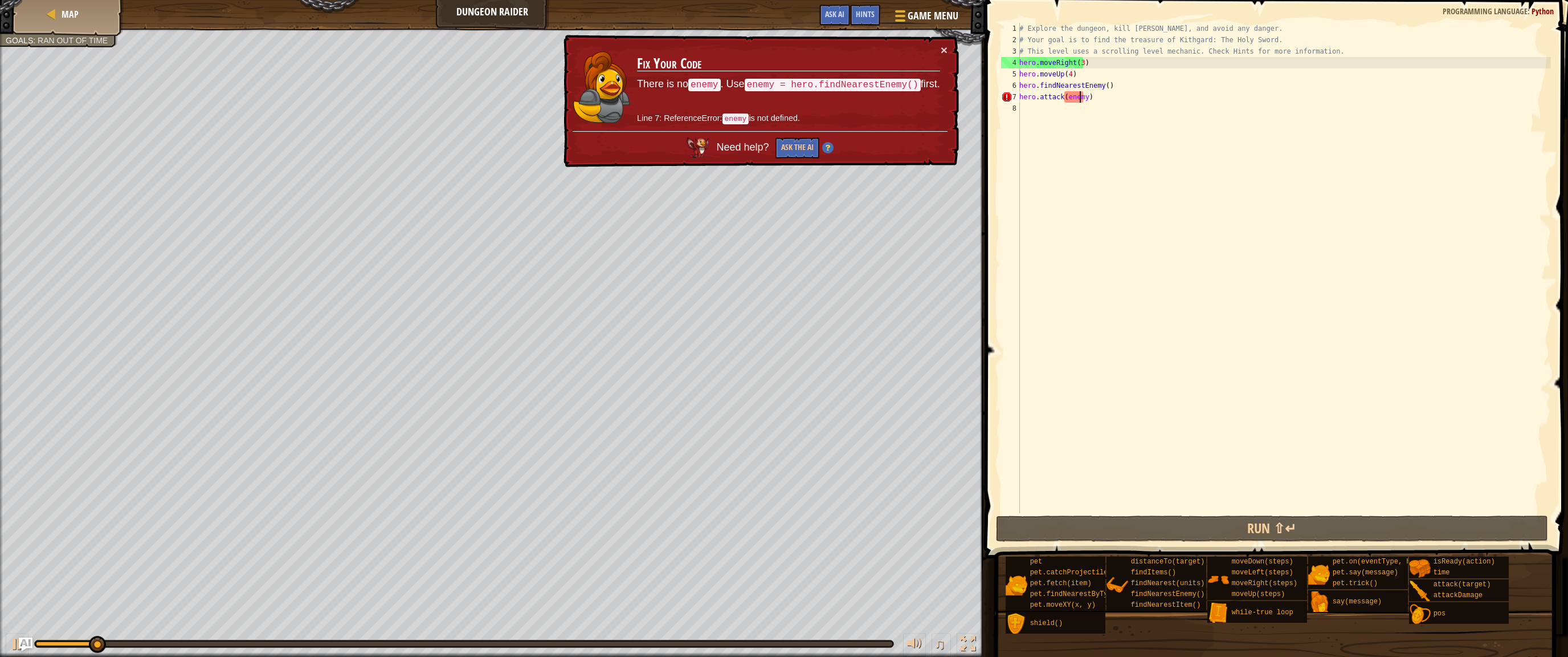
click at [1081, 94] on div "# Explore the dungeon, kill [PERSON_NAME], and avoid any danger. # Your goal is…" at bounding box center [1284, 279] width 534 height 513
click at [1082, 100] on div "# Explore the dungeon, kill [PERSON_NAME], and avoid any danger. # Your goal is…" at bounding box center [1284, 279] width 534 height 513
click at [805, 148] on button "Ask the AI" at bounding box center [797, 148] width 44 height 21
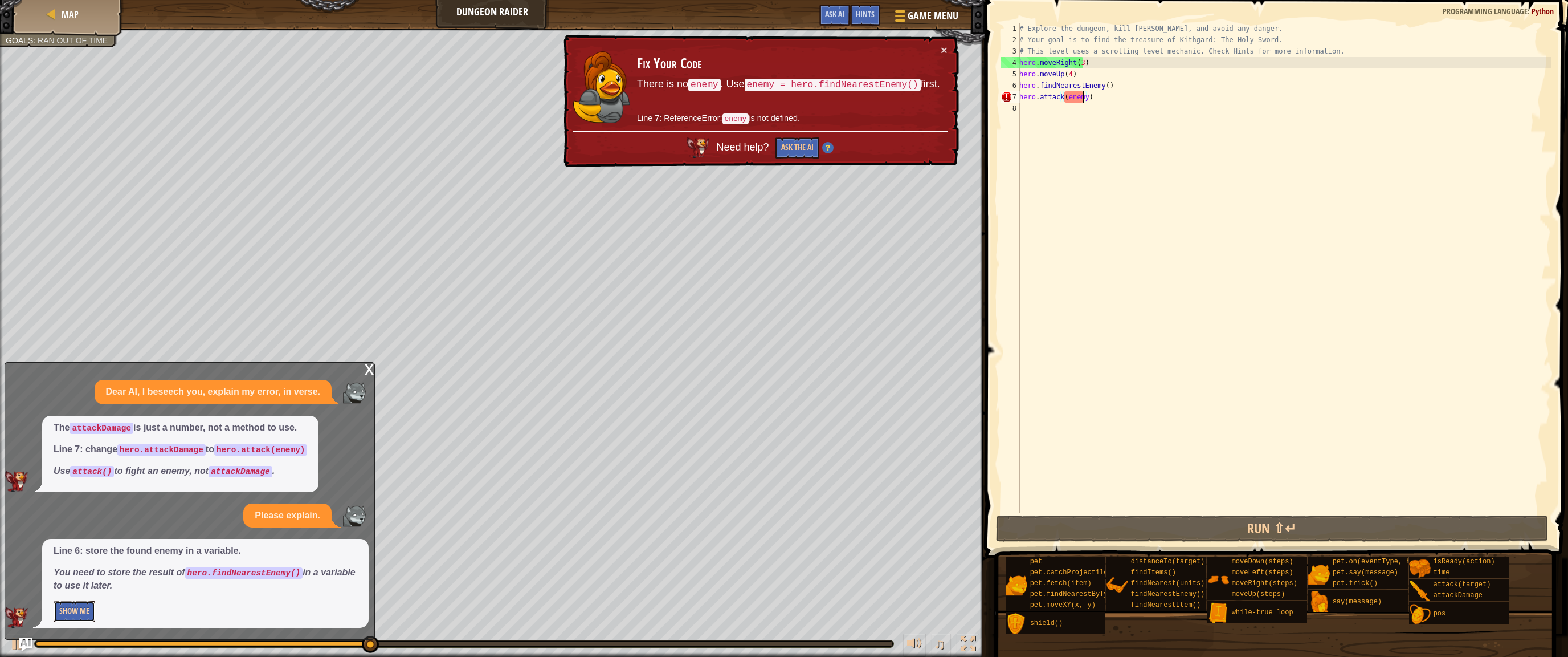
click at [70, 592] on button "Show Me" at bounding box center [74, 611] width 41 height 21
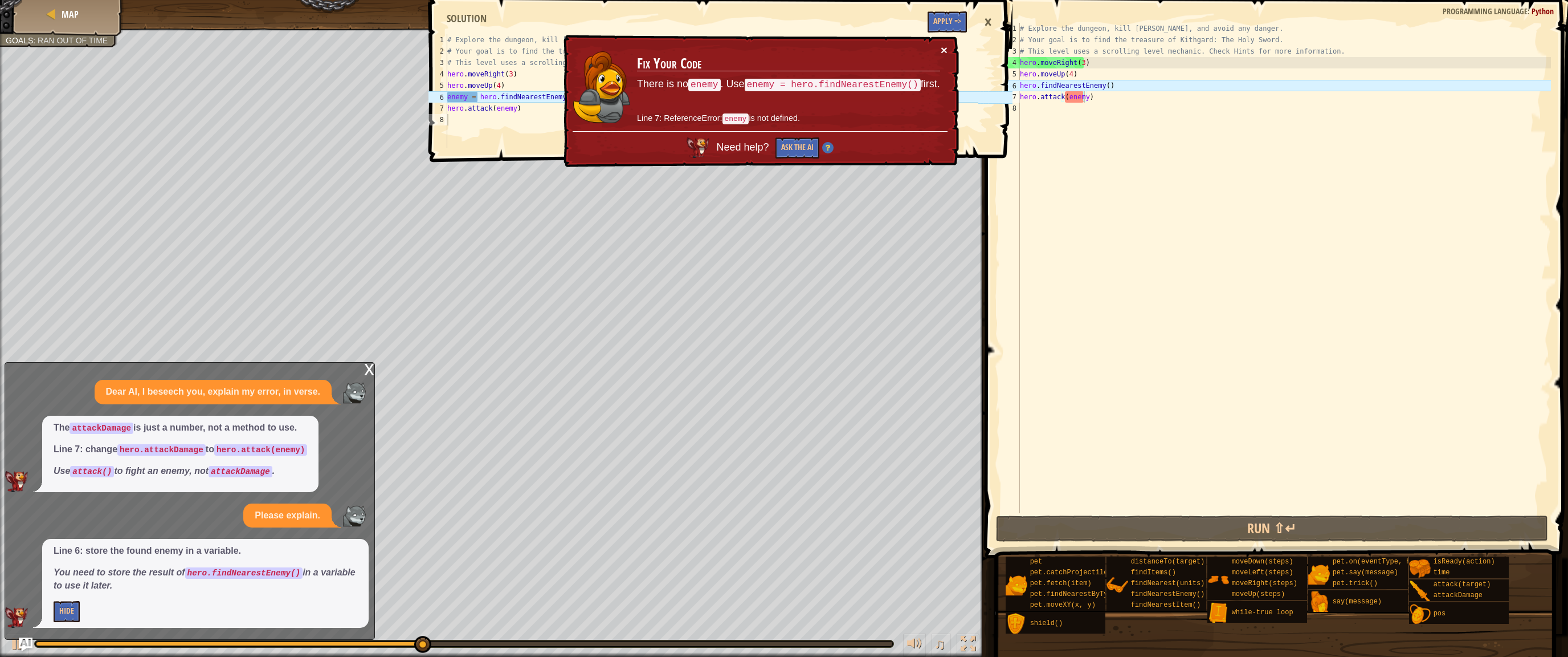
click at [942, 45] on button "×" at bounding box center [944, 50] width 7 height 12
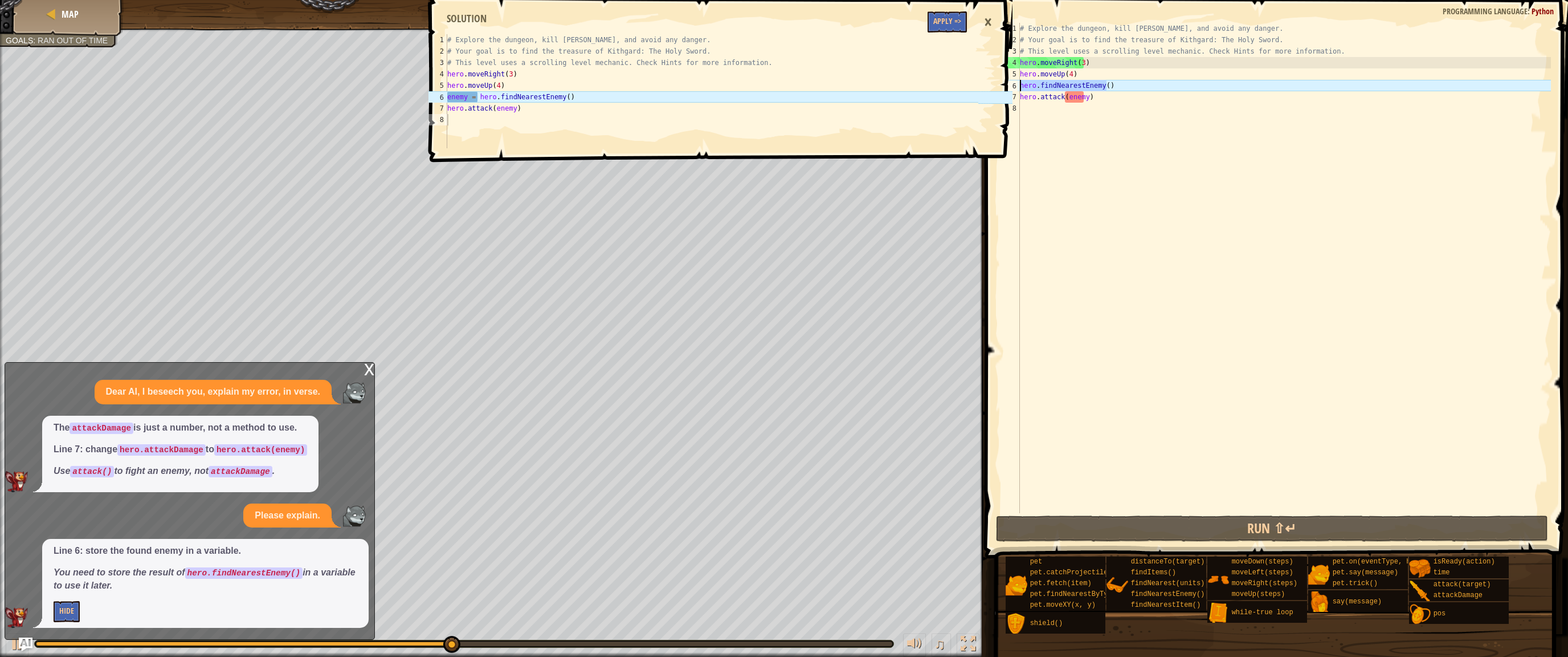
drag, startPoint x: 1121, startPoint y: 82, endPoint x: 1014, endPoint y: 85, distance: 107.0
click at [1014, 85] on div "hero.attack(enemy) 1 2 3 4 5 6 7 8 # Explore the dungeon, kill [PERSON_NAME], a…" at bounding box center [1275, 268] width 552 height 490
type textarea "hero.findNearestEnemy()"
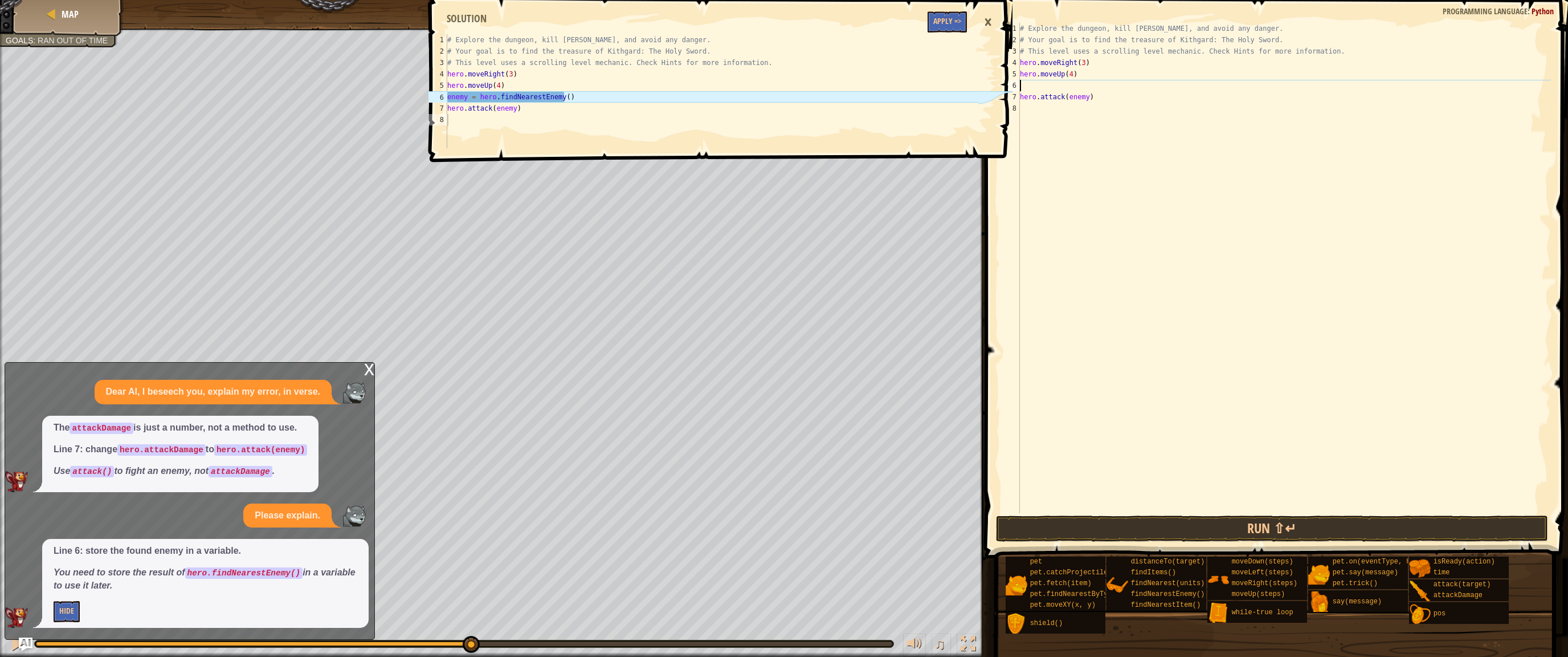
type textarea "enemy = hero.findNearestEnemy()"
drag, startPoint x: 569, startPoint y: 91, endPoint x: 440, endPoint y: 100, distance: 129.3
click at [440, 100] on div "enemy = hero.findNearestEnemy() 1 2 3 4 5 6 7 8 # Explore the dungeon, kill [PE…" at bounding box center [703, 91] width 552 height 114
click at [1036, 87] on div "# Explore the dungeon, kill [PERSON_NAME], and avoid any danger. # Your goal is…" at bounding box center [1284, 279] width 533 height 513
paste textarea "enemy = hero.findNearestEnemy()"
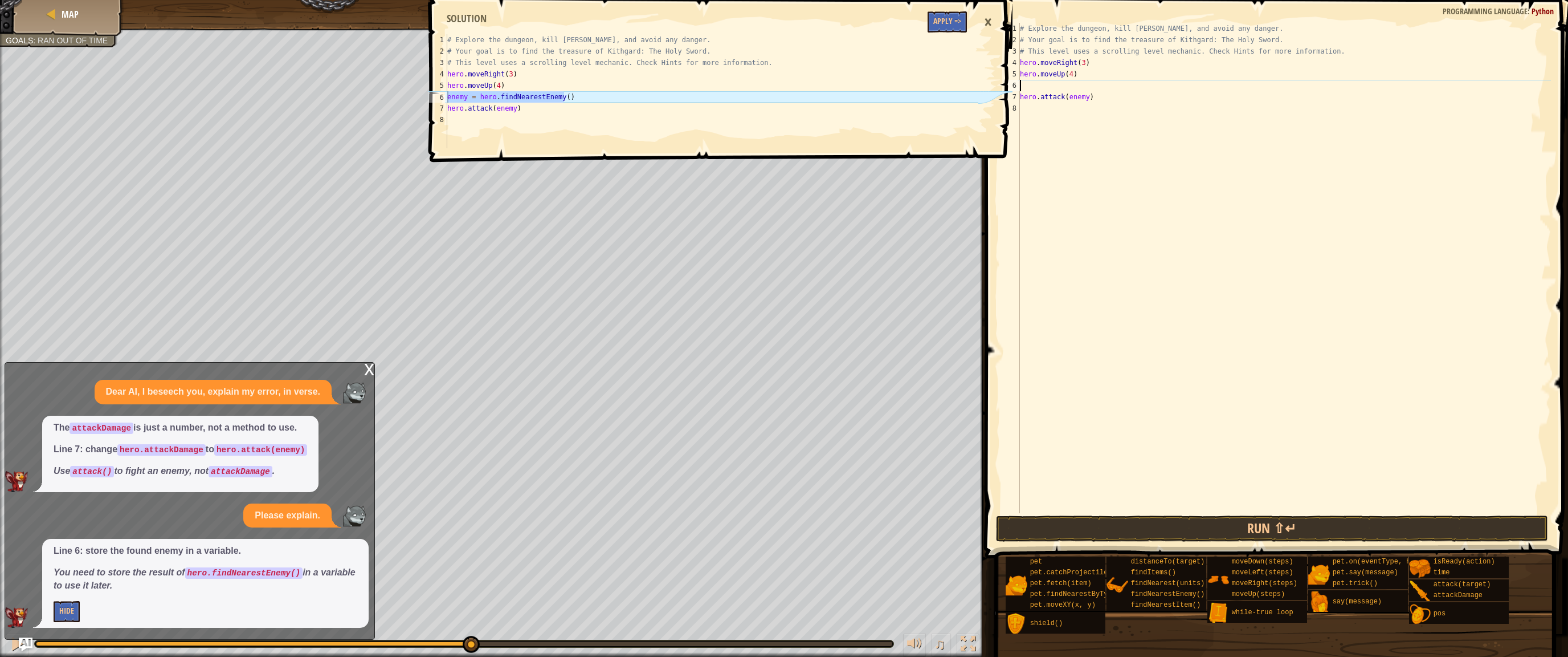
type textarea "enemy = hero.findNearestEnemy()"
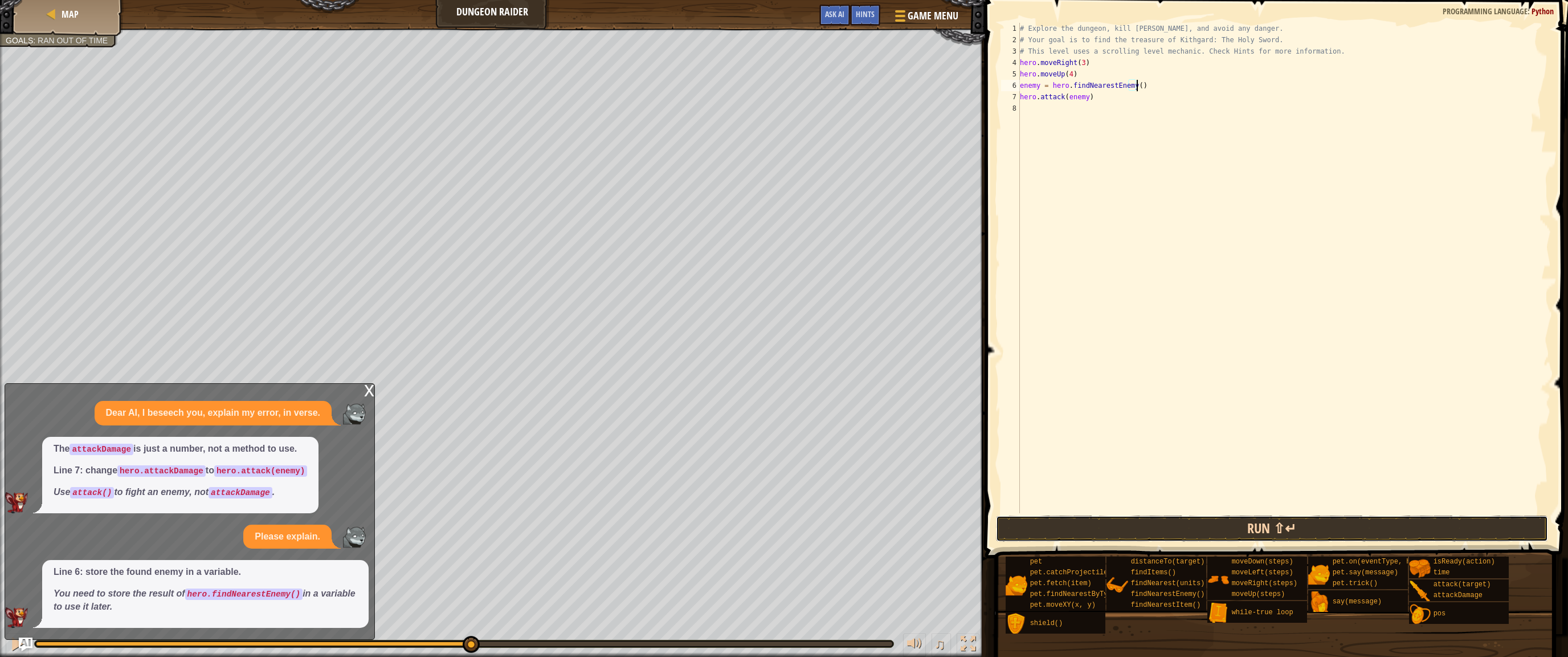
click at [1194, 528] on button "Run ⇧↵" at bounding box center [1272, 528] width 552 height 26
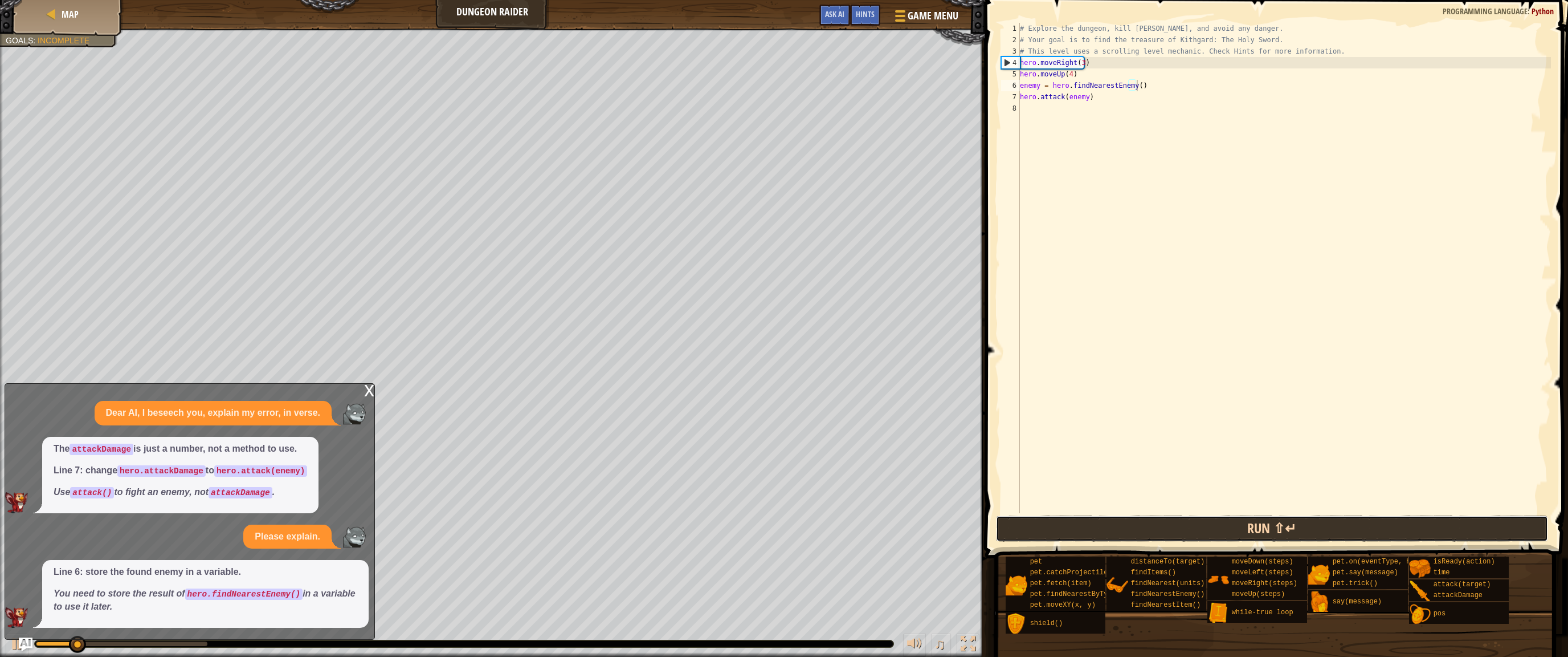
click at [1194, 527] on button "Run ⇧↵" at bounding box center [1272, 528] width 552 height 26
